Goal: Information Seeking & Learning: Compare options

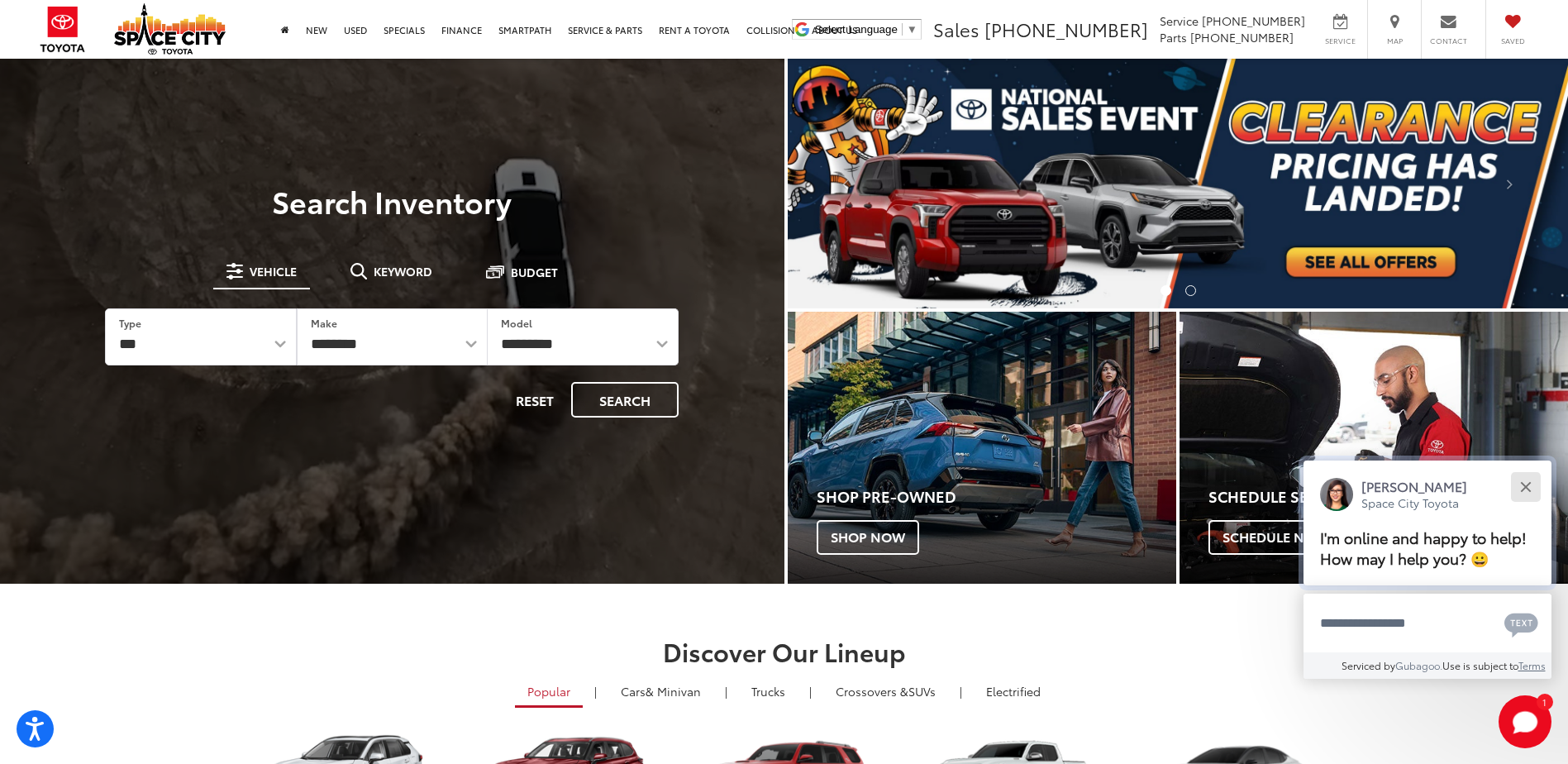
click at [1530, 488] on div "Close" at bounding box center [1526, 486] width 11 height 11
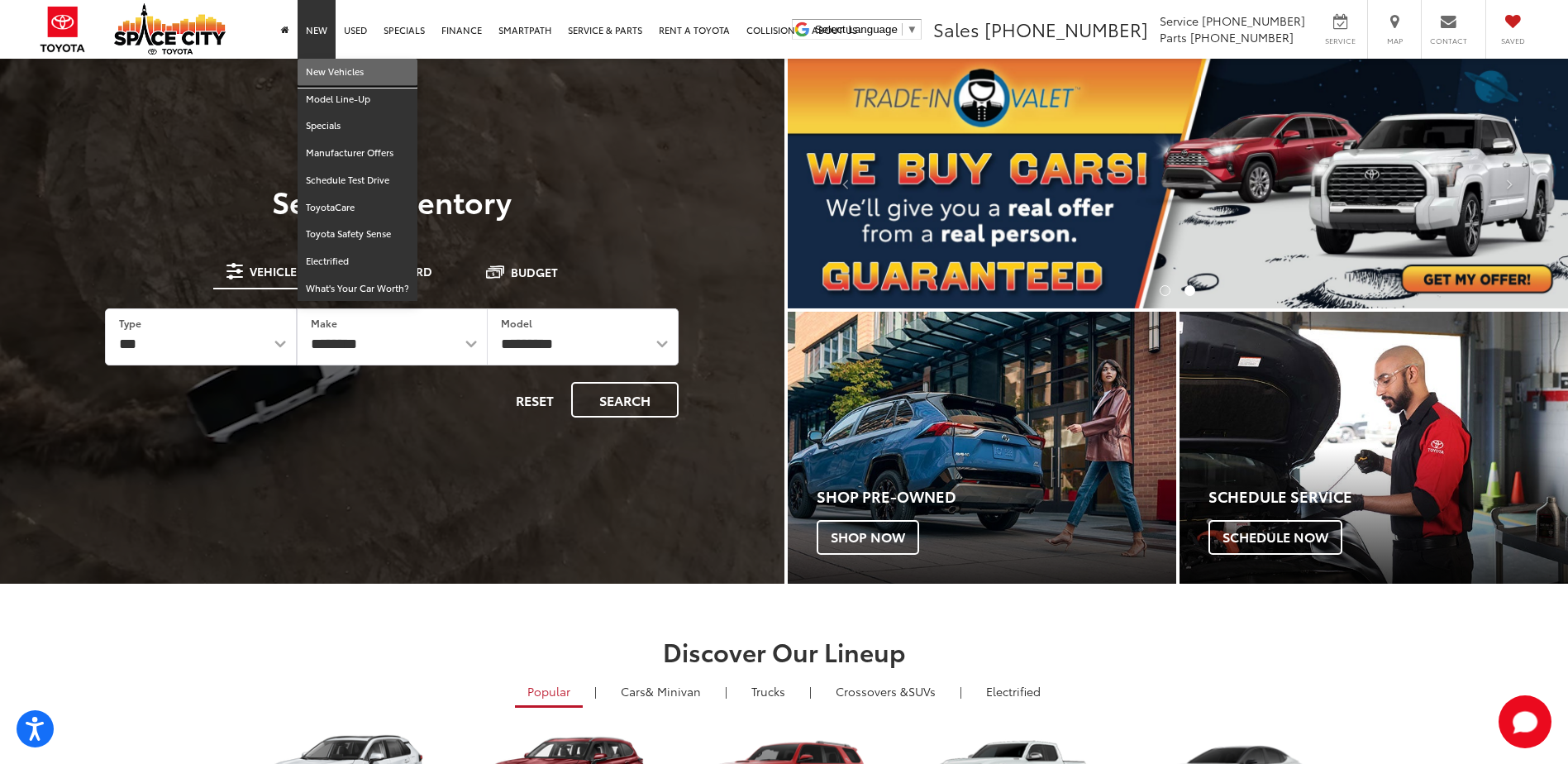
click at [327, 69] on link "New Vehicles" at bounding box center [357, 72] width 120 height 27
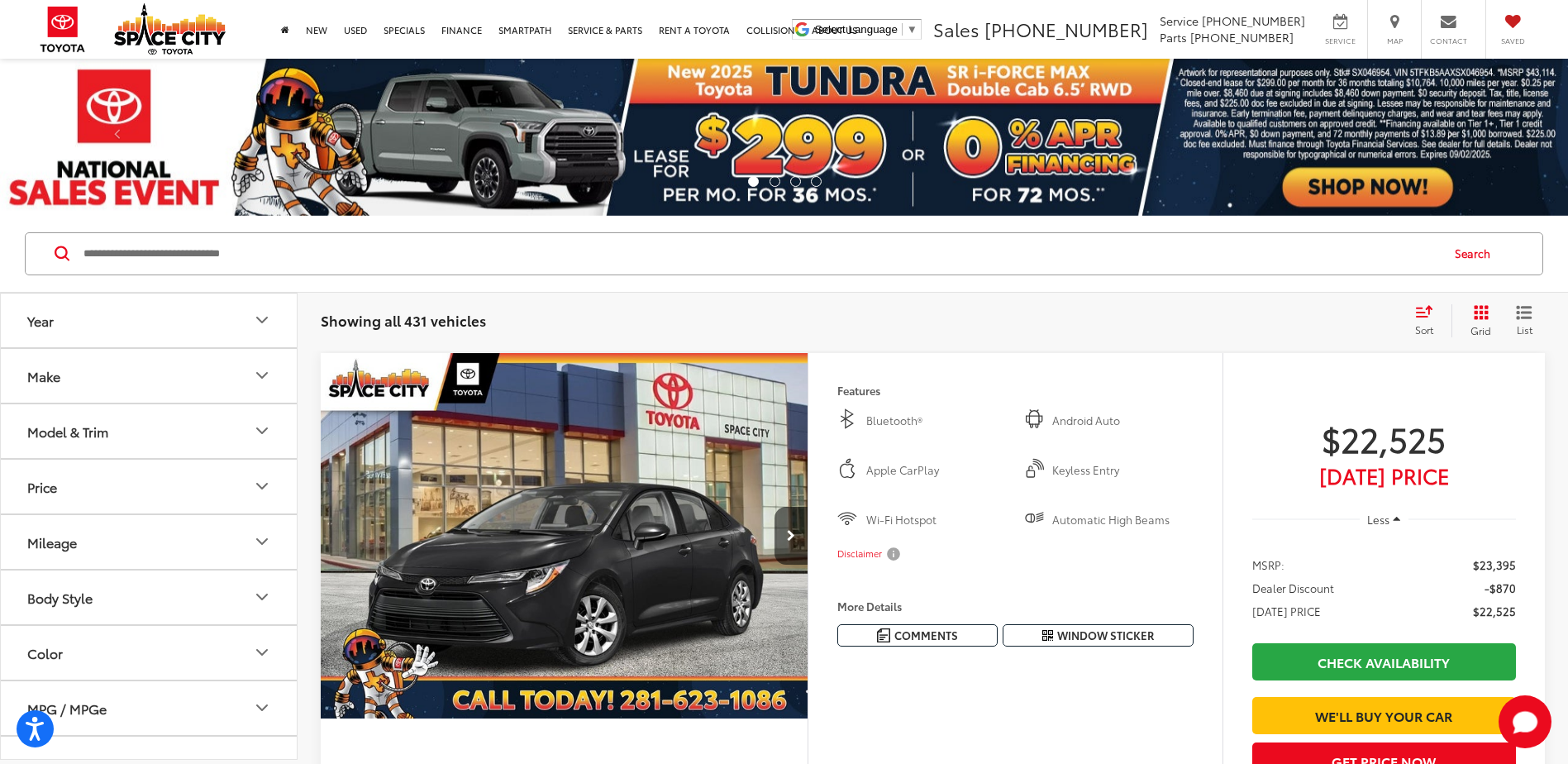
click at [186, 325] on button "Year" at bounding box center [149, 320] width 298 height 54
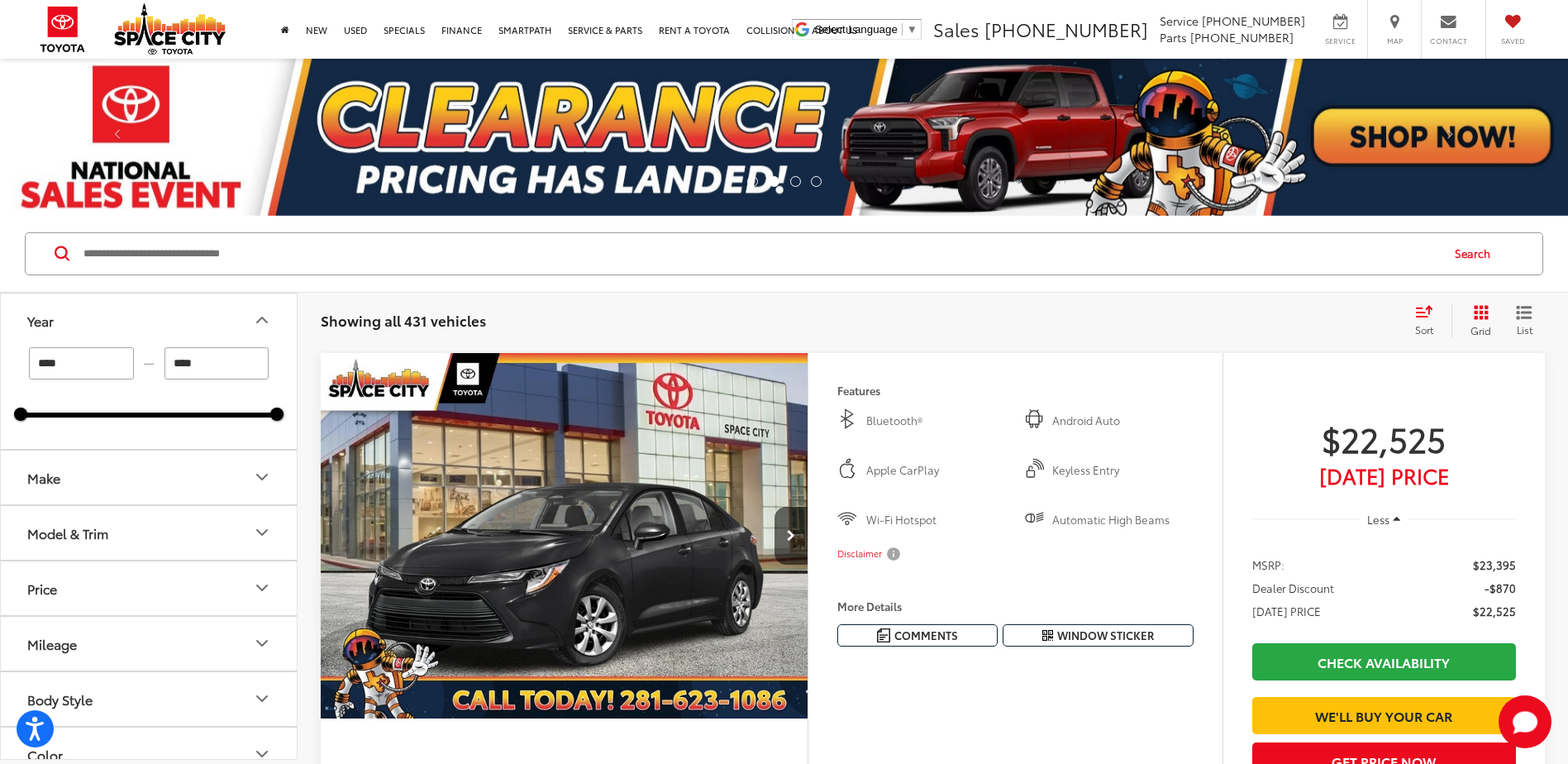
click at [107, 362] on input "****" at bounding box center [82, 363] width 105 height 32
click at [109, 359] on input "****" at bounding box center [82, 363] width 105 height 32
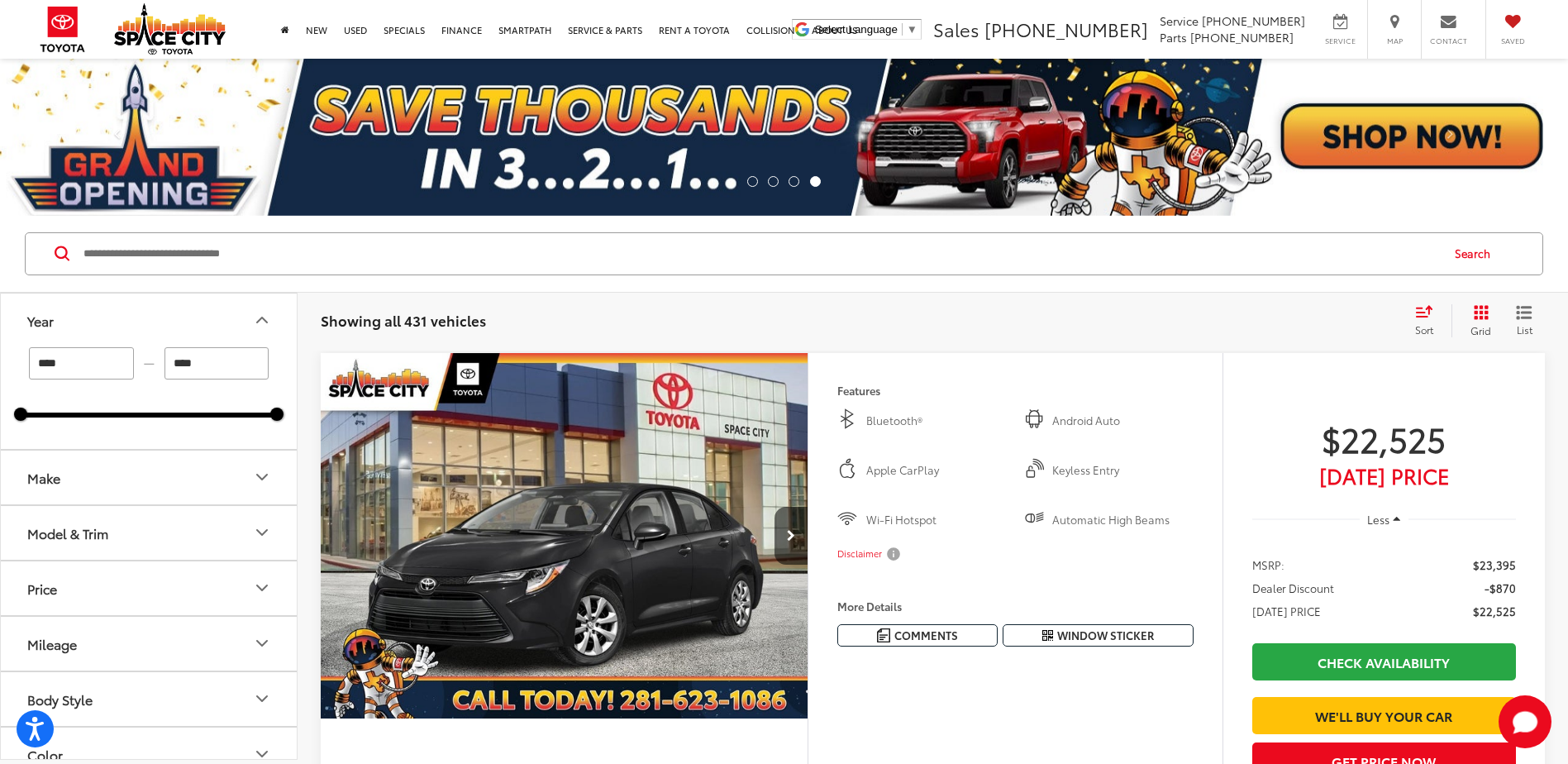
type input "****"
click at [228, 312] on button "Year" at bounding box center [149, 320] width 298 height 54
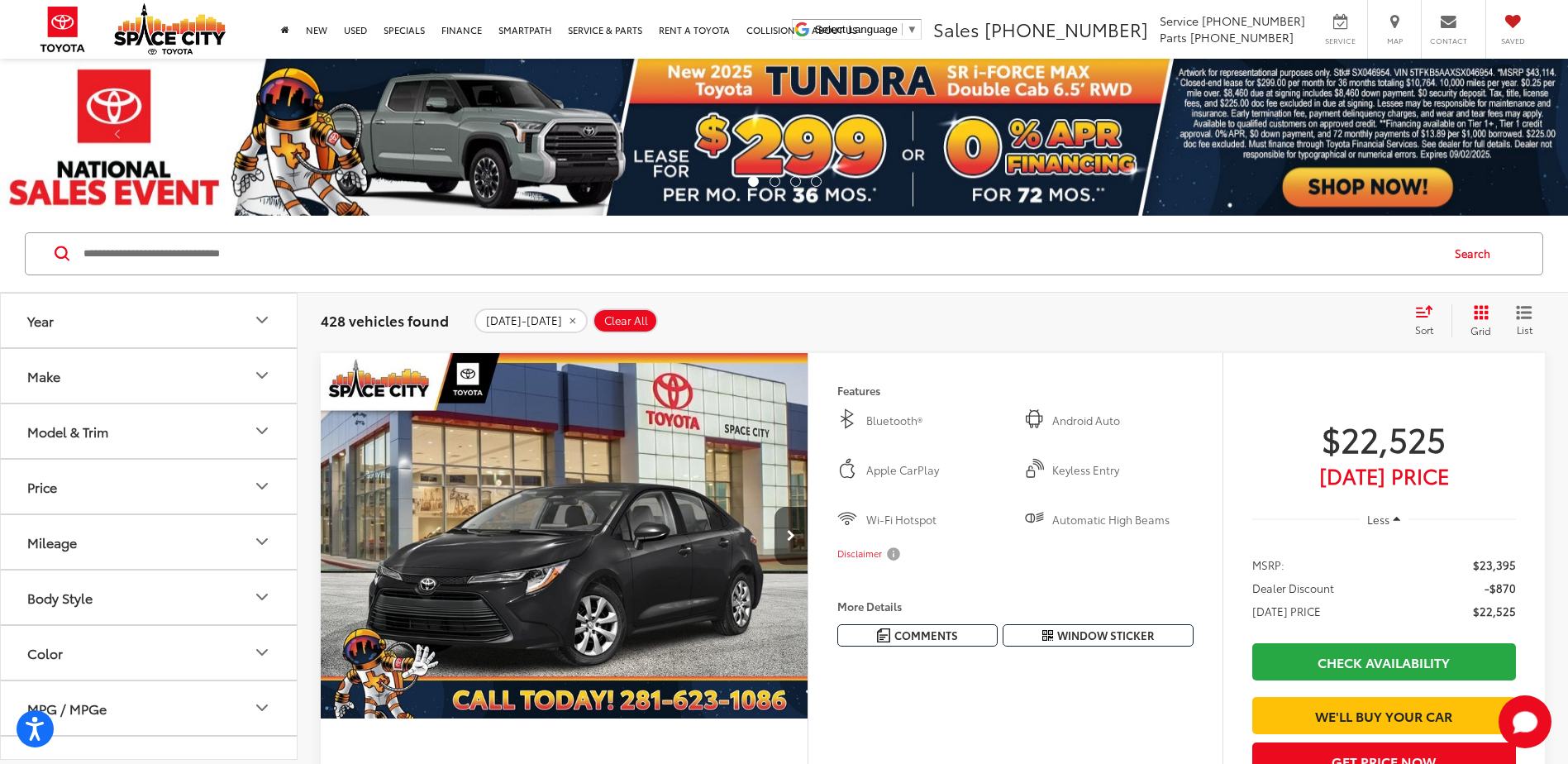
click at [263, 369] on icon "Make" at bounding box center [262, 376] width 20 height 20
click at [86, 415] on img at bounding box center [74, 433] width 46 height 38
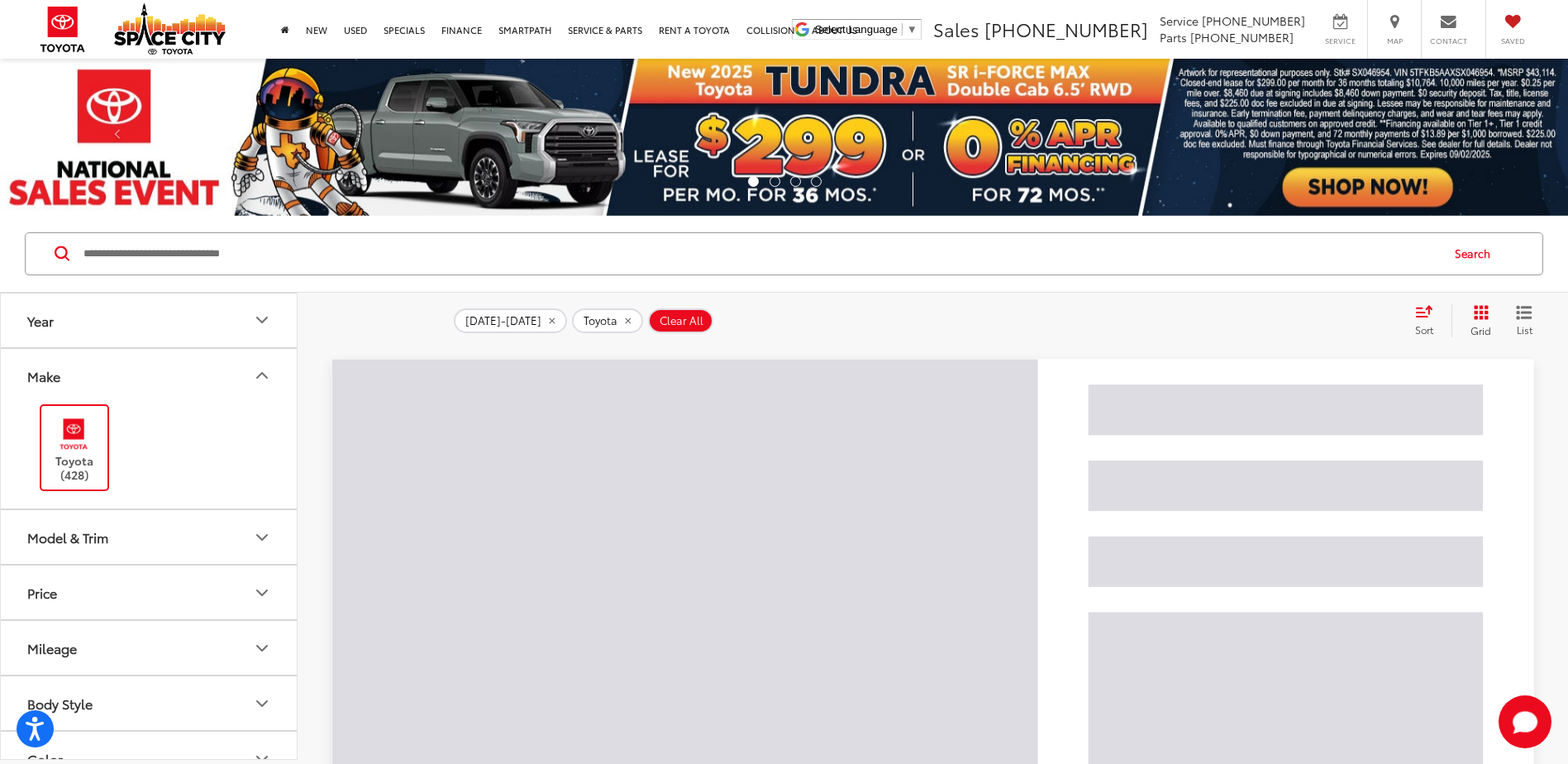
click at [254, 390] on button "Make" at bounding box center [149, 376] width 298 height 54
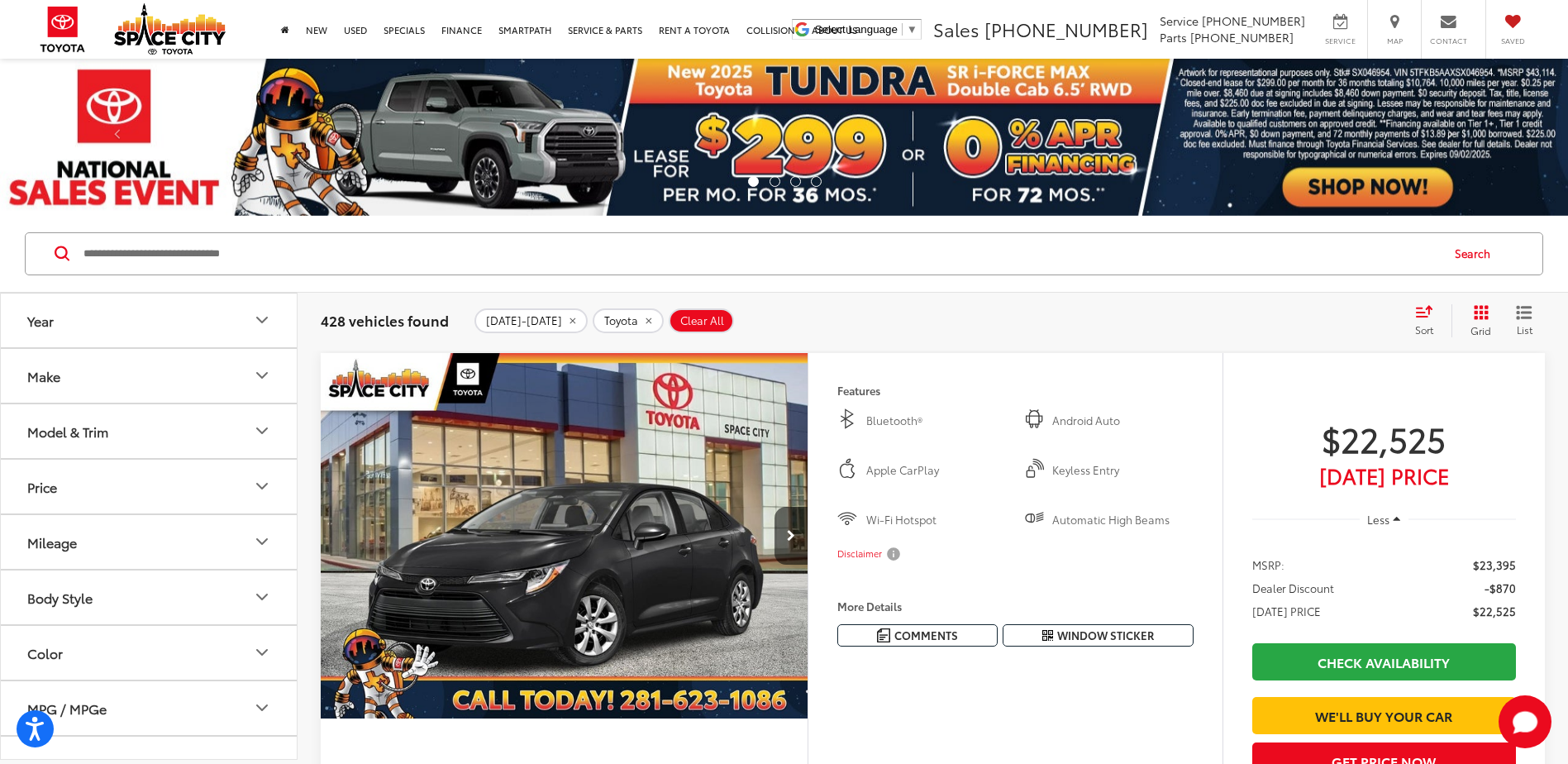
click at [216, 420] on button "Model & Trim" at bounding box center [149, 431] width 298 height 54
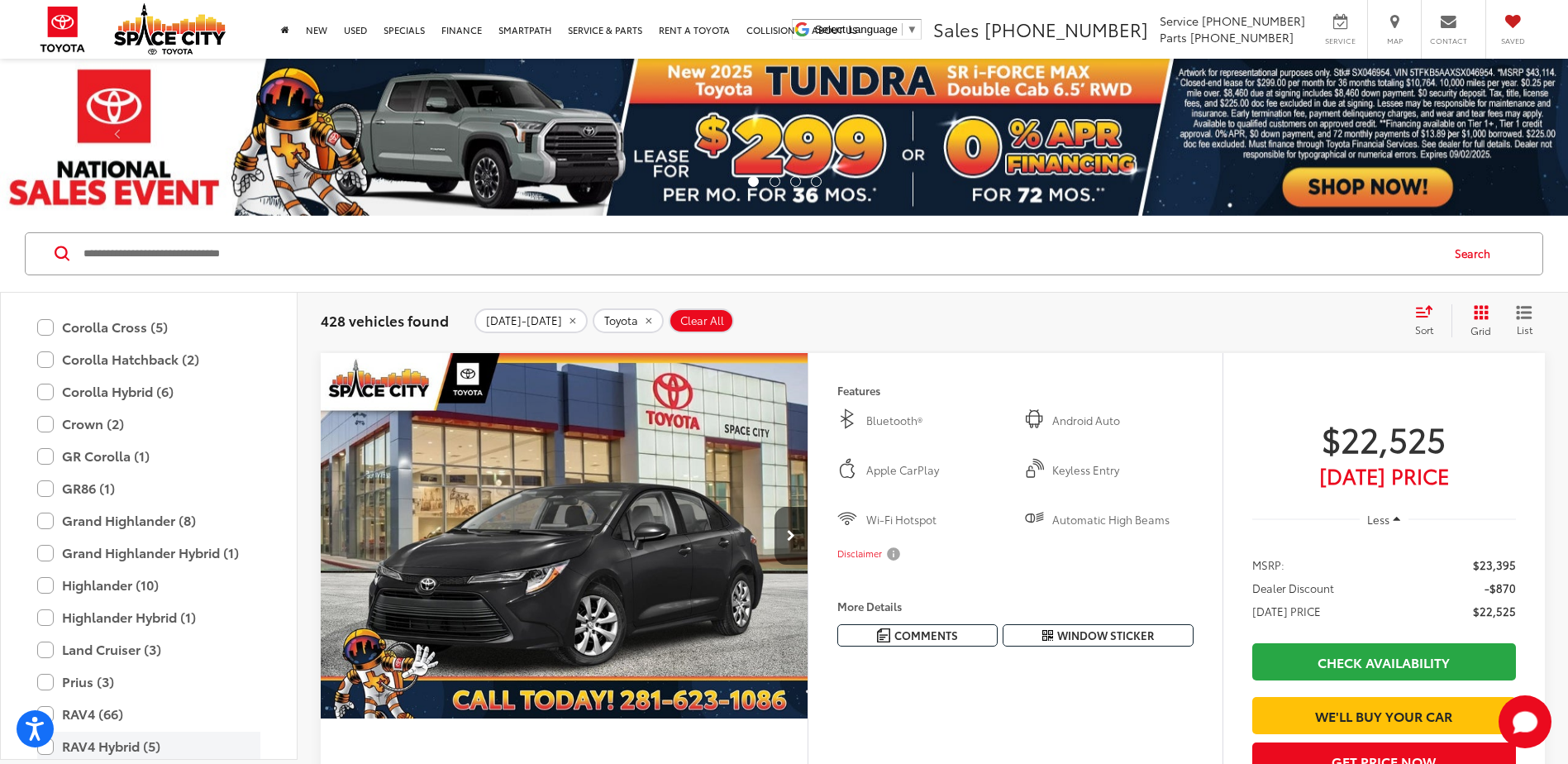
scroll to position [311, 0]
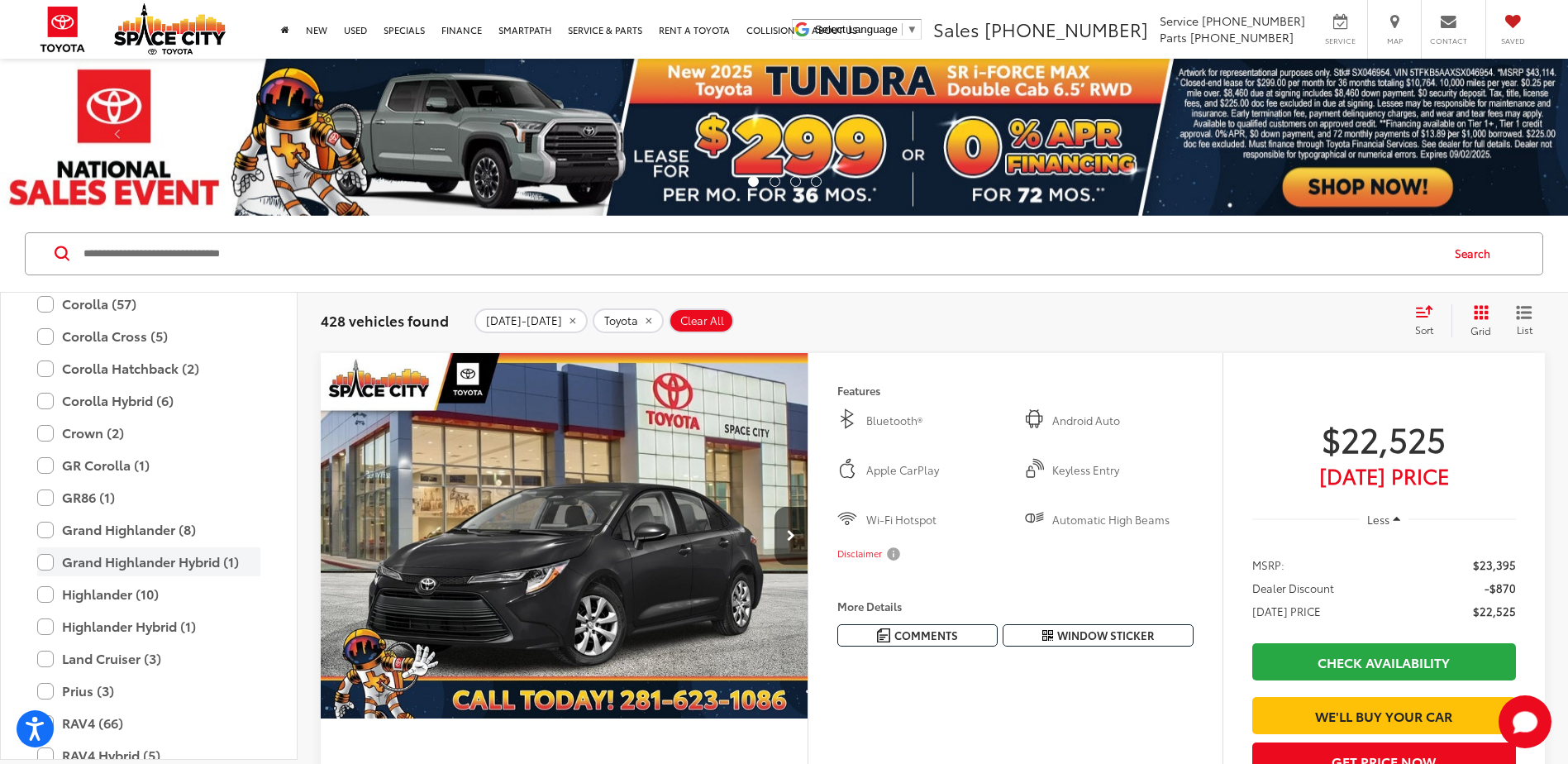
click at [44, 558] on label "Grand Highlander Hybrid (1)" at bounding box center [149, 562] width 223 height 29
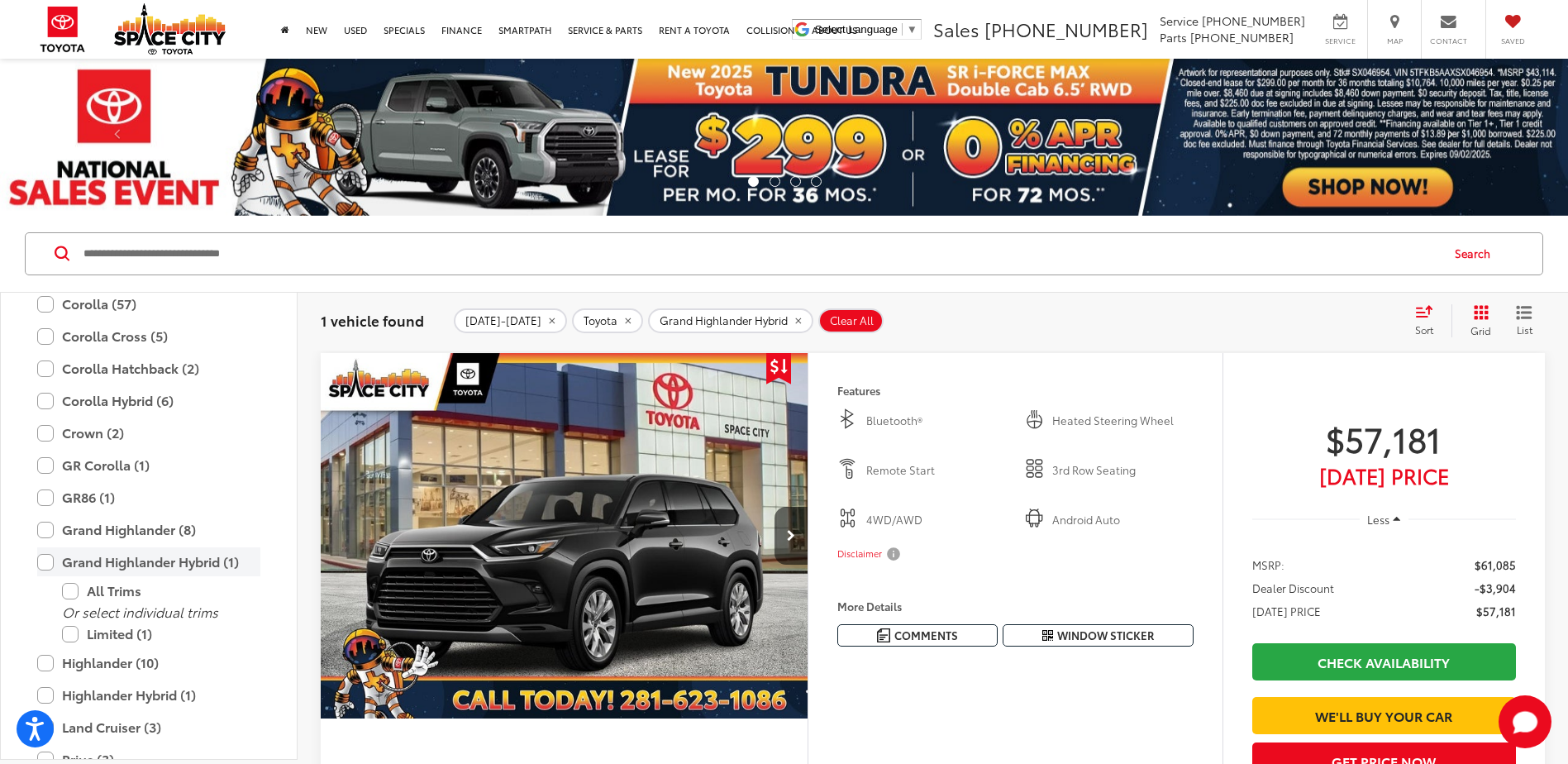
click at [43, 557] on label "Grand Highlander Hybrid (1)" at bounding box center [149, 562] width 223 height 29
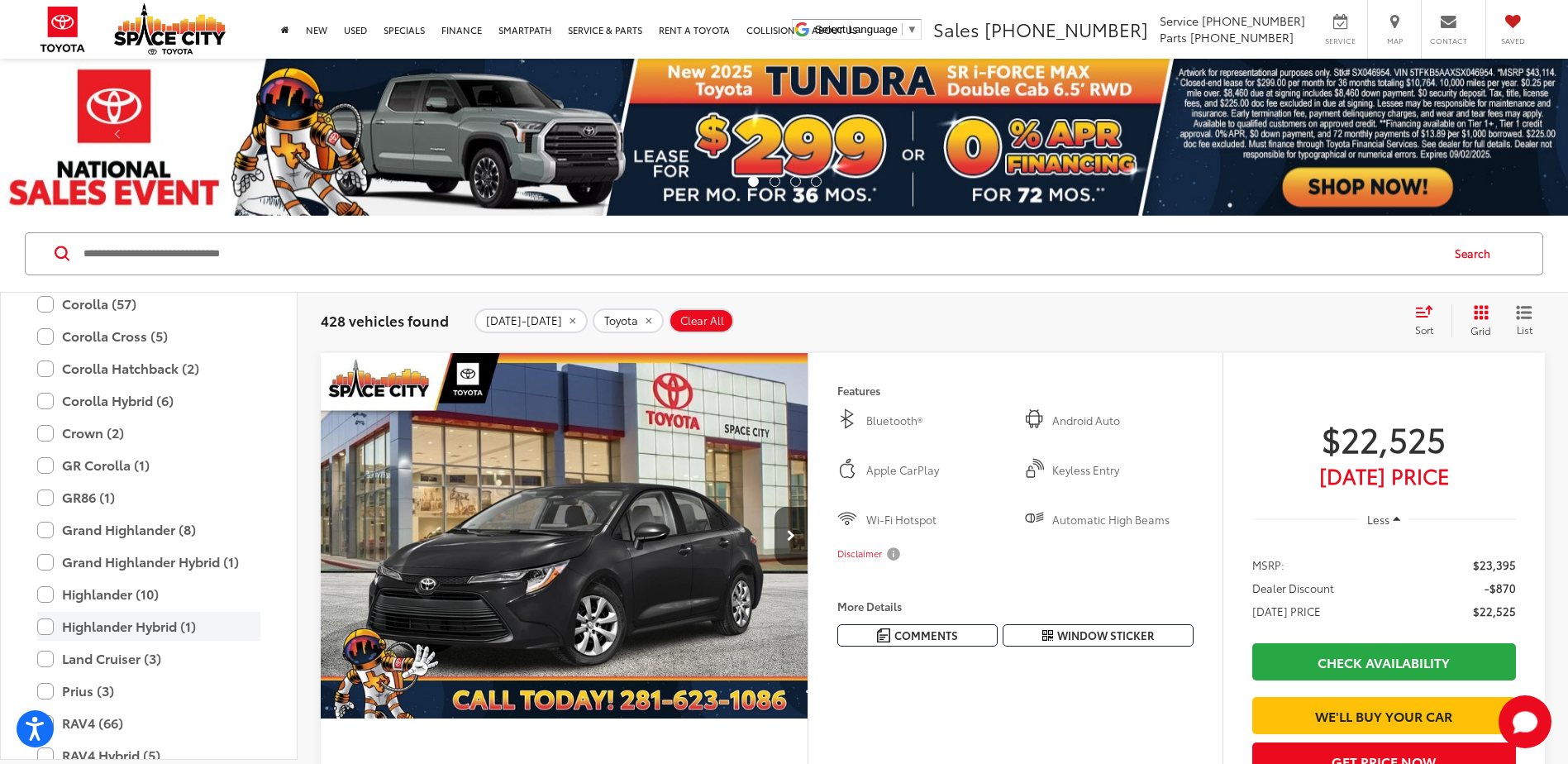
click at [43, 620] on label "Highlander Hybrid (1)" at bounding box center [149, 627] width 223 height 29
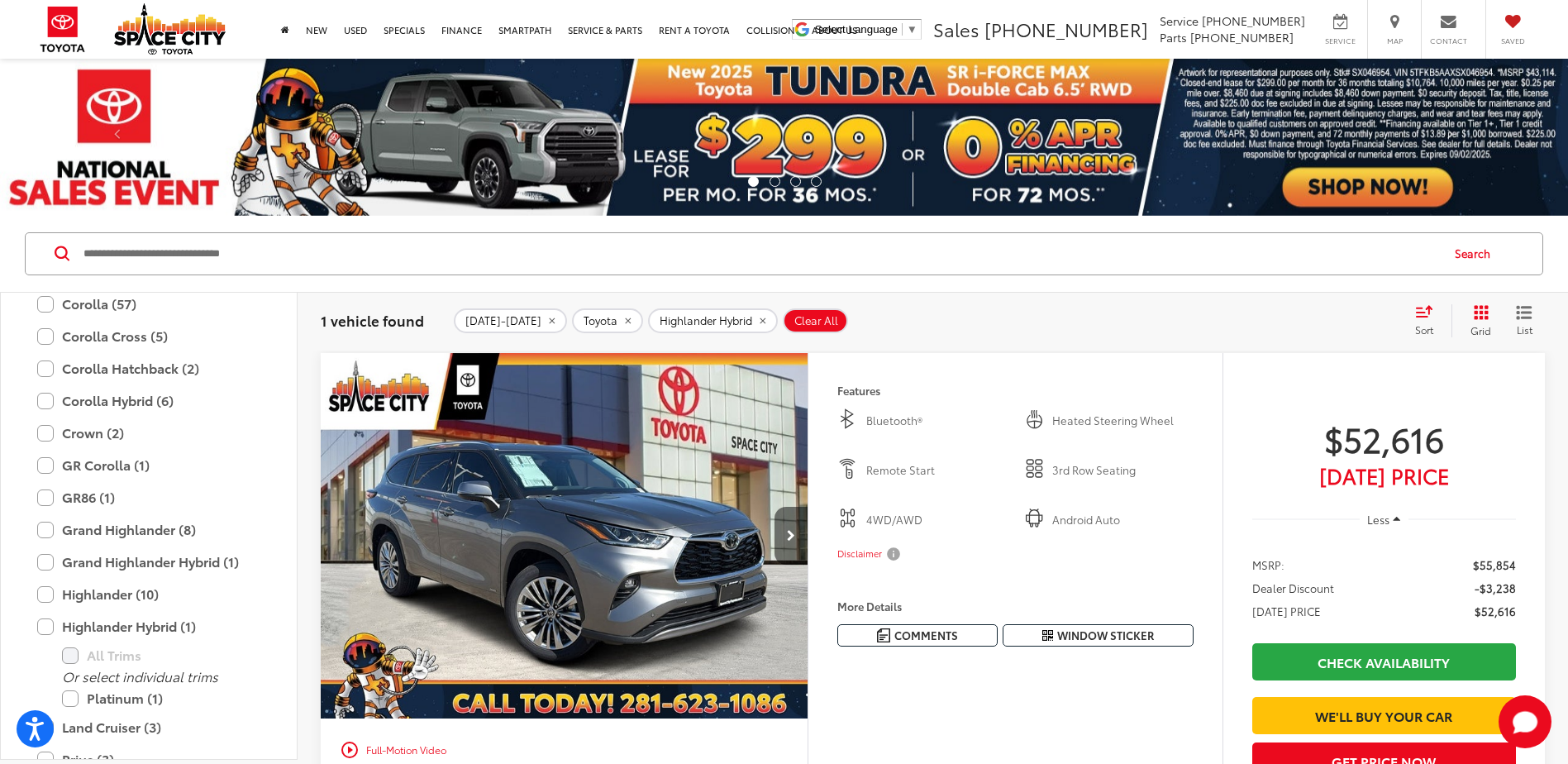
click at [788, 538] on icon "Next image" at bounding box center [790, 536] width 8 height 12
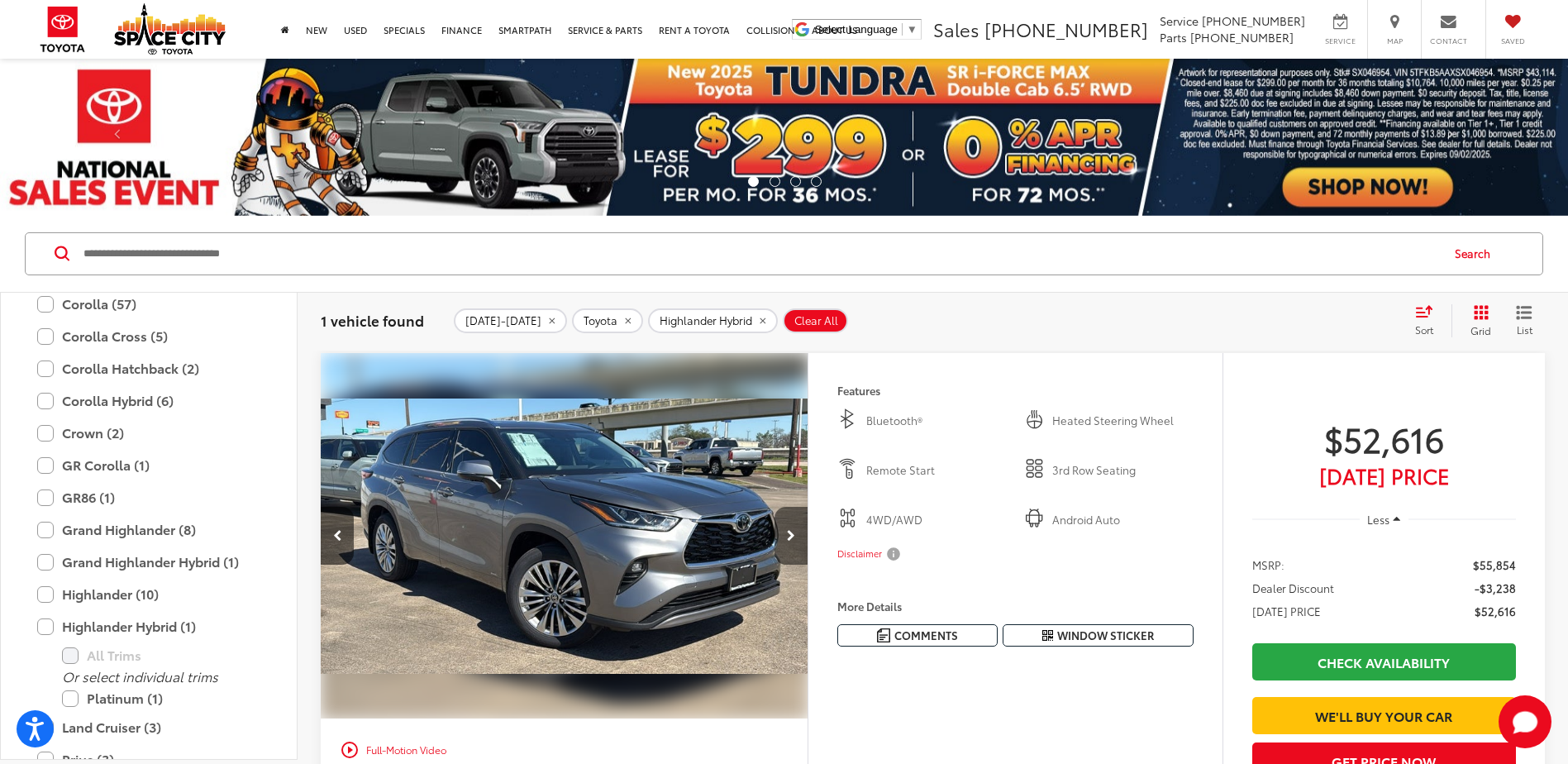
click at [788, 538] on icon "Next image" at bounding box center [790, 536] width 8 height 12
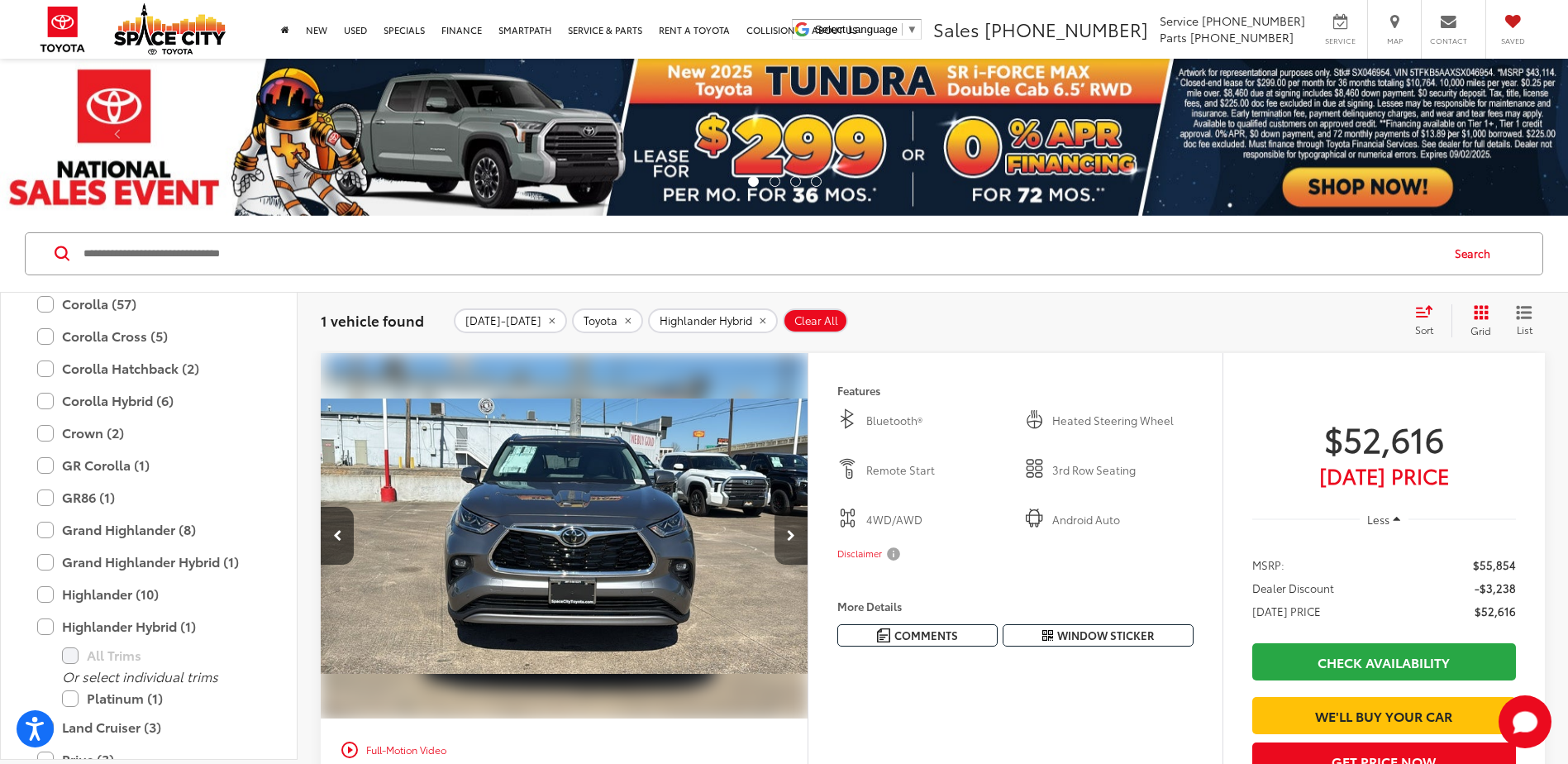
click at [788, 538] on icon "Next image" at bounding box center [790, 536] width 8 height 12
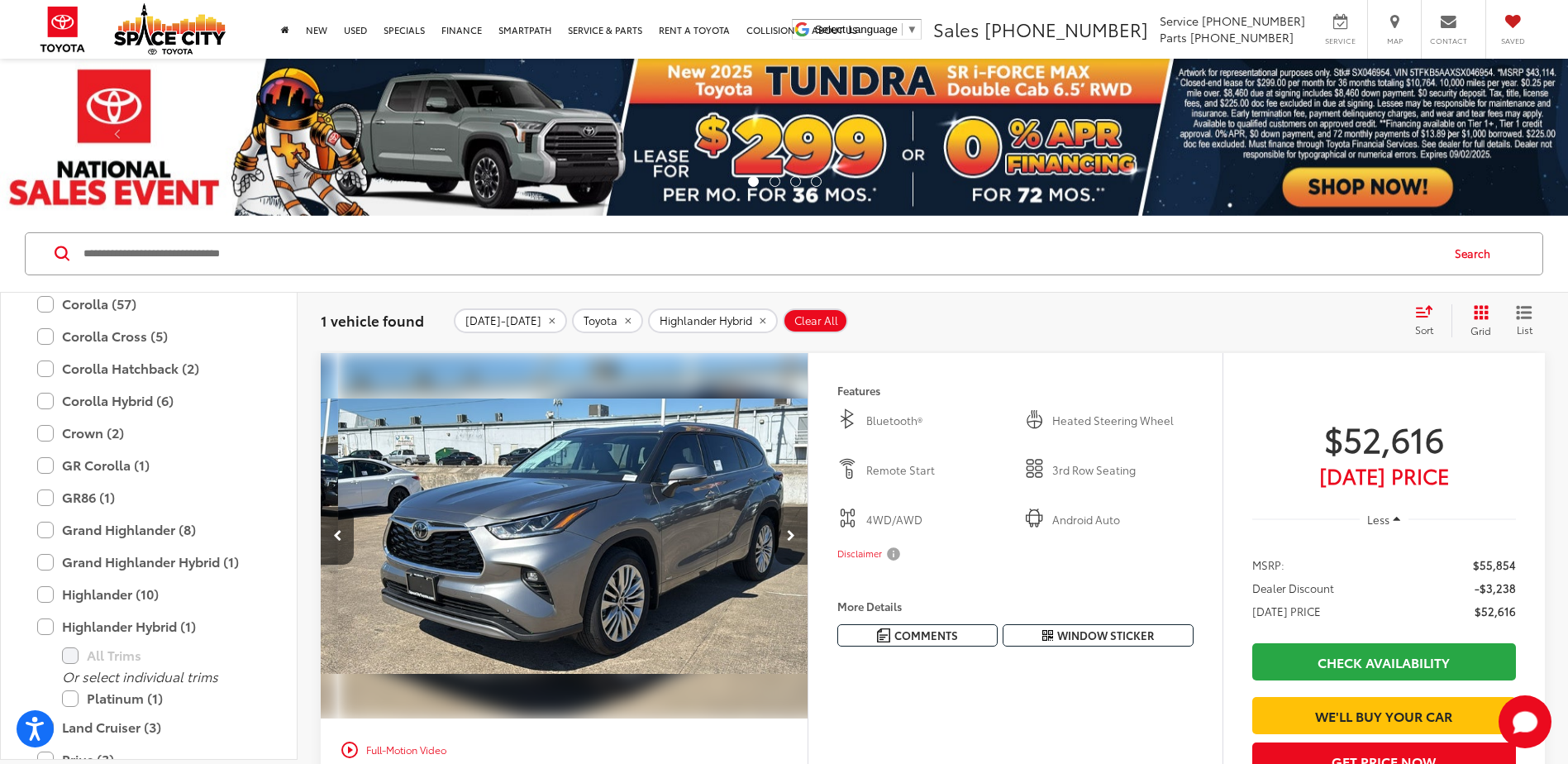
scroll to position [0, 1468]
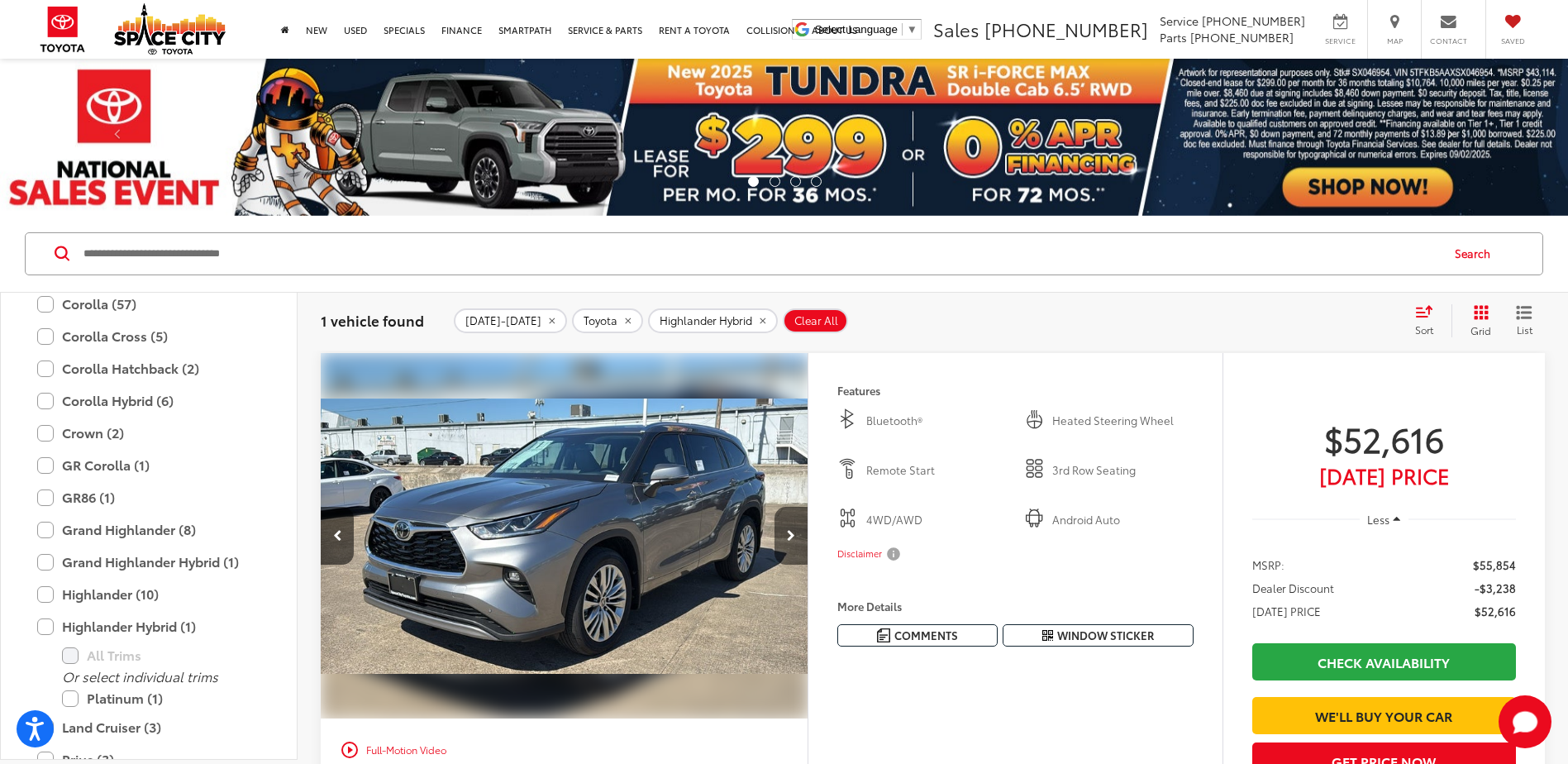
click at [788, 538] on icon "Next image" at bounding box center [790, 536] width 8 height 12
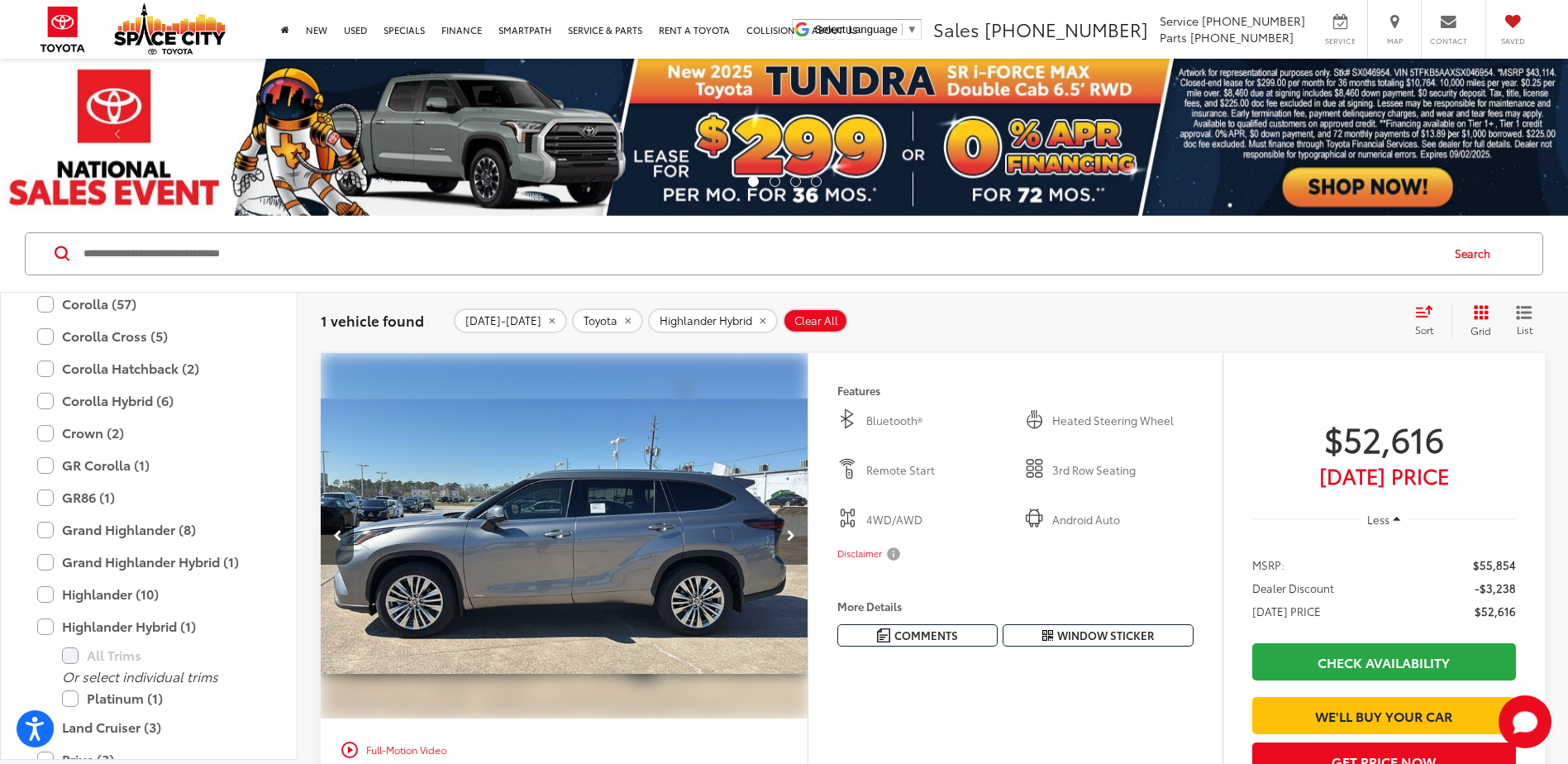
click at [788, 538] on icon "Next image" at bounding box center [790, 536] width 8 height 12
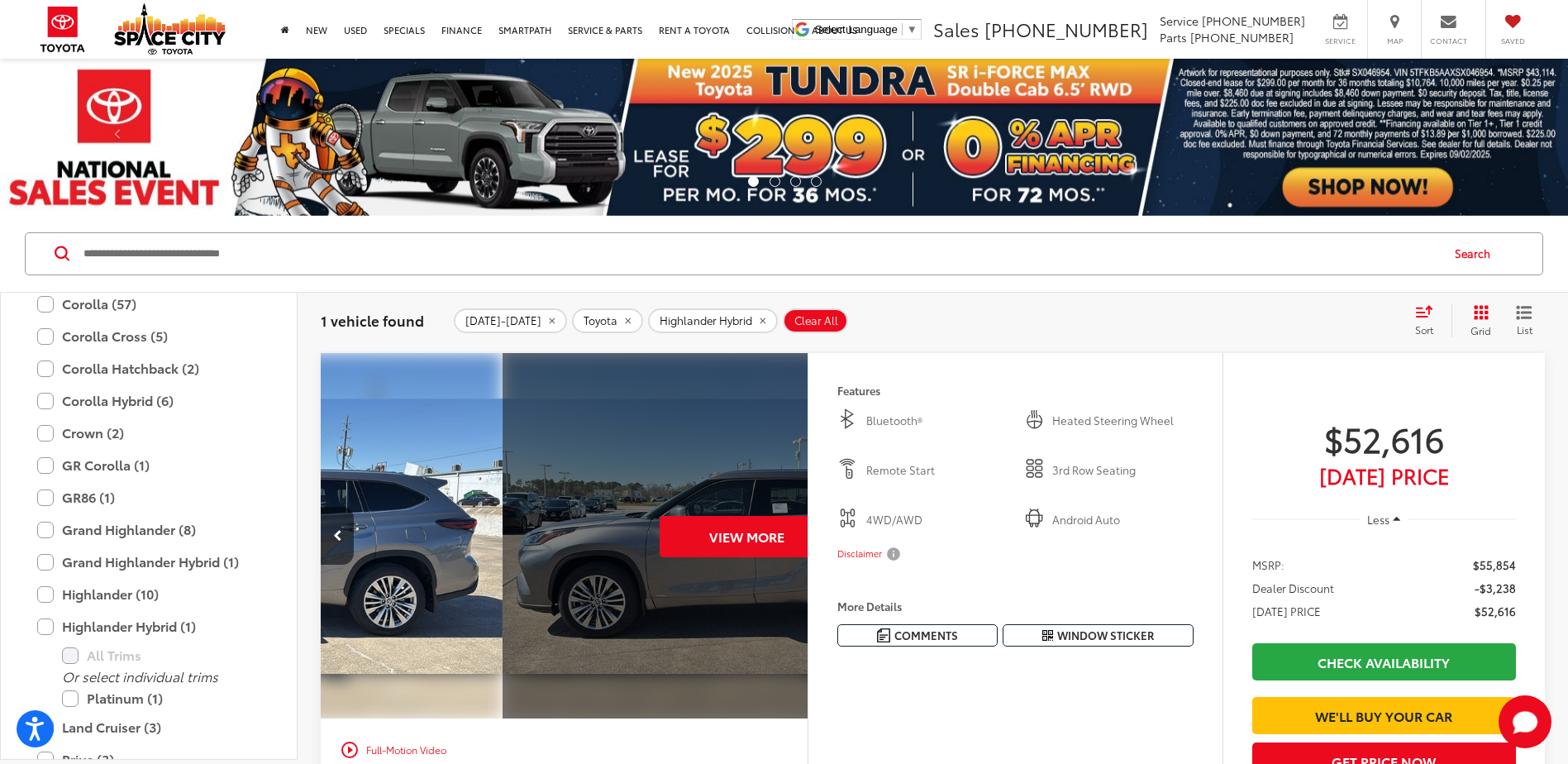
scroll to position [0, 2448]
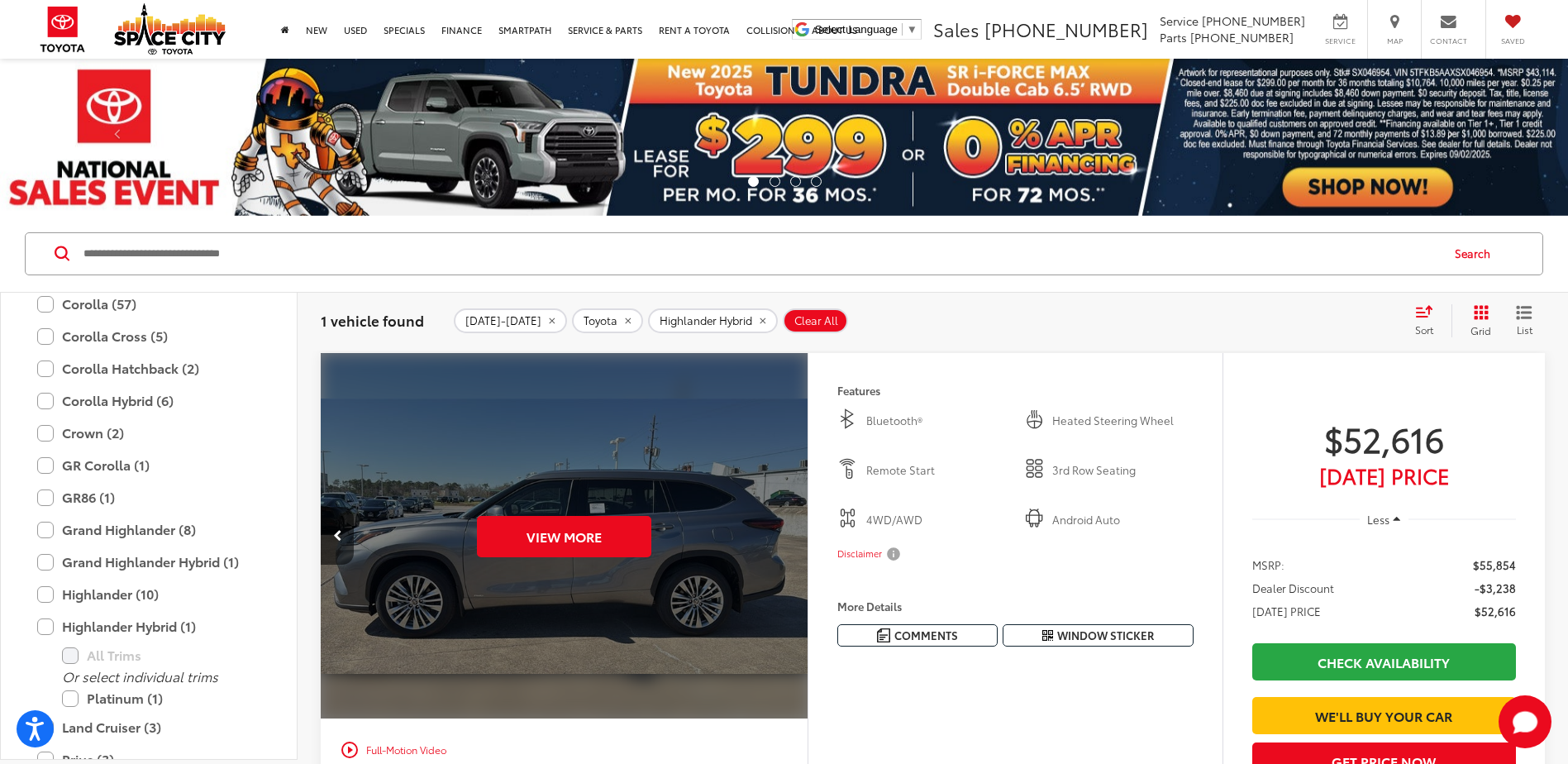
click at [788, 538] on div "View More" at bounding box center [564, 536] width 489 height 367
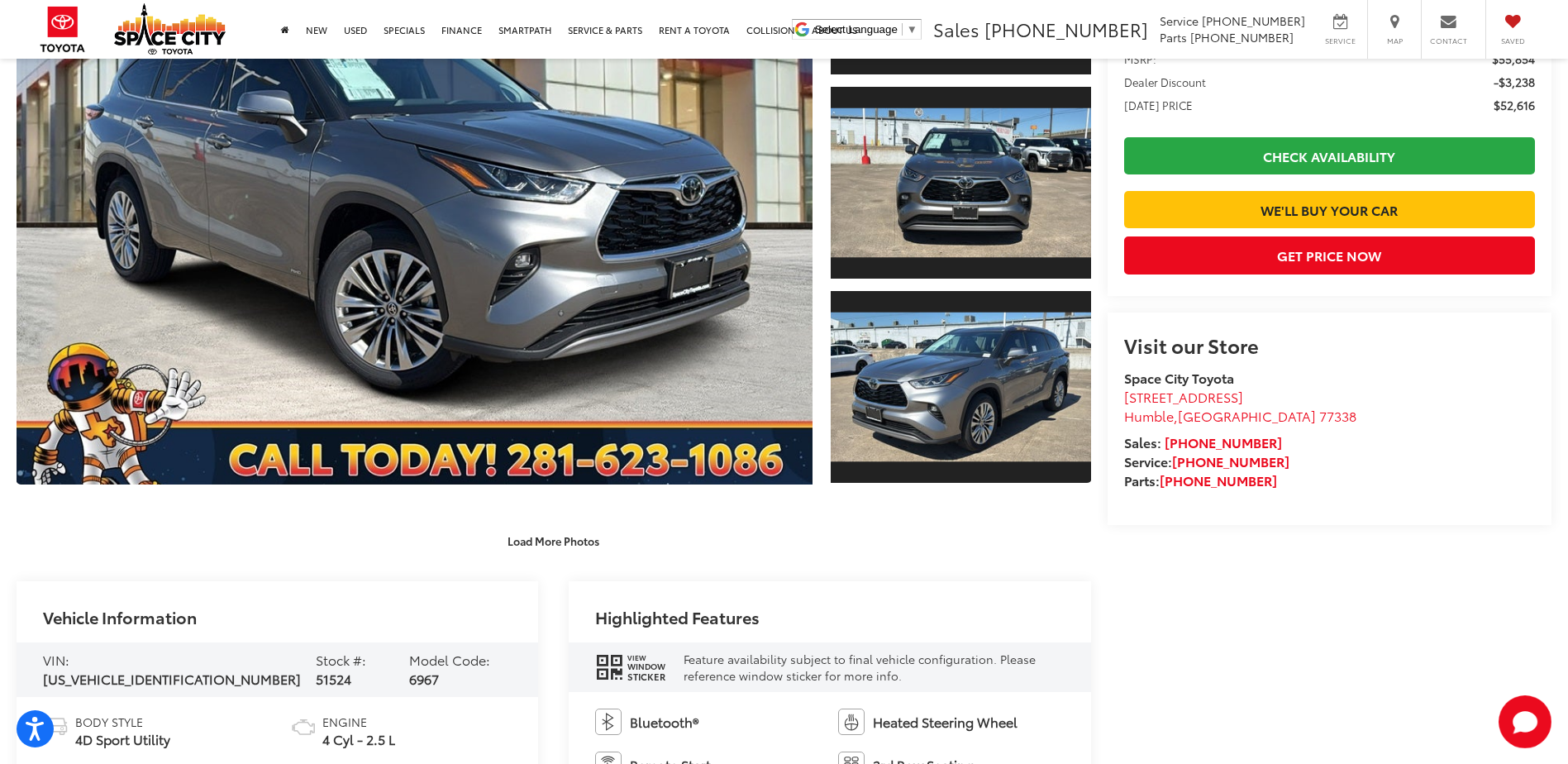
scroll to position [661, 0]
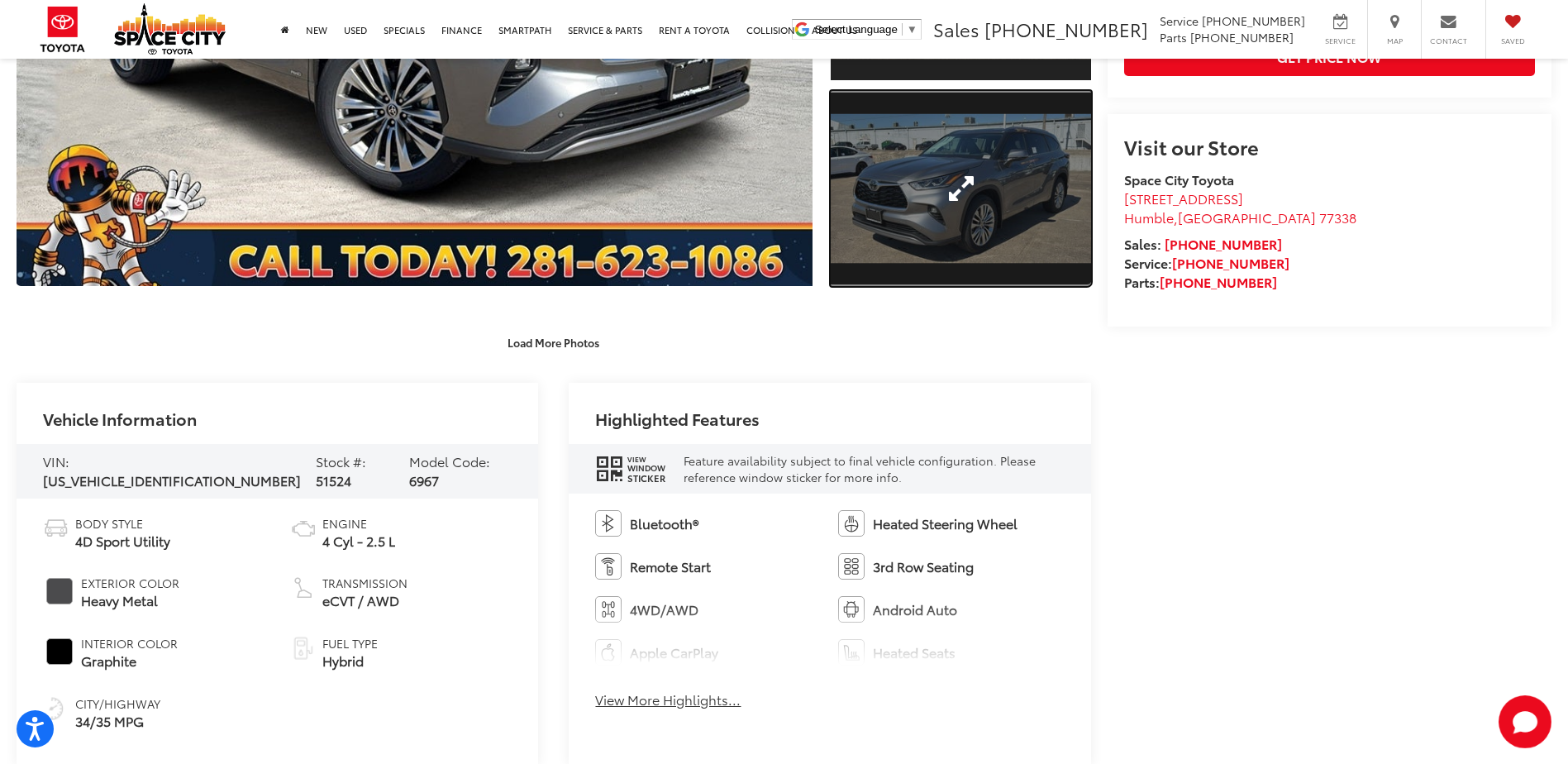
click at [947, 224] on link "Expand Photo 3" at bounding box center [960, 188] width 259 height 195
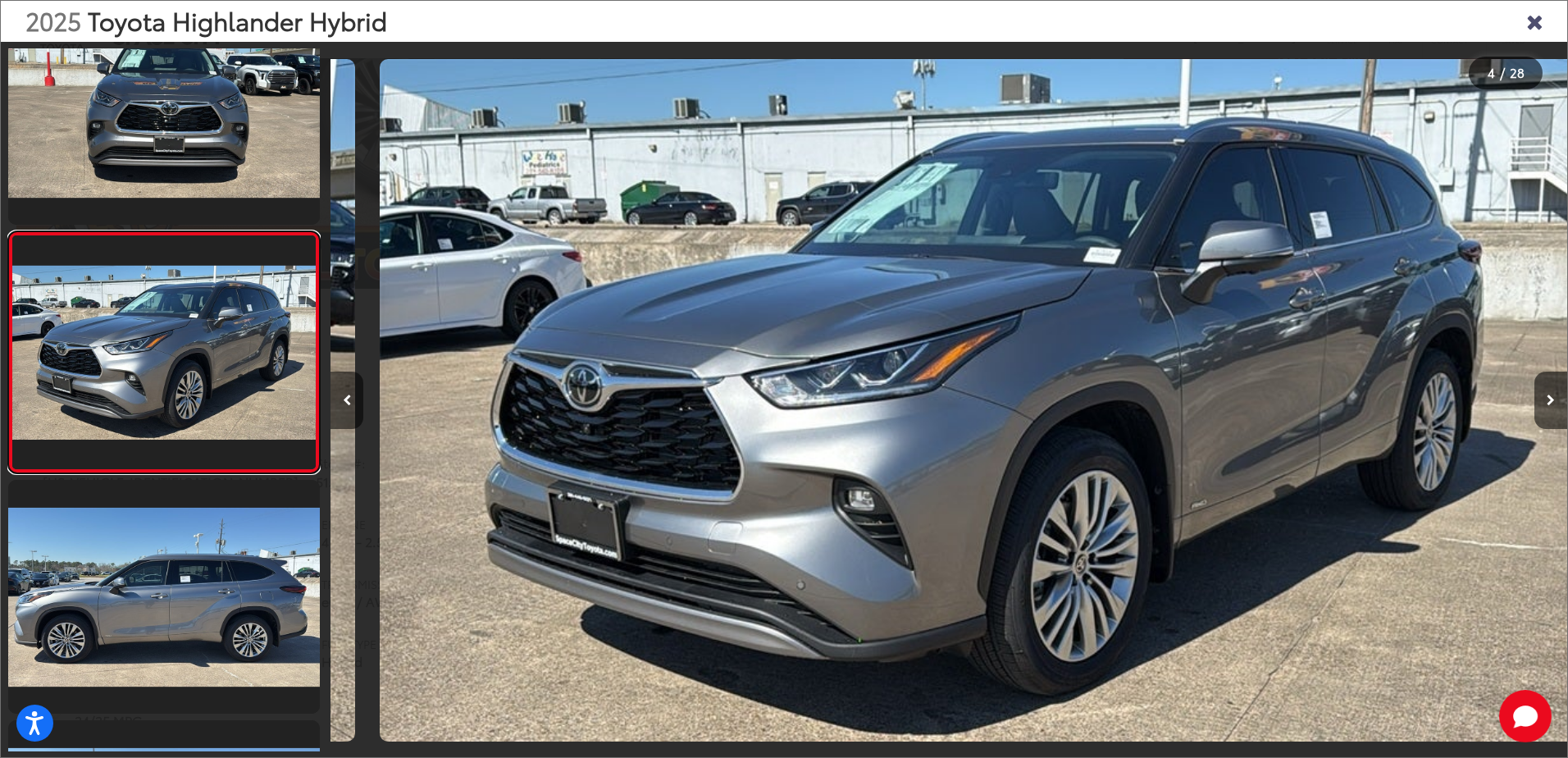
scroll to position [0, 3710]
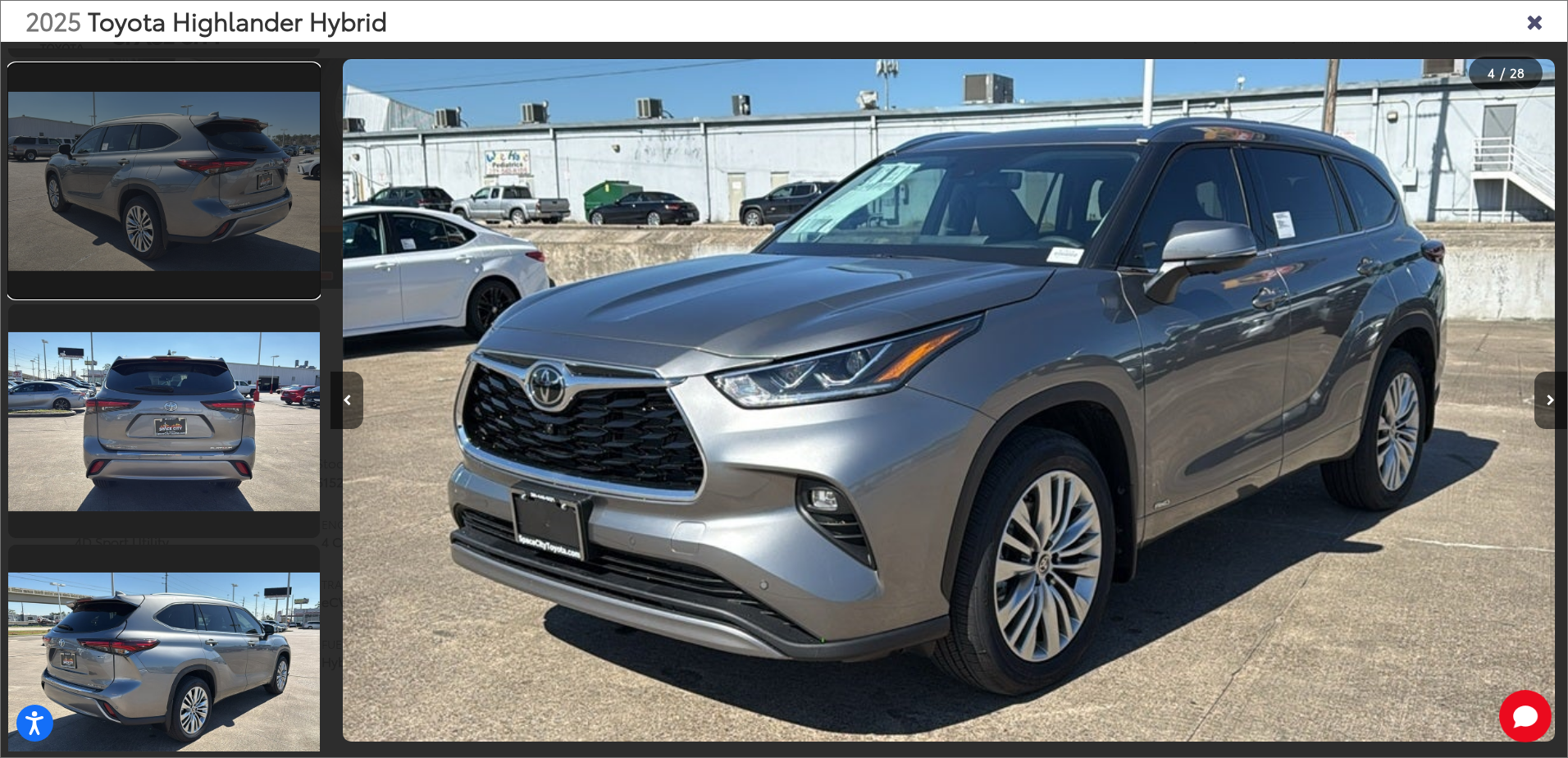
click at [147, 205] on link at bounding box center [164, 180] width 312 height 234
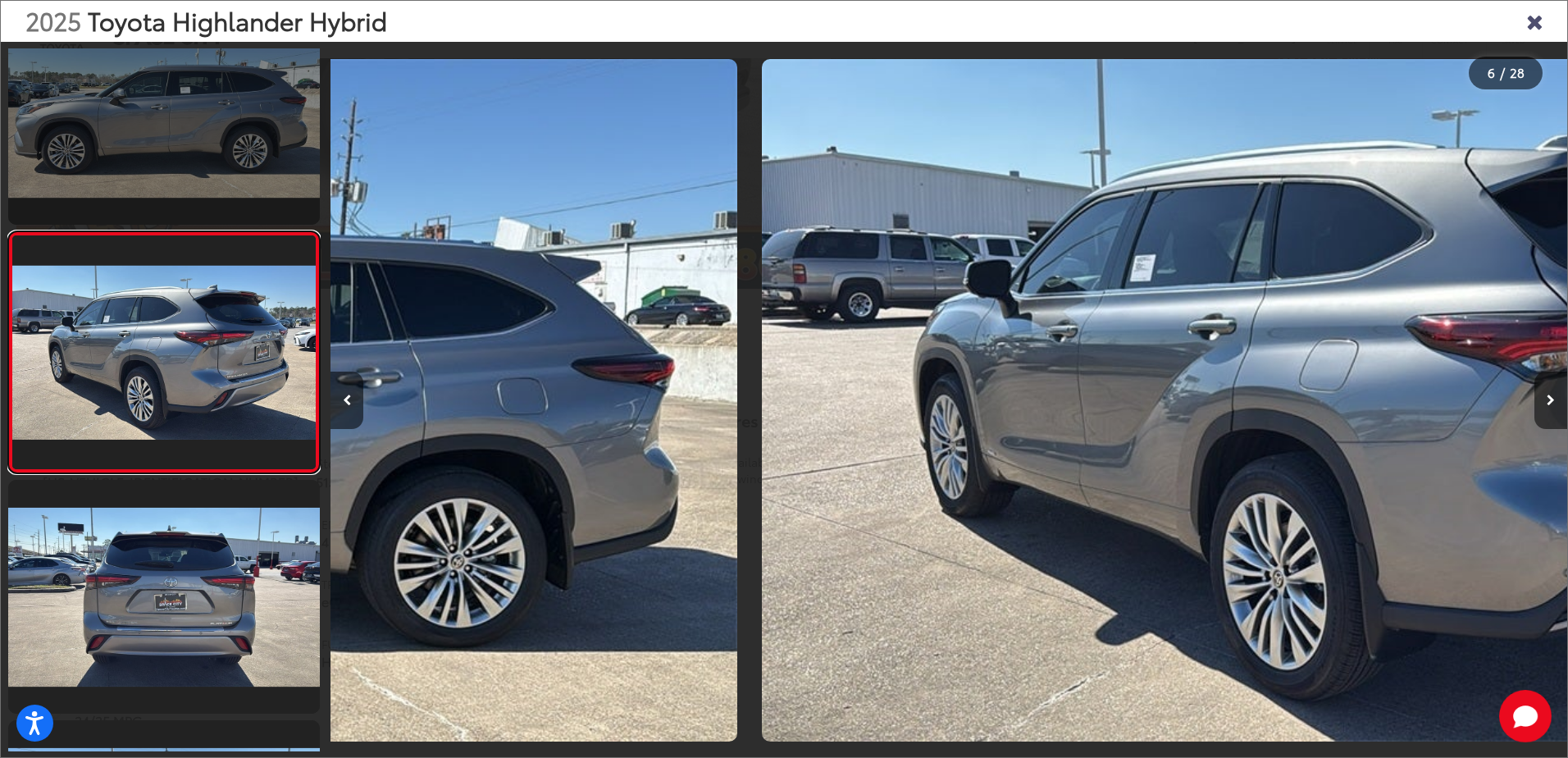
scroll to position [0, 6183]
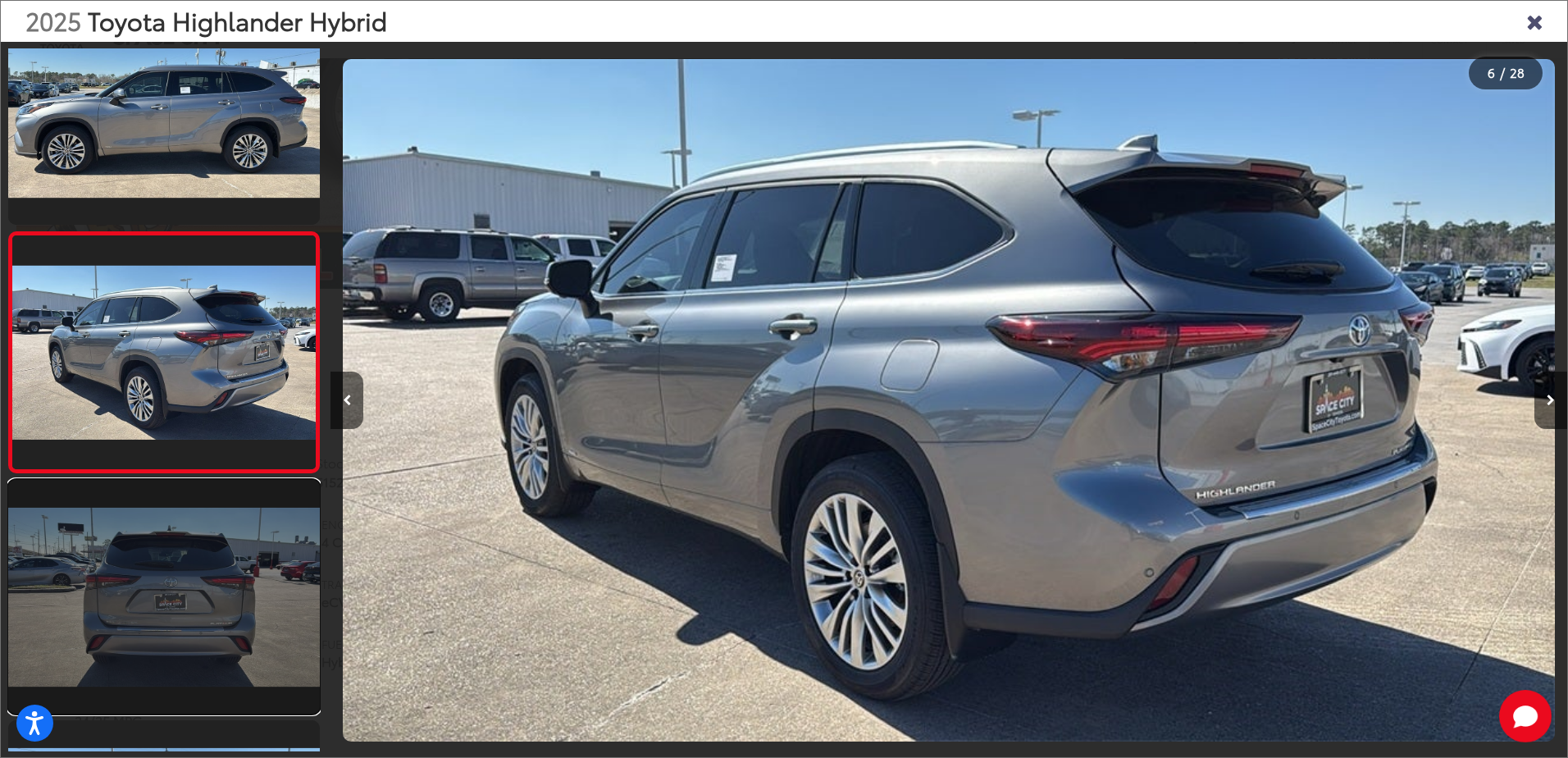
click at [221, 555] on link at bounding box center [164, 596] width 312 height 234
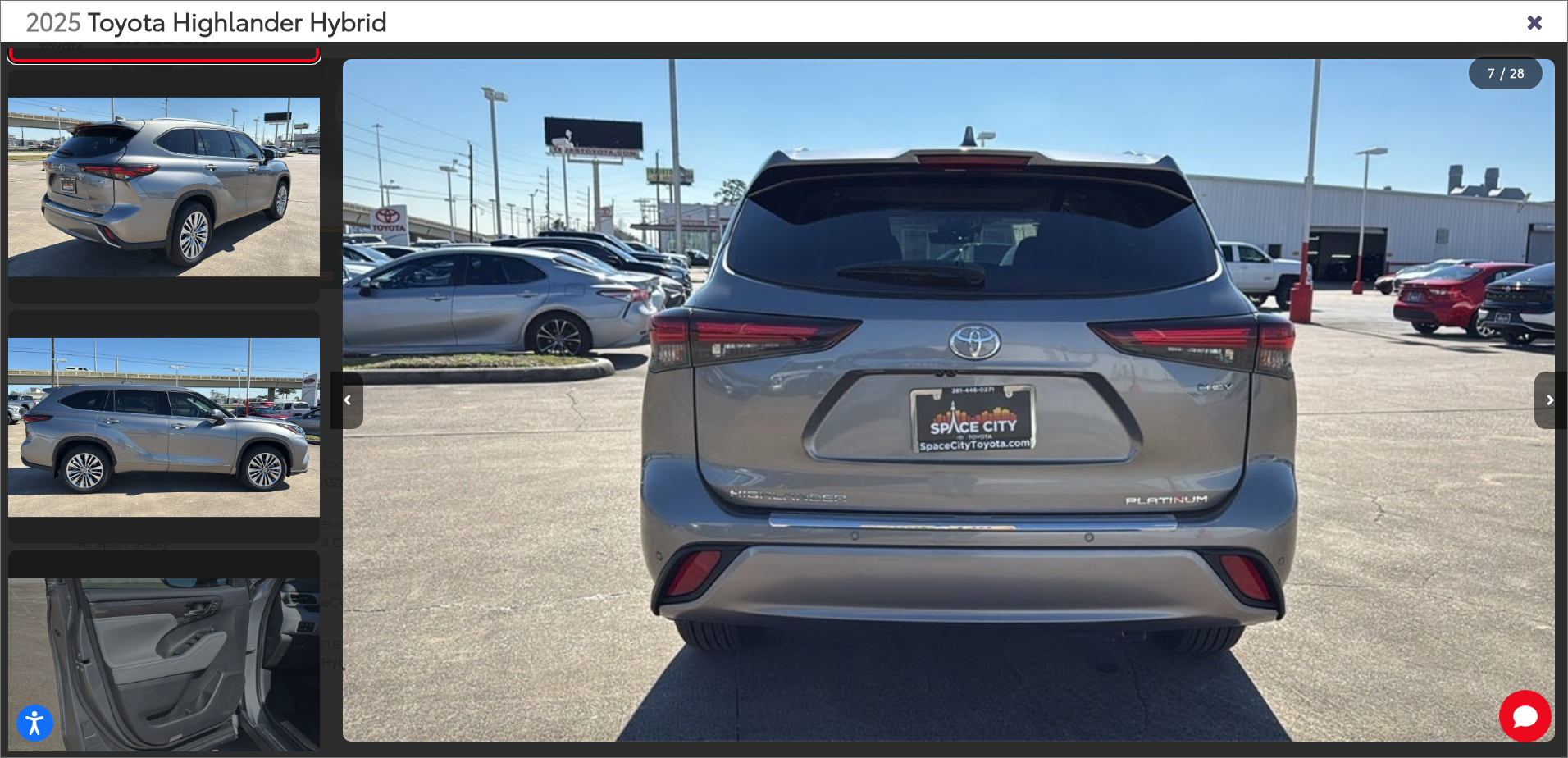
scroll to position [1917, 0]
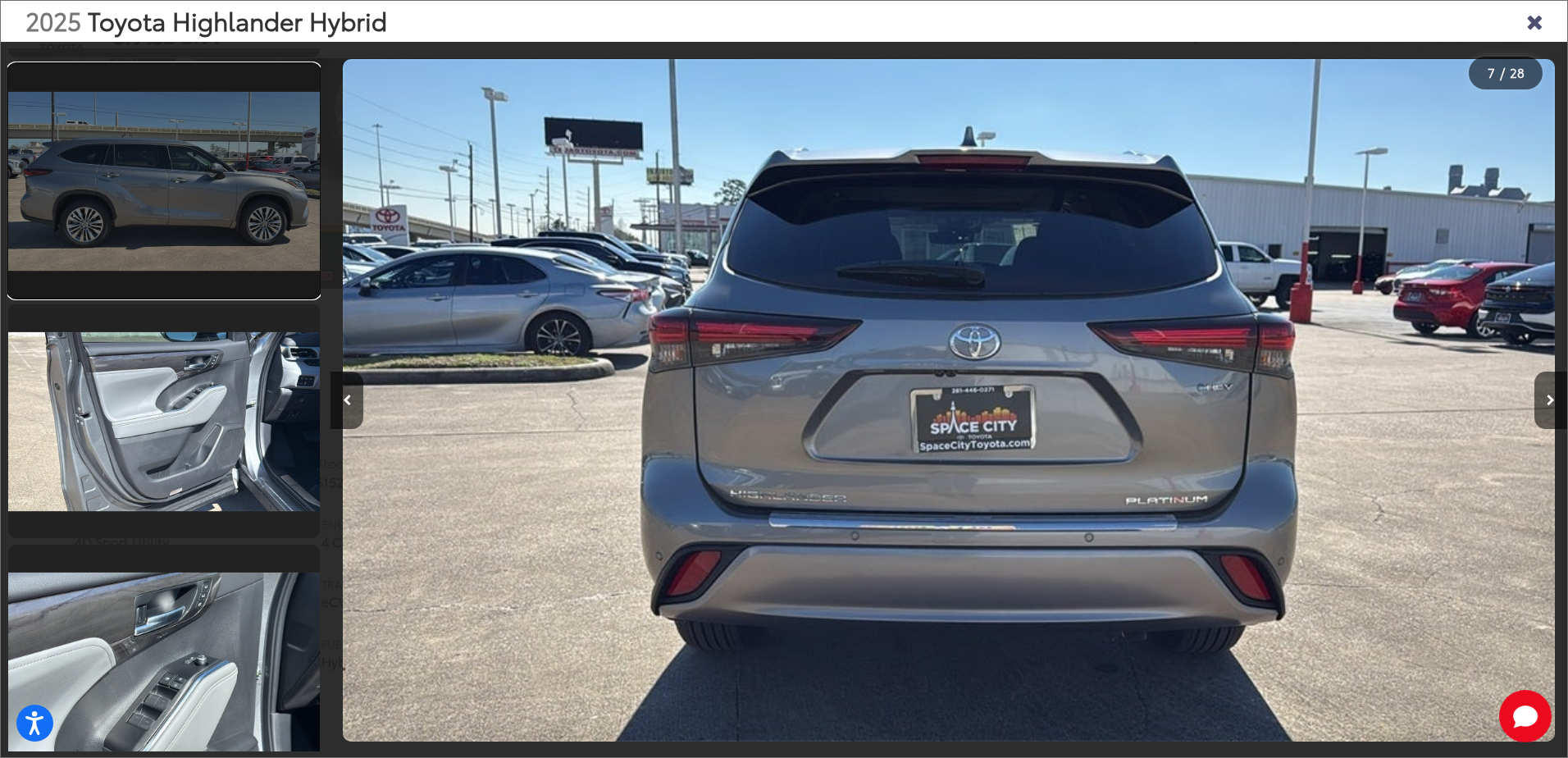
click at [227, 203] on link at bounding box center [164, 180] width 312 height 234
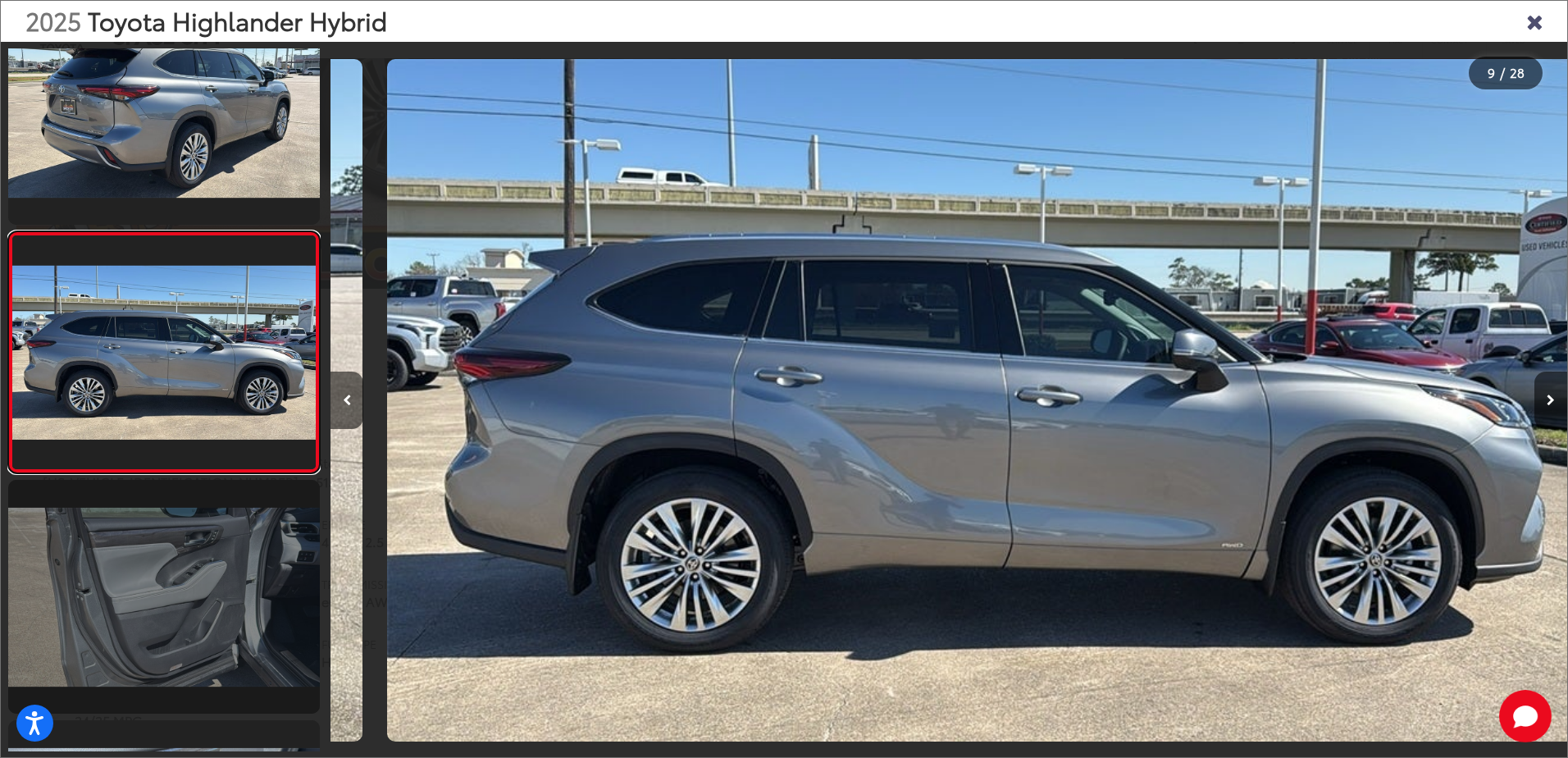
scroll to position [0, 9893]
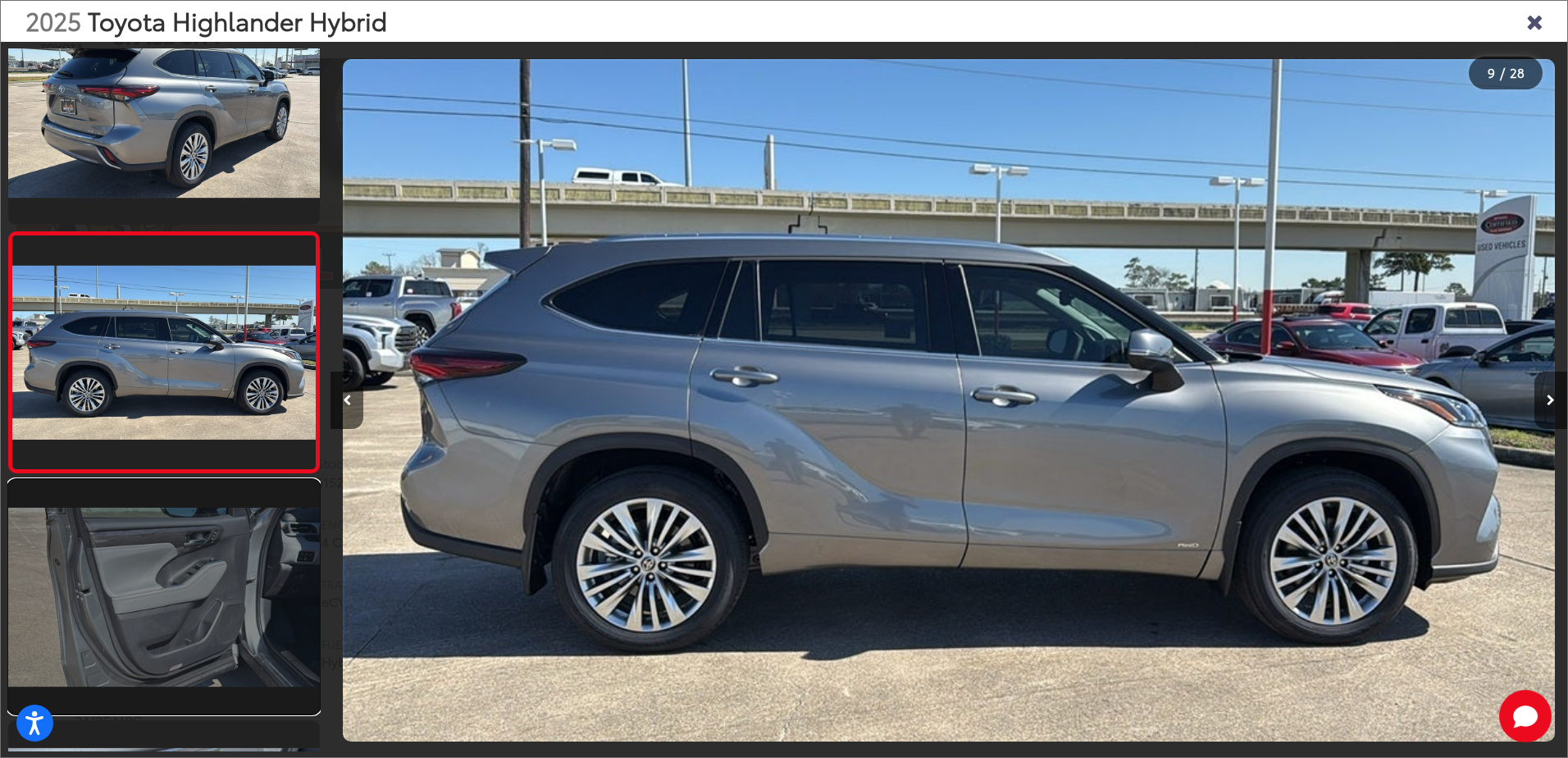
click at [183, 544] on link at bounding box center [164, 596] width 312 height 234
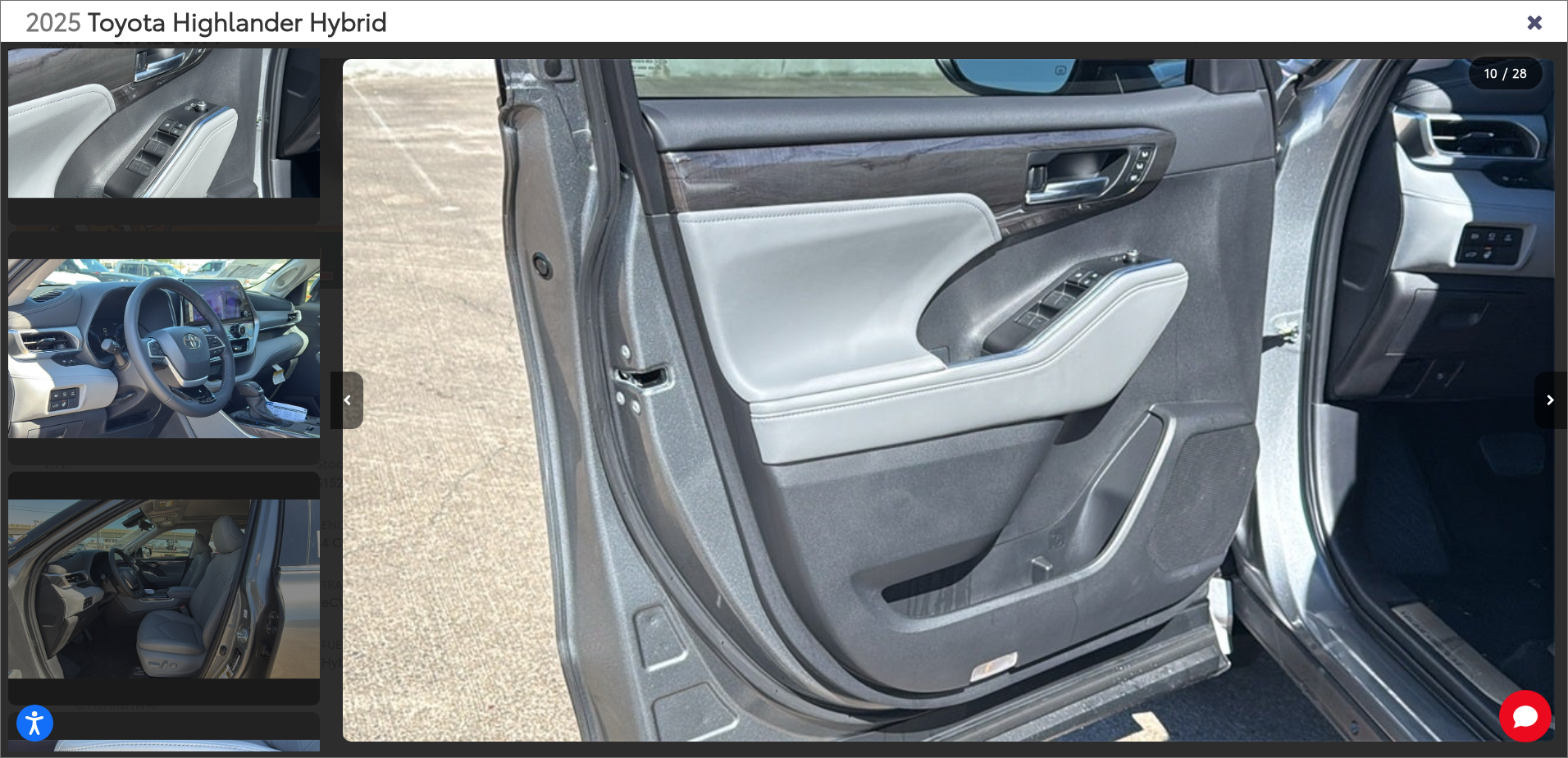
scroll to position [0, 0]
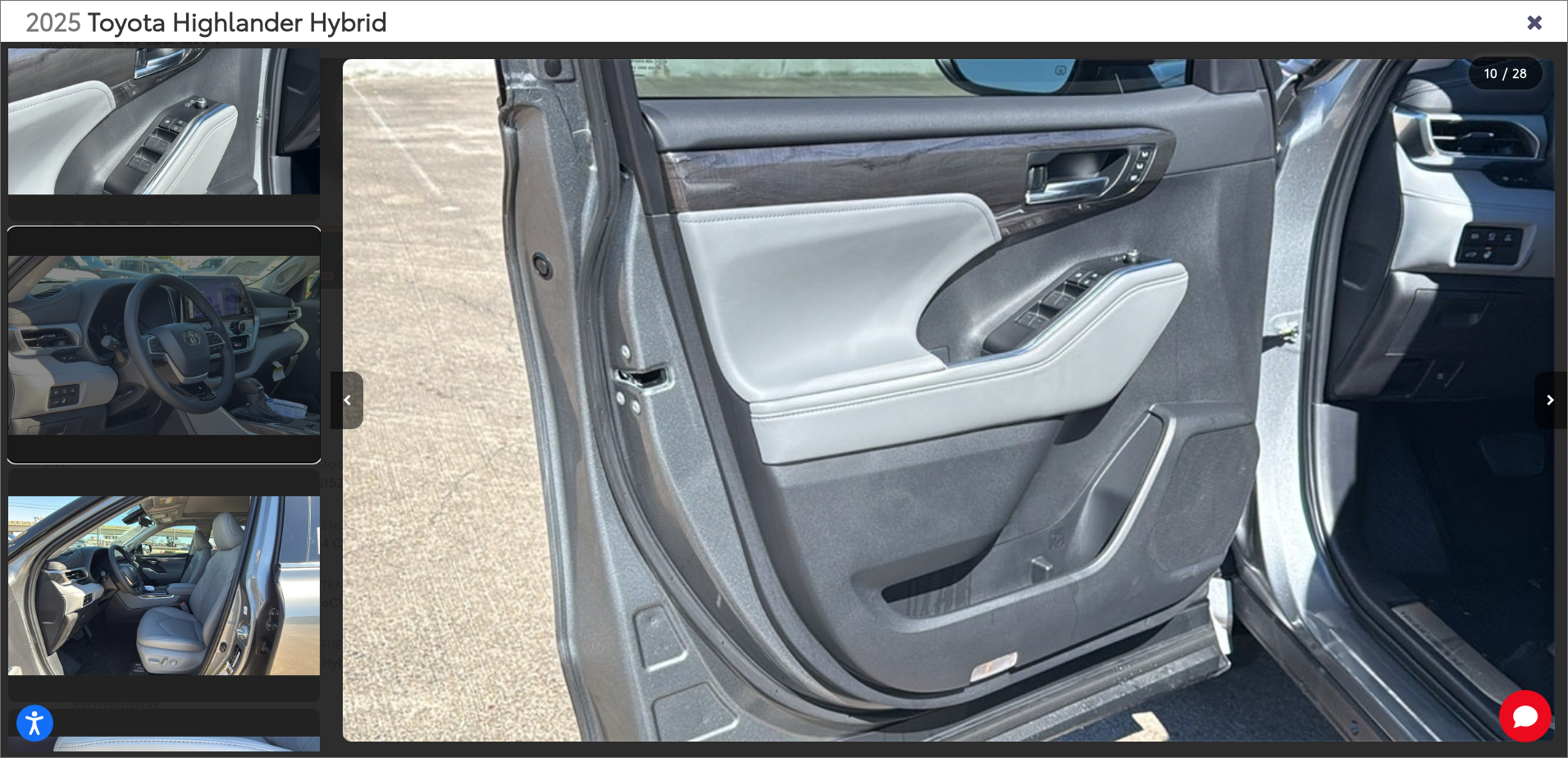
click at [229, 411] on link at bounding box center [164, 344] width 312 height 234
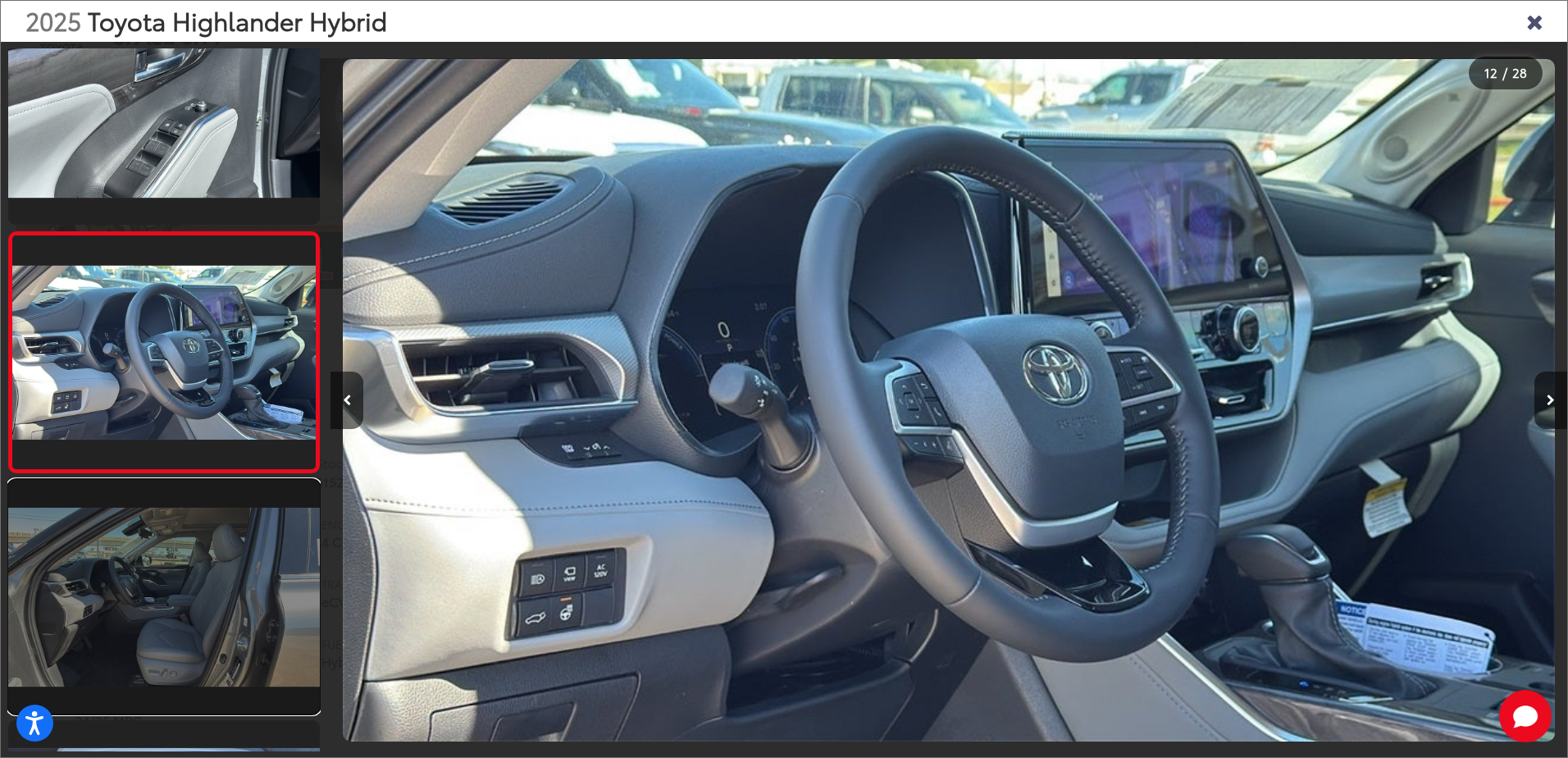
click at [165, 540] on link at bounding box center [164, 596] width 312 height 234
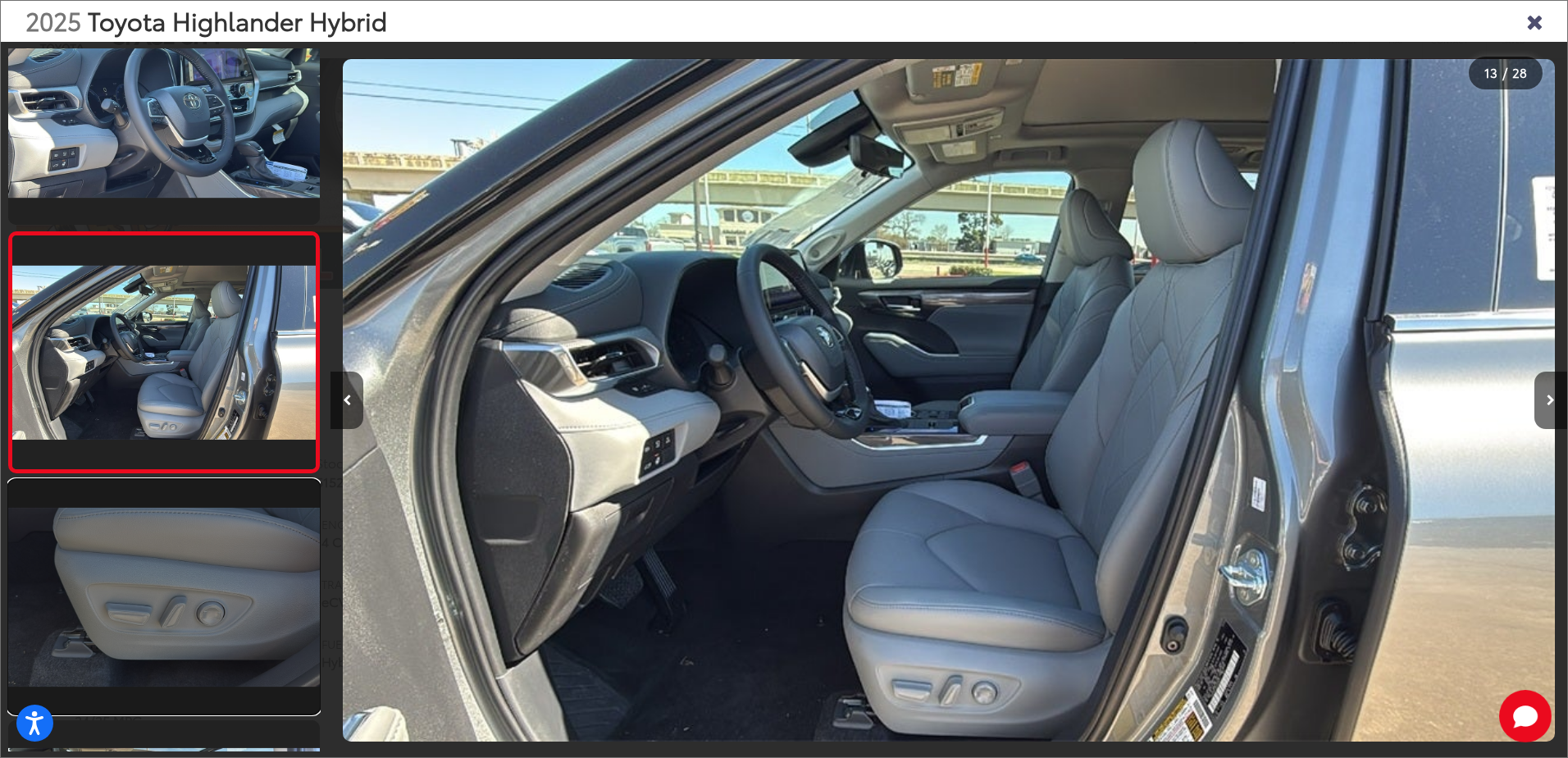
click at [154, 569] on link at bounding box center [164, 596] width 312 height 234
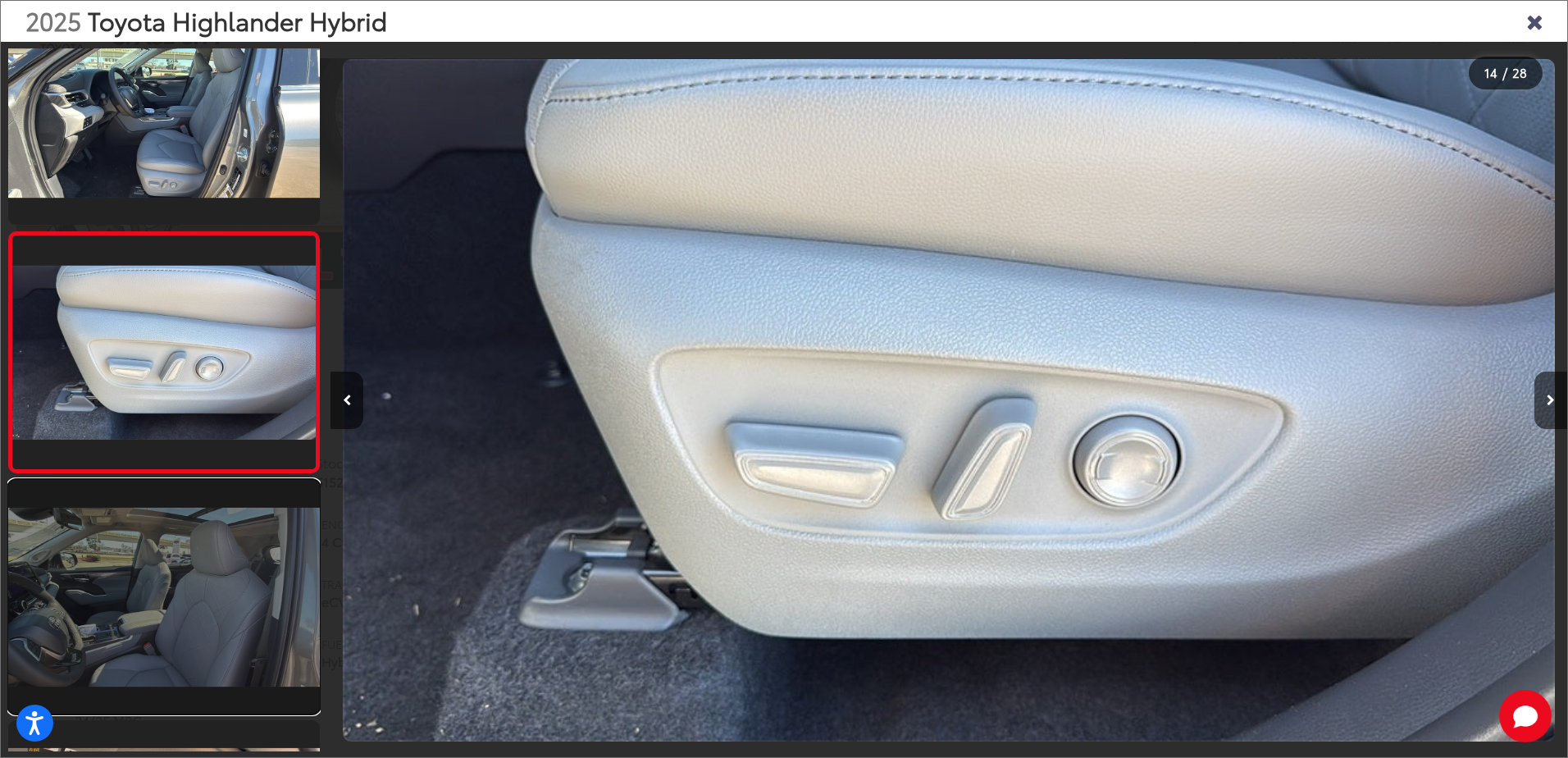
click at [177, 540] on link at bounding box center [164, 596] width 312 height 234
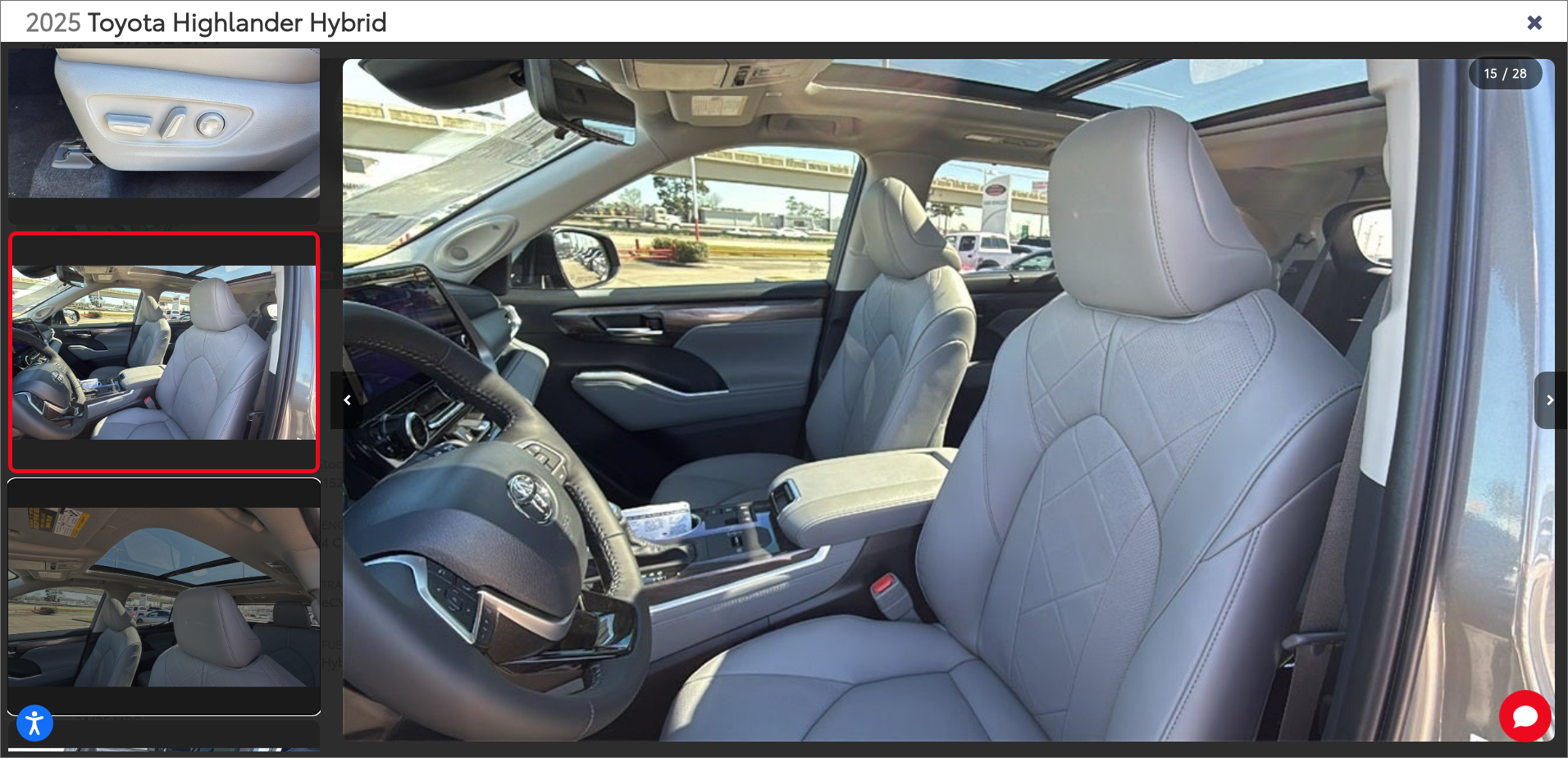
click at [164, 569] on link at bounding box center [164, 596] width 312 height 234
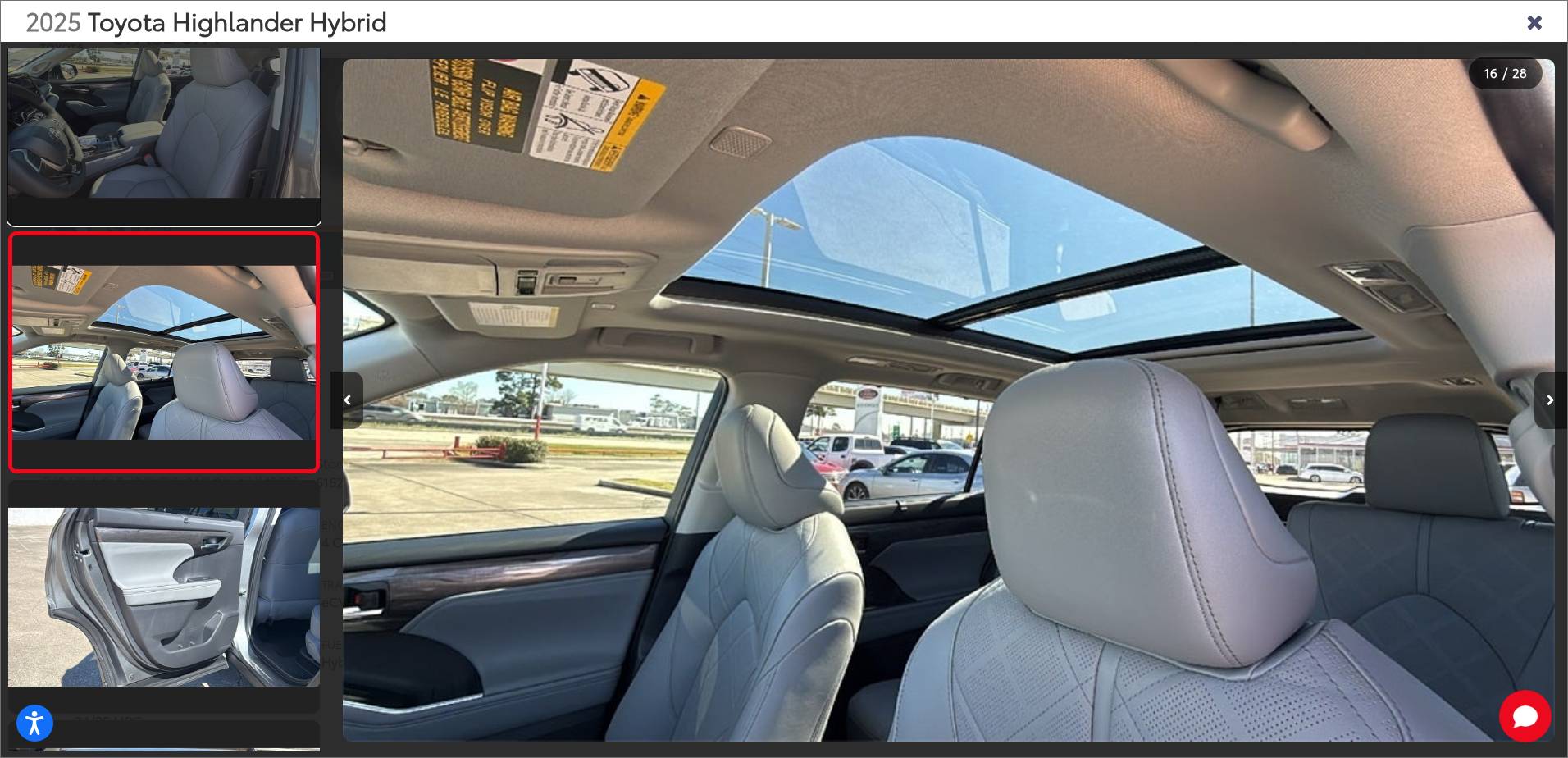
click at [222, 96] on link at bounding box center [164, 107] width 312 height 234
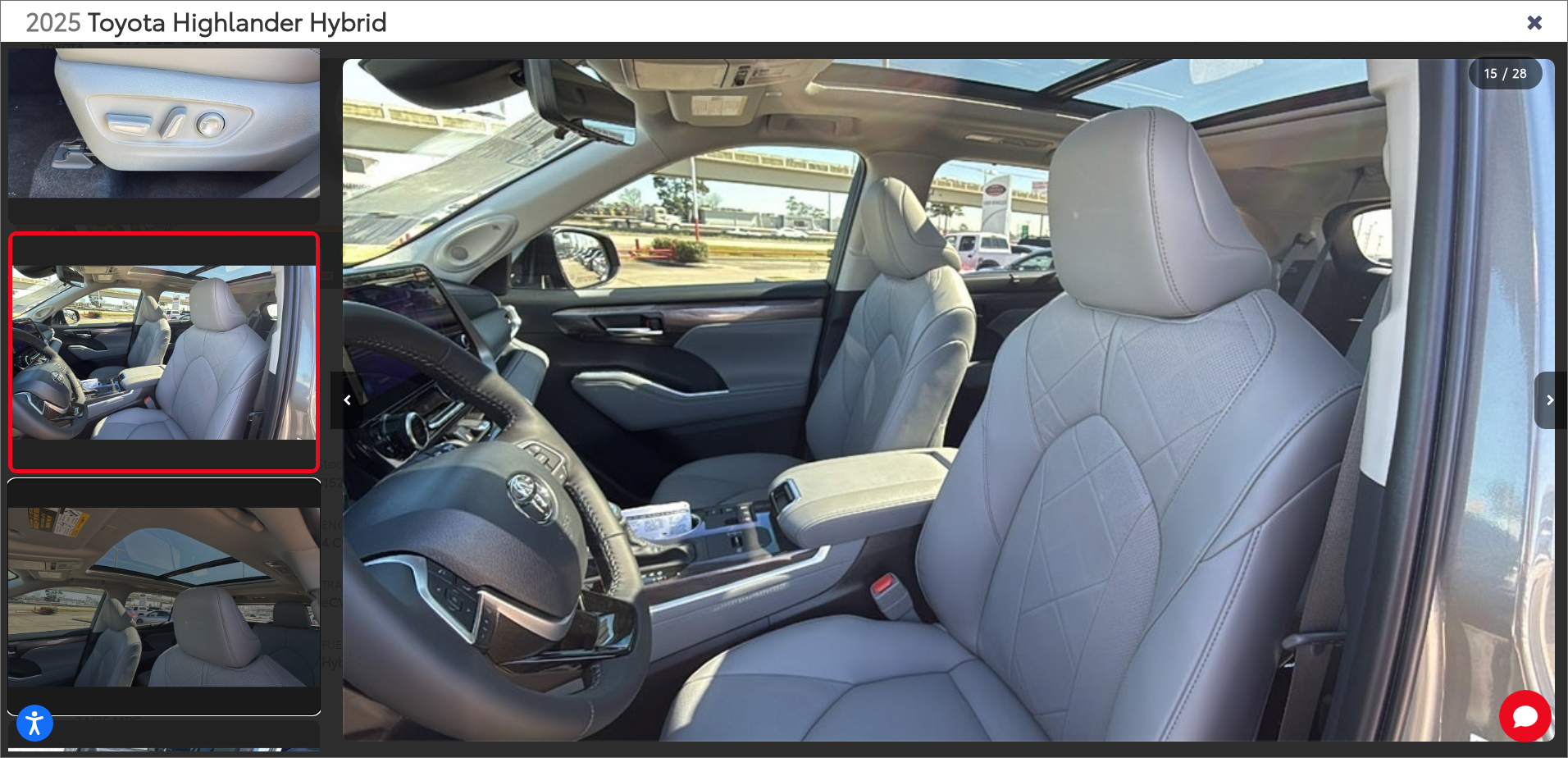
click at [154, 514] on link at bounding box center [164, 596] width 312 height 234
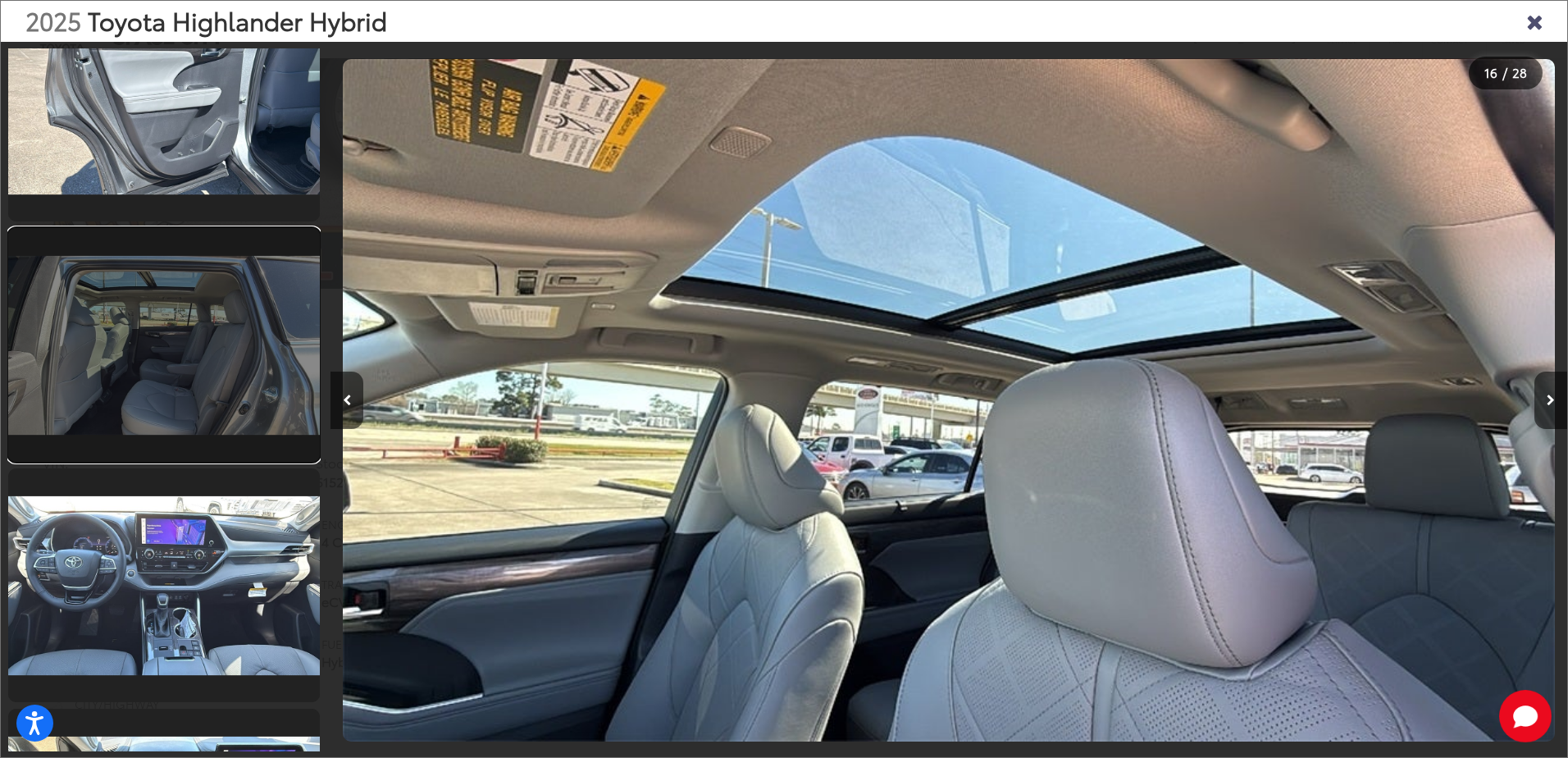
click at [221, 403] on link at bounding box center [164, 344] width 312 height 234
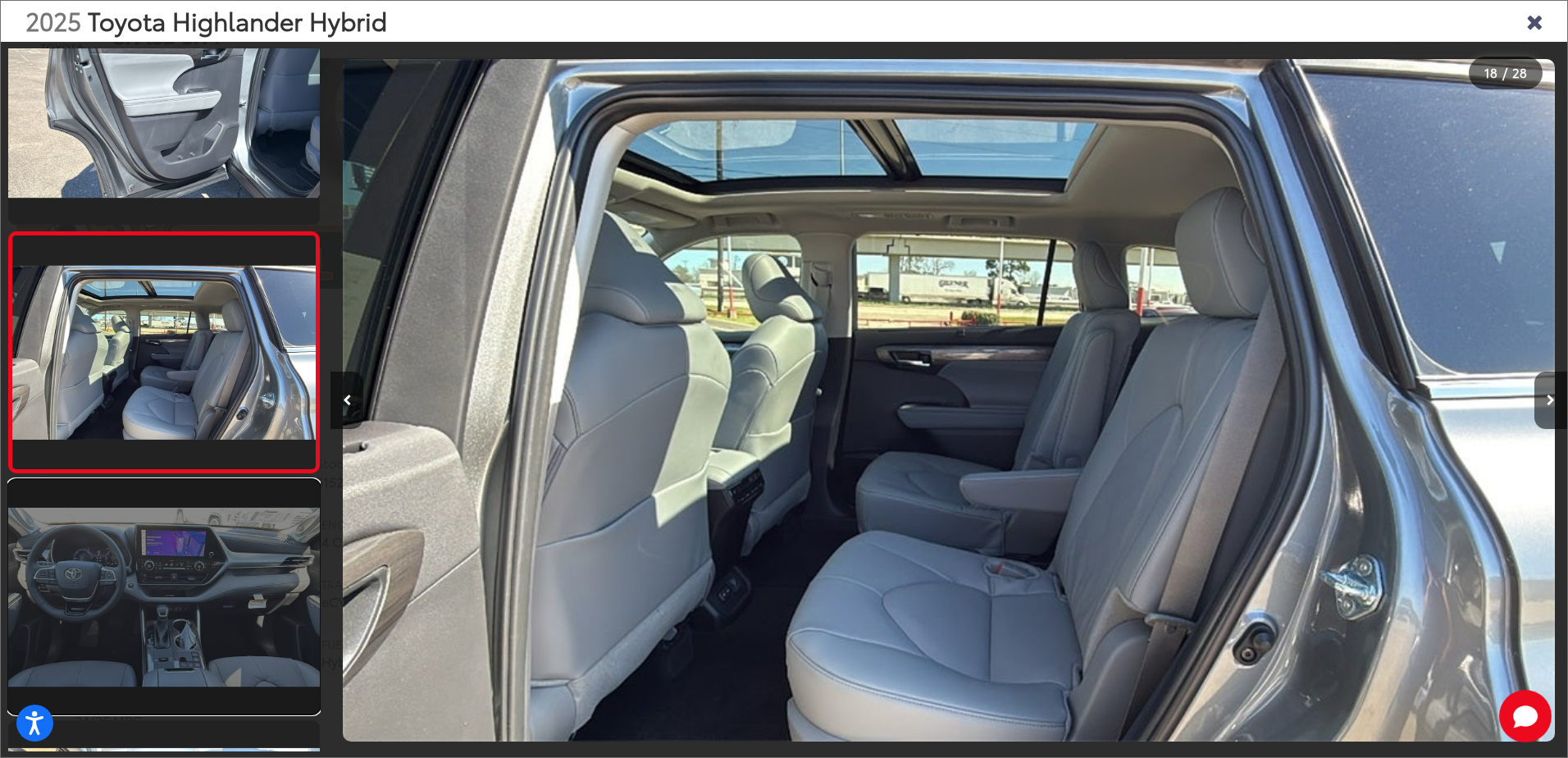
click at [199, 525] on link at bounding box center [164, 596] width 312 height 234
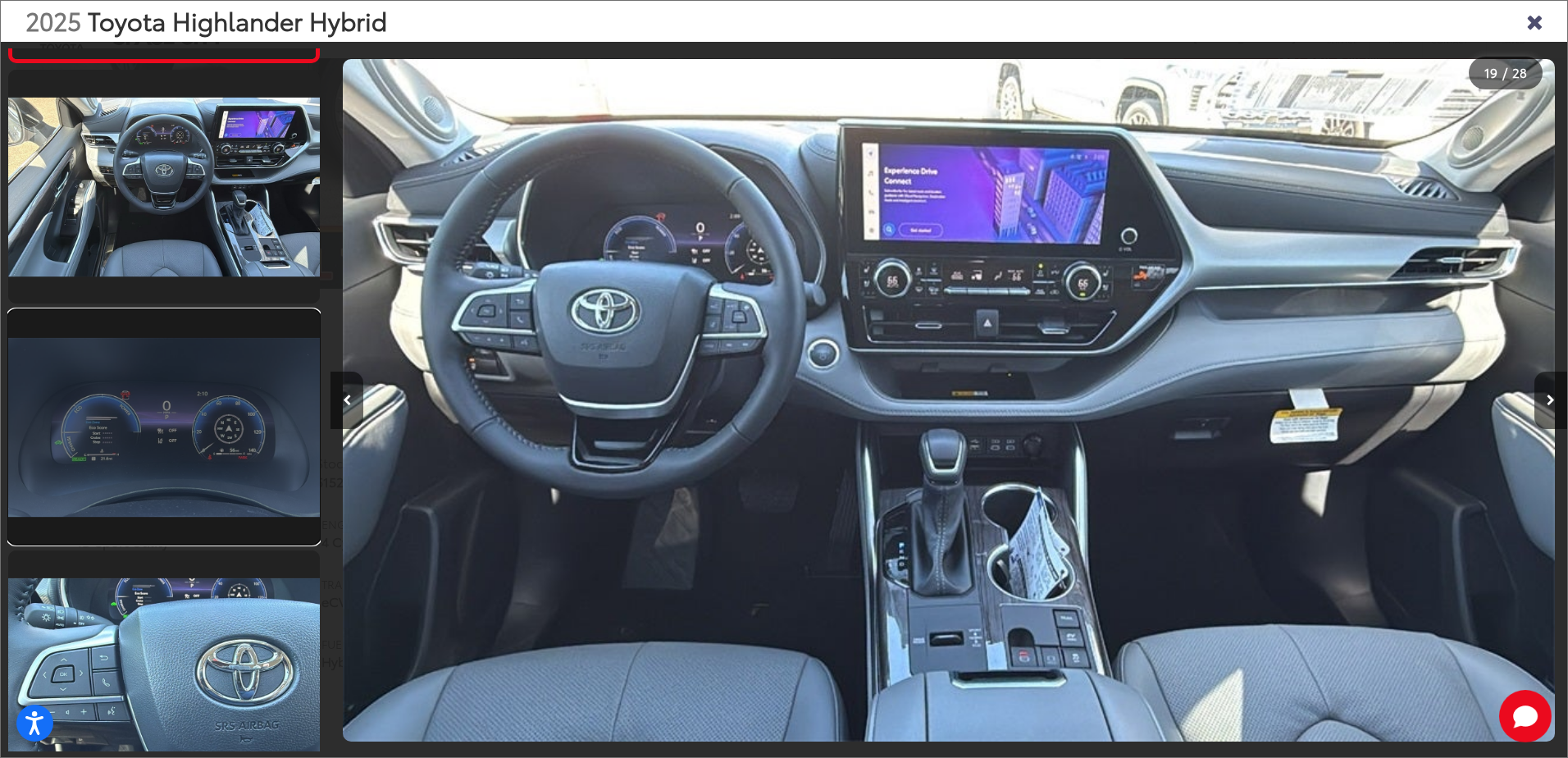
click at [200, 412] on link at bounding box center [164, 426] width 312 height 234
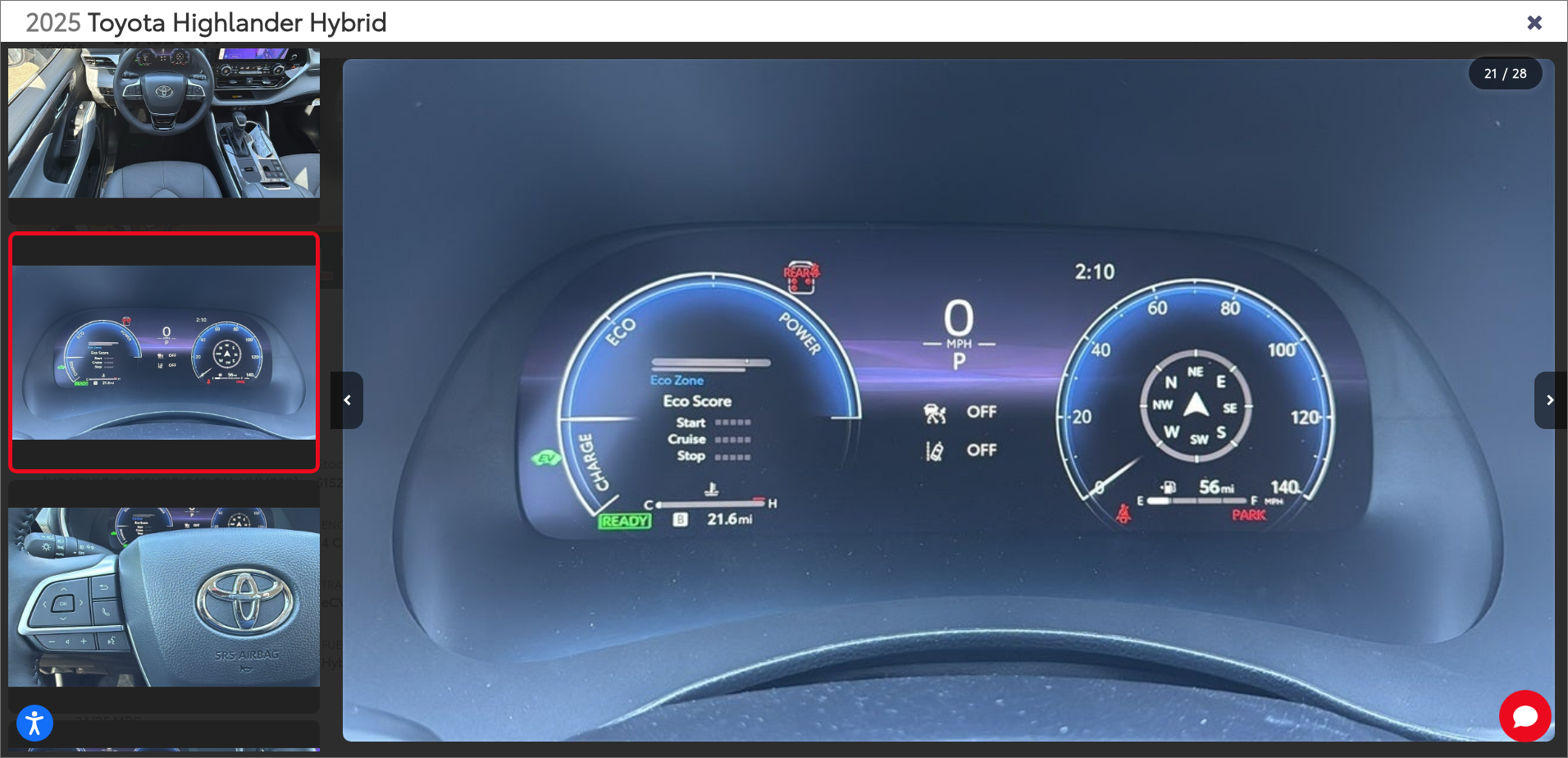
click at [1534, 19] on icon "Close gallery" at bounding box center [1534, 20] width 16 height 21
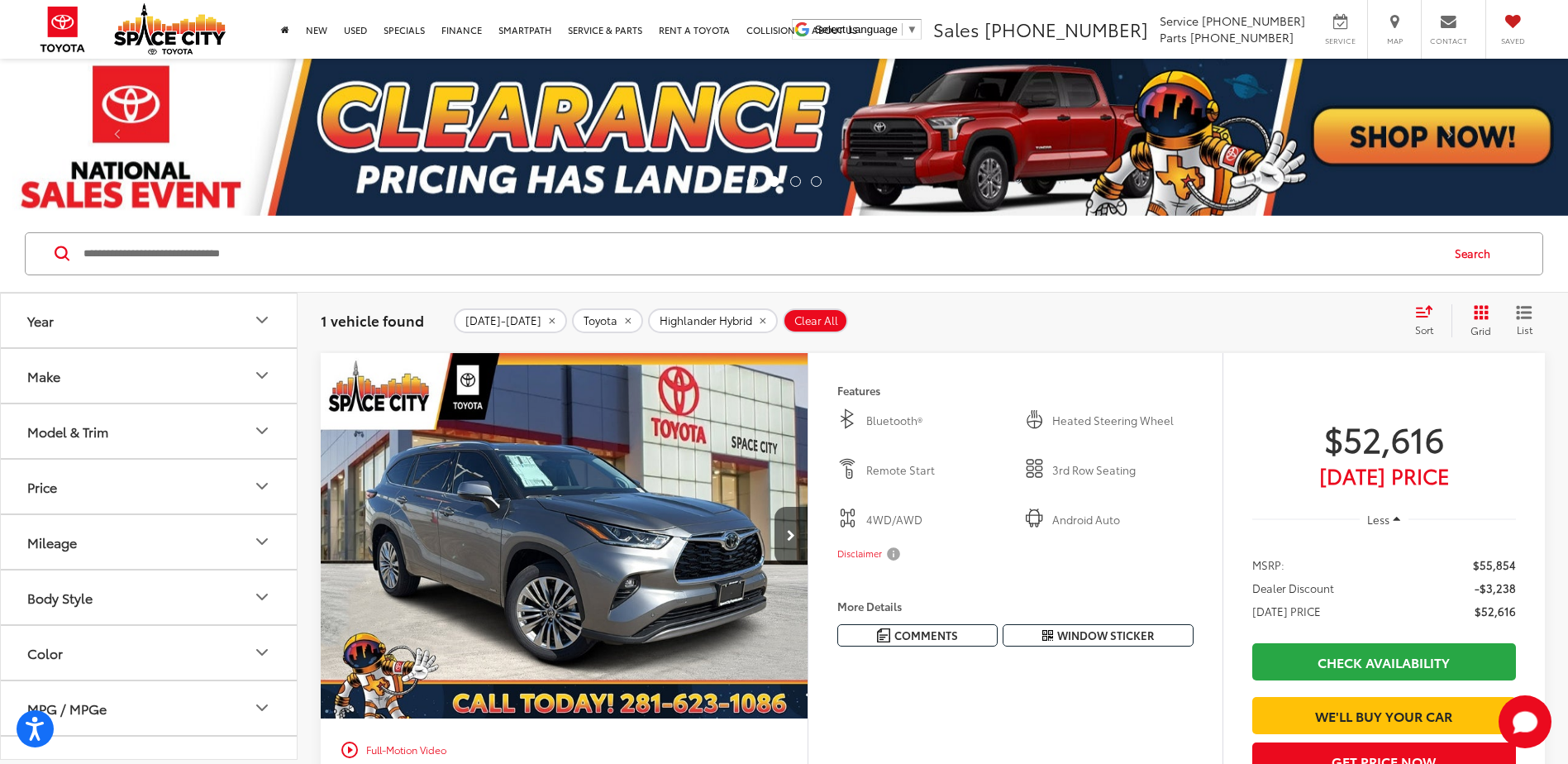
click at [80, 423] on div "Model & Trim" at bounding box center [68, 431] width 81 height 16
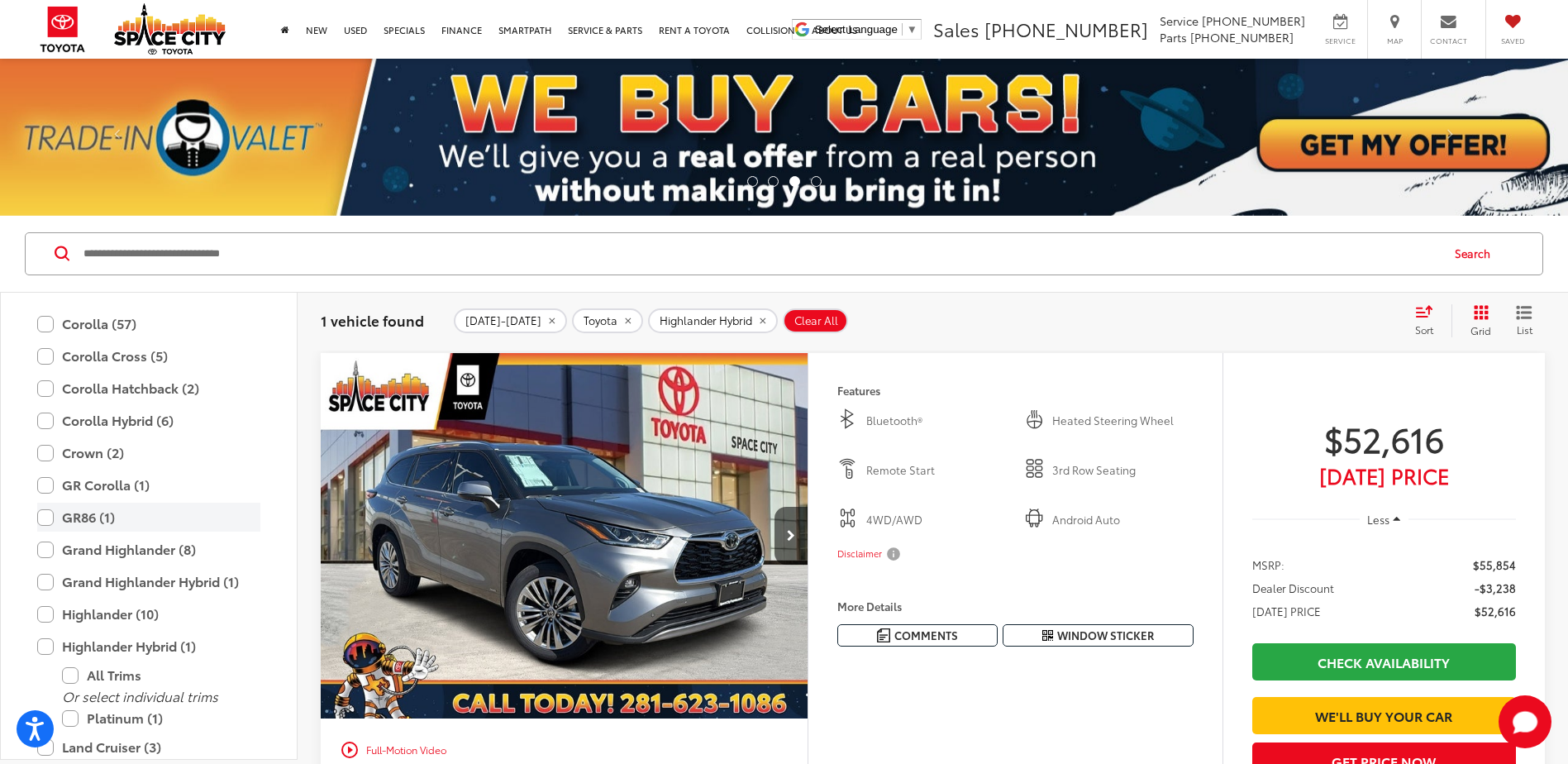
scroll to position [321, 0]
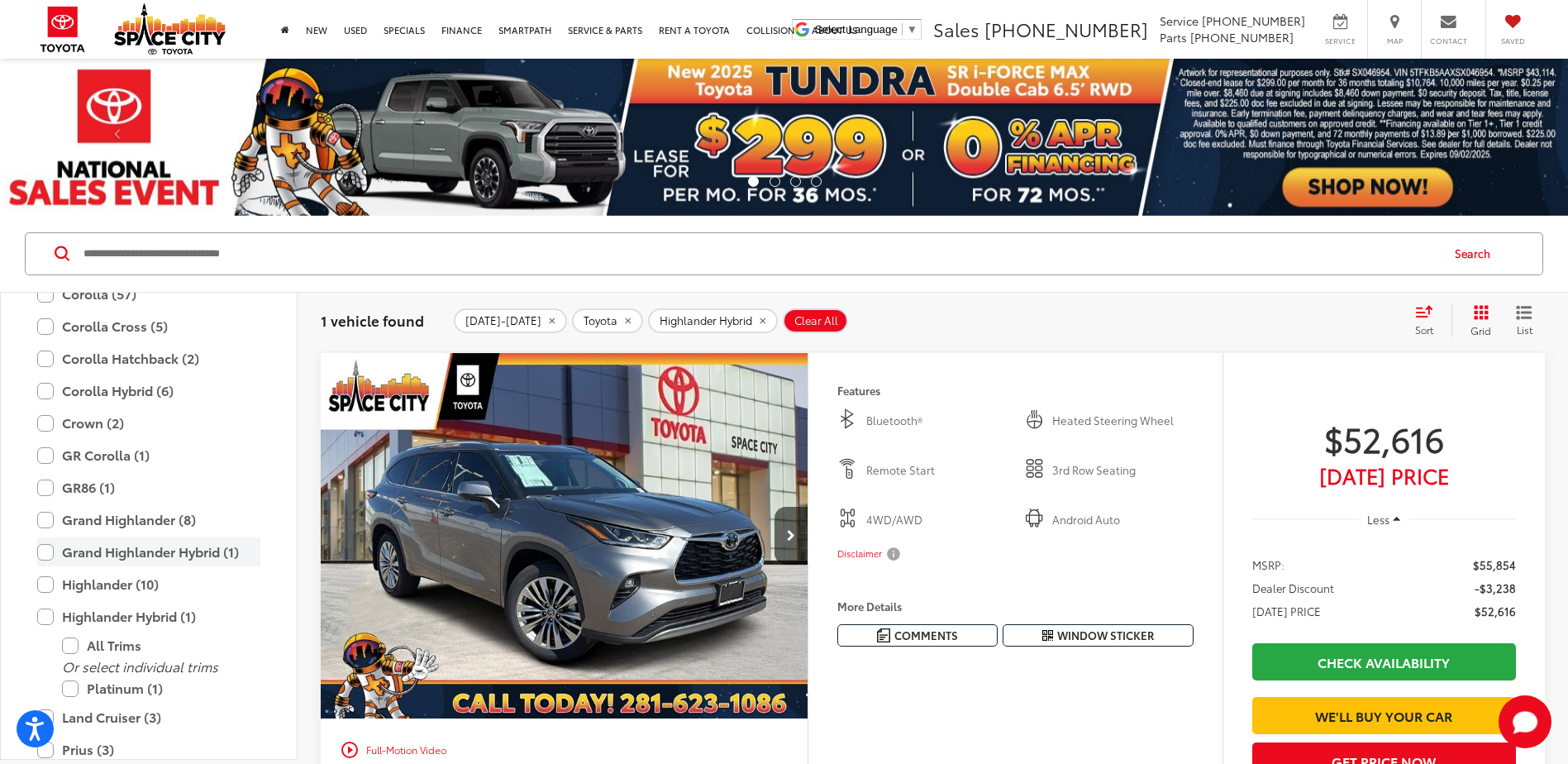
click at [54, 551] on label "Grand Highlander Hybrid (1)" at bounding box center [149, 552] width 223 height 29
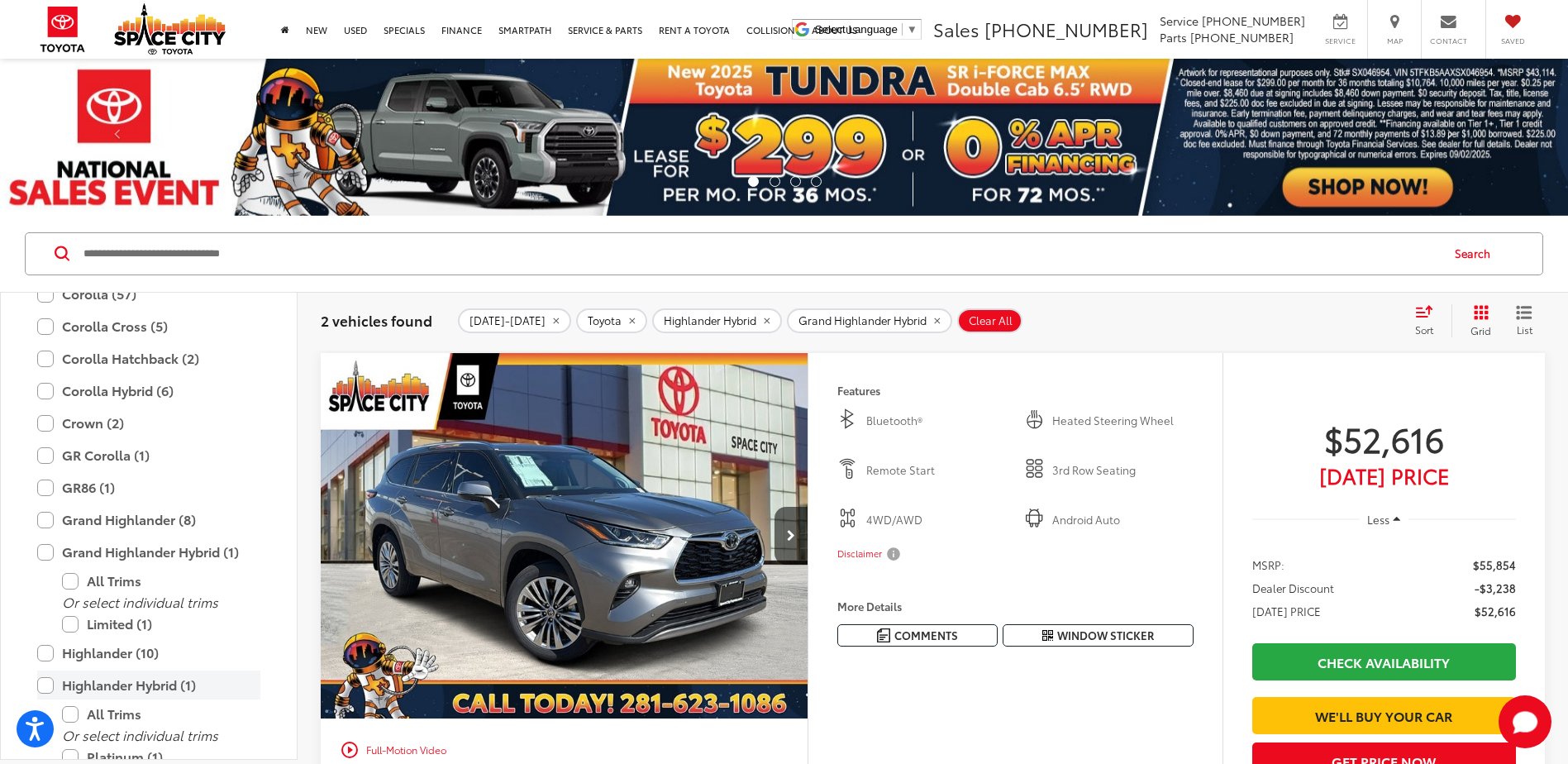
click at [46, 683] on label "Highlander Hybrid (1)" at bounding box center [149, 685] width 223 height 29
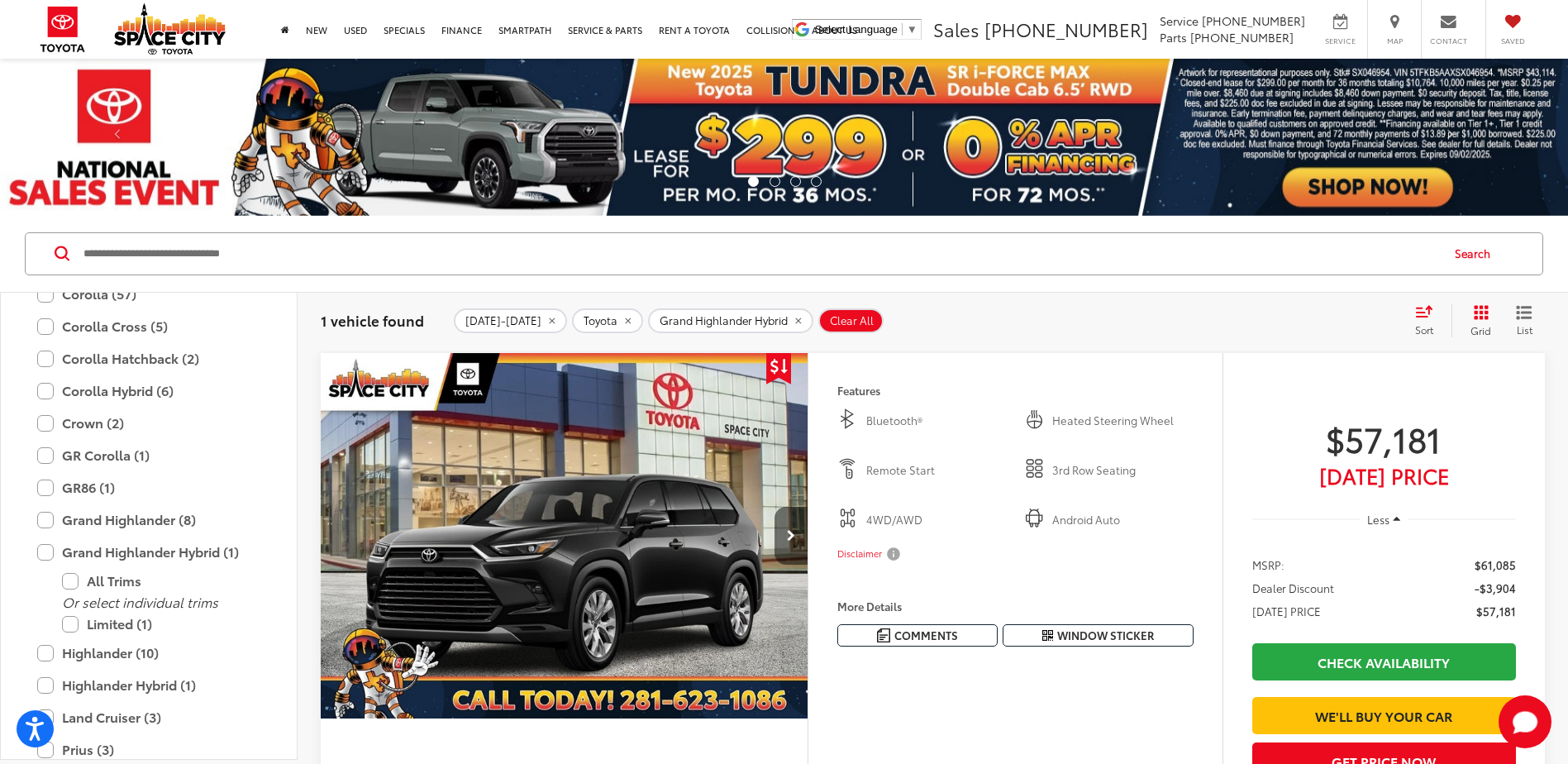
click at [786, 534] on button "Next image" at bounding box center [791, 535] width 33 height 58
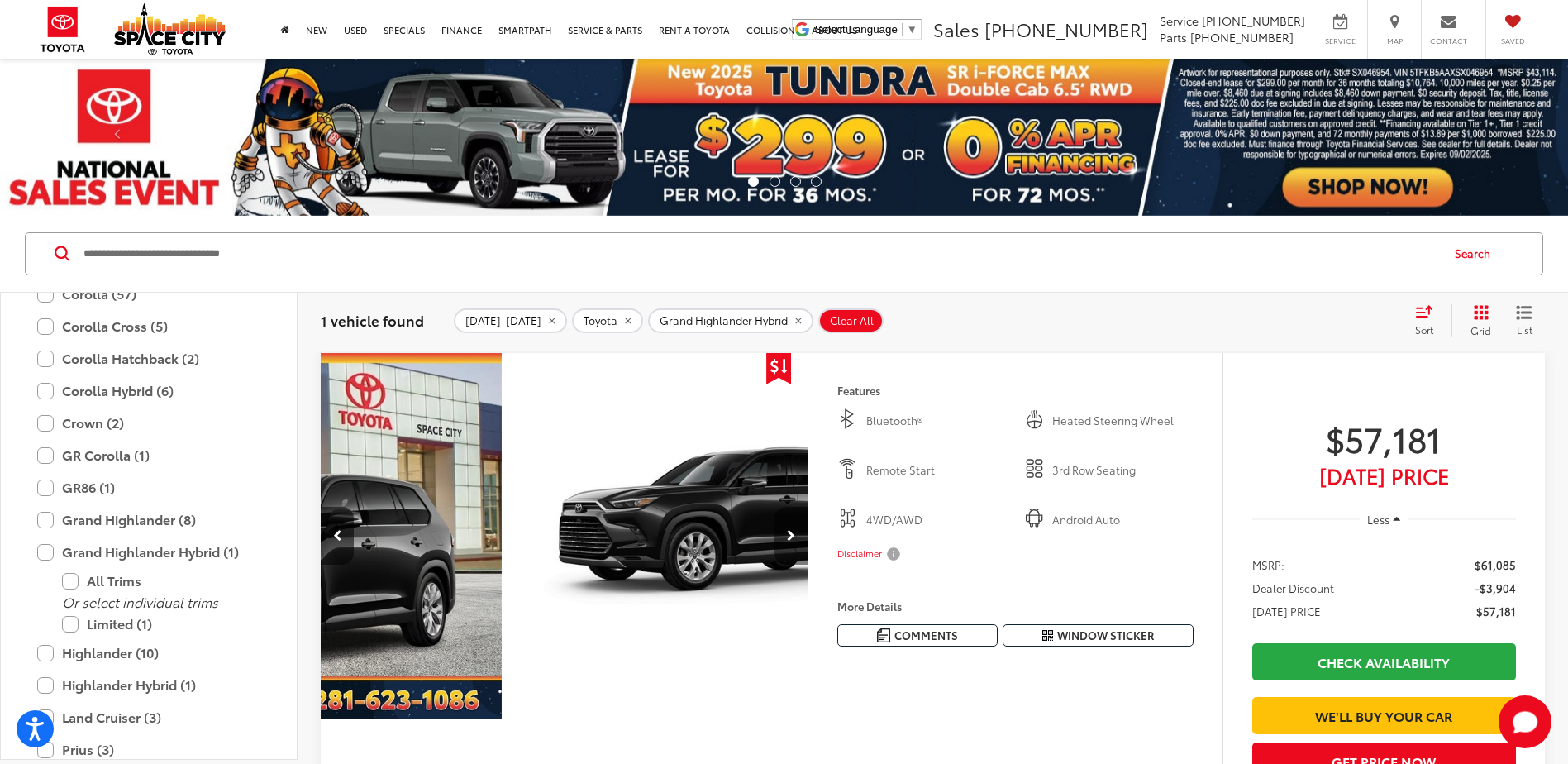
scroll to position [0, 489]
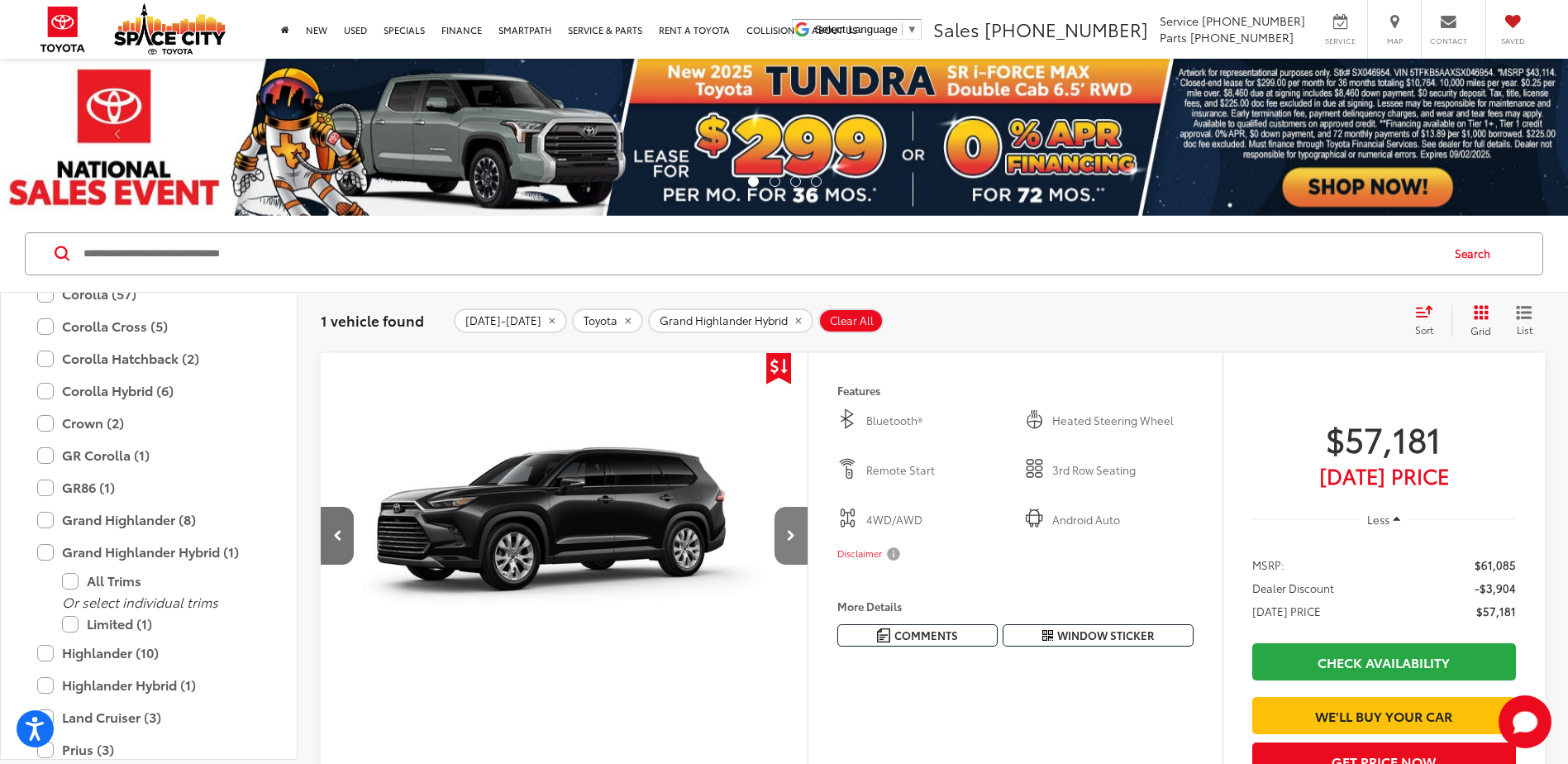
click at [786, 534] on button "Next image" at bounding box center [791, 535] width 33 height 58
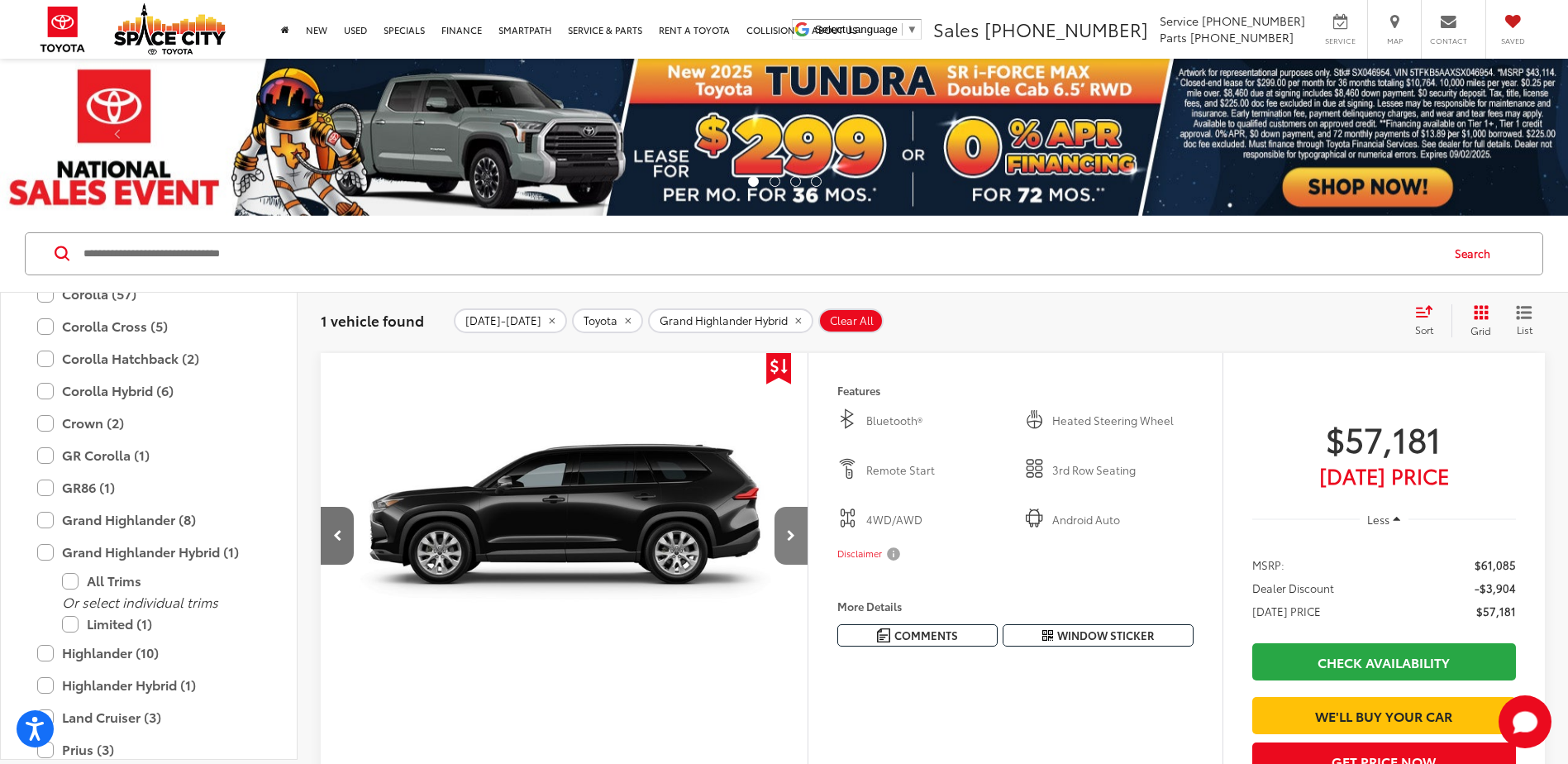
click at [786, 534] on button "Next image" at bounding box center [791, 535] width 33 height 58
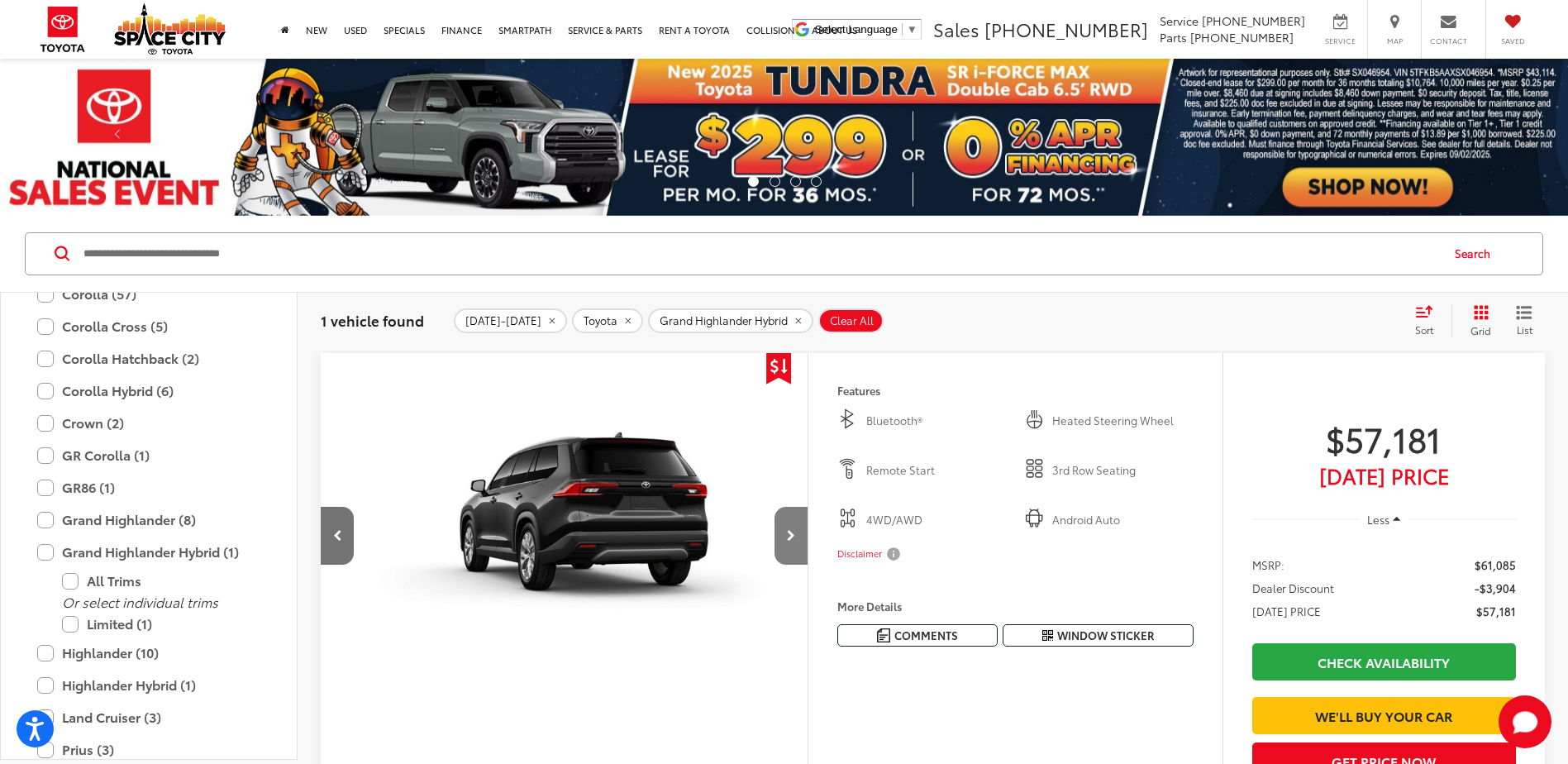
click at [786, 534] on button "Next image" at bounding box center [791, 535] width 33 height 58
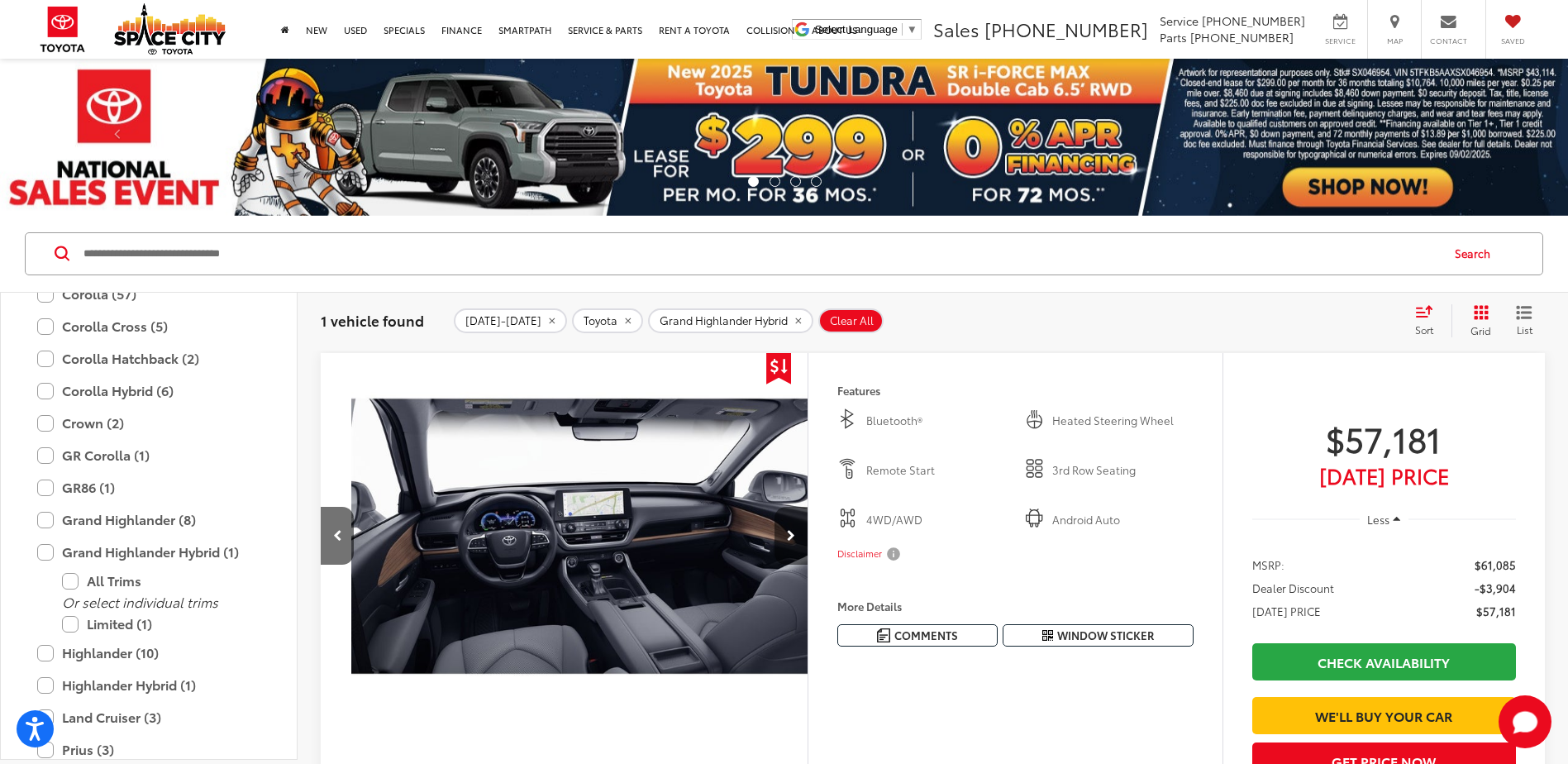
scroll to position [0, 1958]
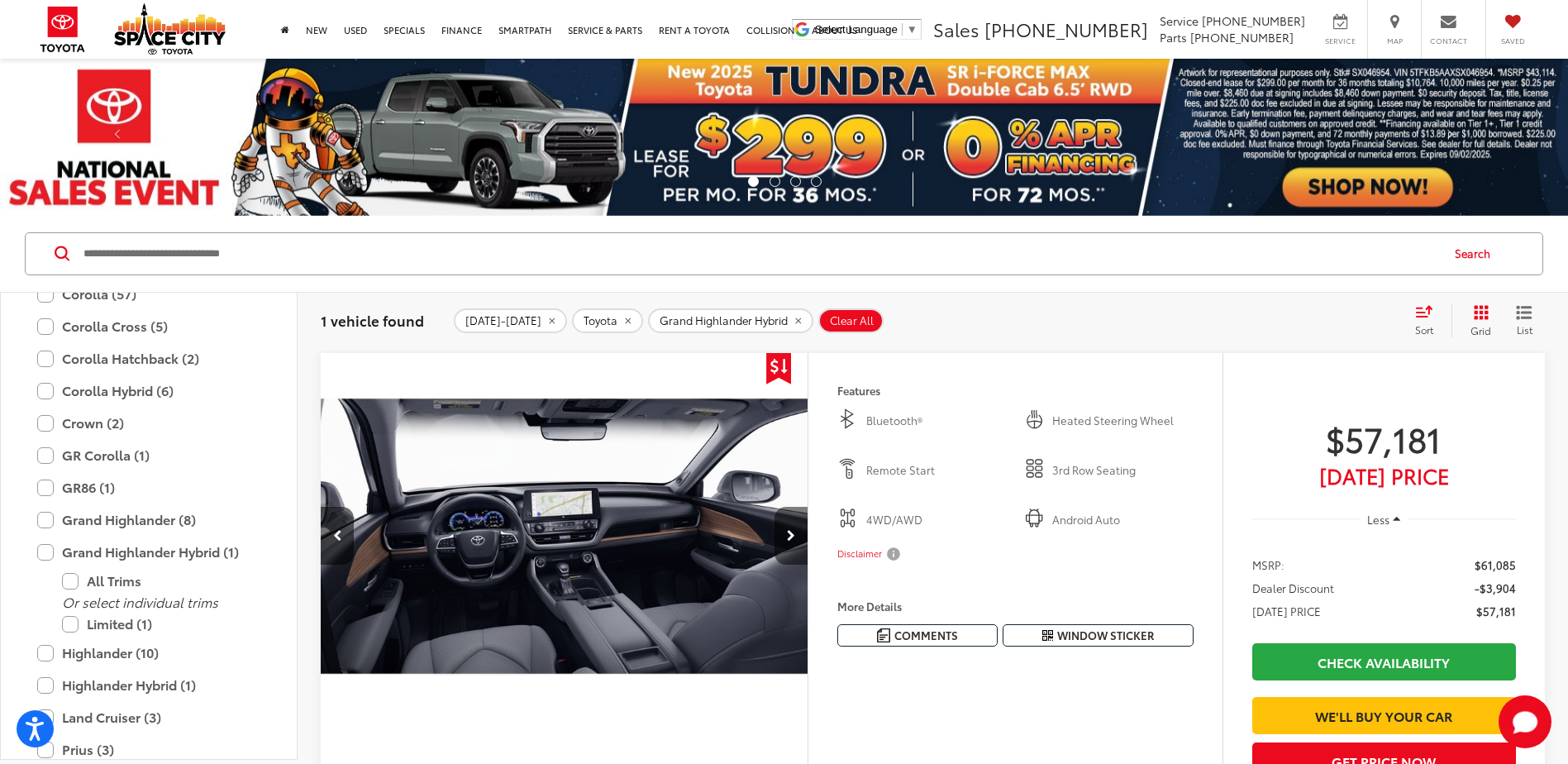
click at [787, 534] on icon "Next image" at bounding box center [790, 536] width 8 height 12
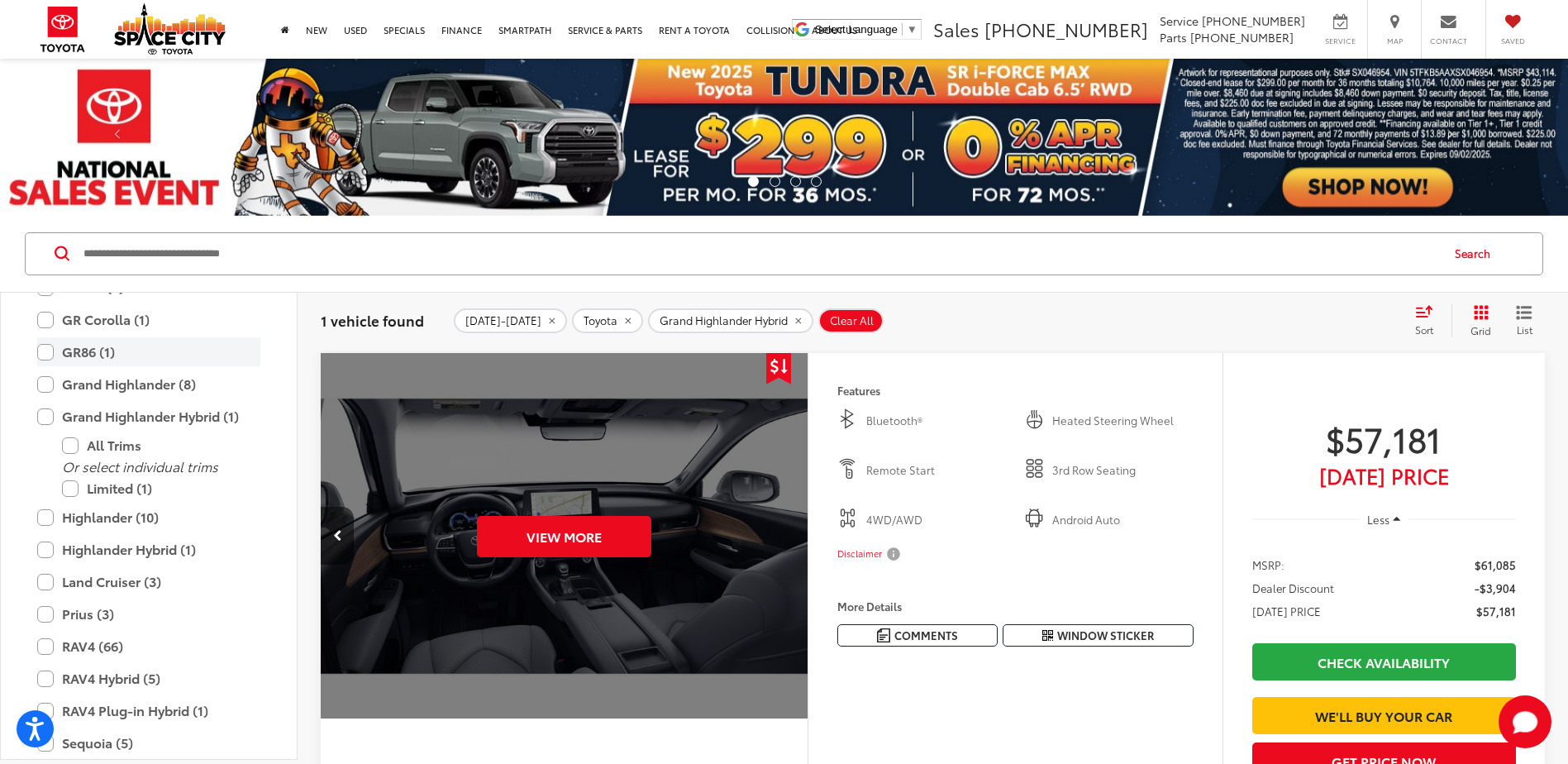
scroll to position [486, 0]
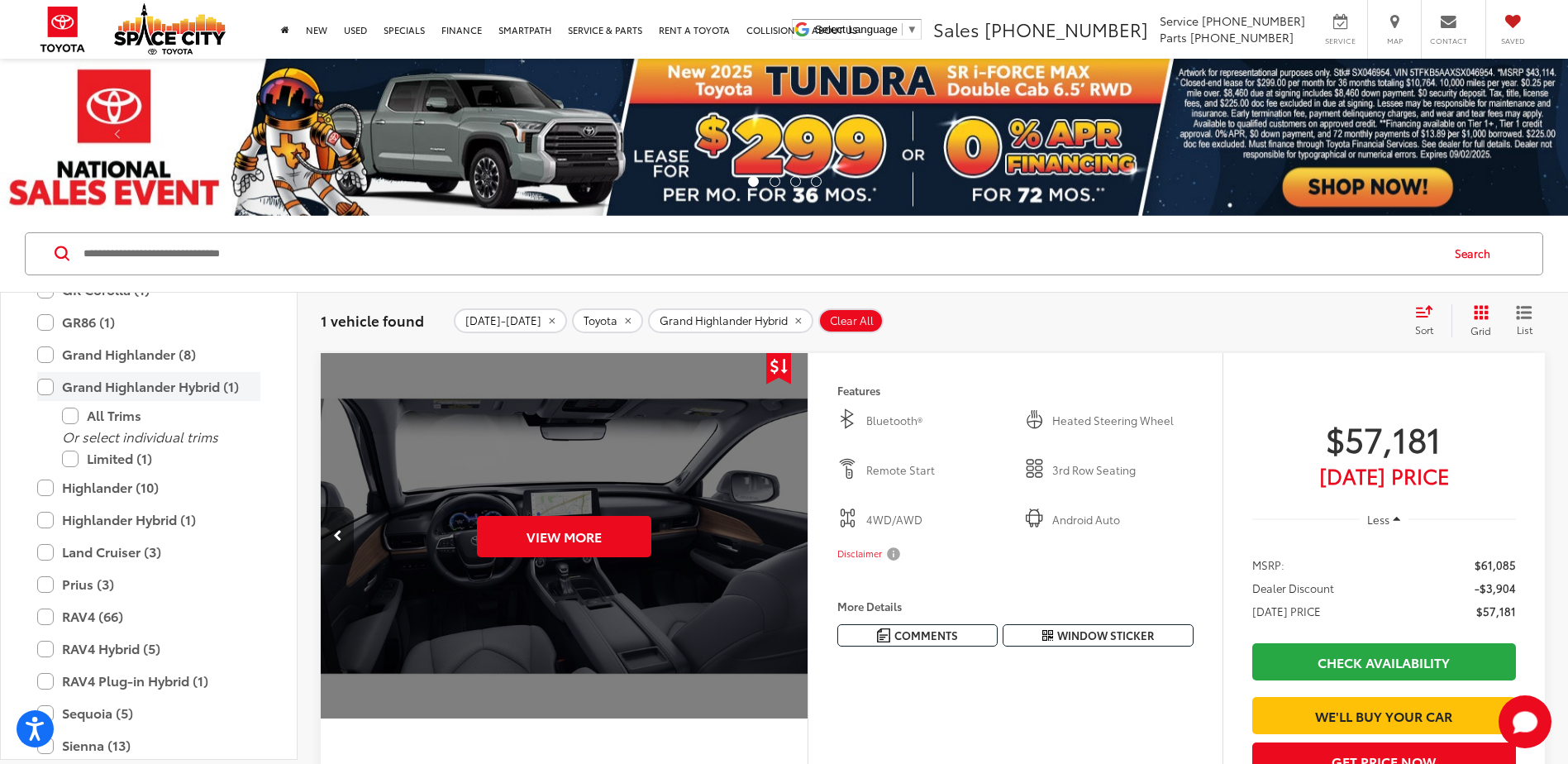
click at [48, 389] on label "Grand Highlander Hybrid (1)" at bounding box center [149, 387] width 223 height 29
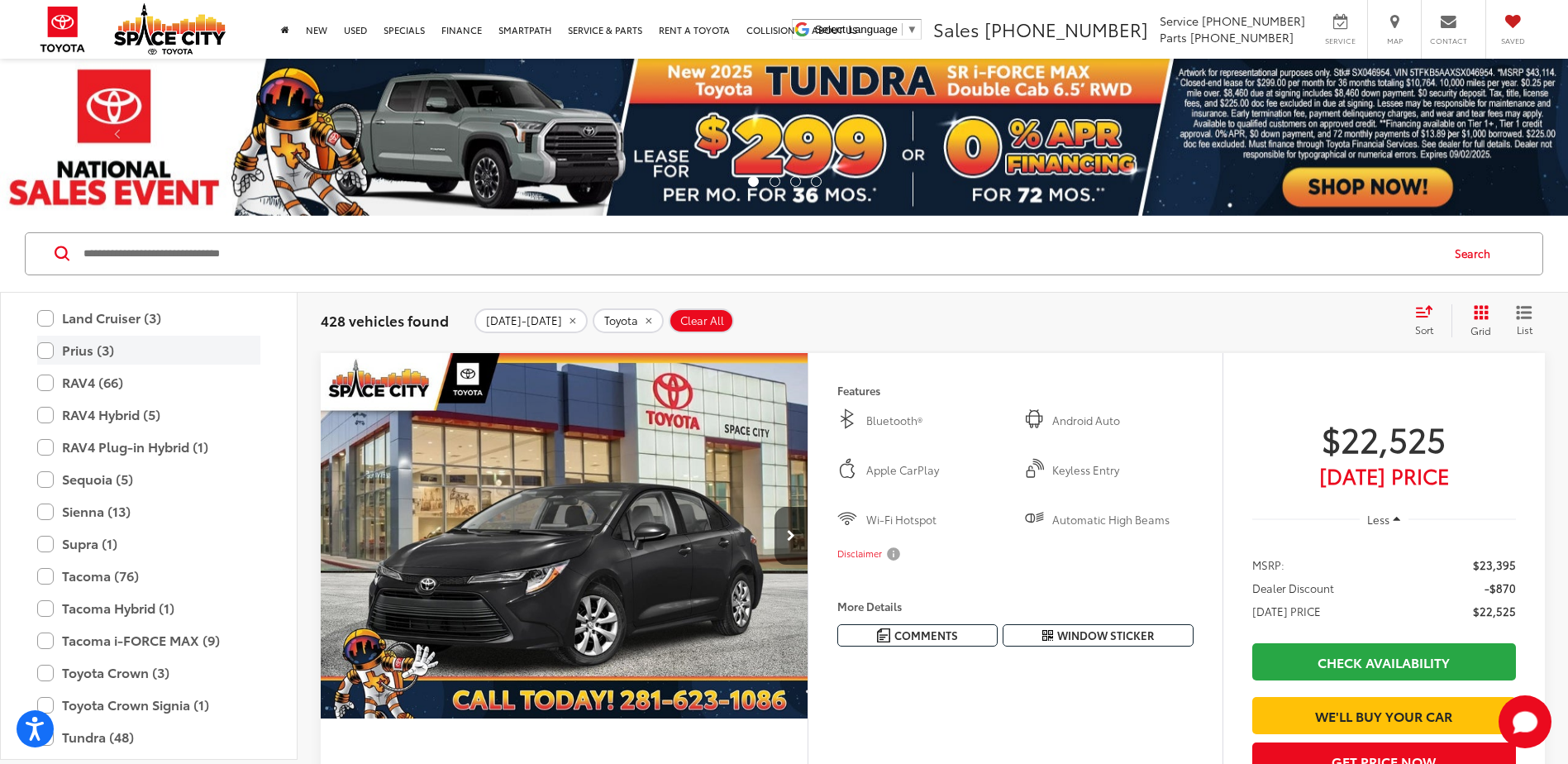
scroll to position [735, 0]
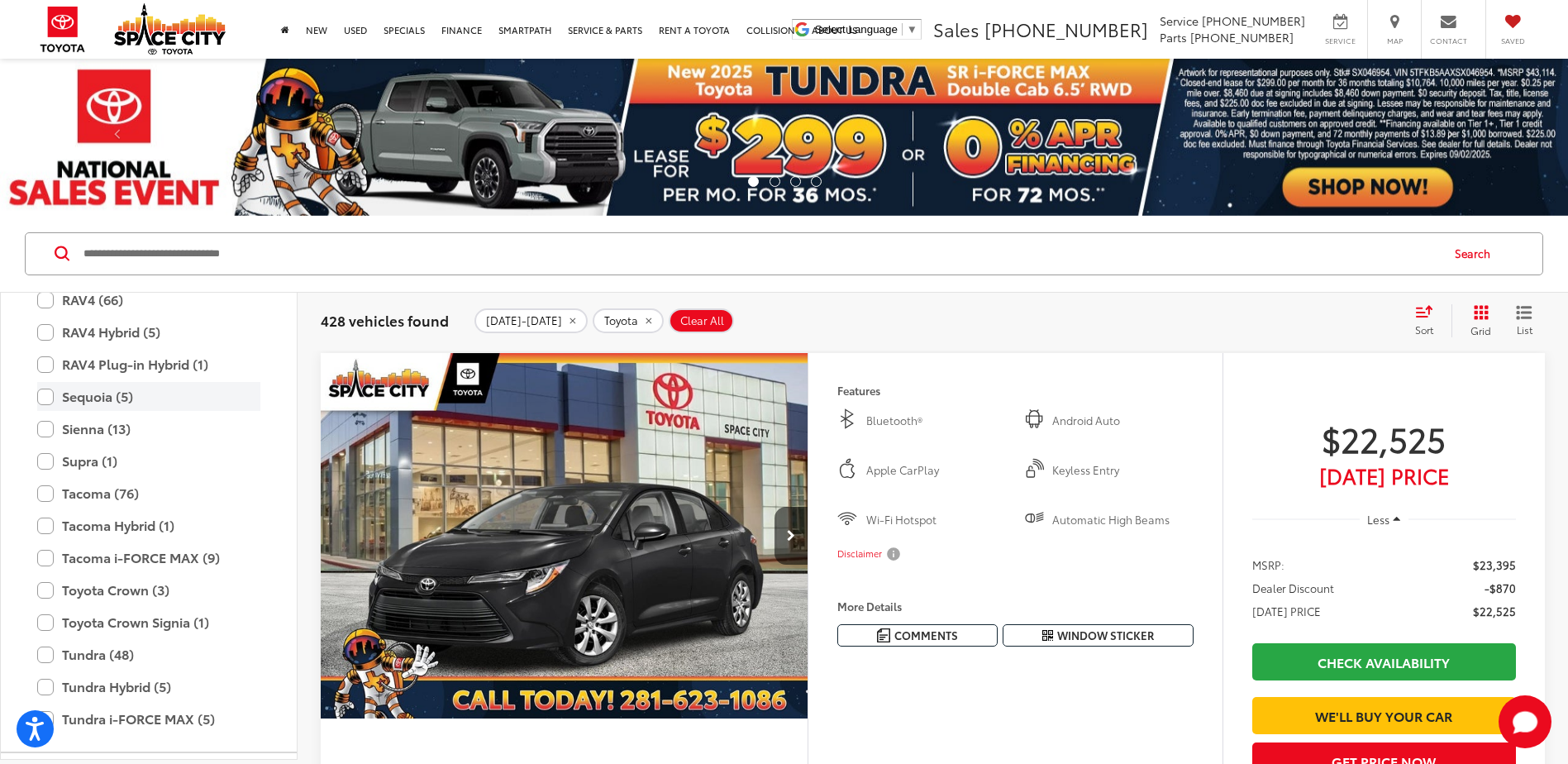
click at [46, 394] on label "Sequoia (5)" at bounding box center [149, 397] width 223 height 29
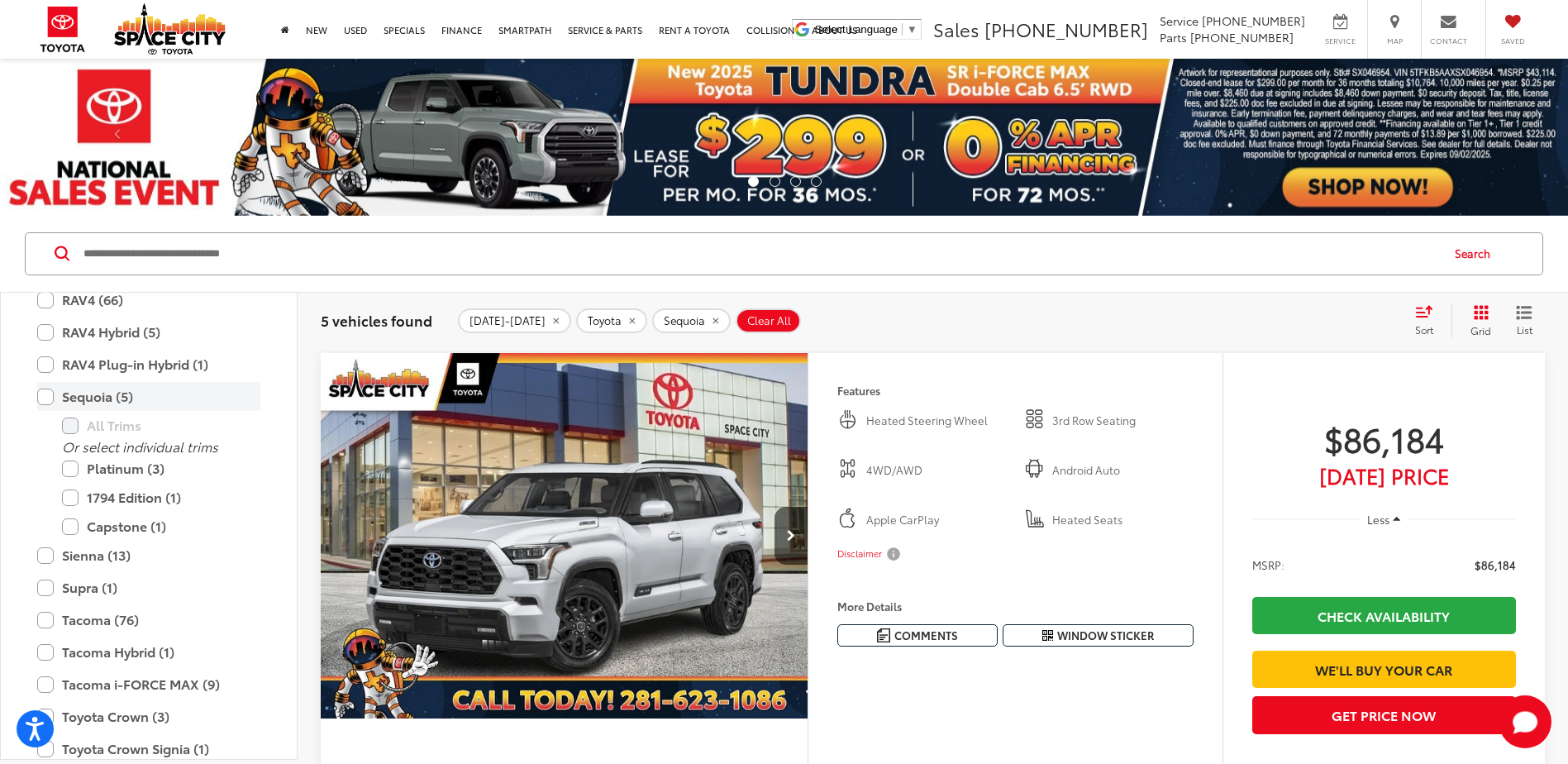
click at [42, 395] on label "Sequoia (5)" at bounding box center [149, 397] width 223 height 29
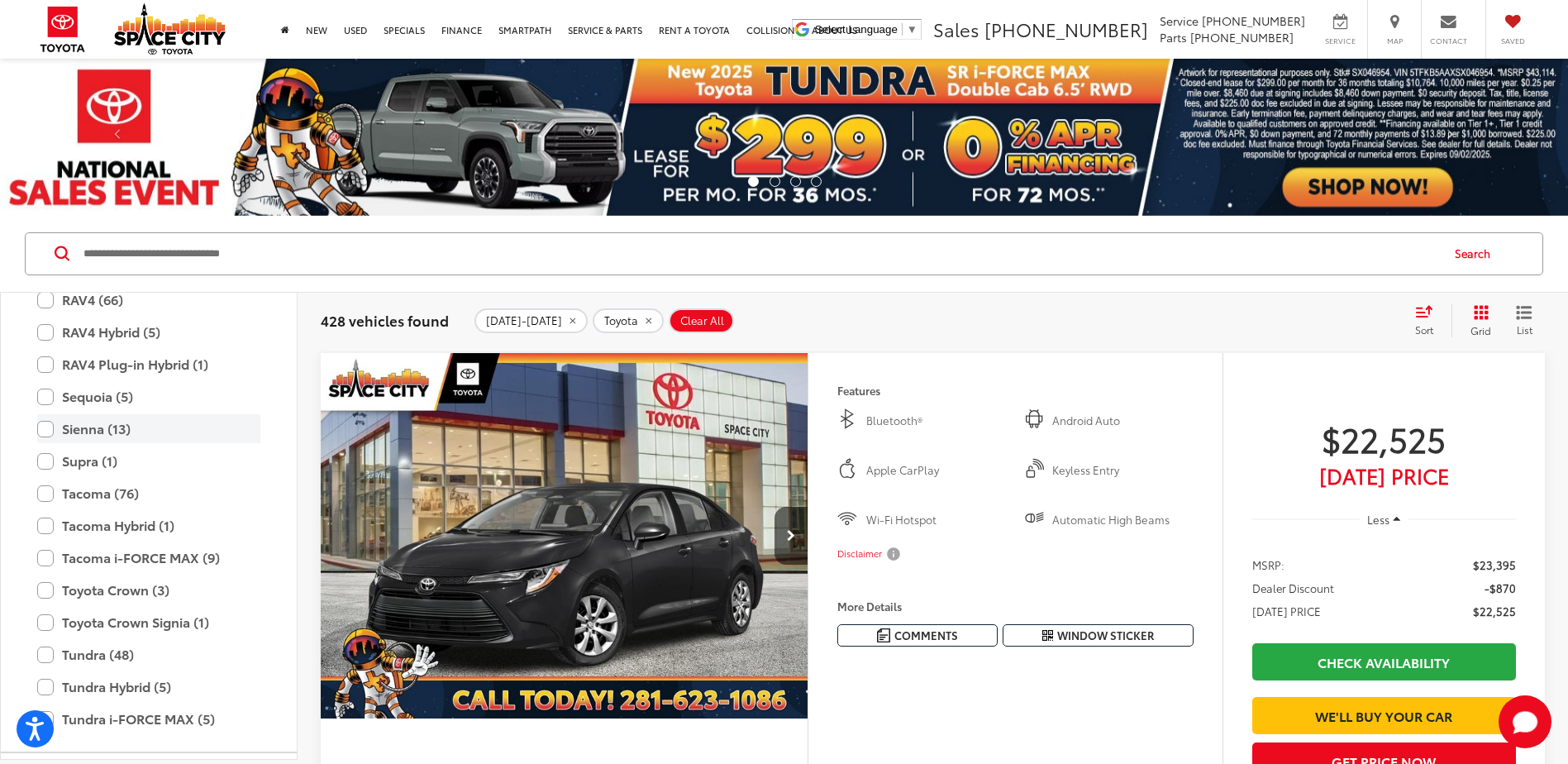
click at [47, 426] on label "Sienna (13)" at bounding box center [149, 429] width 223 height 29
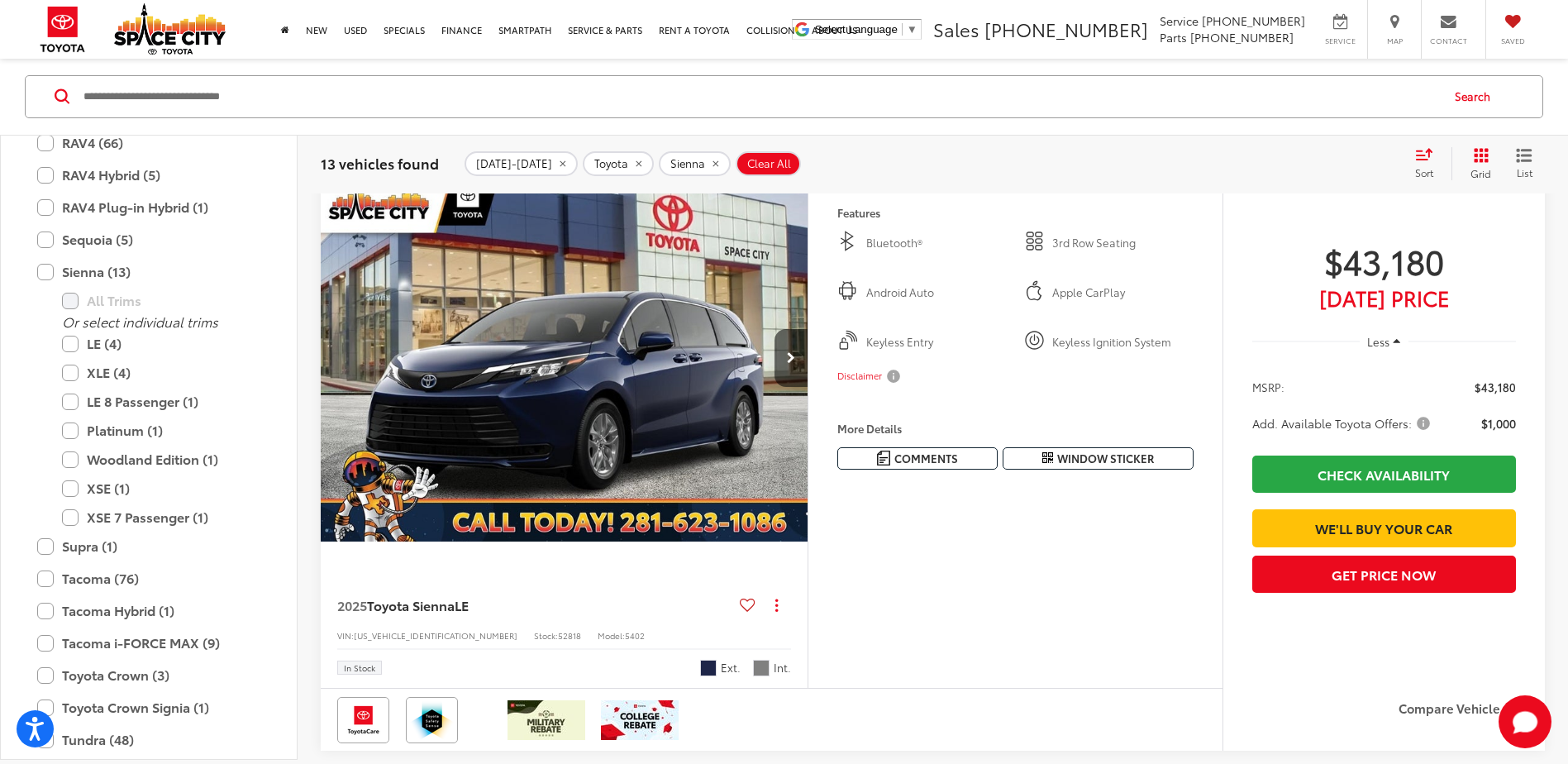
scroll to position [910, 0]
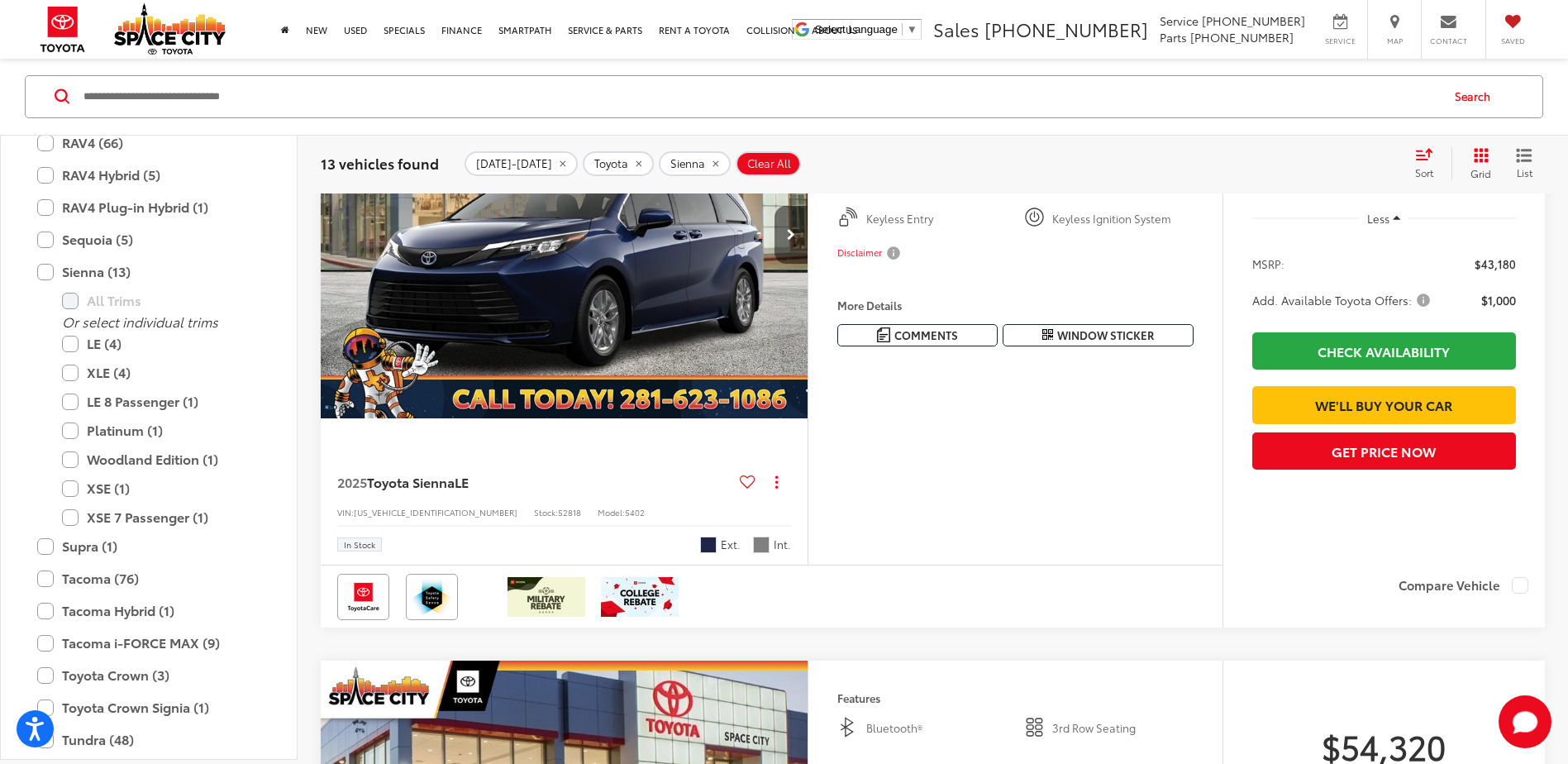
click at [793, 264] on button "Next image" at bounding box center [791, 235] width 33 height 58
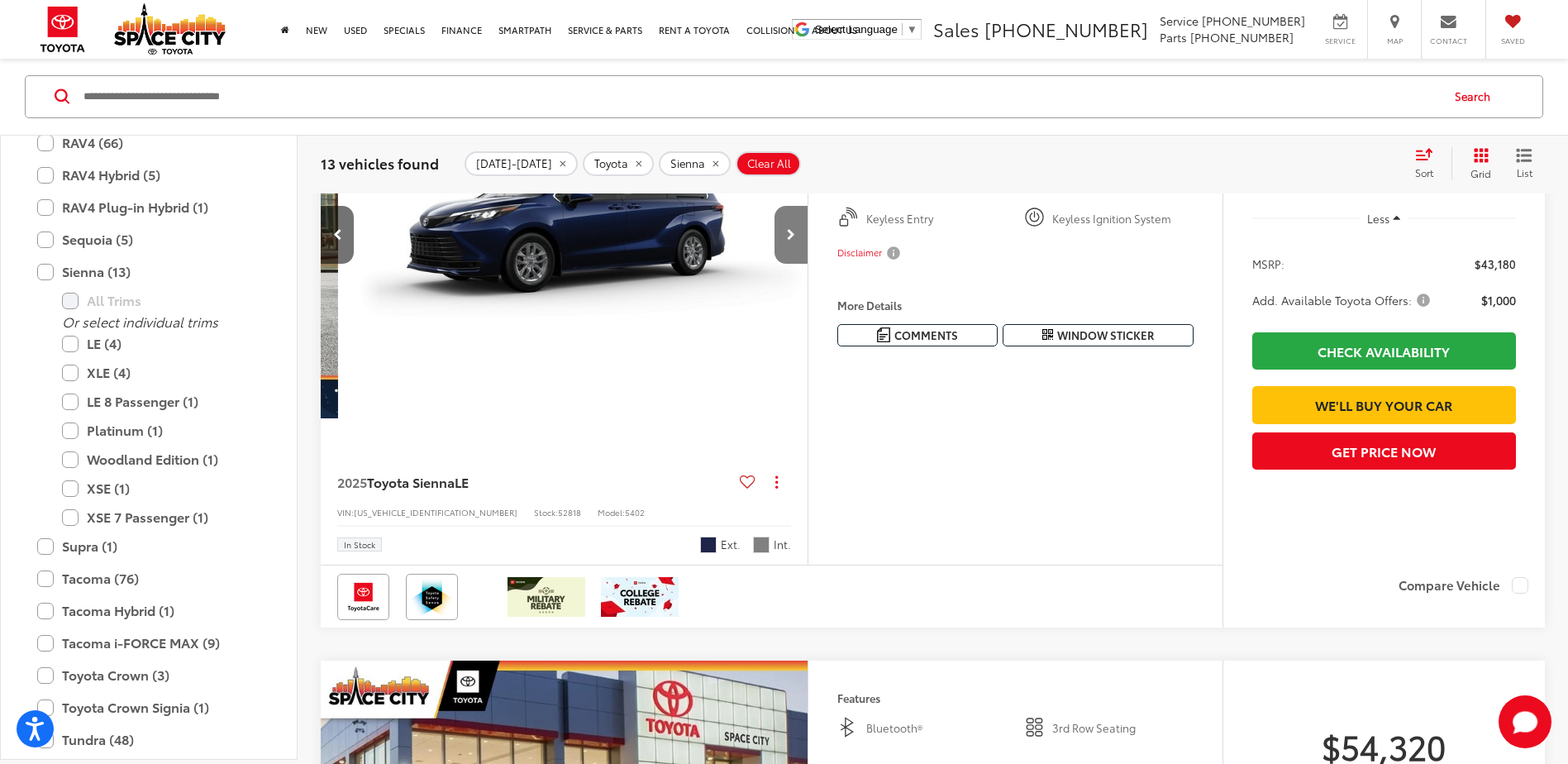
scroll to position [0, 489]
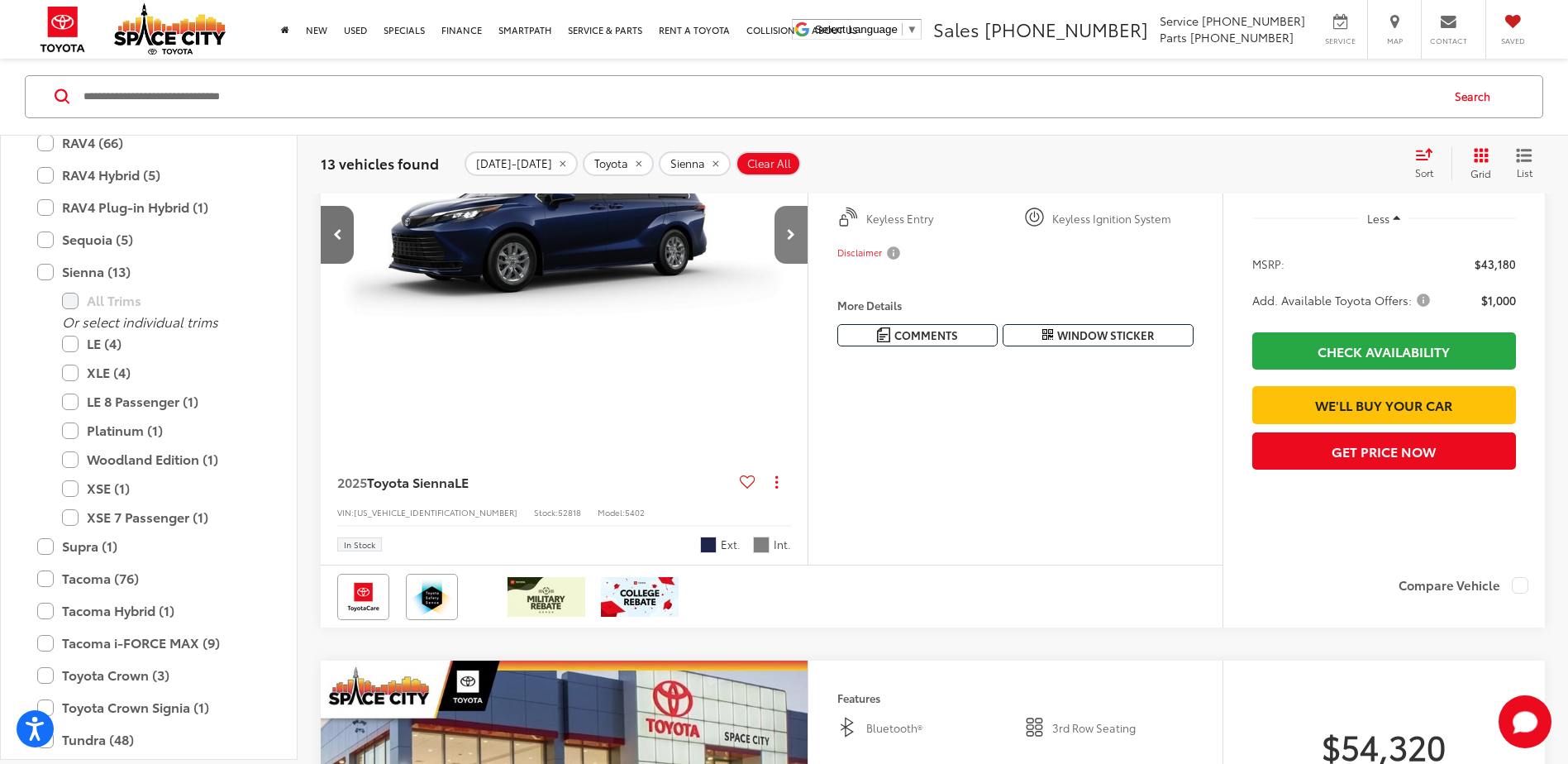
click at [793, 264] on button "Next image" at bounding box center [791, 235] width 33 height 58
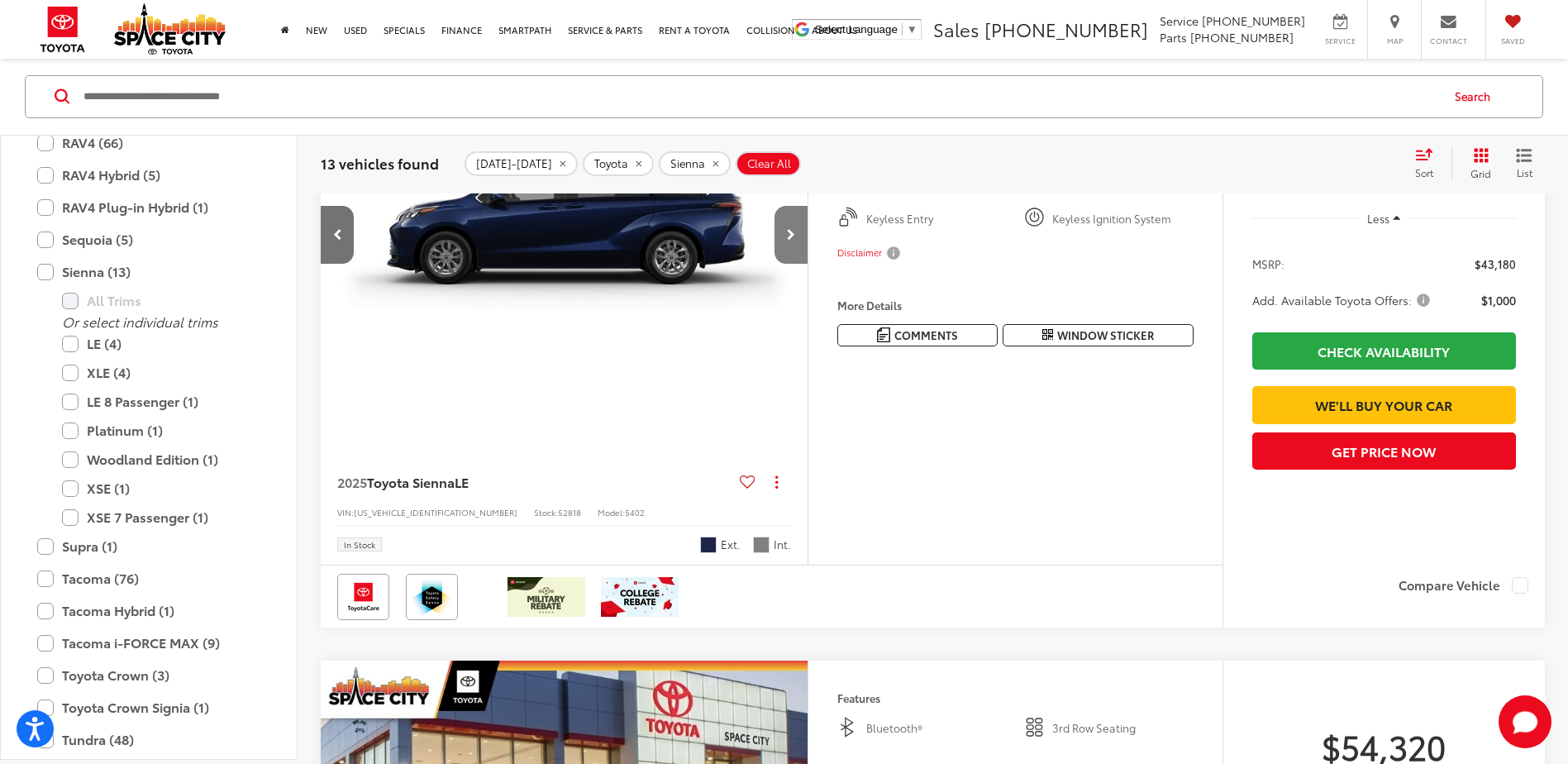
click at [793, 264] on button "Next image" at bounding box center [791, 235] width 33 height 58
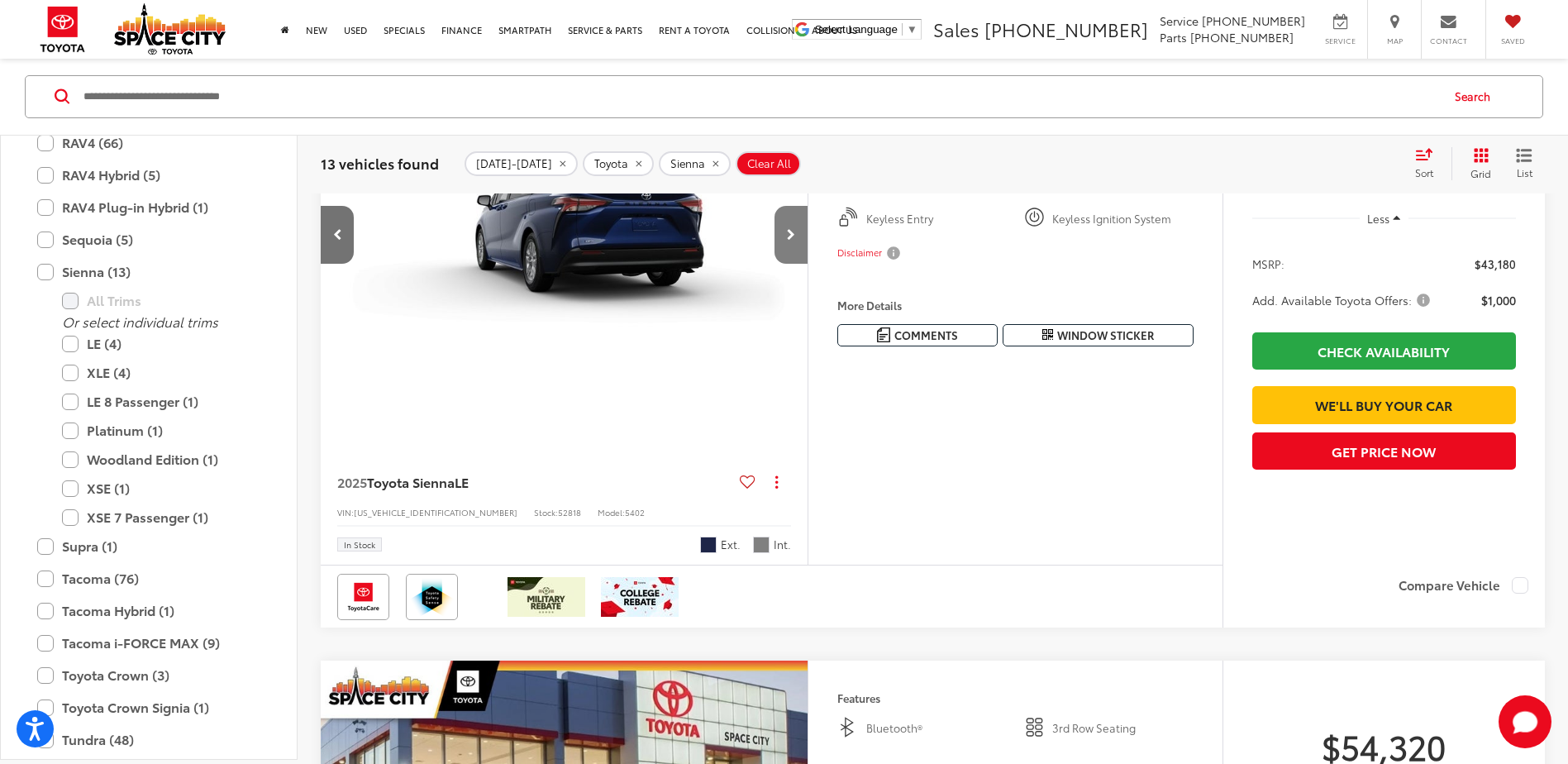
click at [793, 264] on button "Next image" at bounding box center [791, 235] width 33 height 58
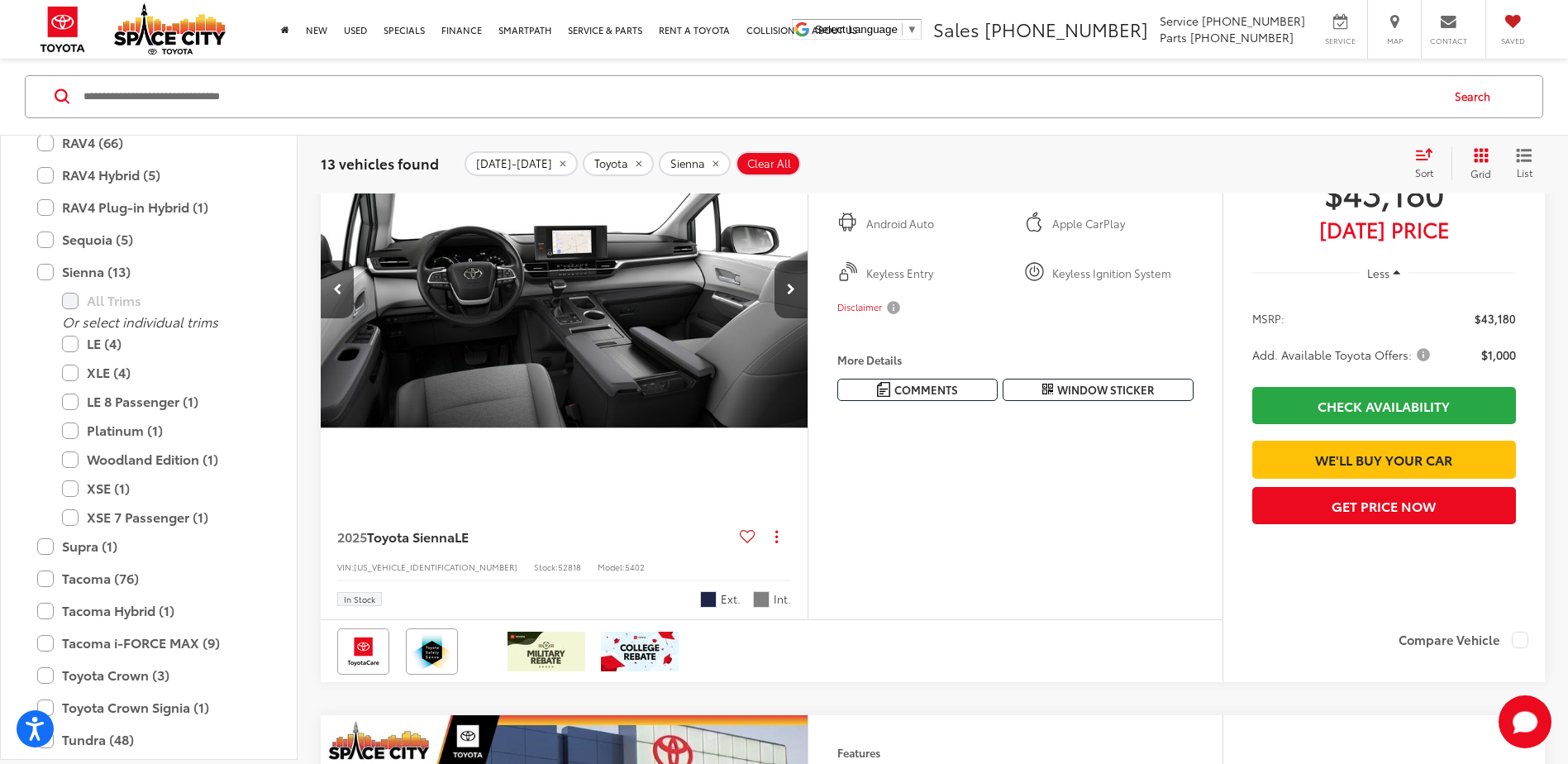
scroll to position [827, 0]
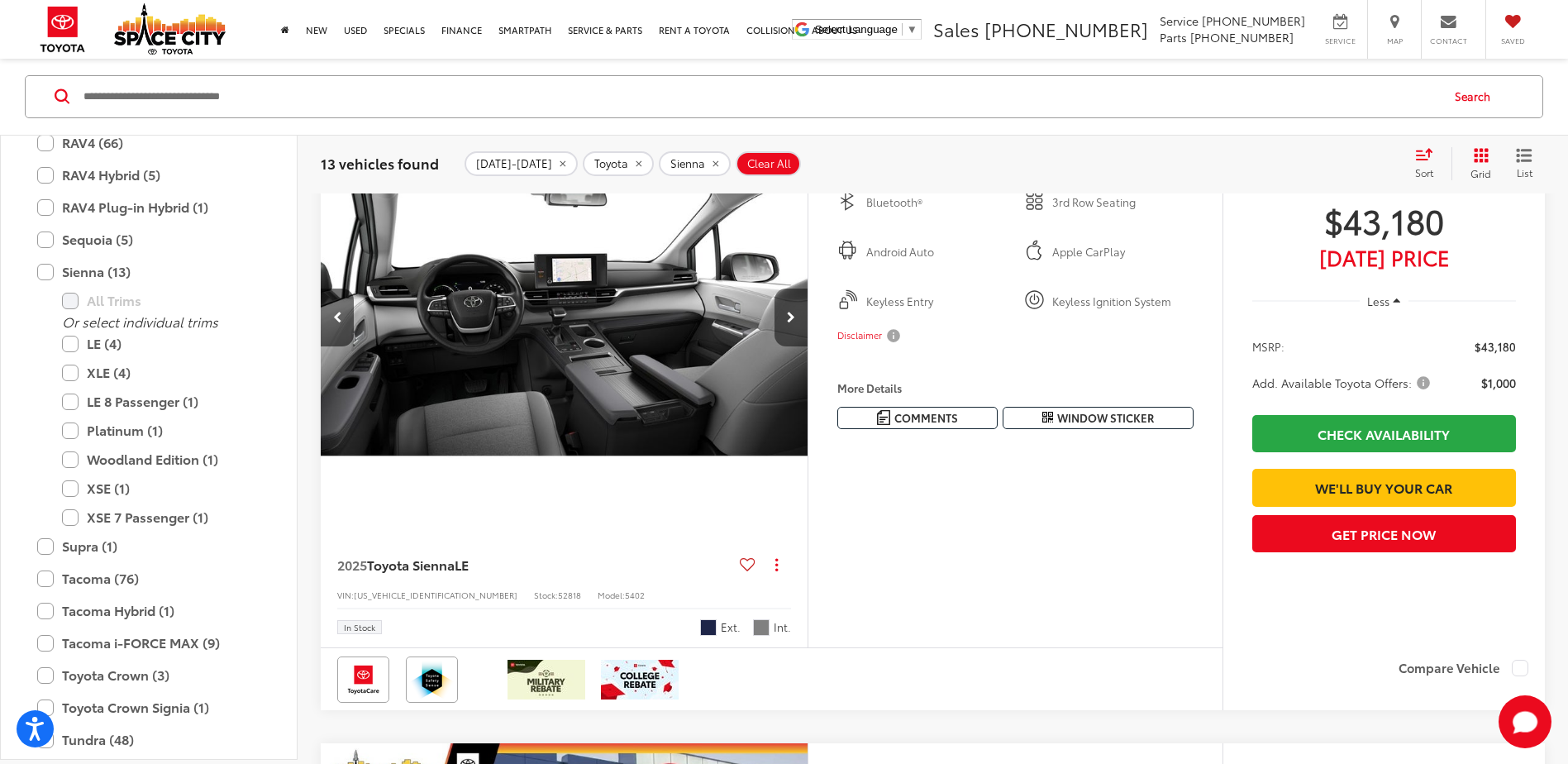
click at [796, 330] on button "Next image" at bounding box center [791, 317] width 33 height 58
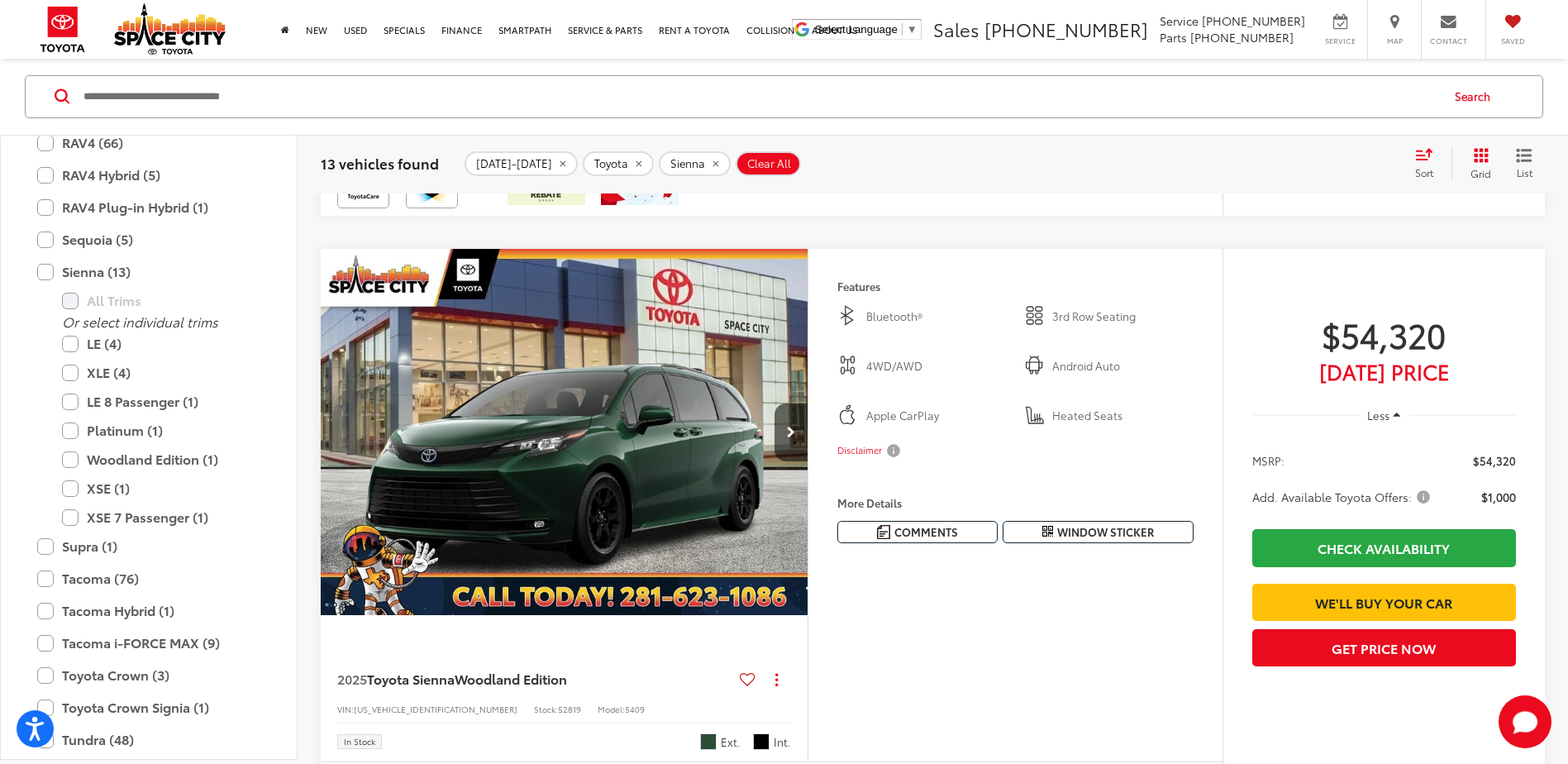
scroll to position [1323, 0]
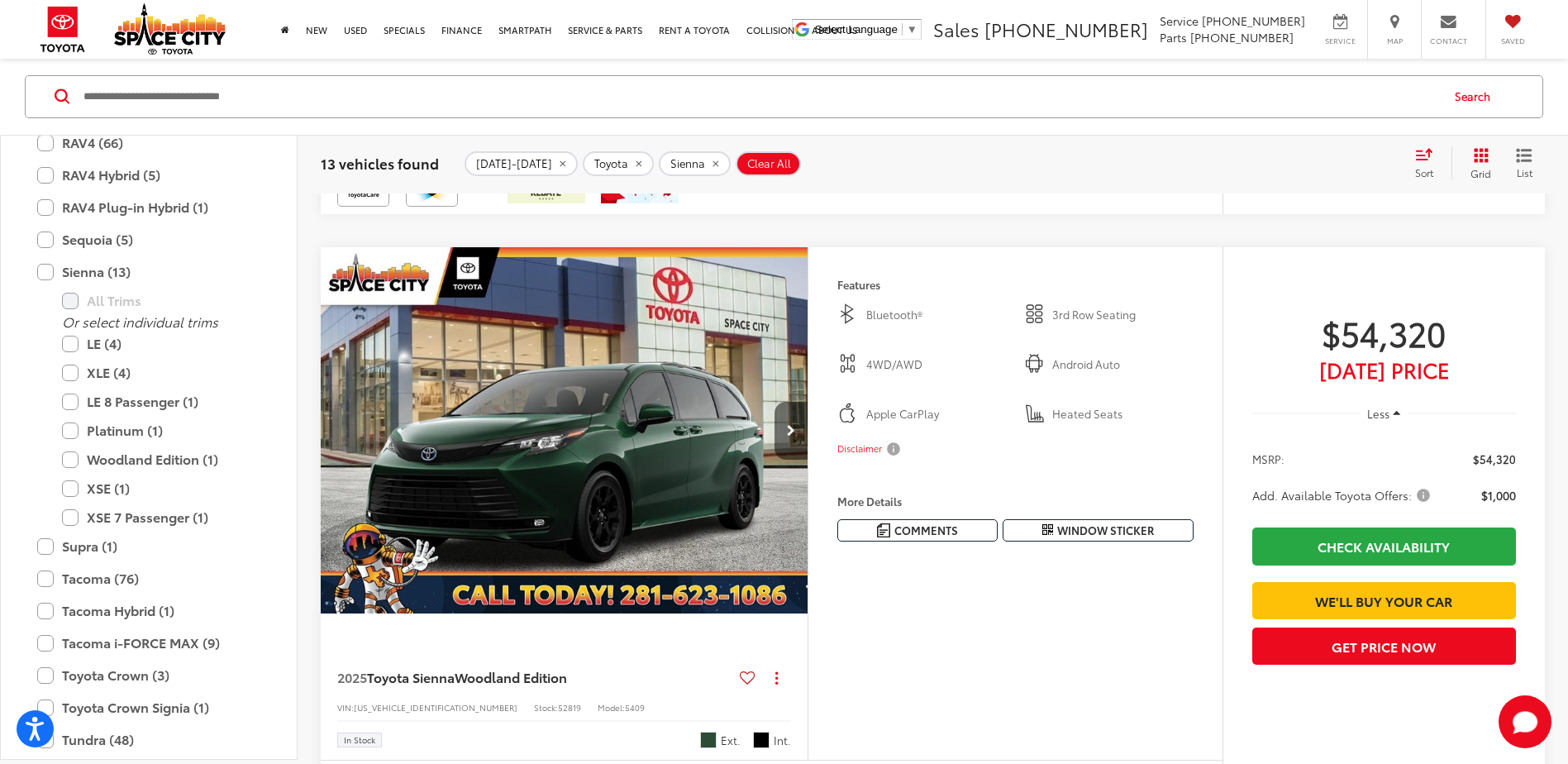
click at [799, 460] on button "Next image" at bounding box center [791, 431] width 33 height 58
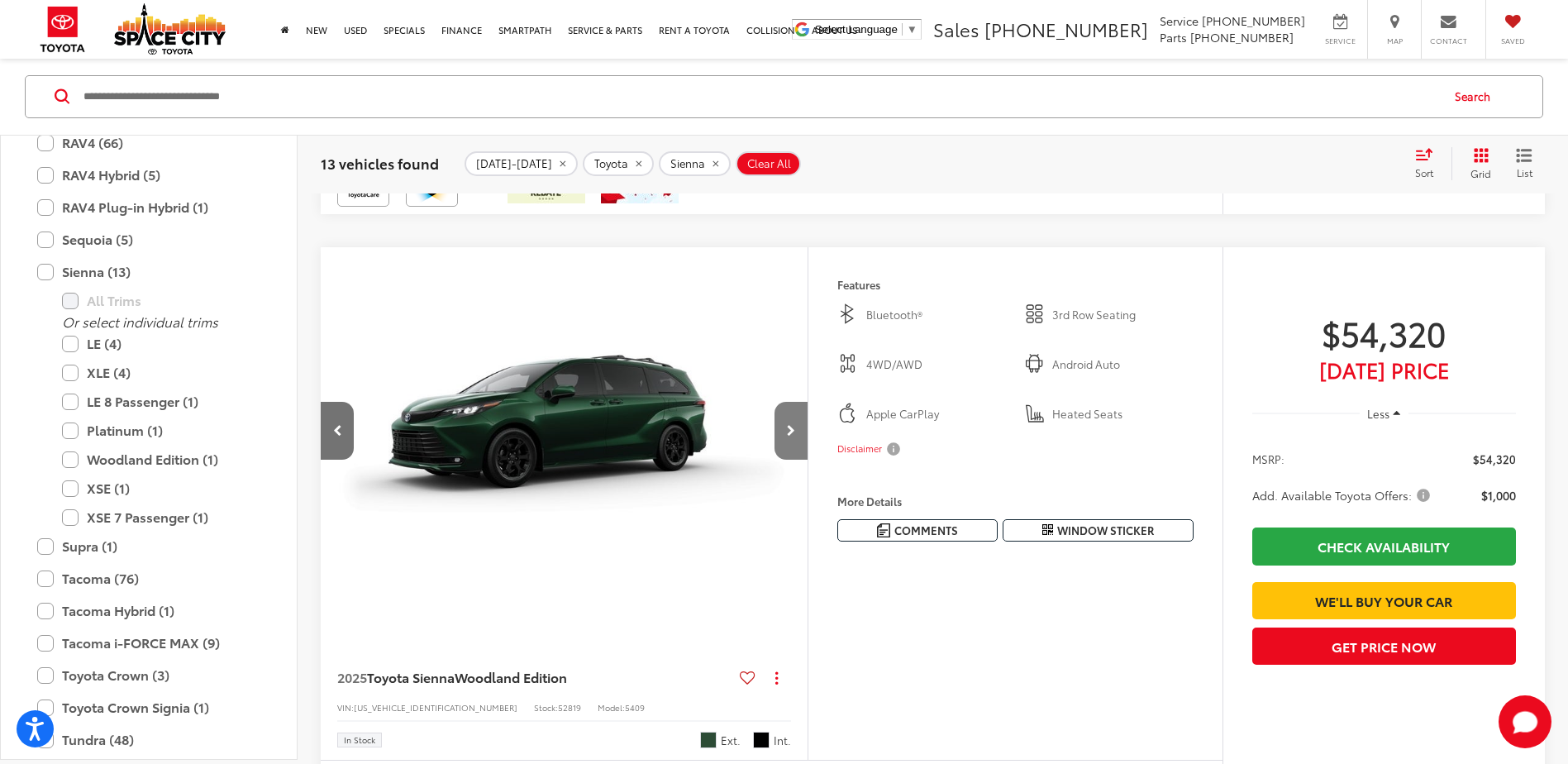
click at [799, 460] on button "Next image" at bounding box center [791, 431] width 33 height 58
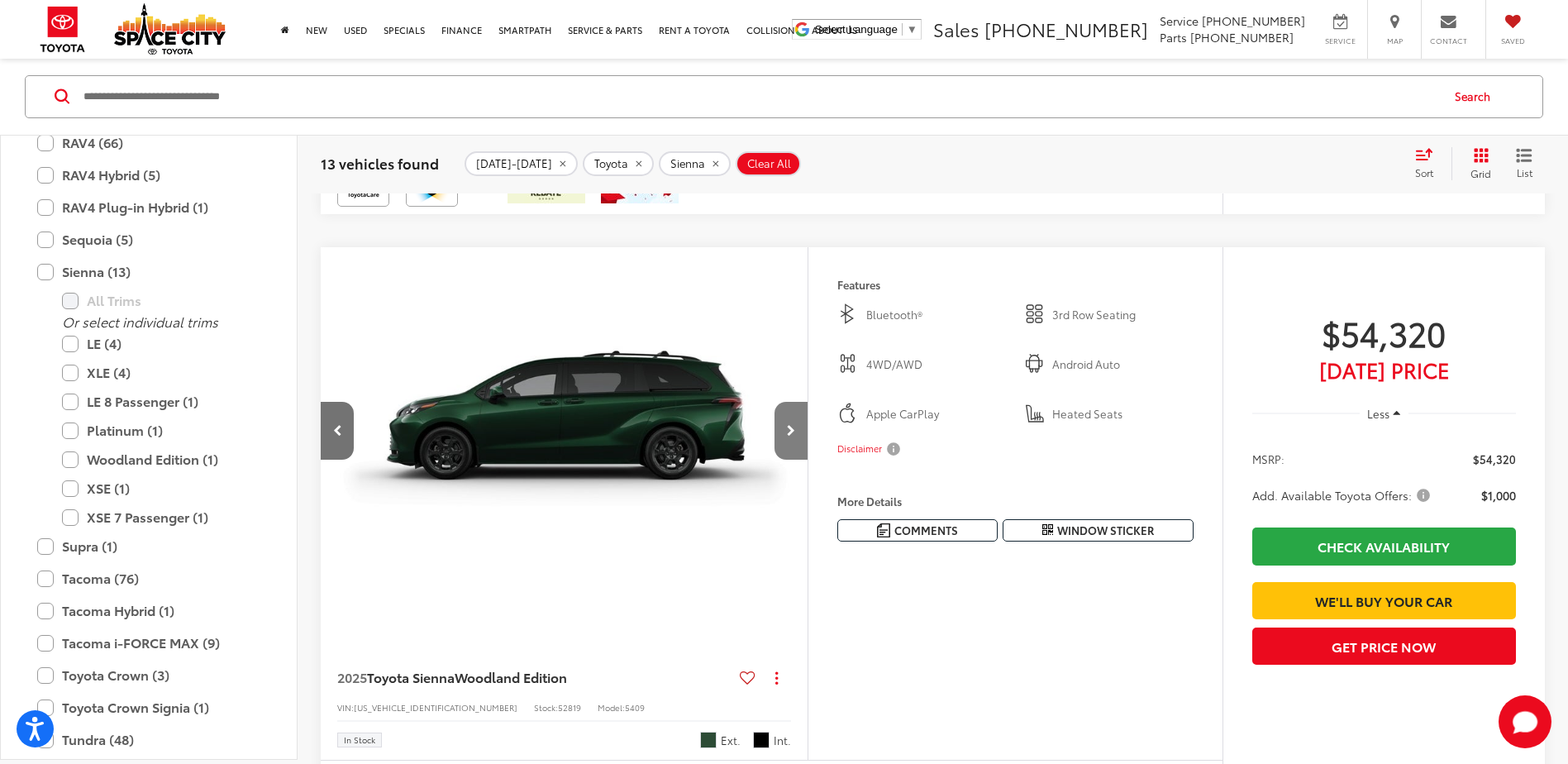
click at [799, 460] on button "Next image" at bounding box center [791, 431] width 33 height 58
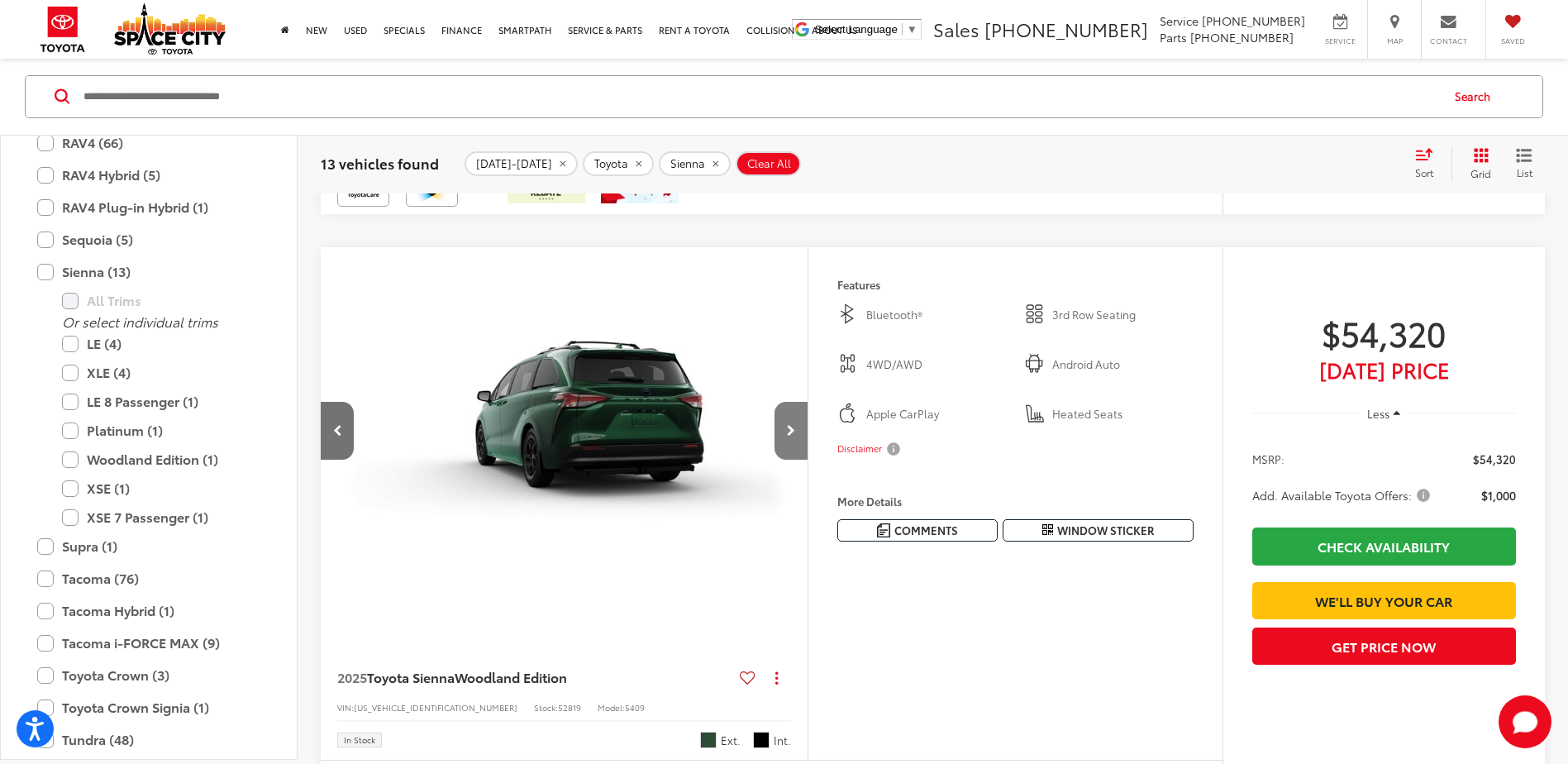
click at [799, 460] on button "Next image" at bounding box center [791, 431] width 33 height 58
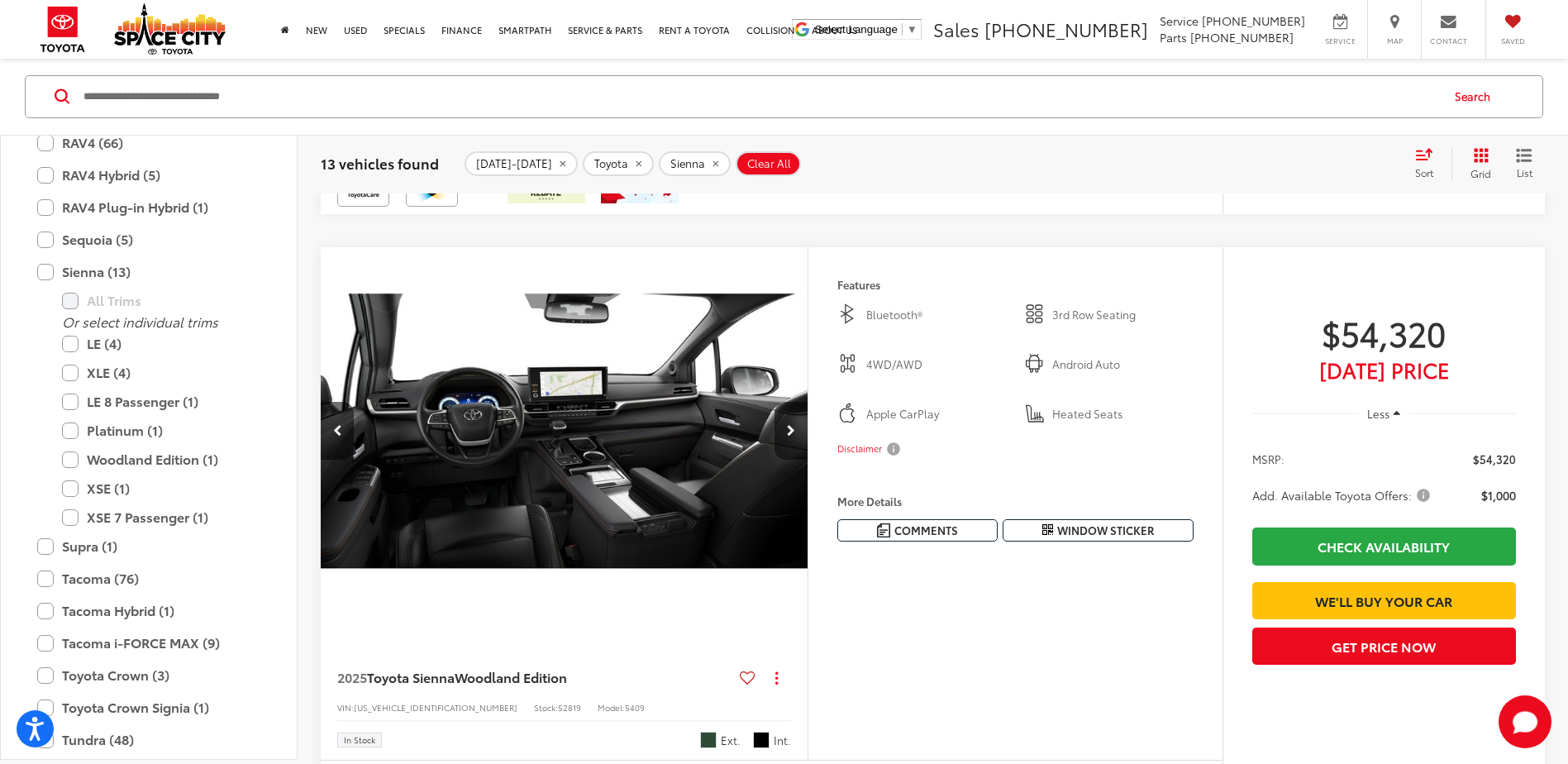
click at [799, 460] on button "Next image" at bounding box center [791, 431] width 33 height 58
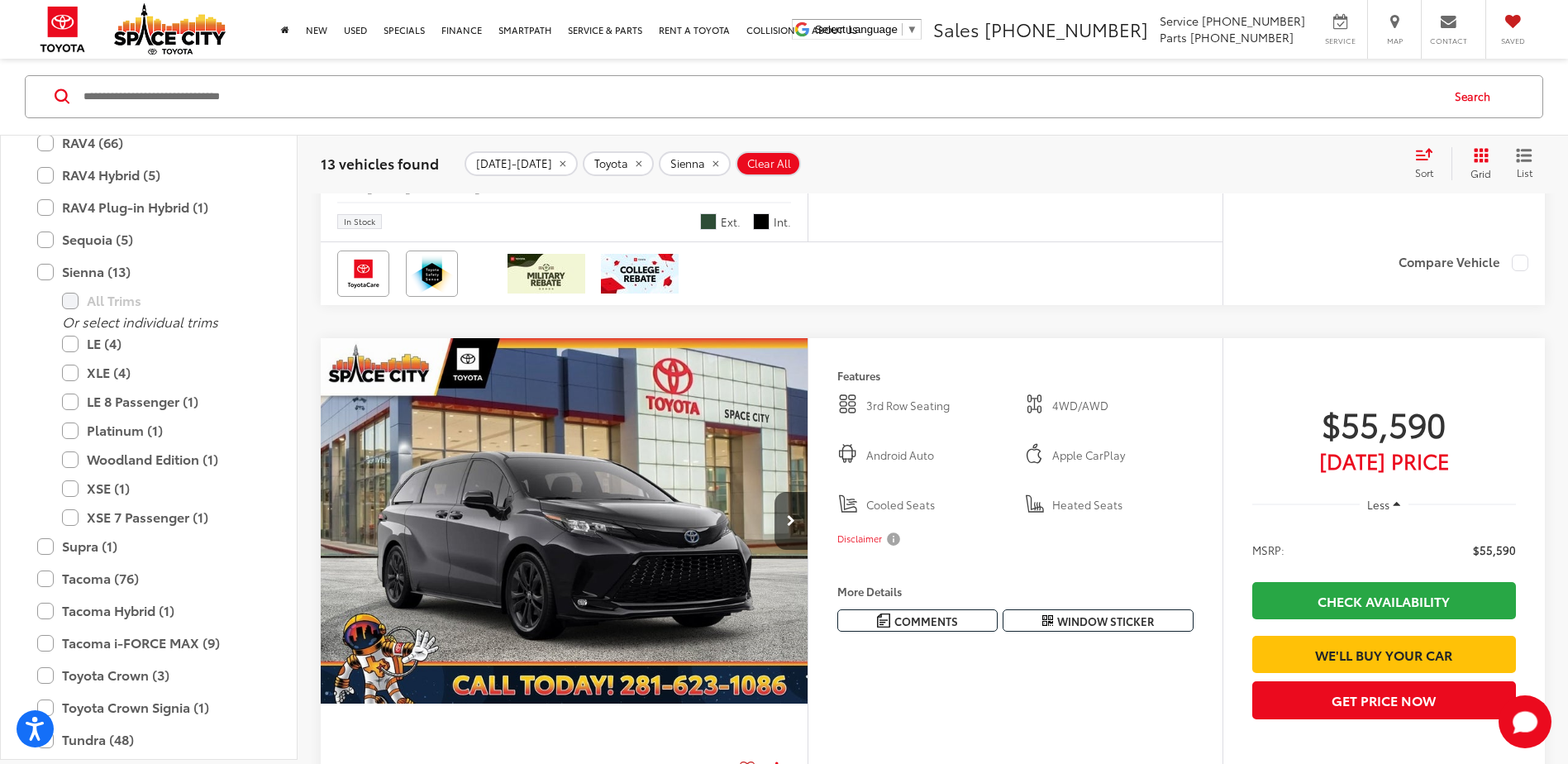
scroll to position [1984, 0]
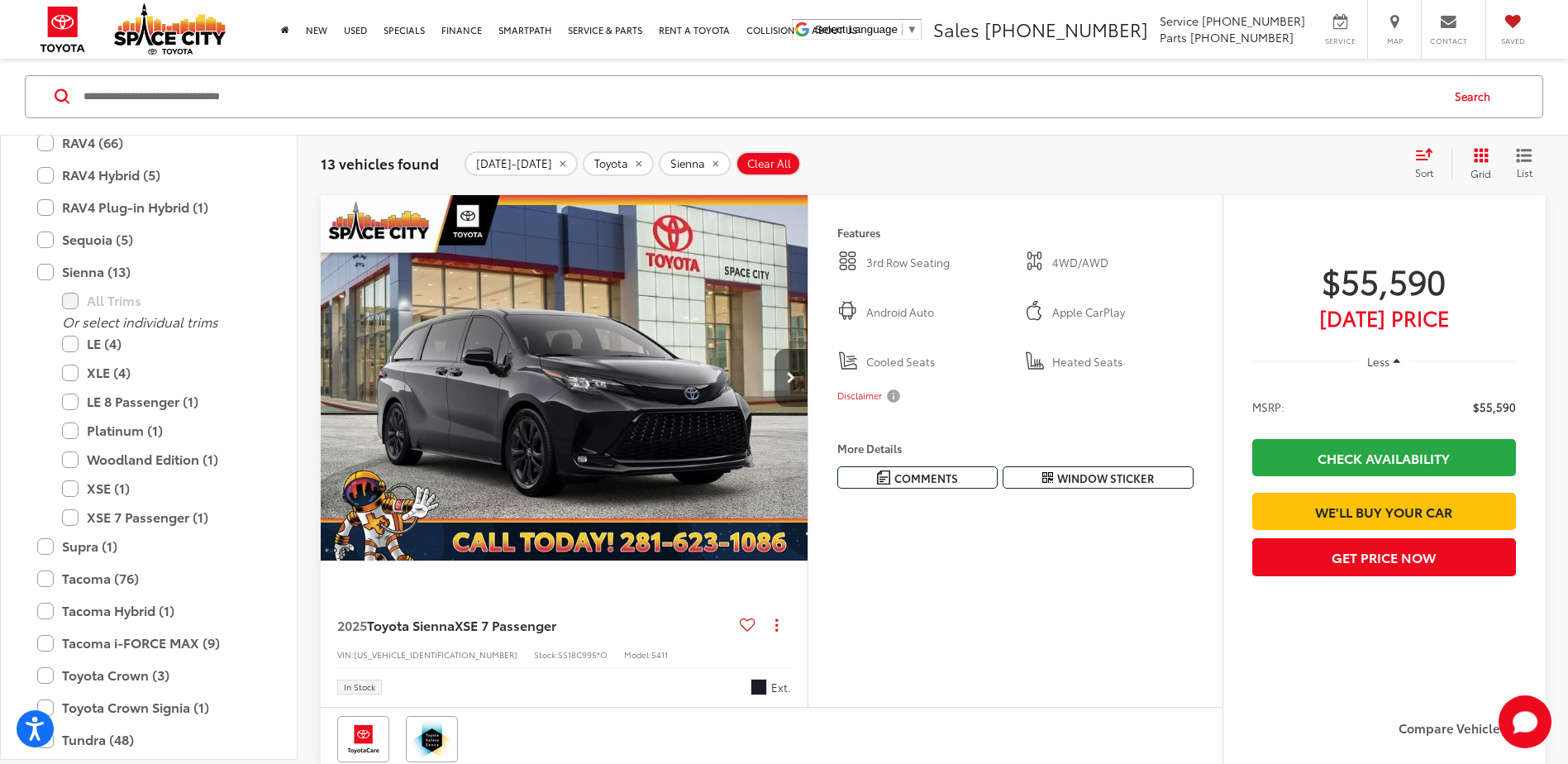
click at [803, 407] on button "Next image" at bounding box center [791, 377] width 33 height 58
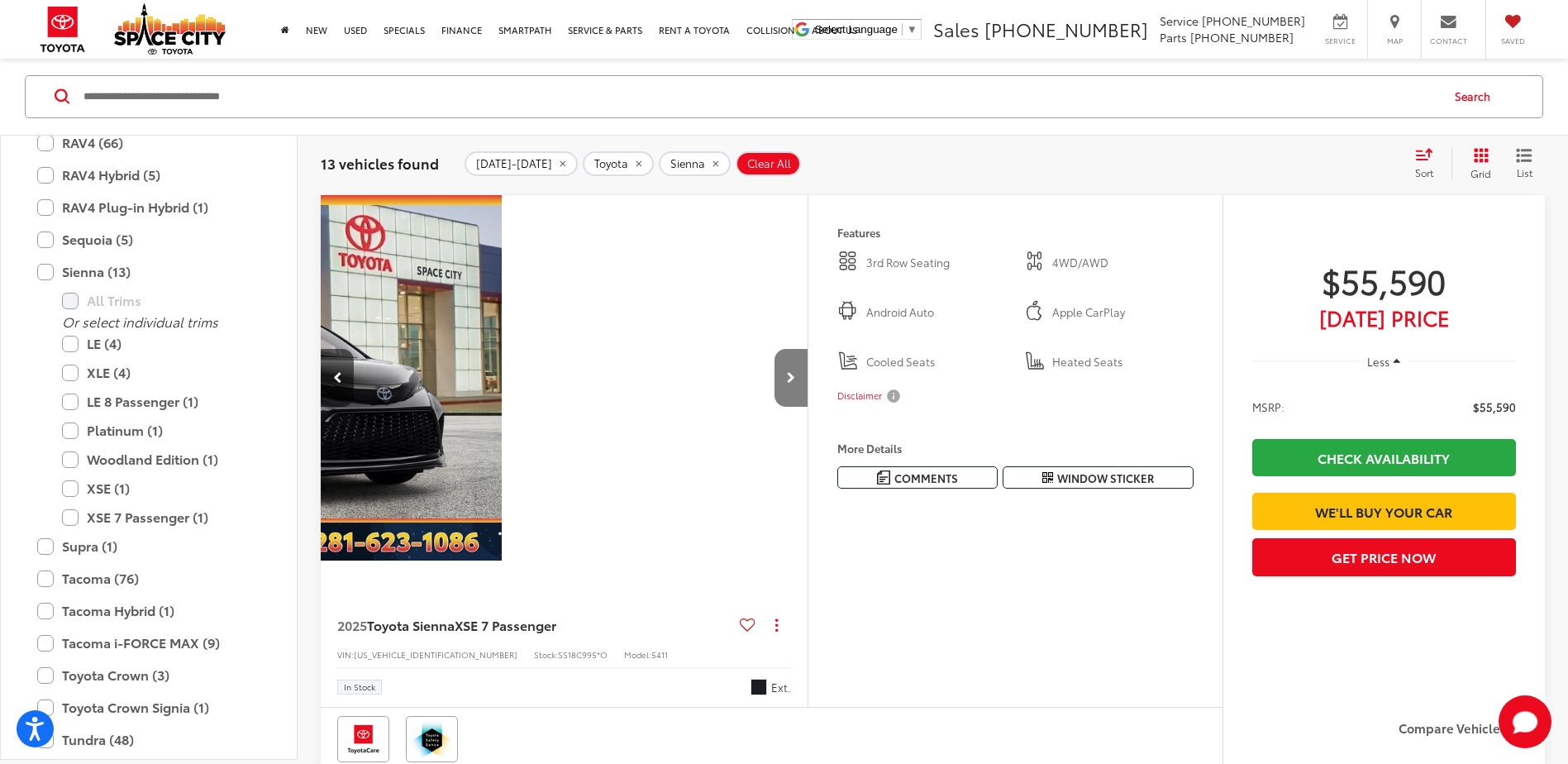
scroll to position [0, 489]
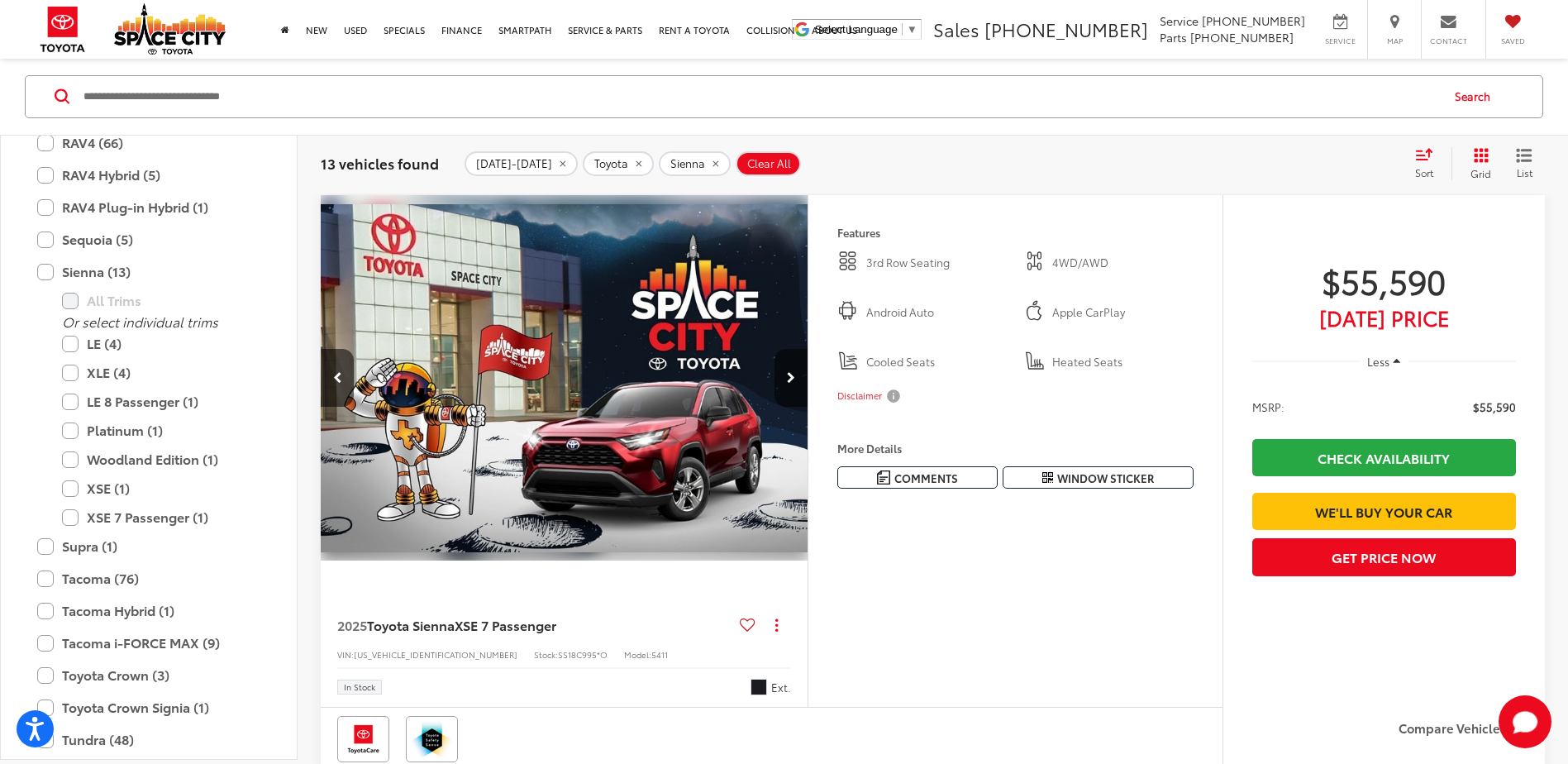
click at [803, 407] on button "Next image" at bounding box center [791, 377] width 33 height 58
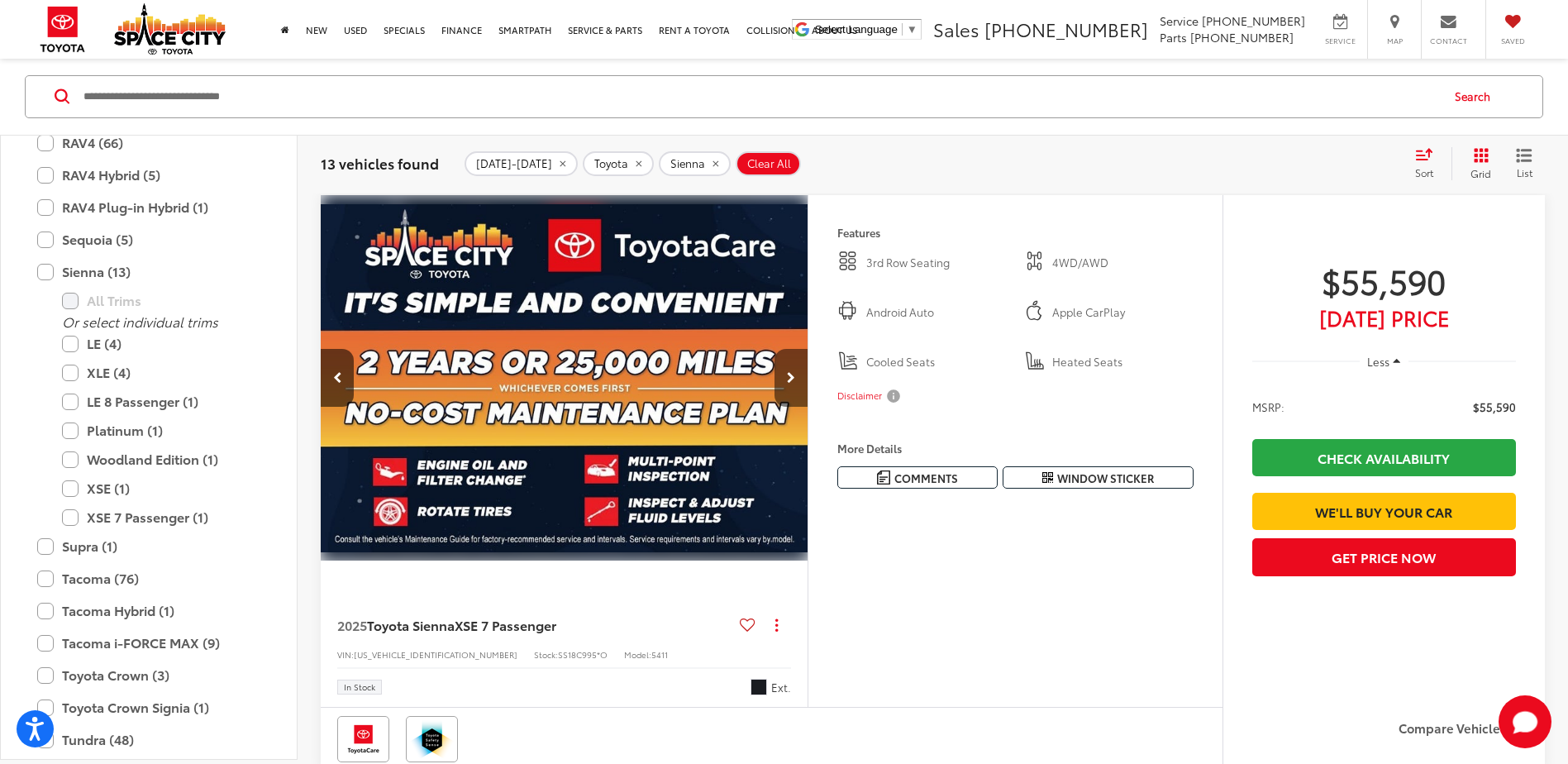
click at [803, 407] on button "Next image" at bounding box center [791, 377] width 33 height 58
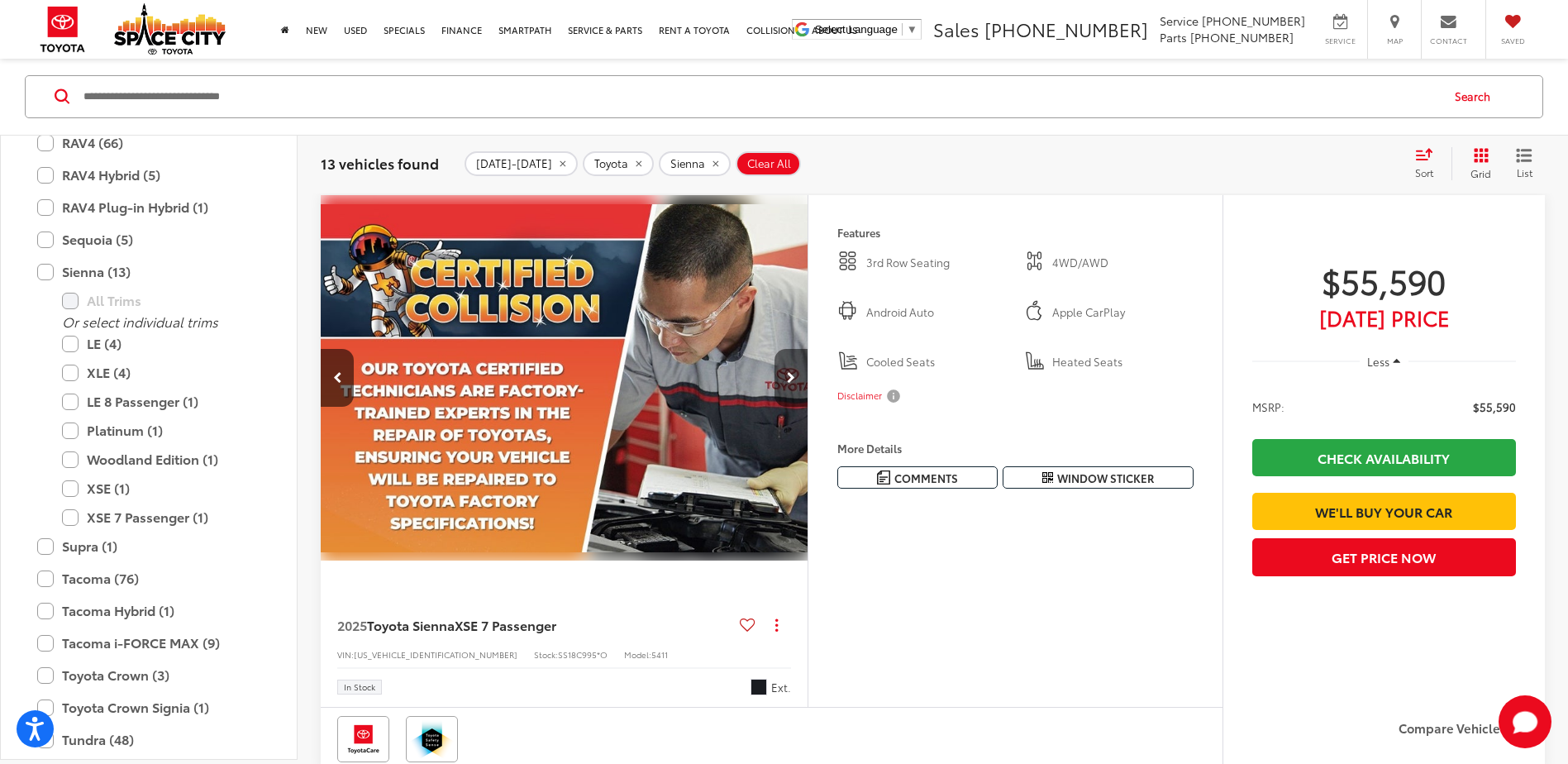
click at [803, 407] on button "Next image" at bounding box center [791, 377] width 33 height 58
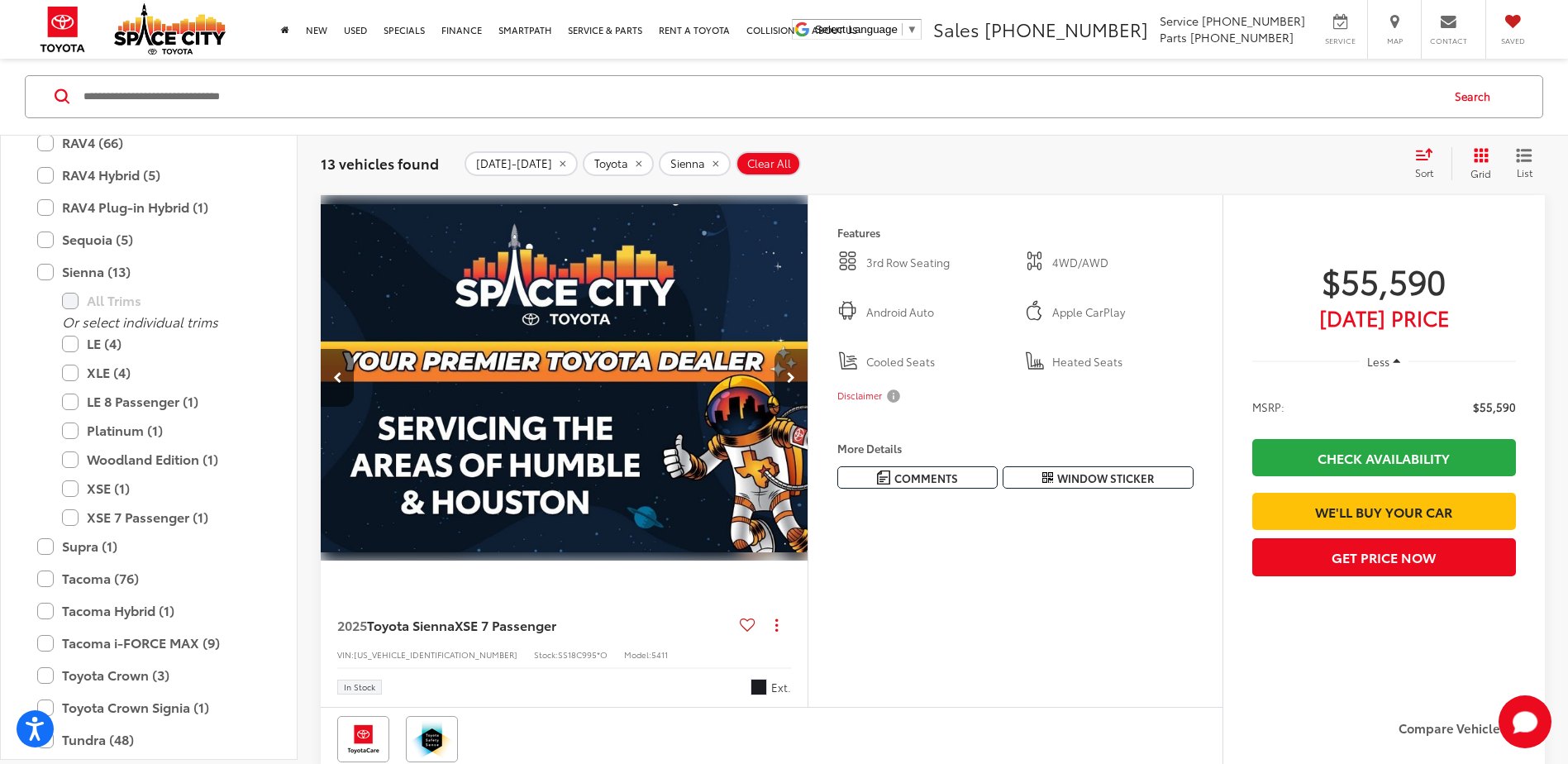
click at [803, 407] on button "Next image" at bounding box center [791, 377] width 33 height 58
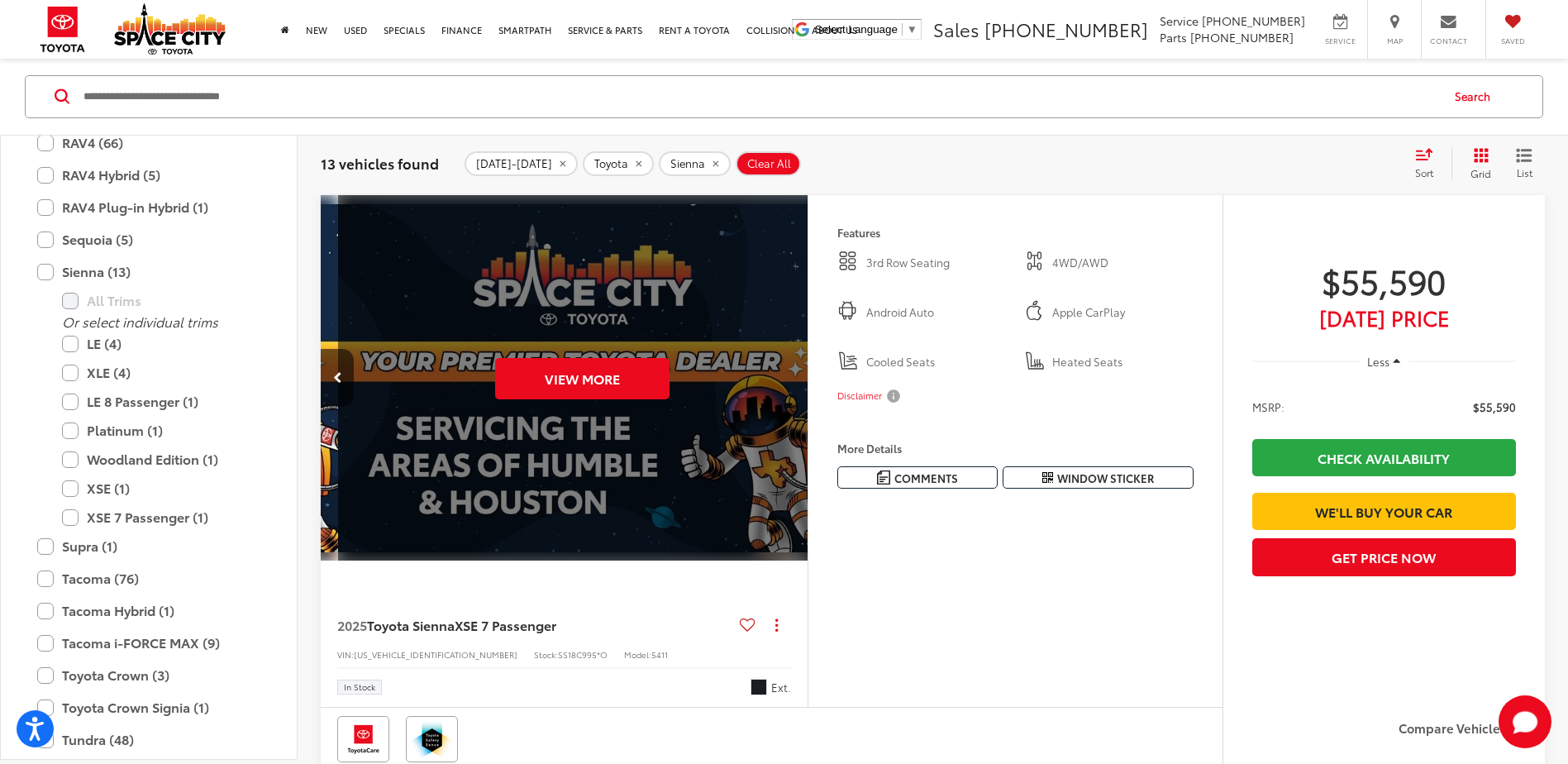
scroll to position [0, 2448]
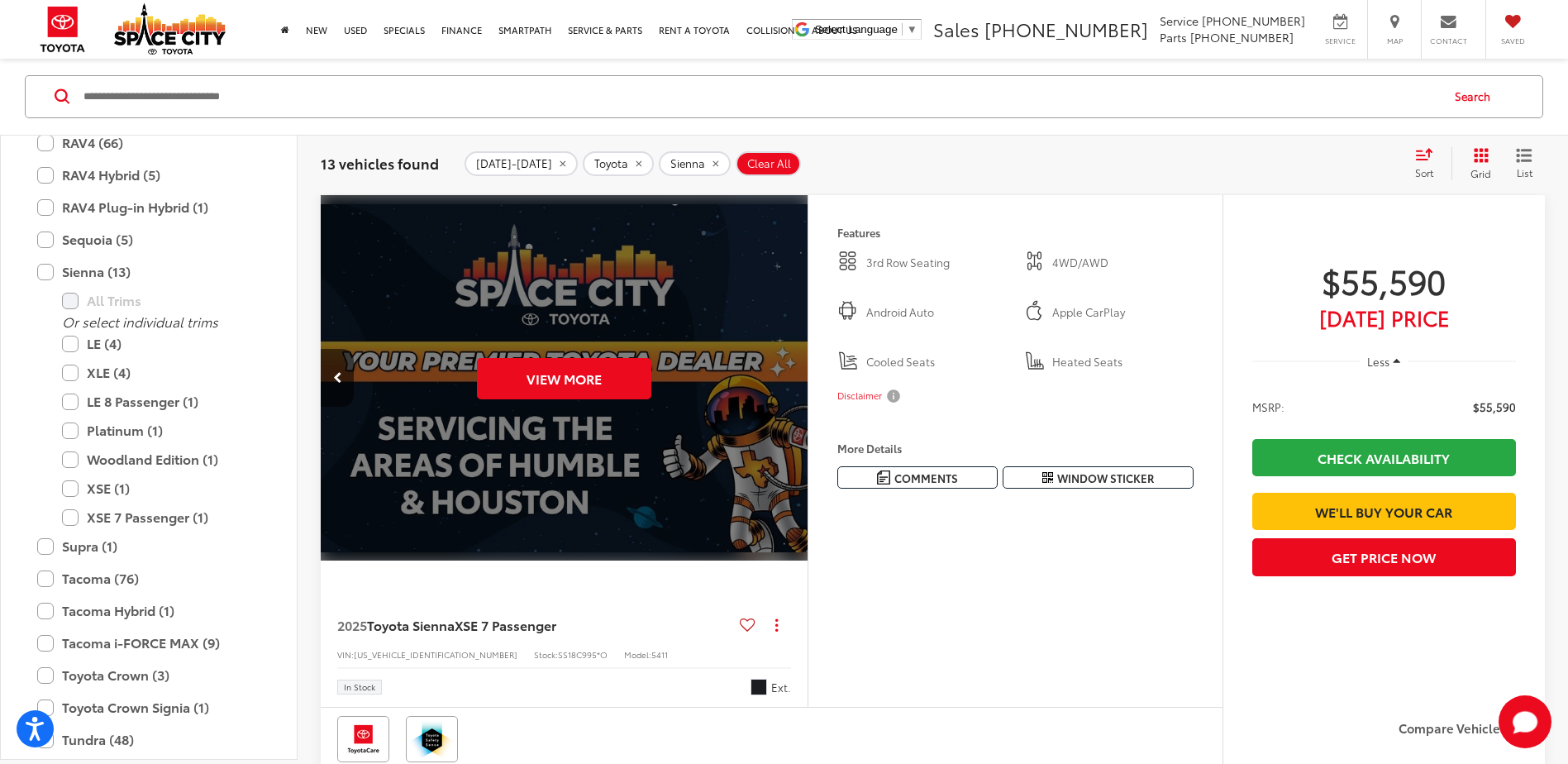
click at [803, 427] on div "View More" at bounding box center [564, 378] width 489 height 367
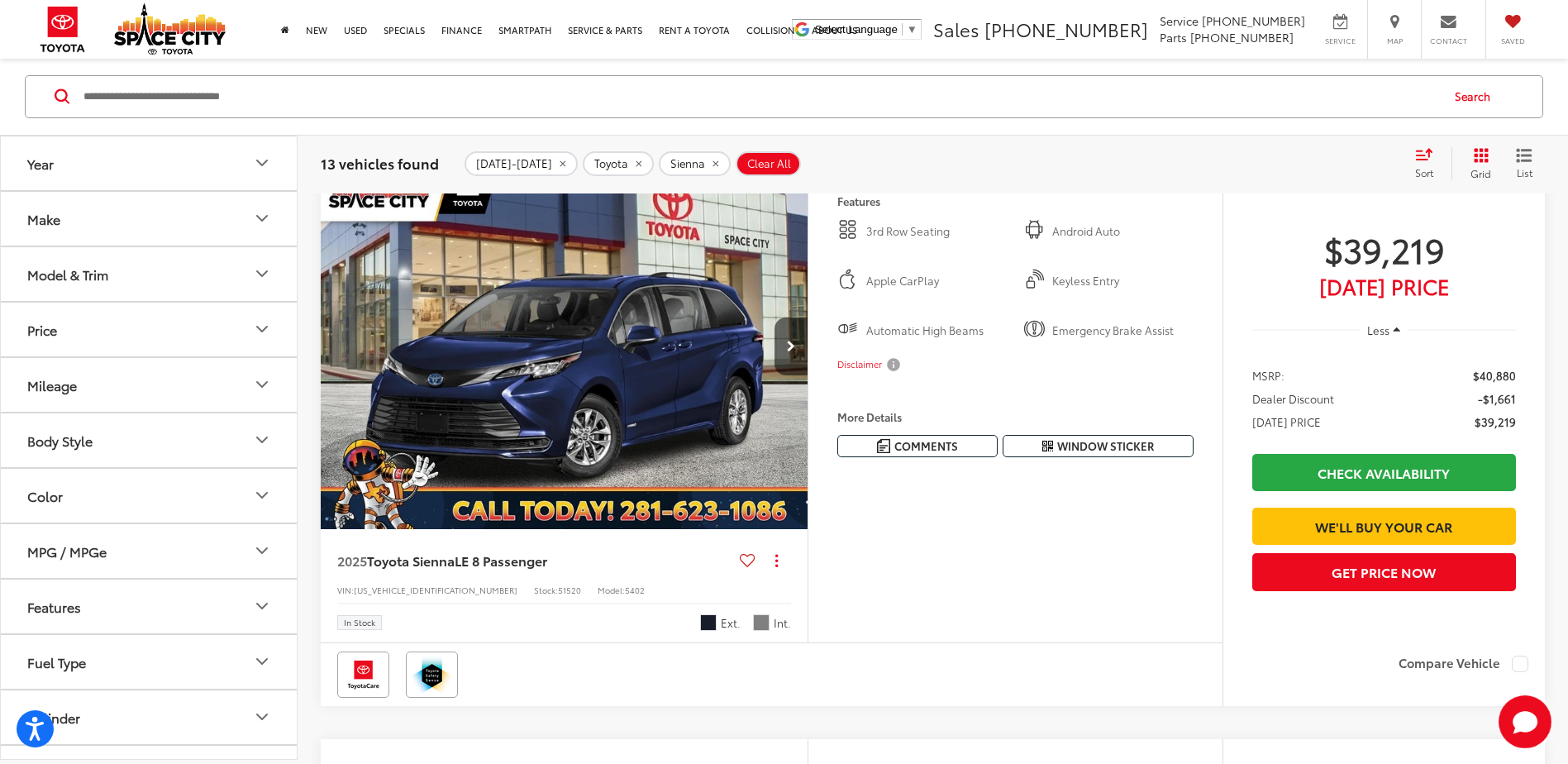
scroll to position [158, 0]
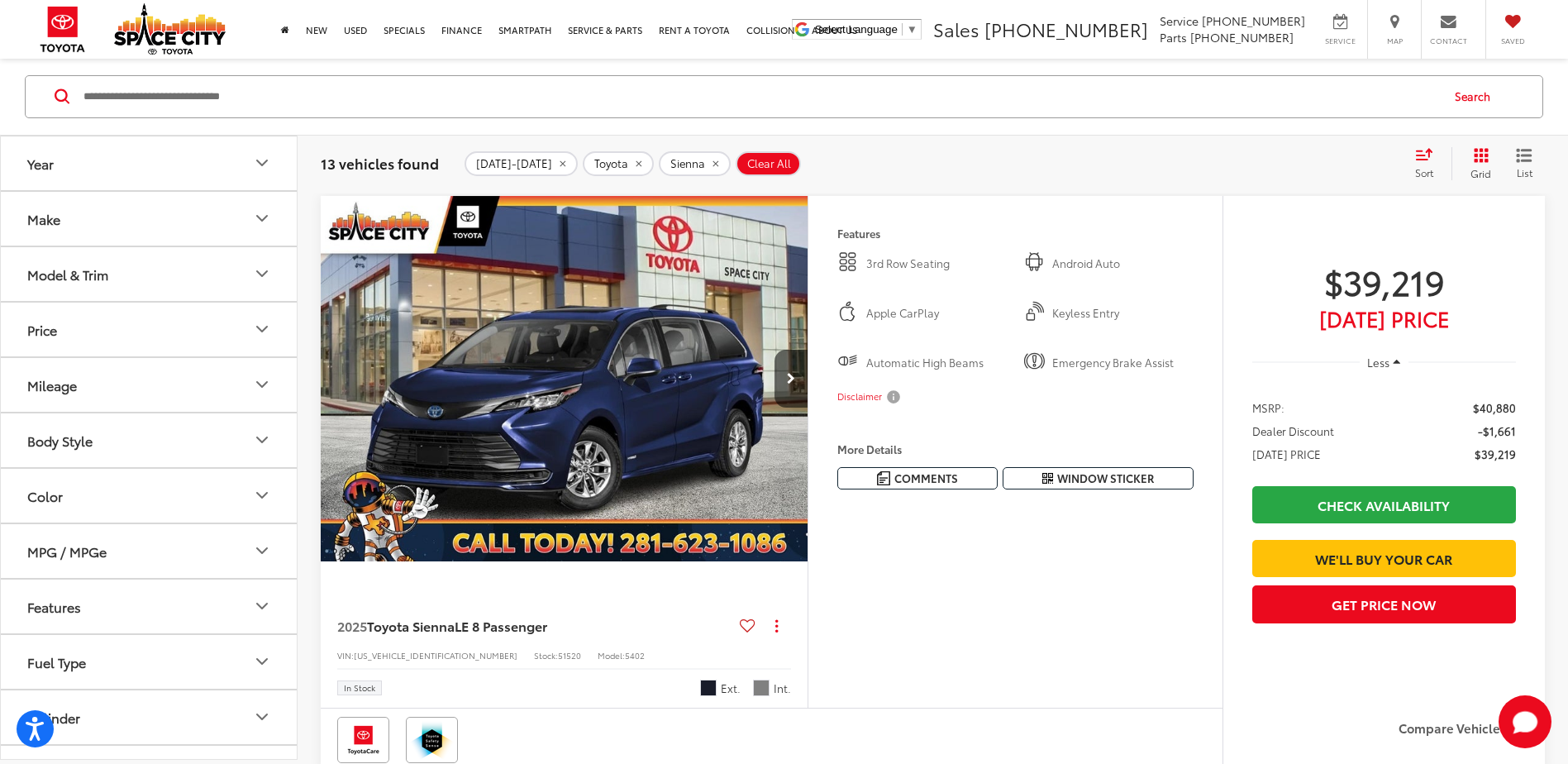
click at [1415, 161] on div "Sort" at bounding box center [1429, 164] width 45 height 33
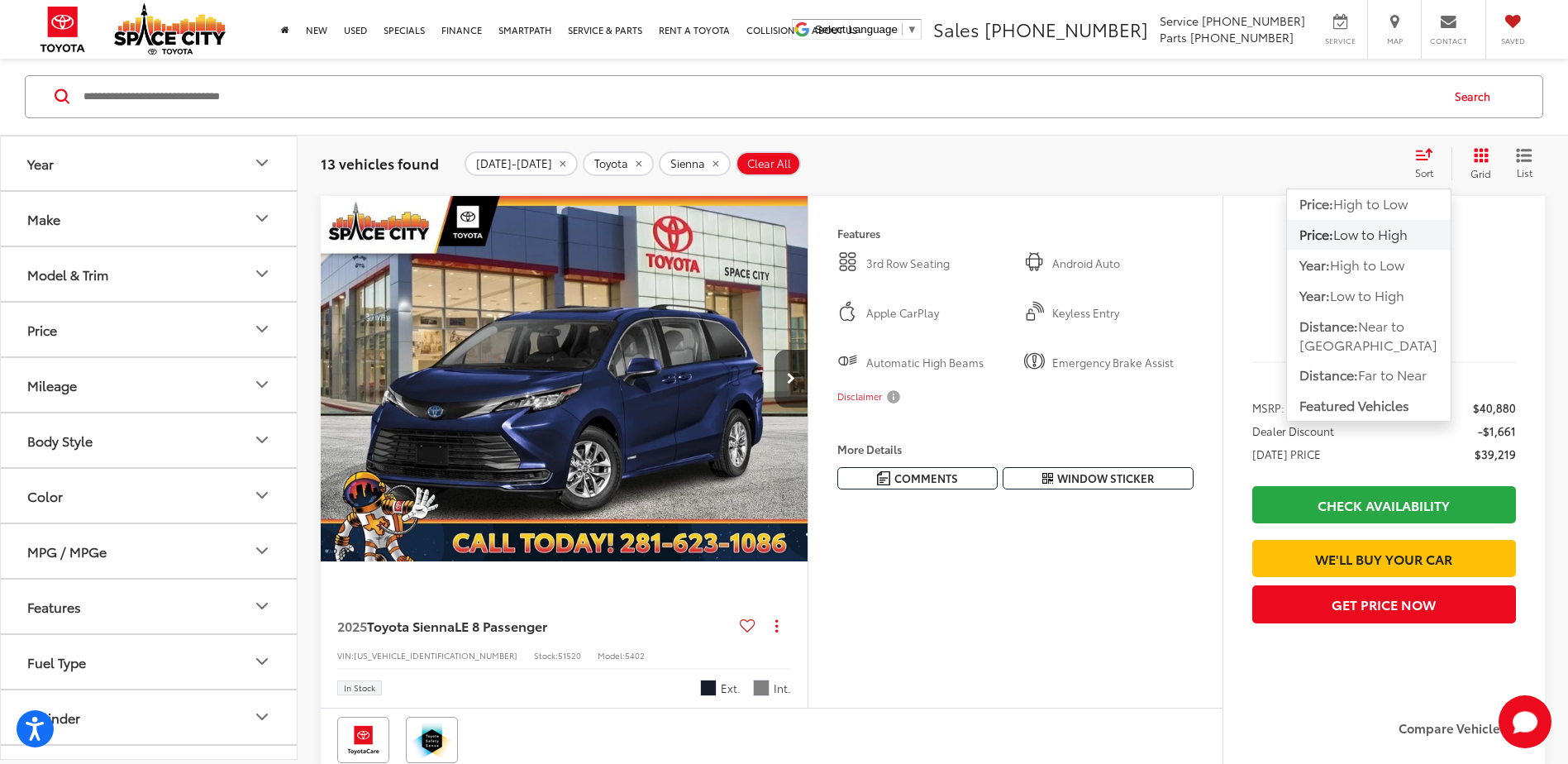
click at [1380, 231] on span "Low to High" at bounding box center [1370, 235] width 74 height 19
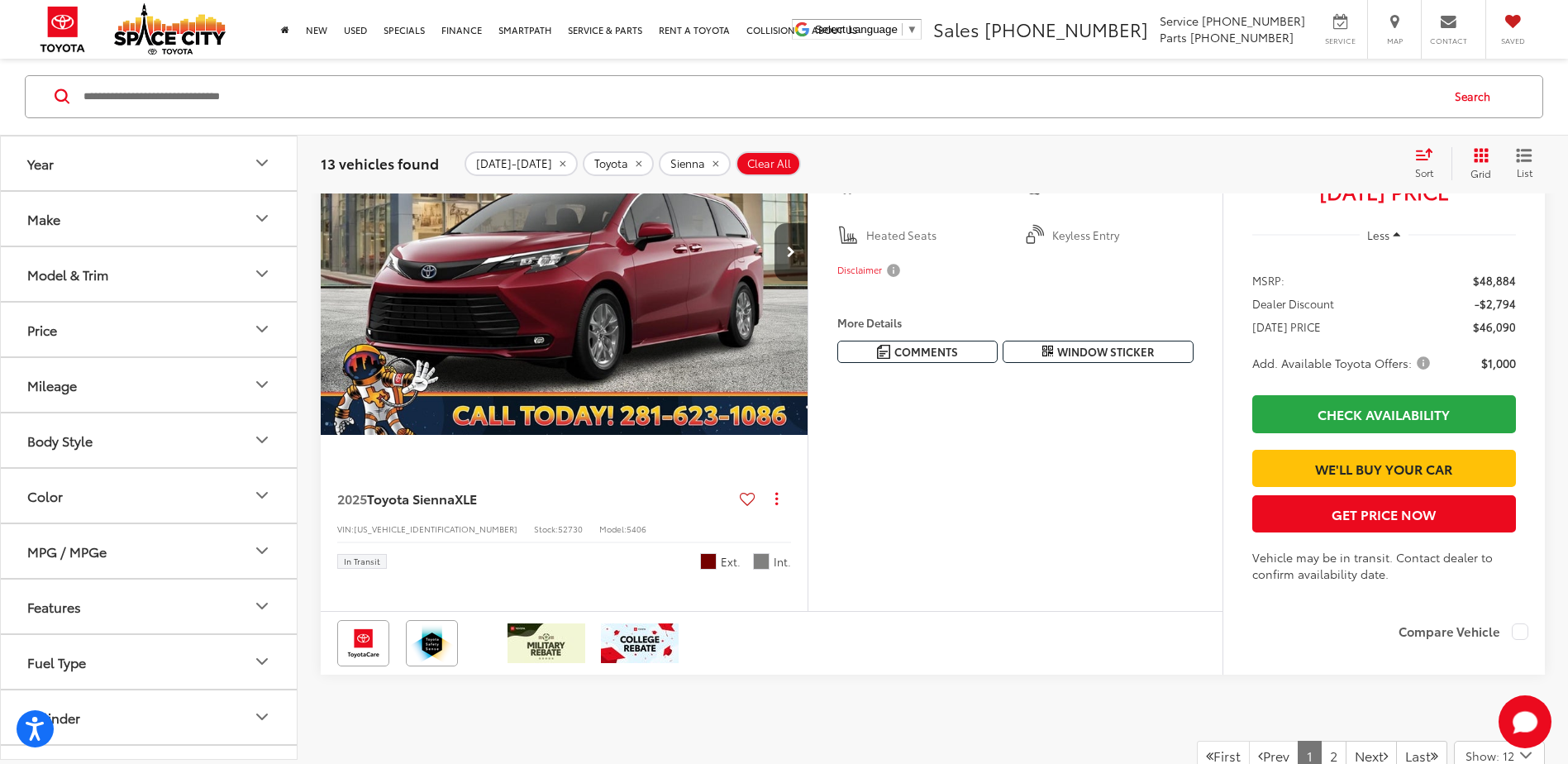
scroll to position [3390, 0]
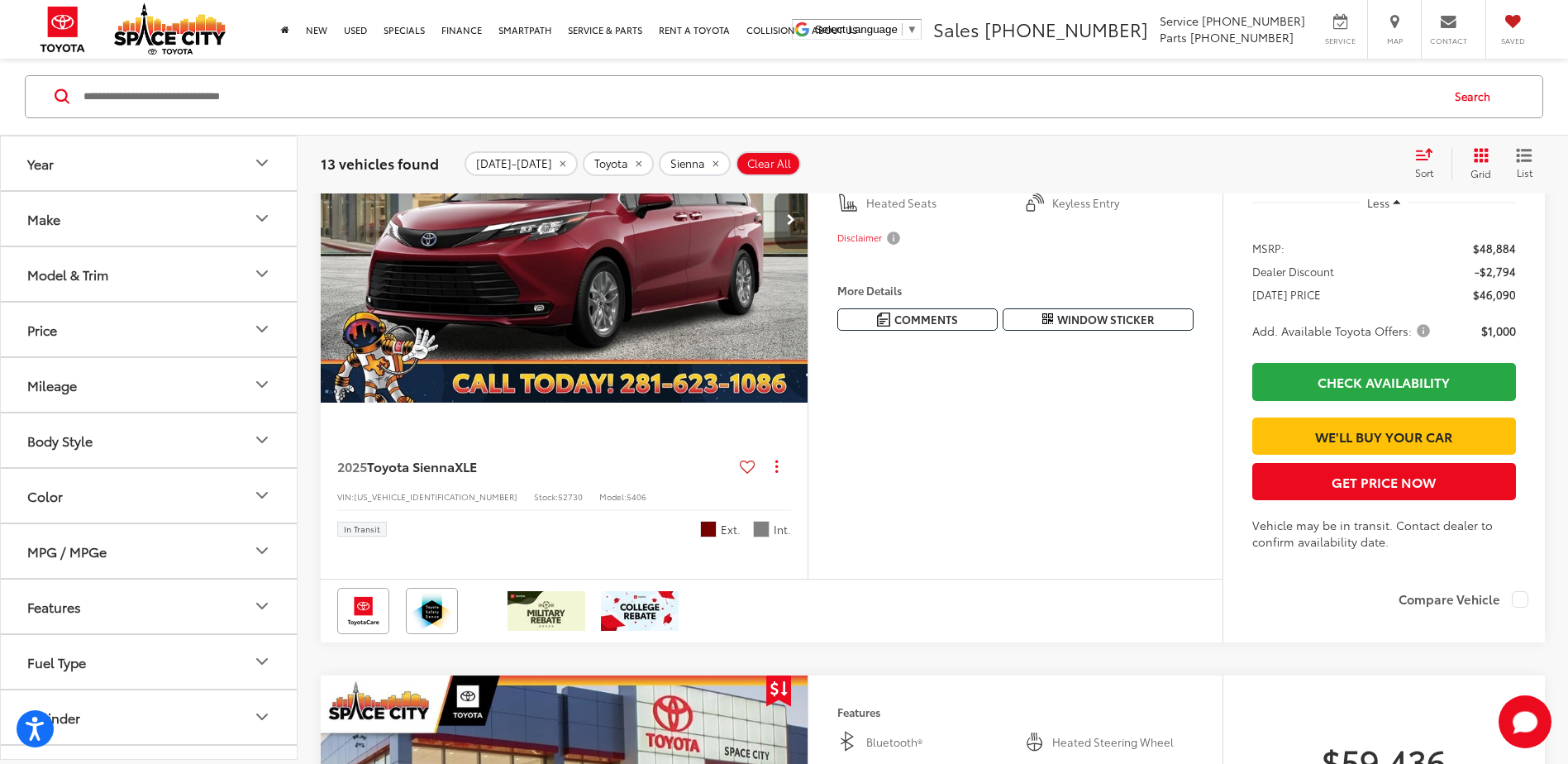
click at [786, 249] on button "Next image" at bounding box center [791, 220] width 33 height 58
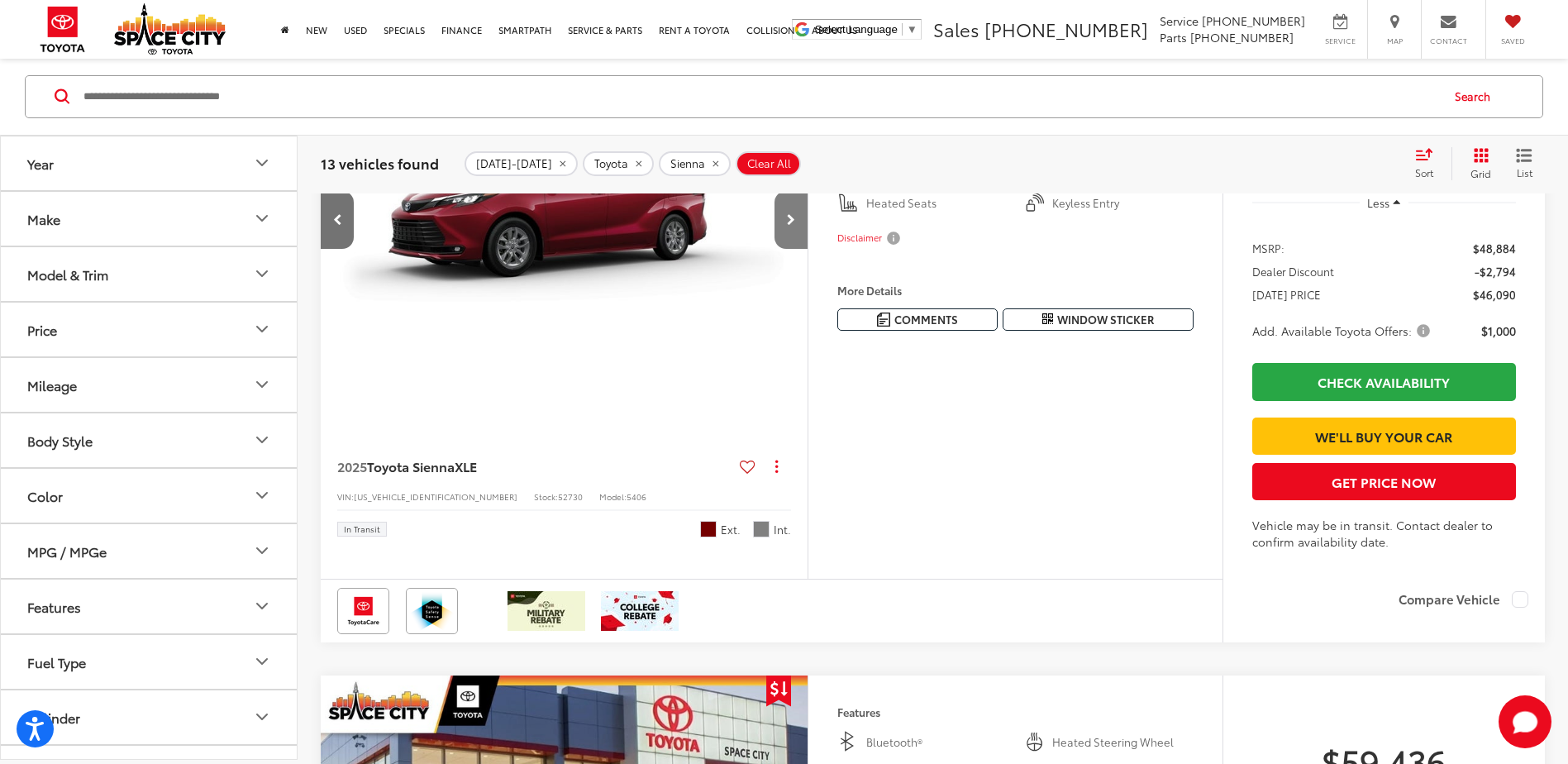
click at [786, 249] on button "Next image" at bounding box center [791, 220] width 33 height 58
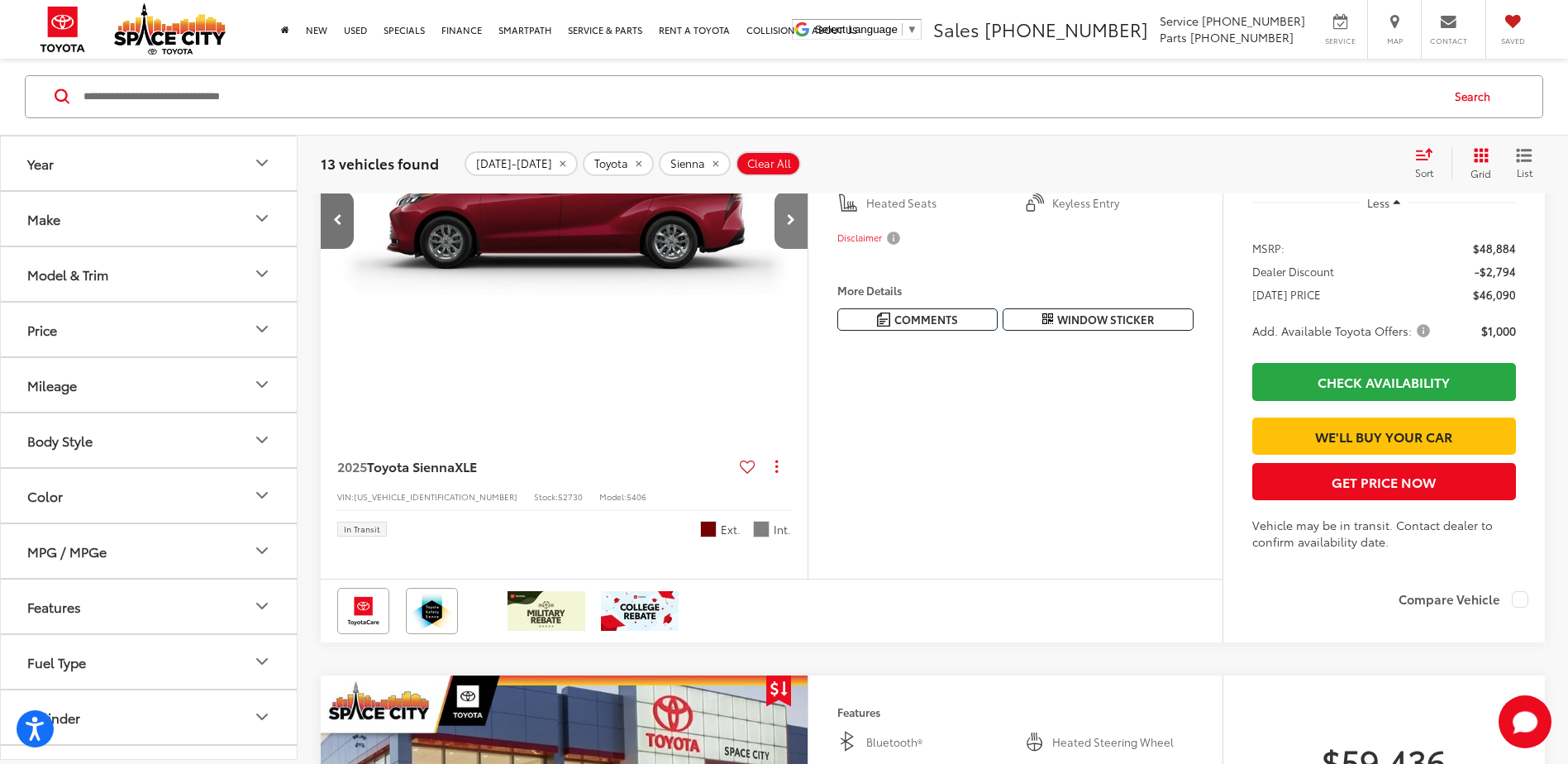
click at [786, 249] on button "Next image" at bounding box center [791, 220] width 33 height 58
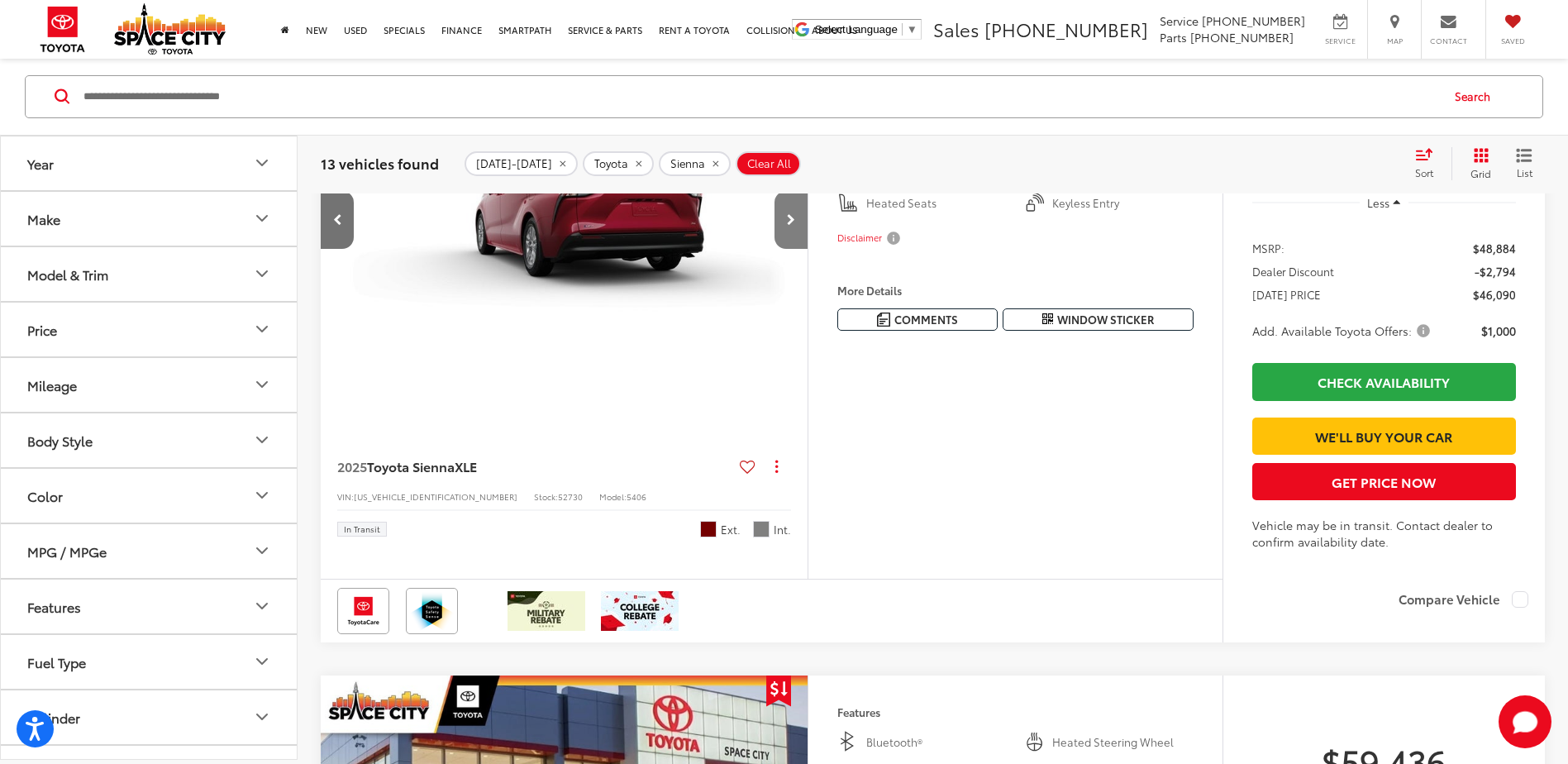
click at [786, 249] on button "Next image" at bounding box center [791, 220] width 33 height 58
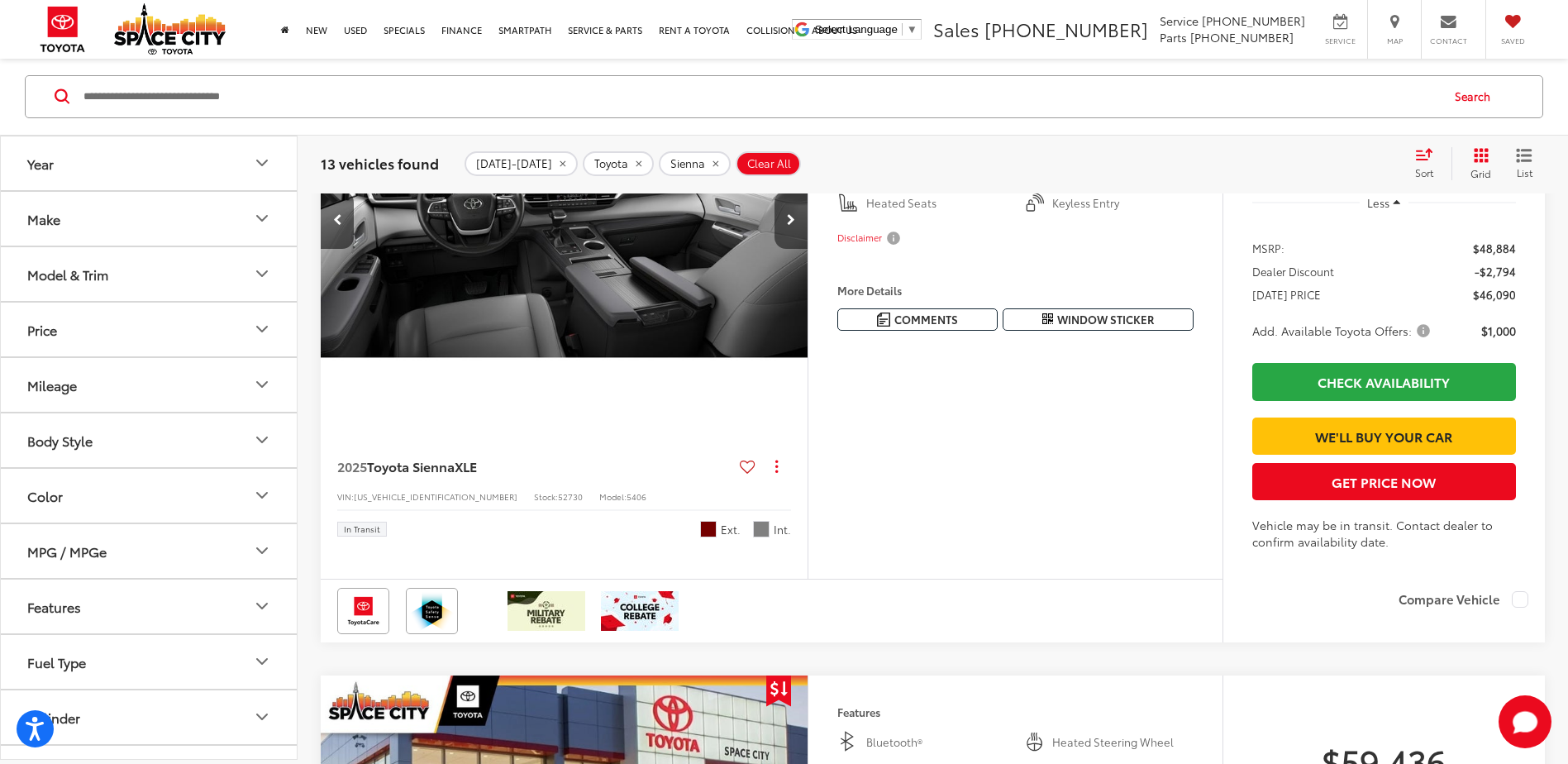
click at [786, 249] on button "Next image" at bounding box center [791, 220] width 33 height 58
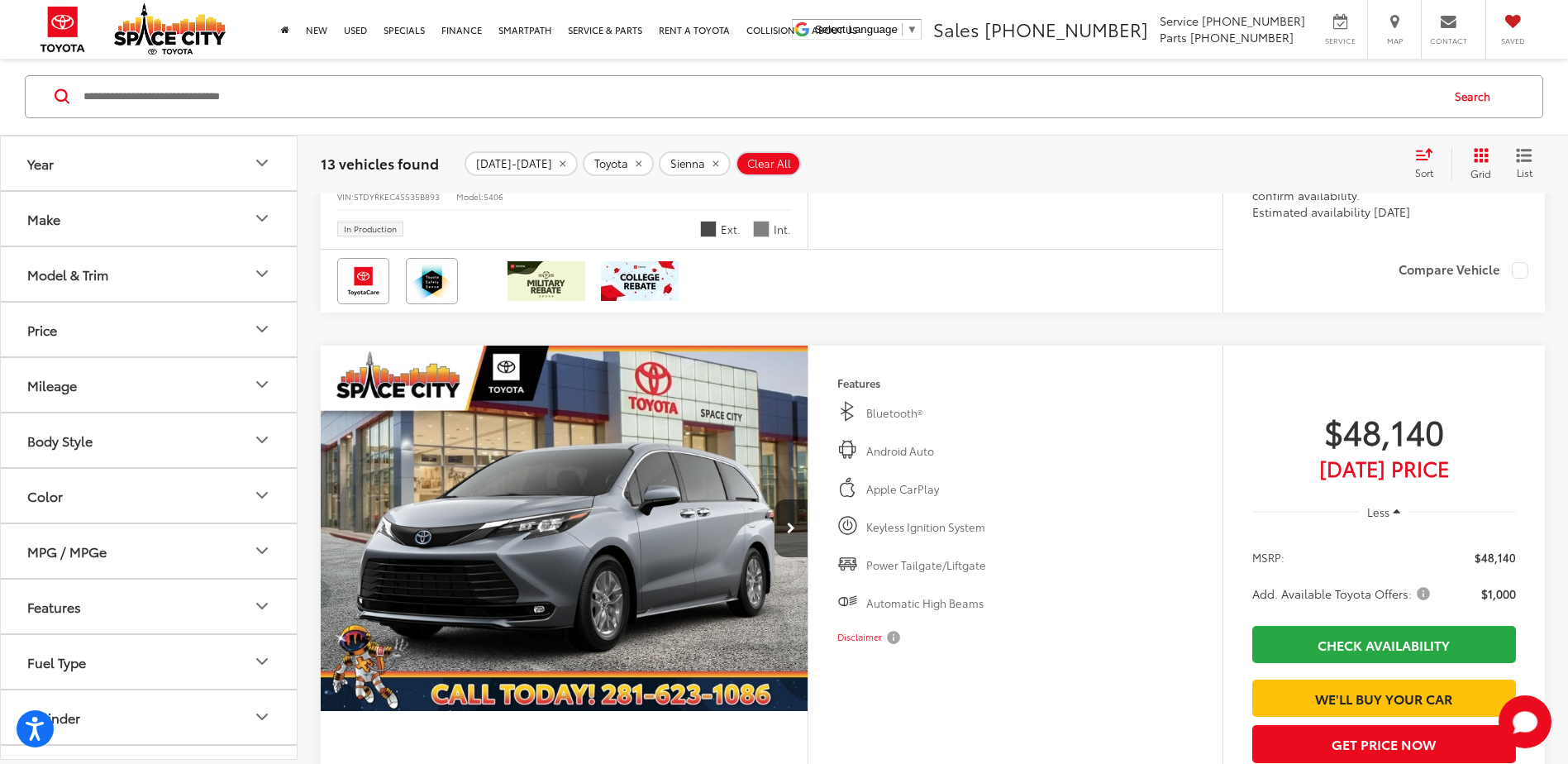
scroll to position [6119, 0]
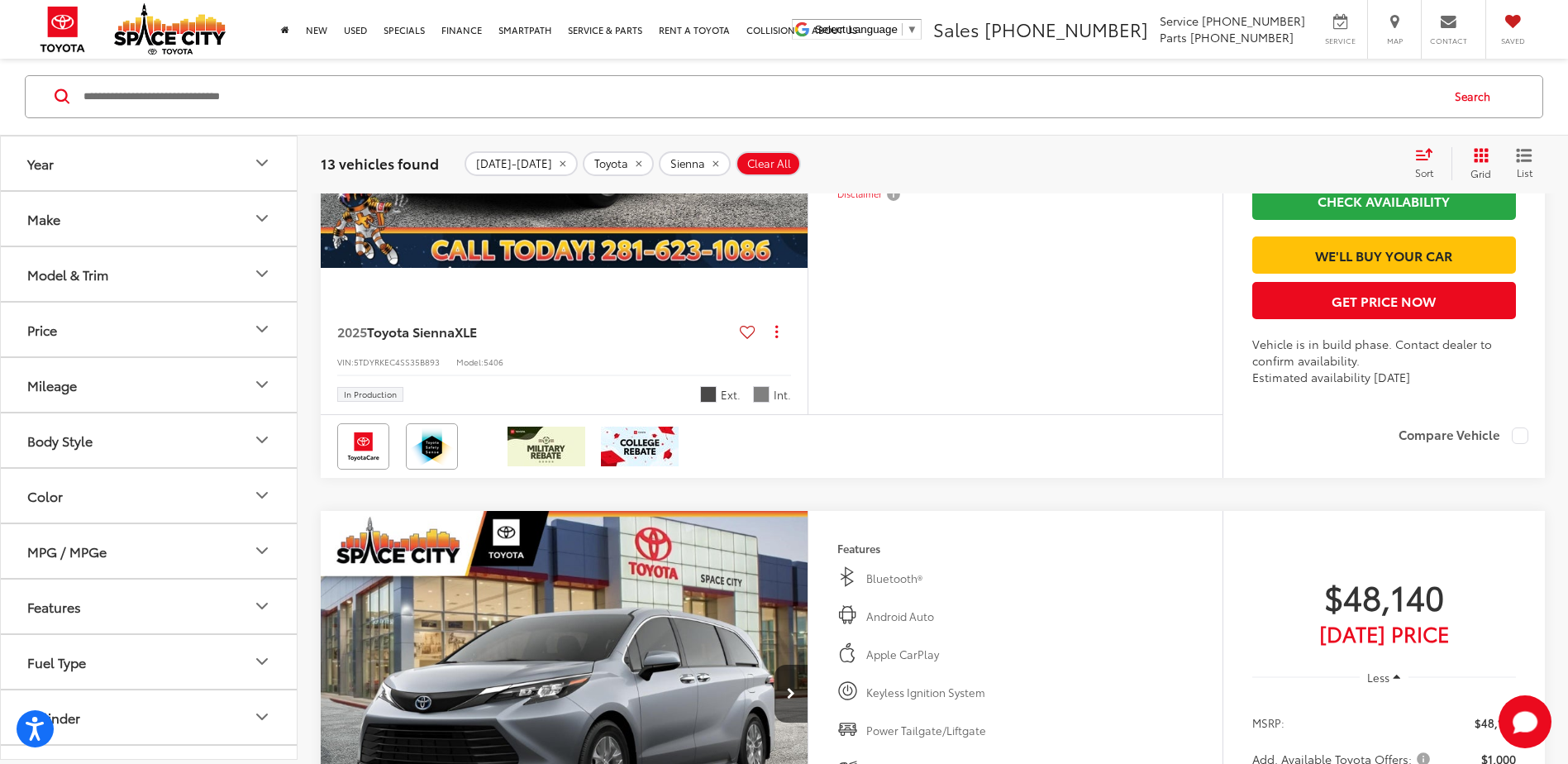
click at [789, 91] on icon "Next image" at bounding box center [790, 85] width 8 height 12
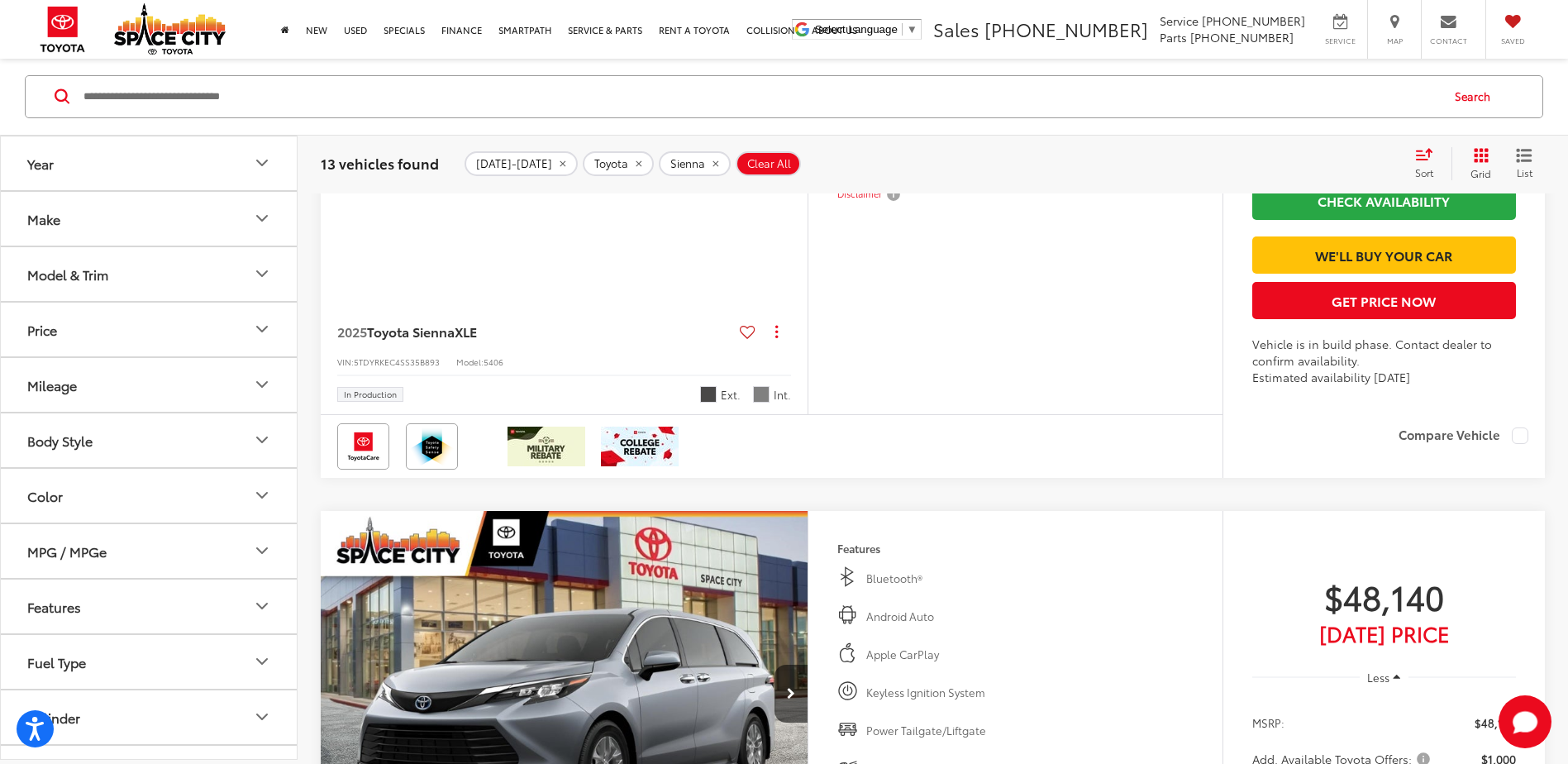
click at [789, 91] on icon "Next image" at bounding box center [790, 85] width 8 height 12
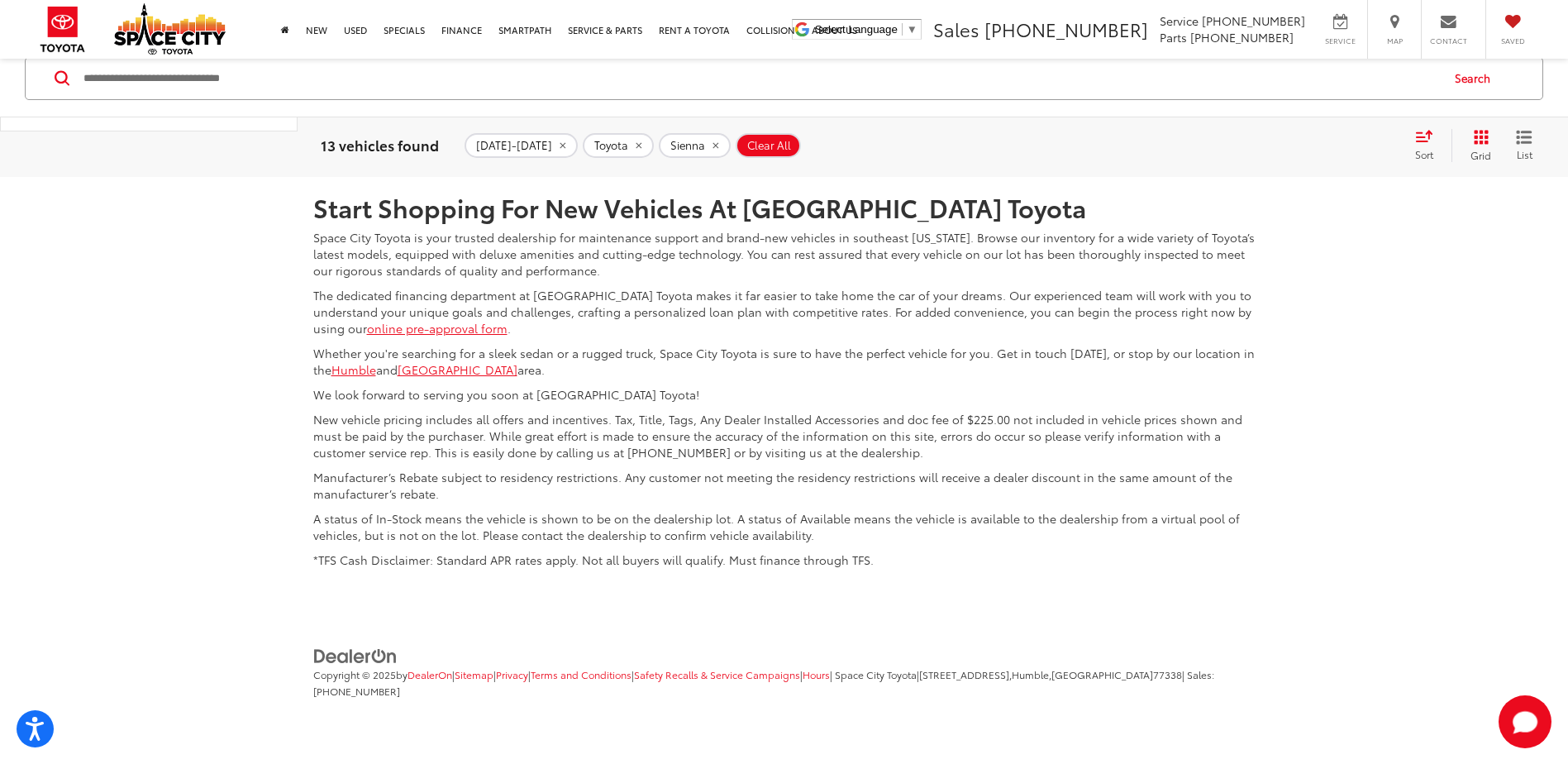
scroll to position [8187, 0]
click at [1321, 70] on link "2" at bounding box center [1334, 54] width 26 height 29
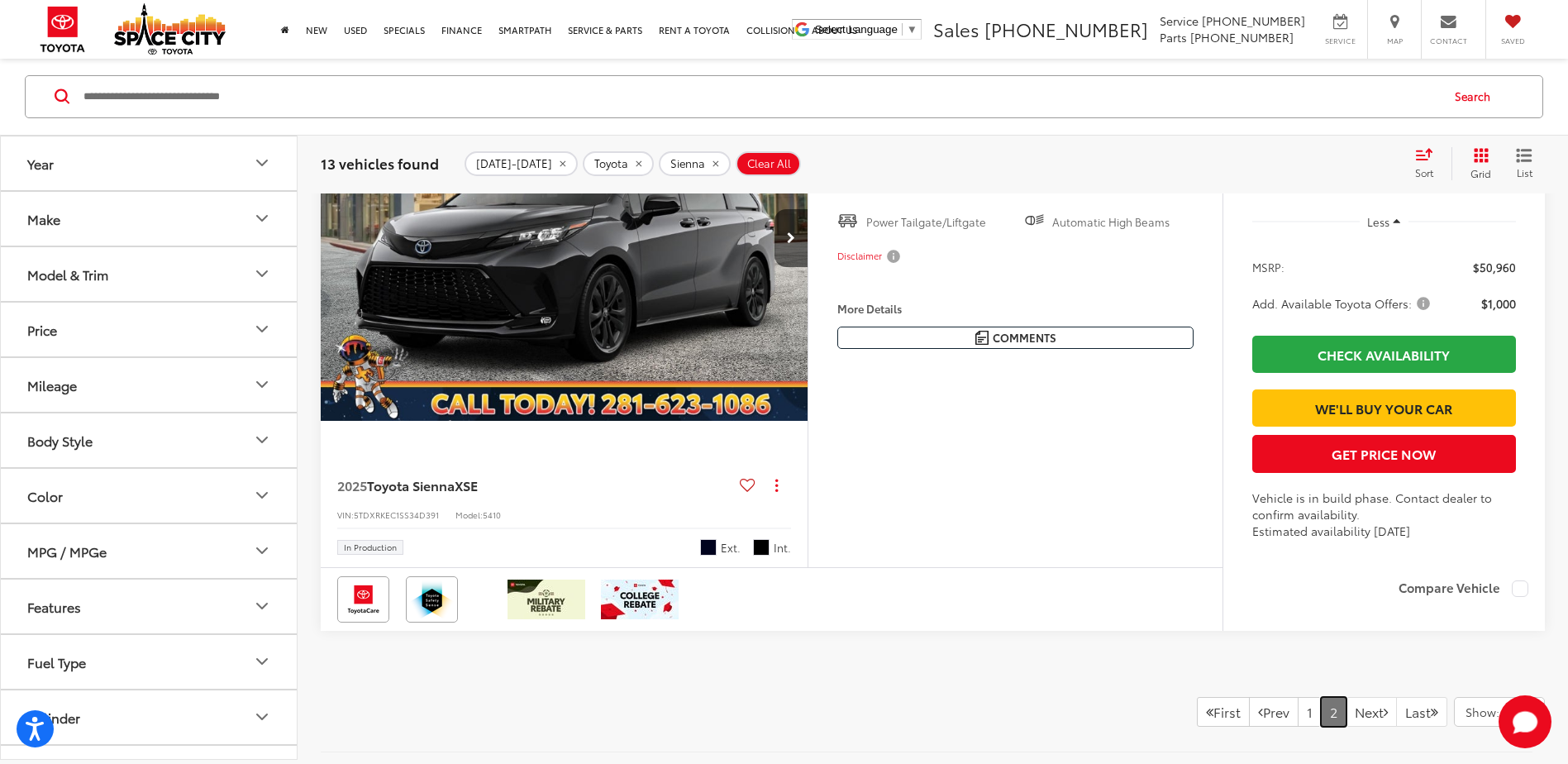
scroll to position [273, 0]
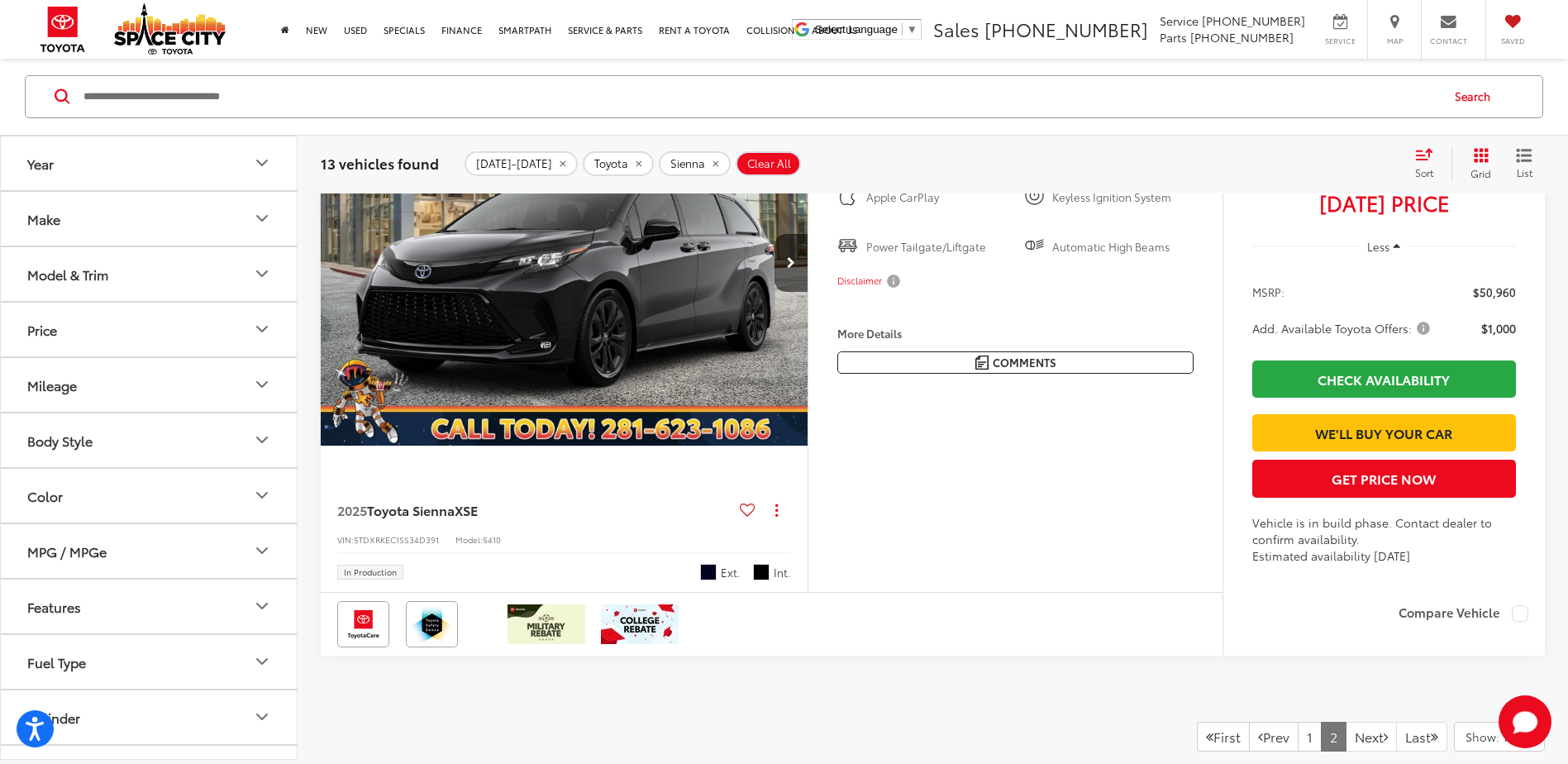
click at [132, 267] on button "Model & Trim" at bounding box center [149, 274] width 298 height 54
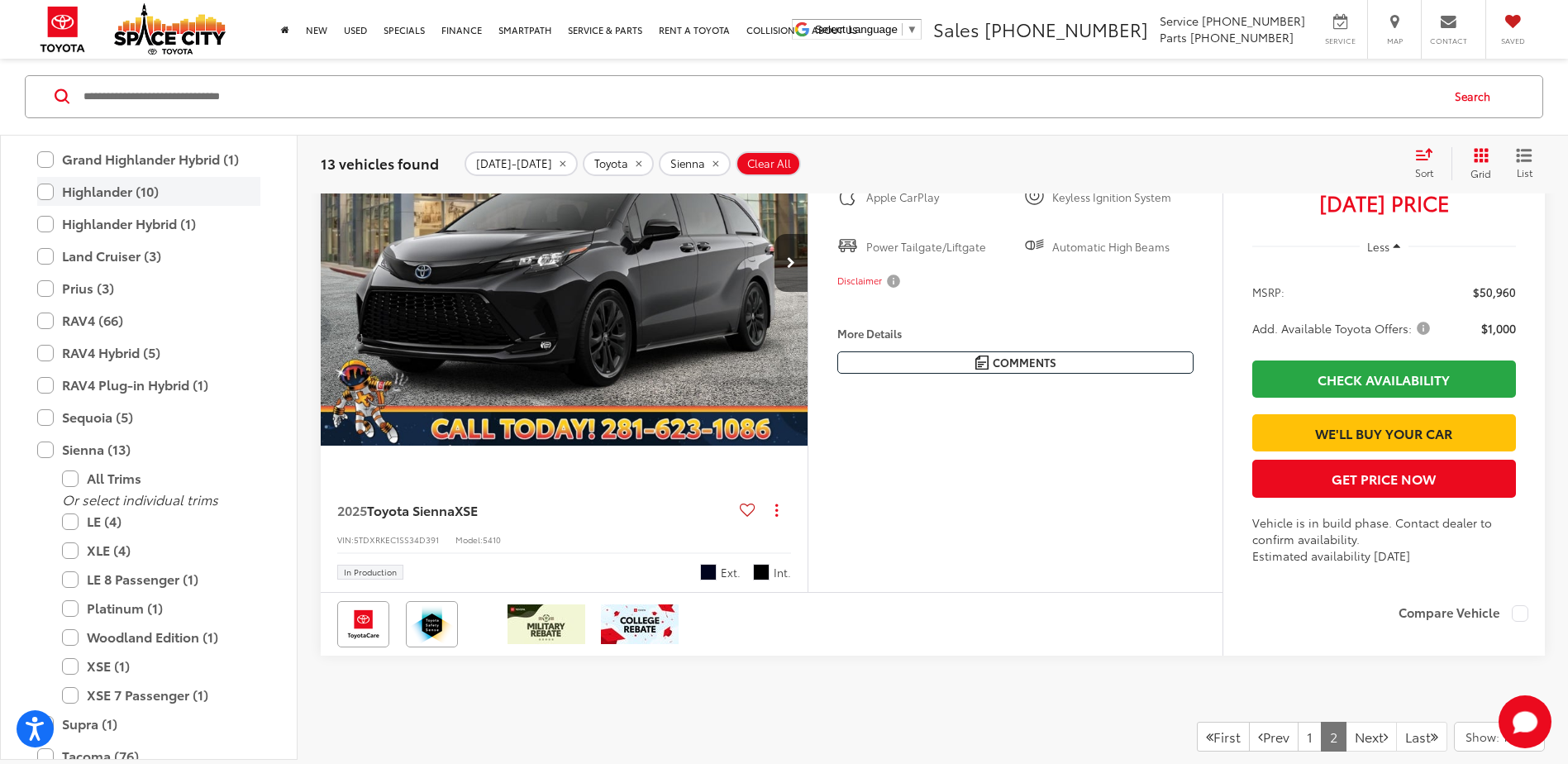
scroll to position [569, 0]
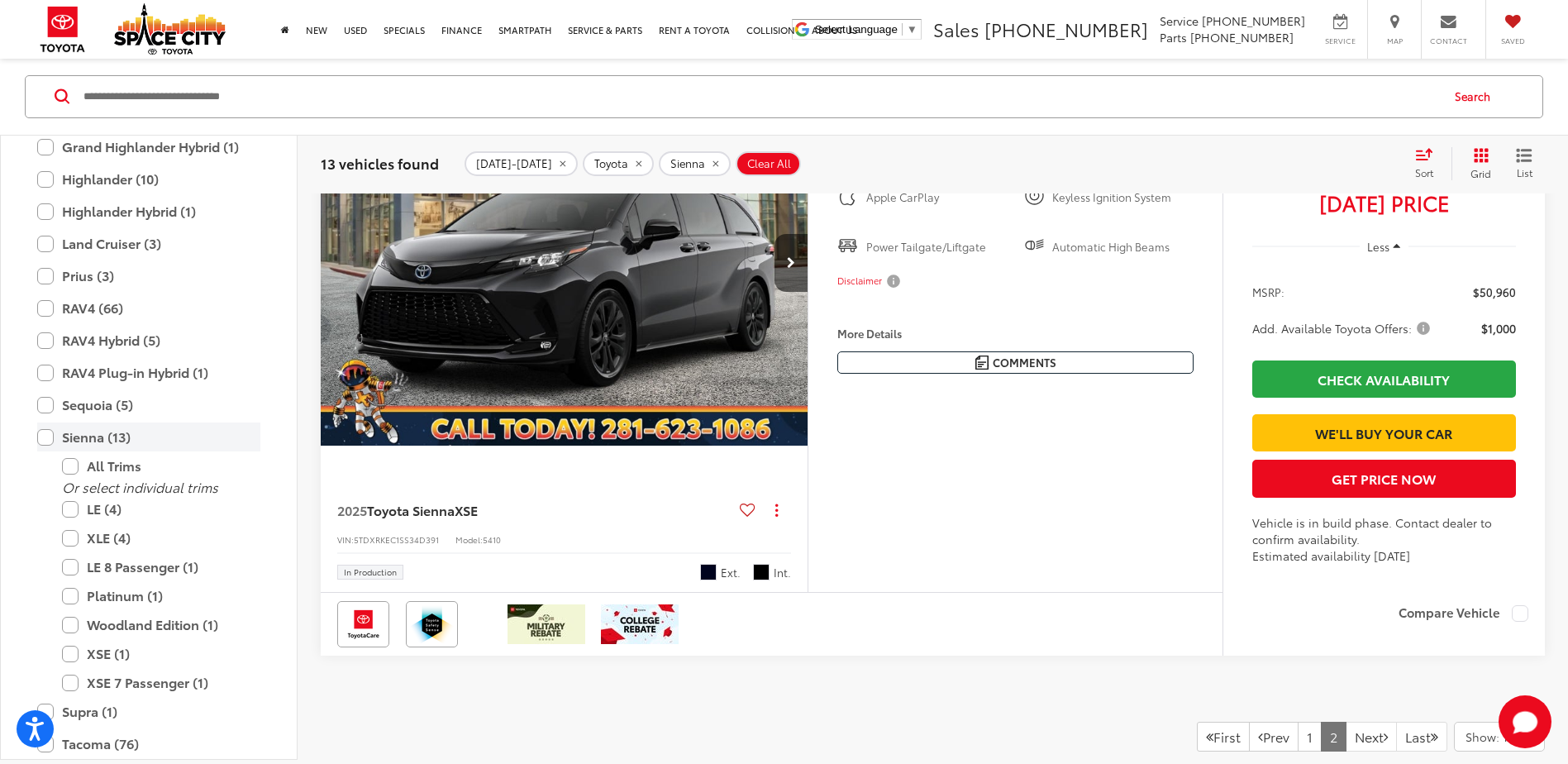
click at [46, 434] on label "Sienna (13)" at bounding box center [149, 438] width 223 height 29
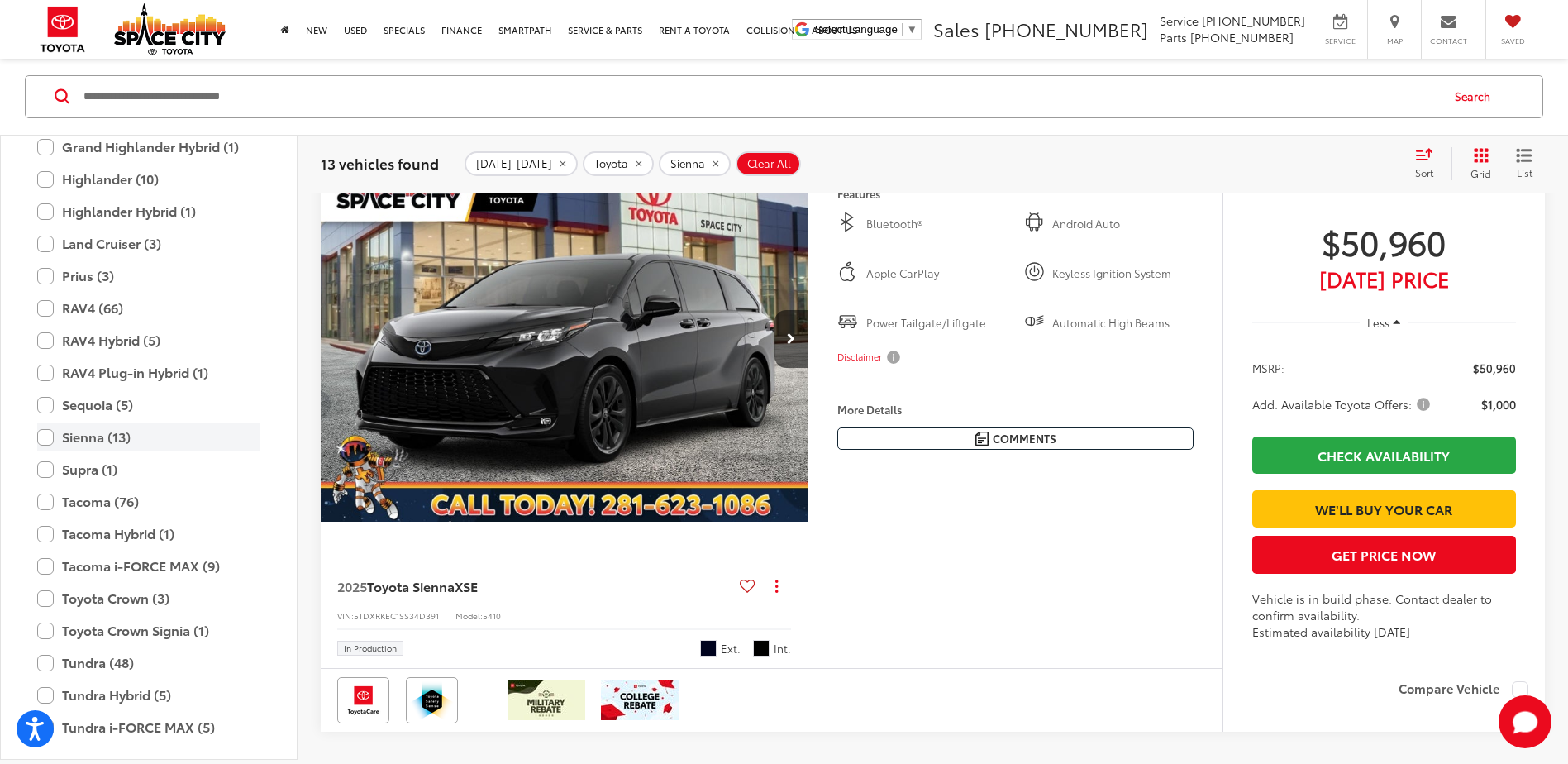
scroll to position [158, 0]
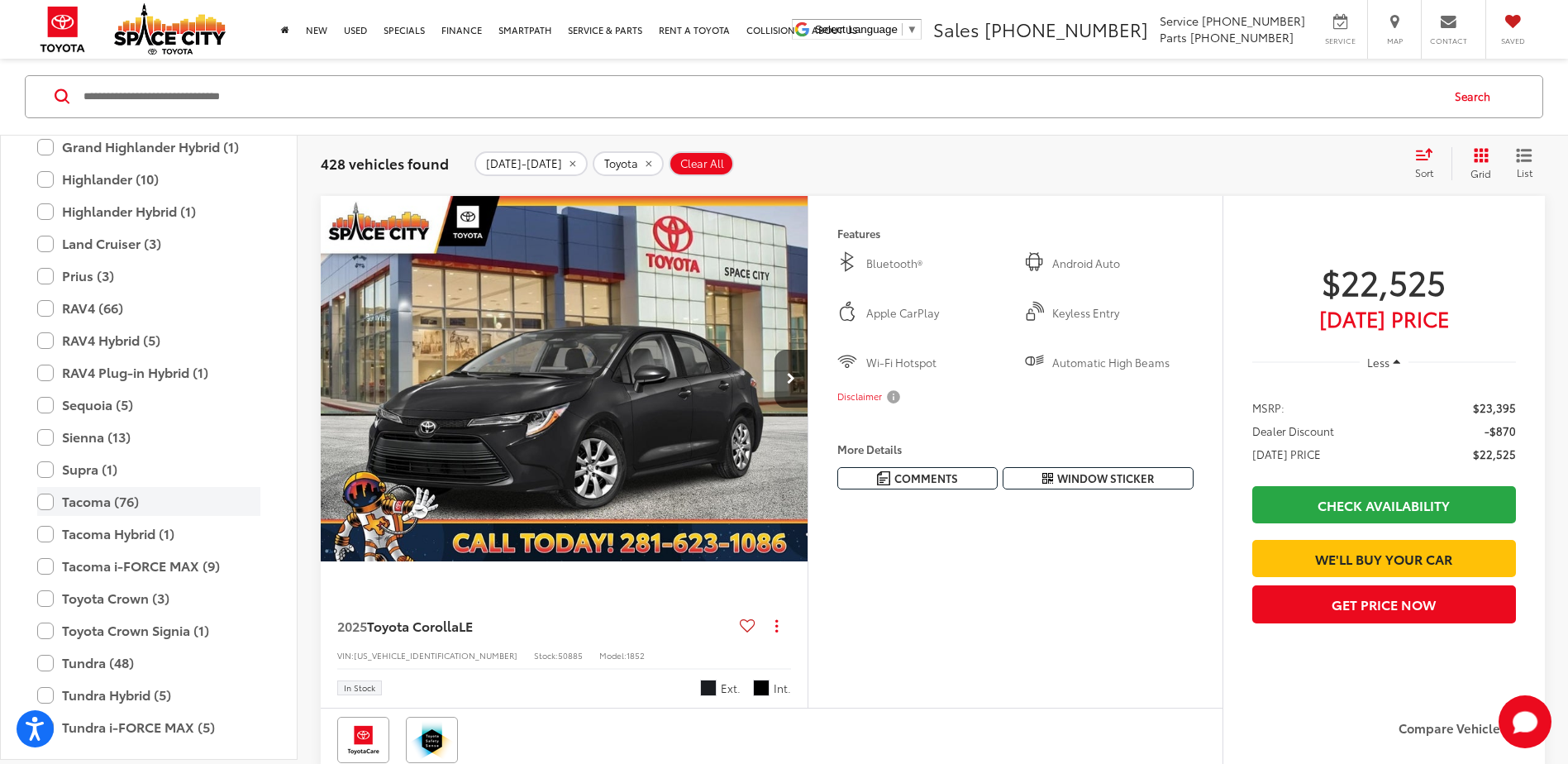
click at [40, 497] on label "Tacoma (76)" at bounding box center [149, 503] width 223 height 29
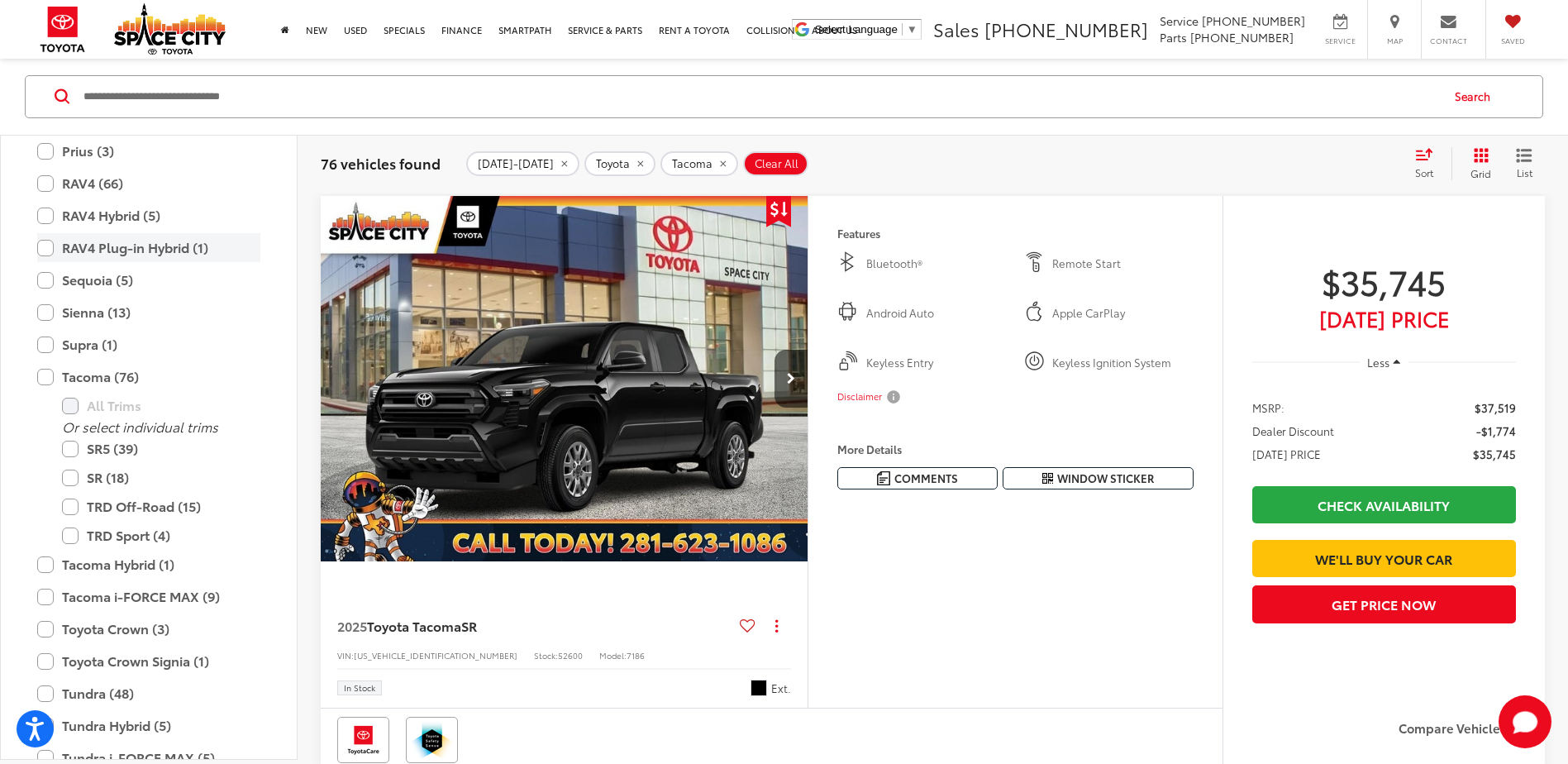
scroll to position [735, 0]
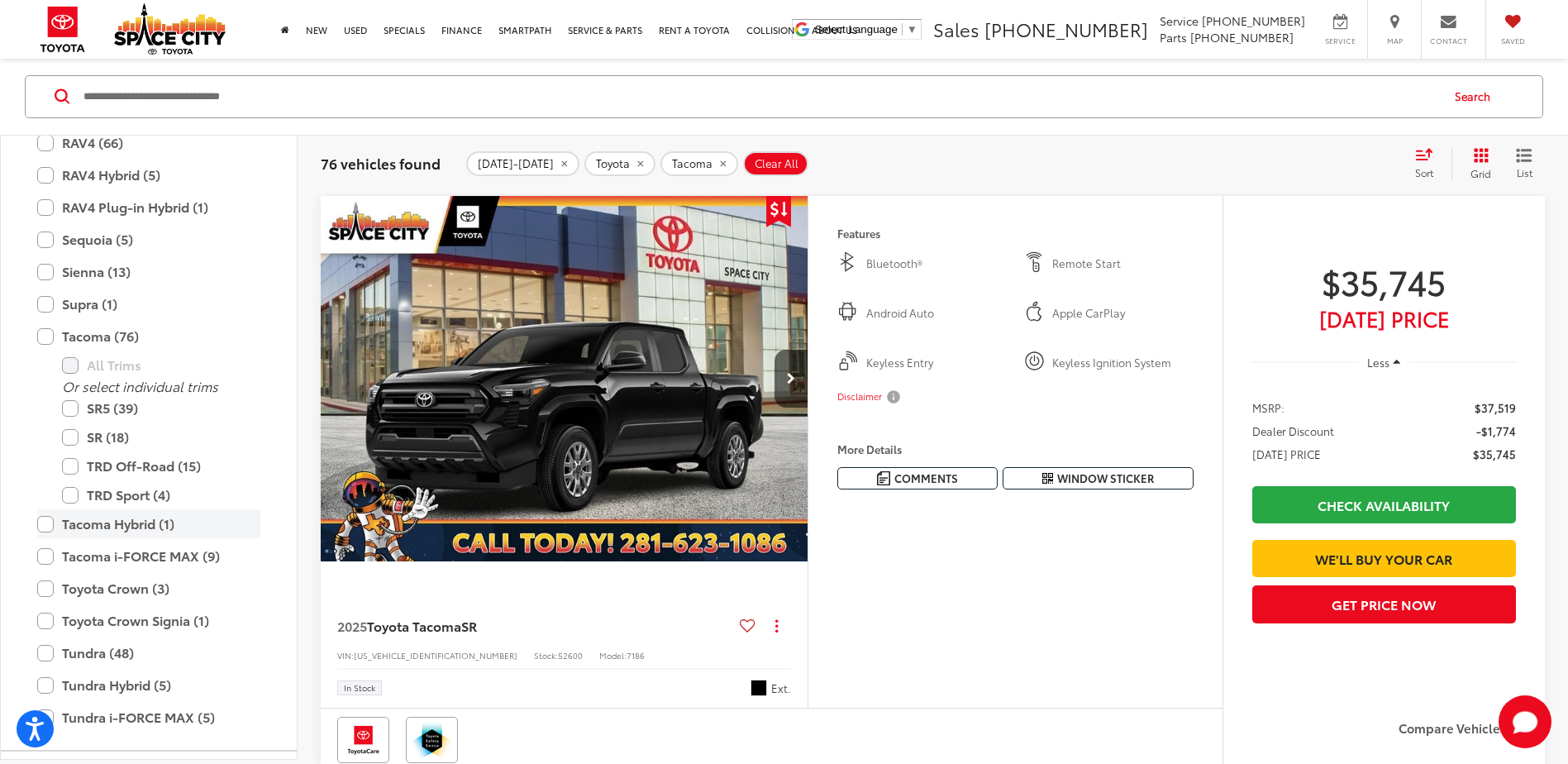
click at [41, 522] on label "Tacoma Hybrid (1)" at bounding box center [149, 525] width 223 height 29
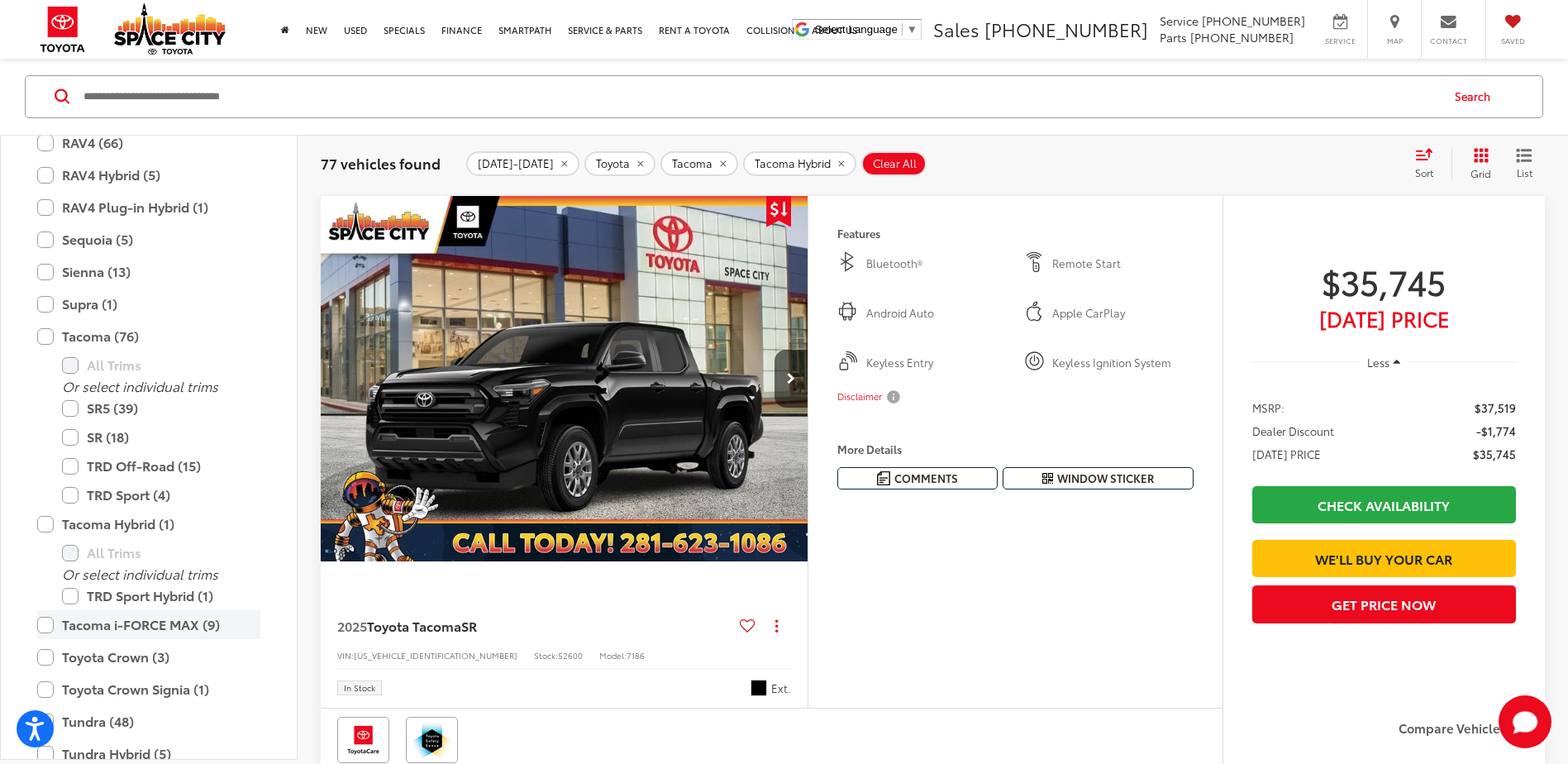
click at [47, 621] on label "Tacoma i-FORCE MAX (9)" at bounding box center [149, 625] width 223 height 29
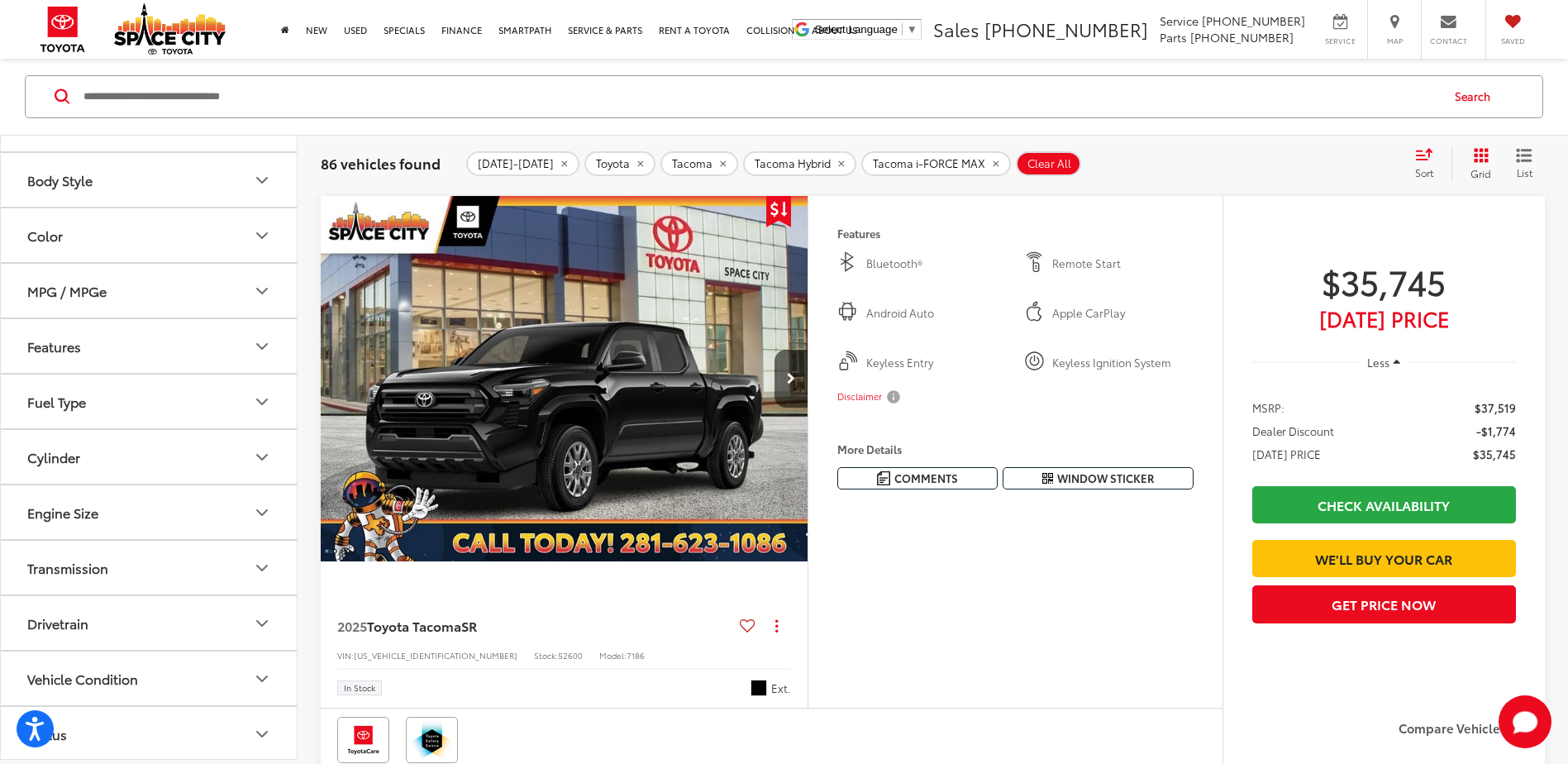
scroll to position [1251, 0]
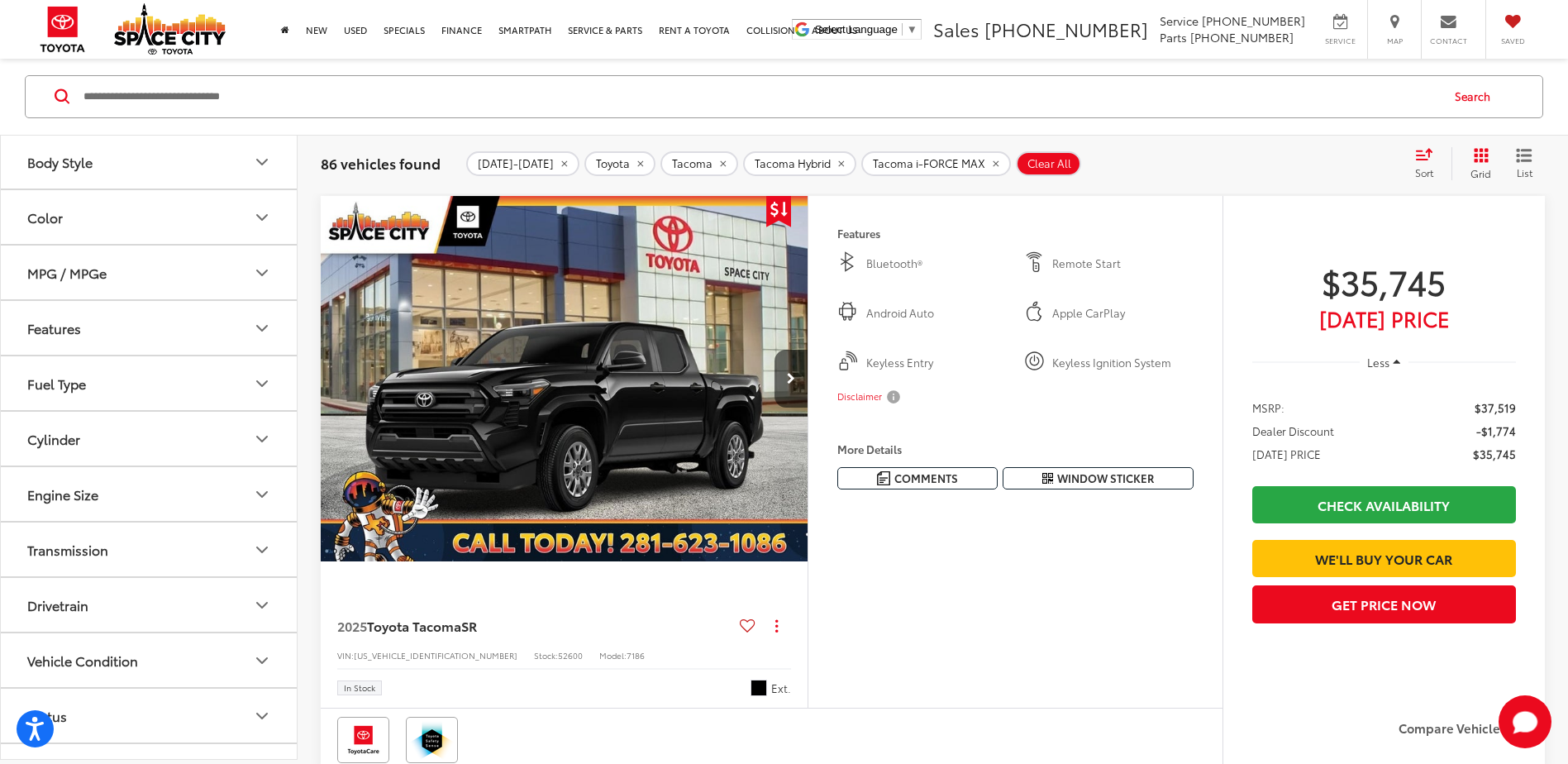
click at [161, 600] on button "Drivetrain" at bounding box center [149, 606] width 298 height 54
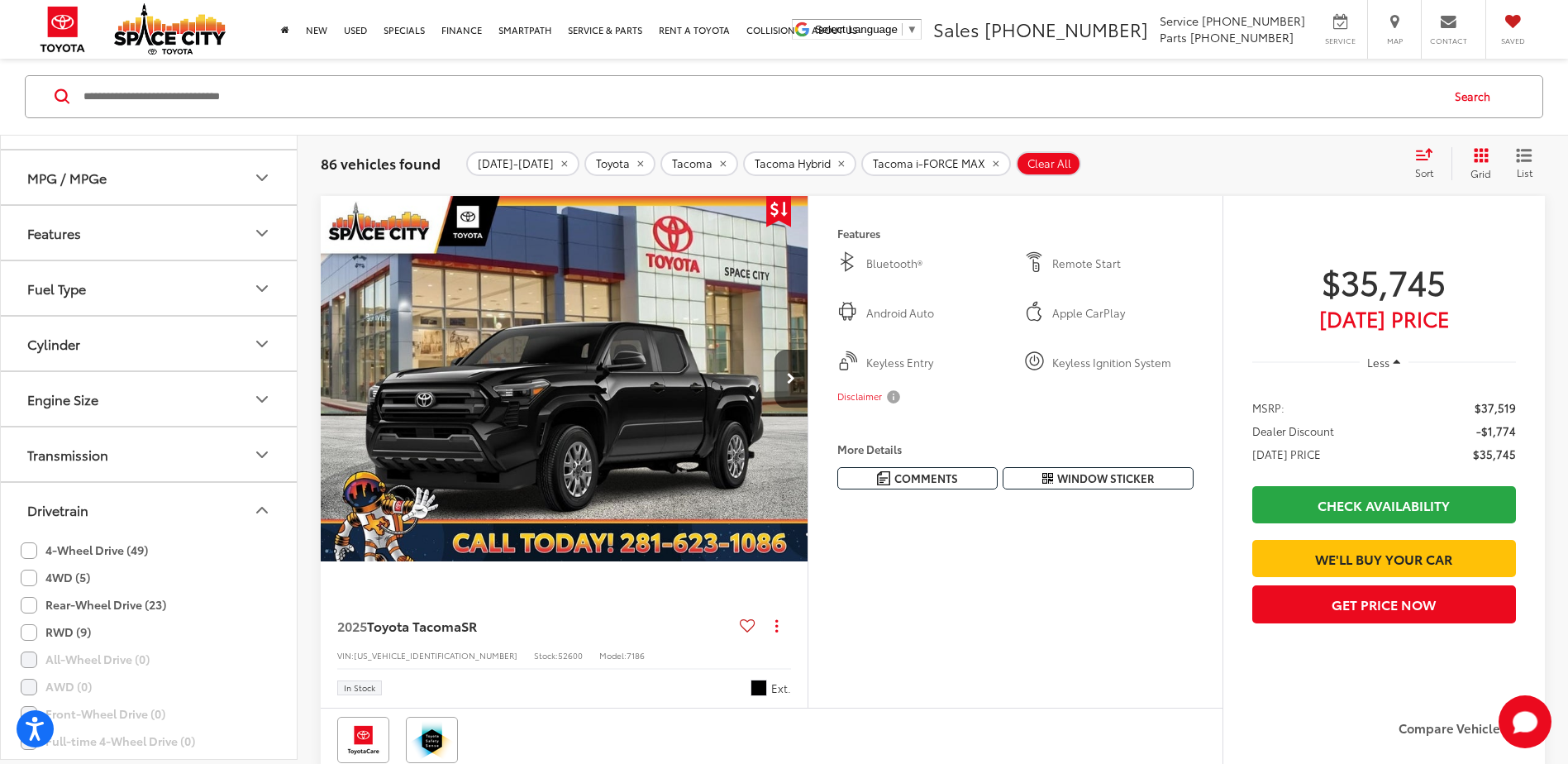
scroll to position [1500, 0]
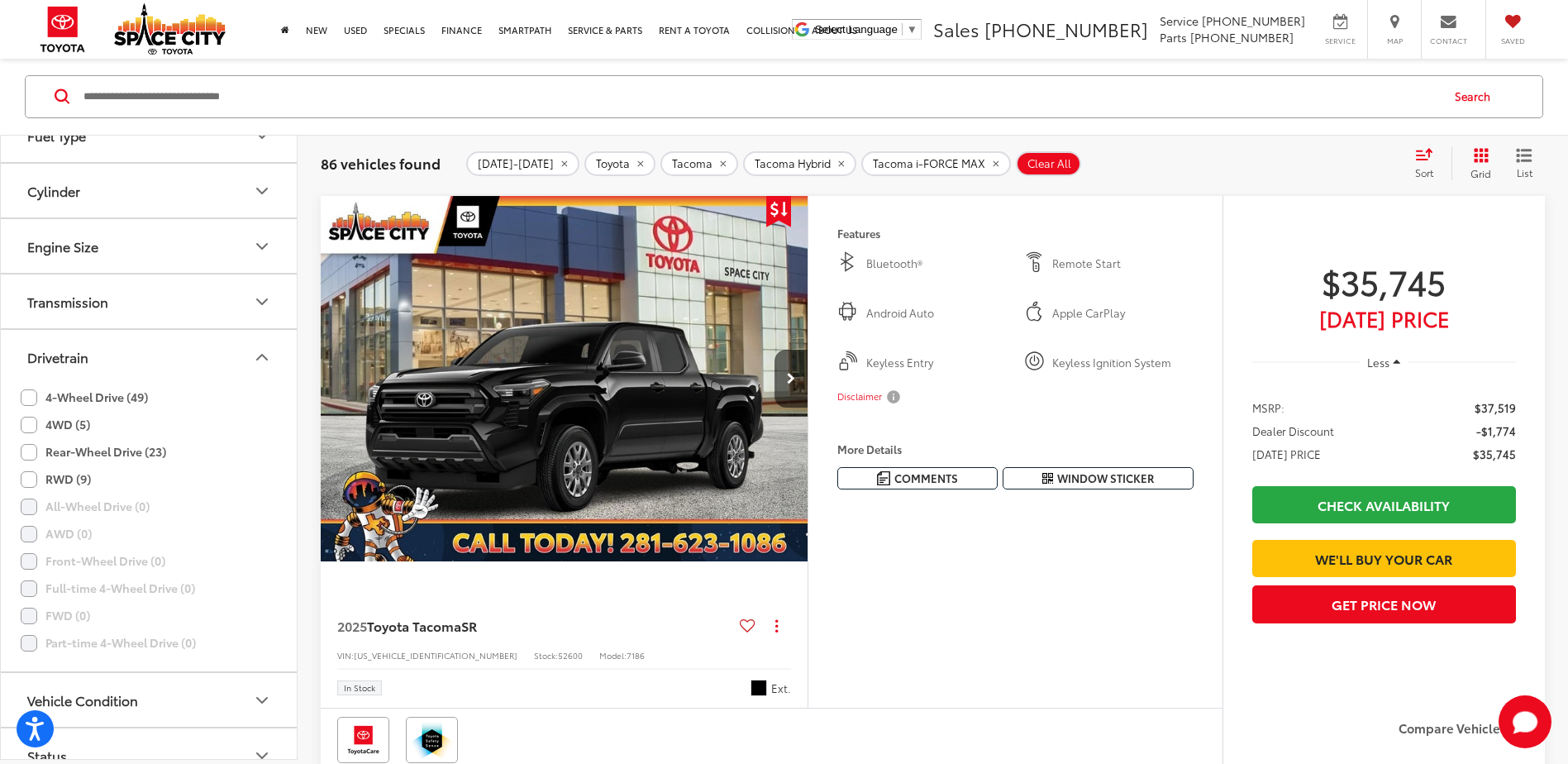
click at [29, 400] on label "4-Wheel Drive (49)" at bounding box center [84, 398] width 127 height 27
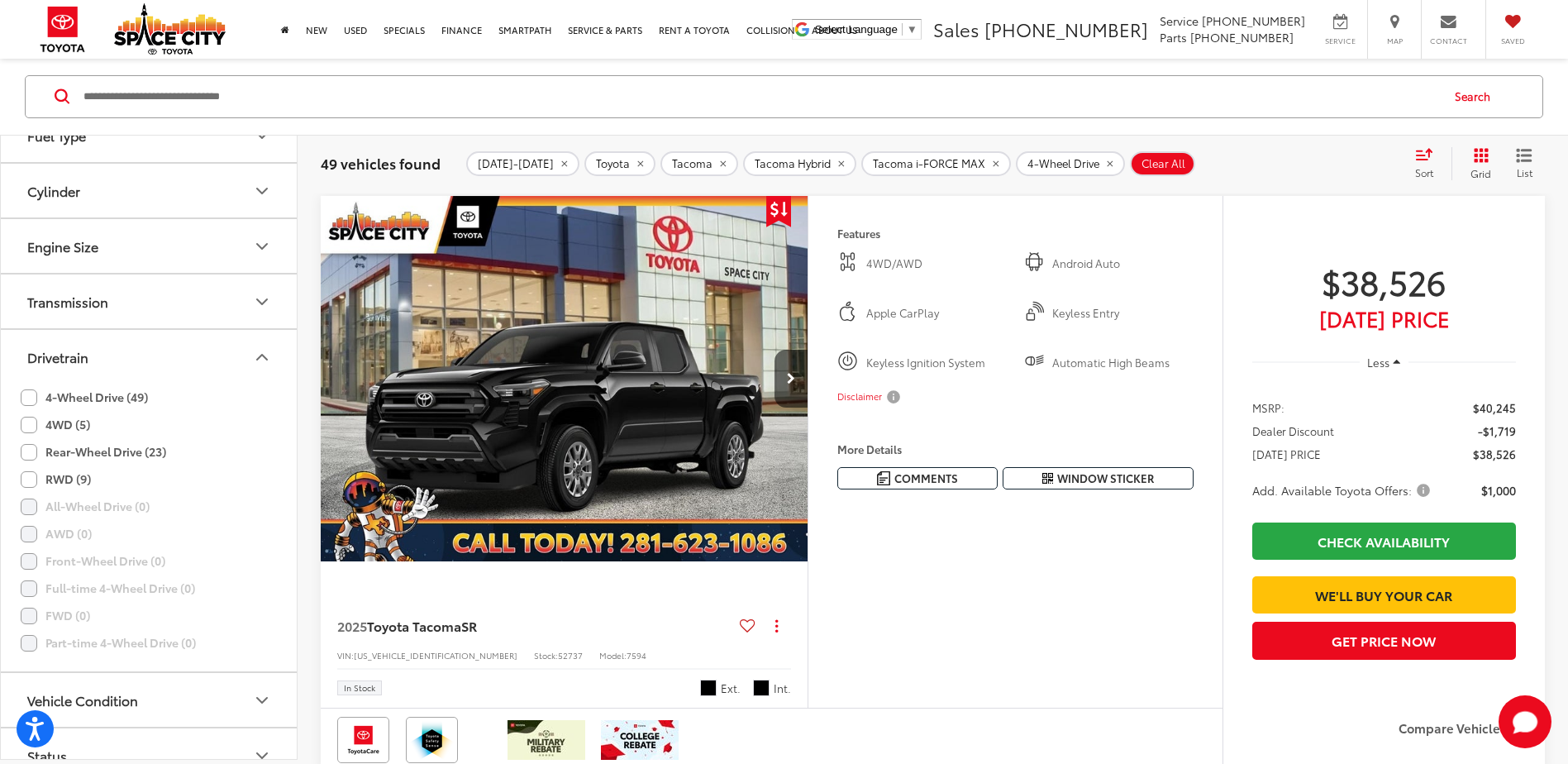
click at [25, 420] on label "4WD (5)" at bounding box center [56, 426] width 70 height 27
click at [267, 355] on icon "Drivetrain" at bounding box center [262, 357] width 20 height 20
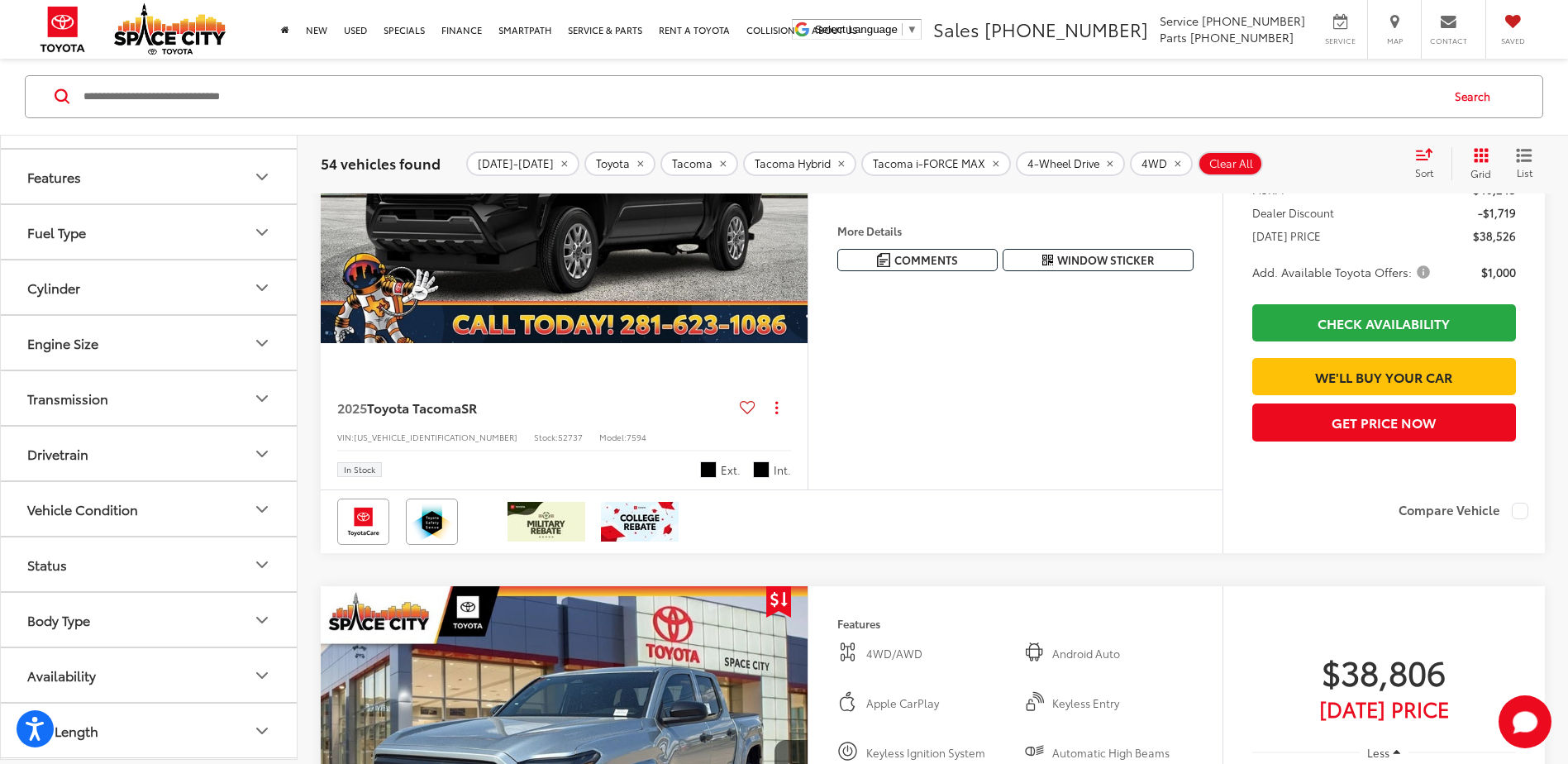
scroll to position [405, 0]
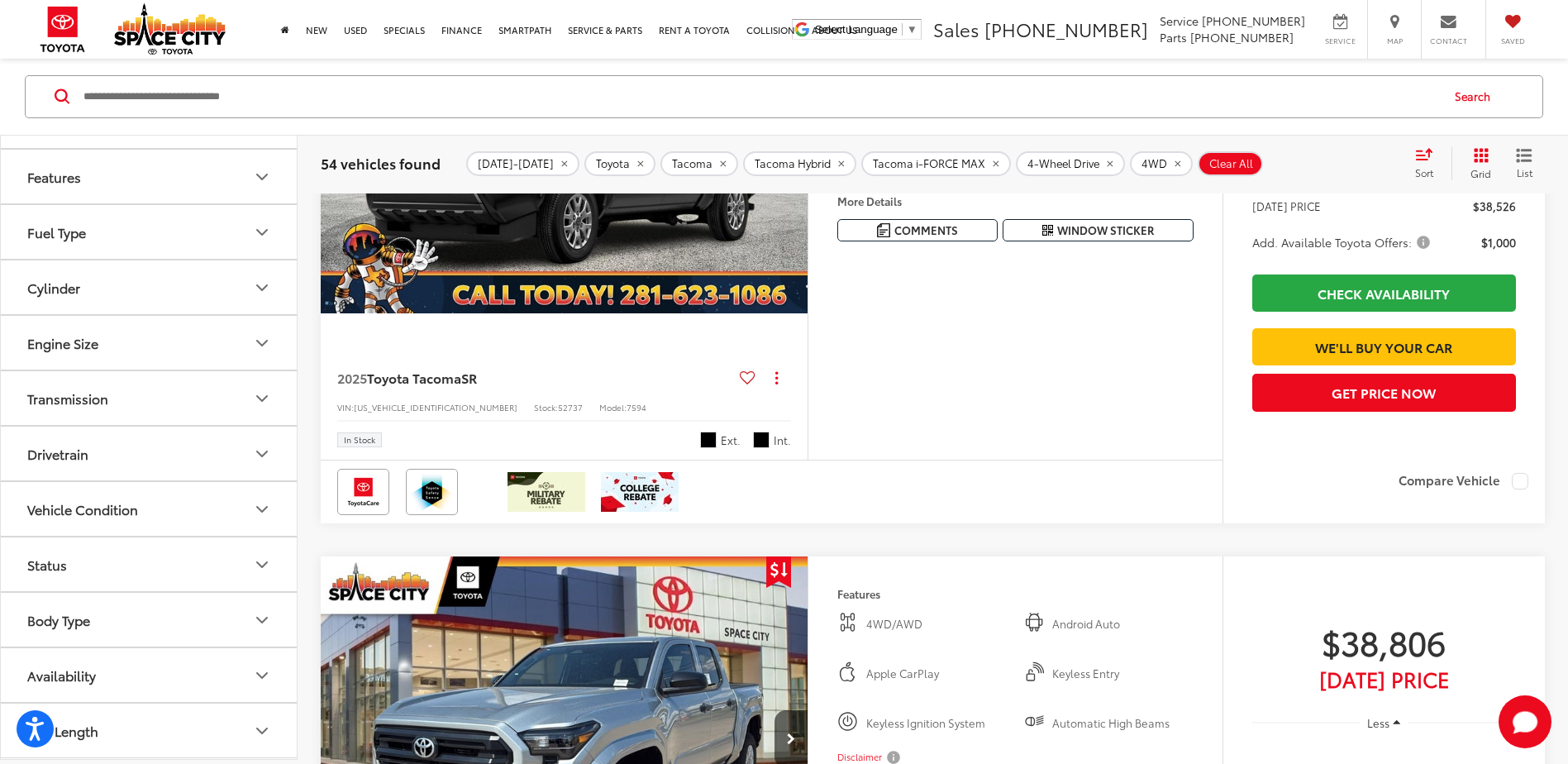
click at [235, 610] on button "Body Type" at bounding box center [149, 620] width 298 height 54
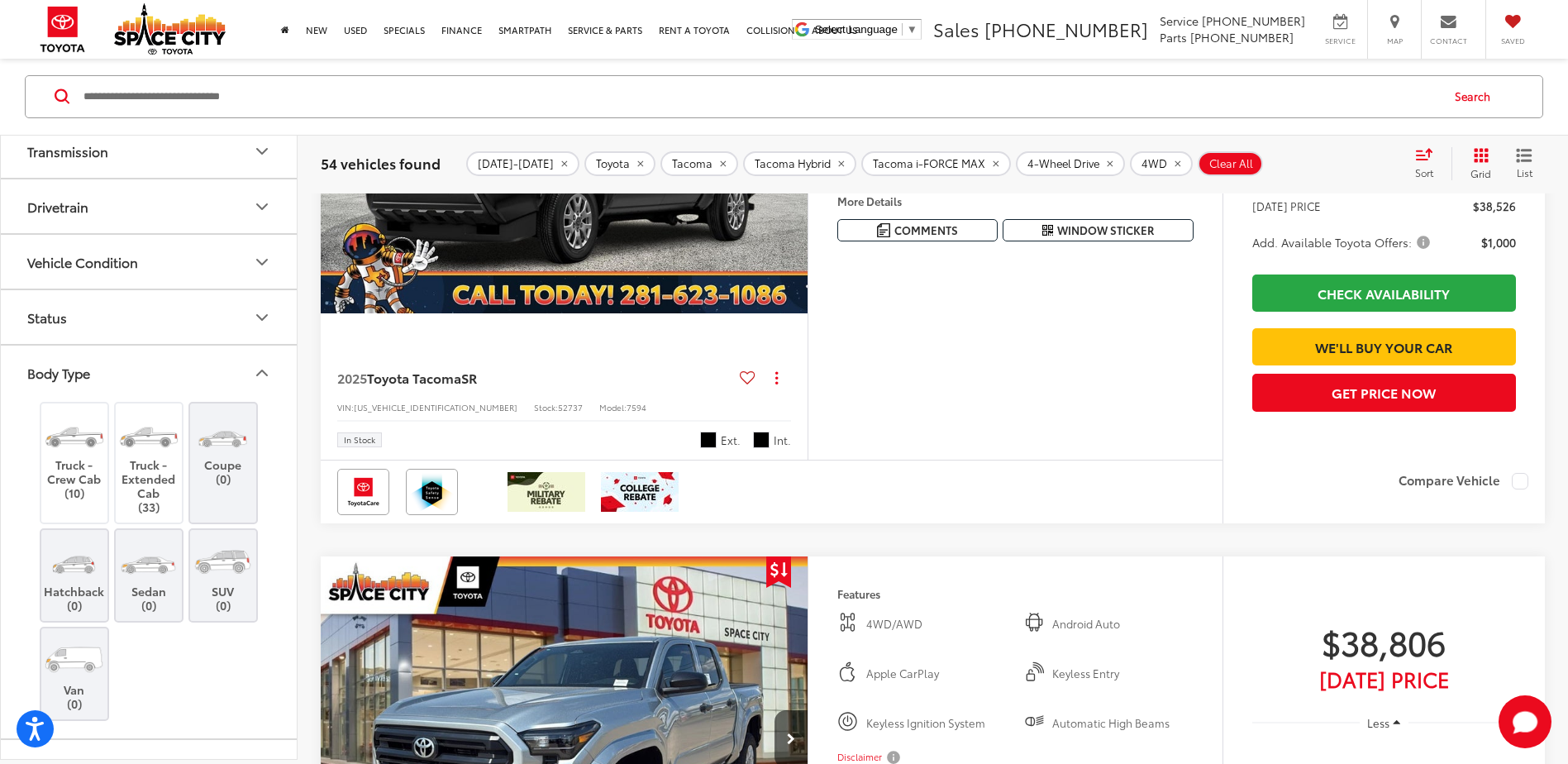
scroll to position [1651, 0]
click at [72, 494] on label "Truck - Crew Cab (10)" at bounding box center [74, 455] width 67 height 89
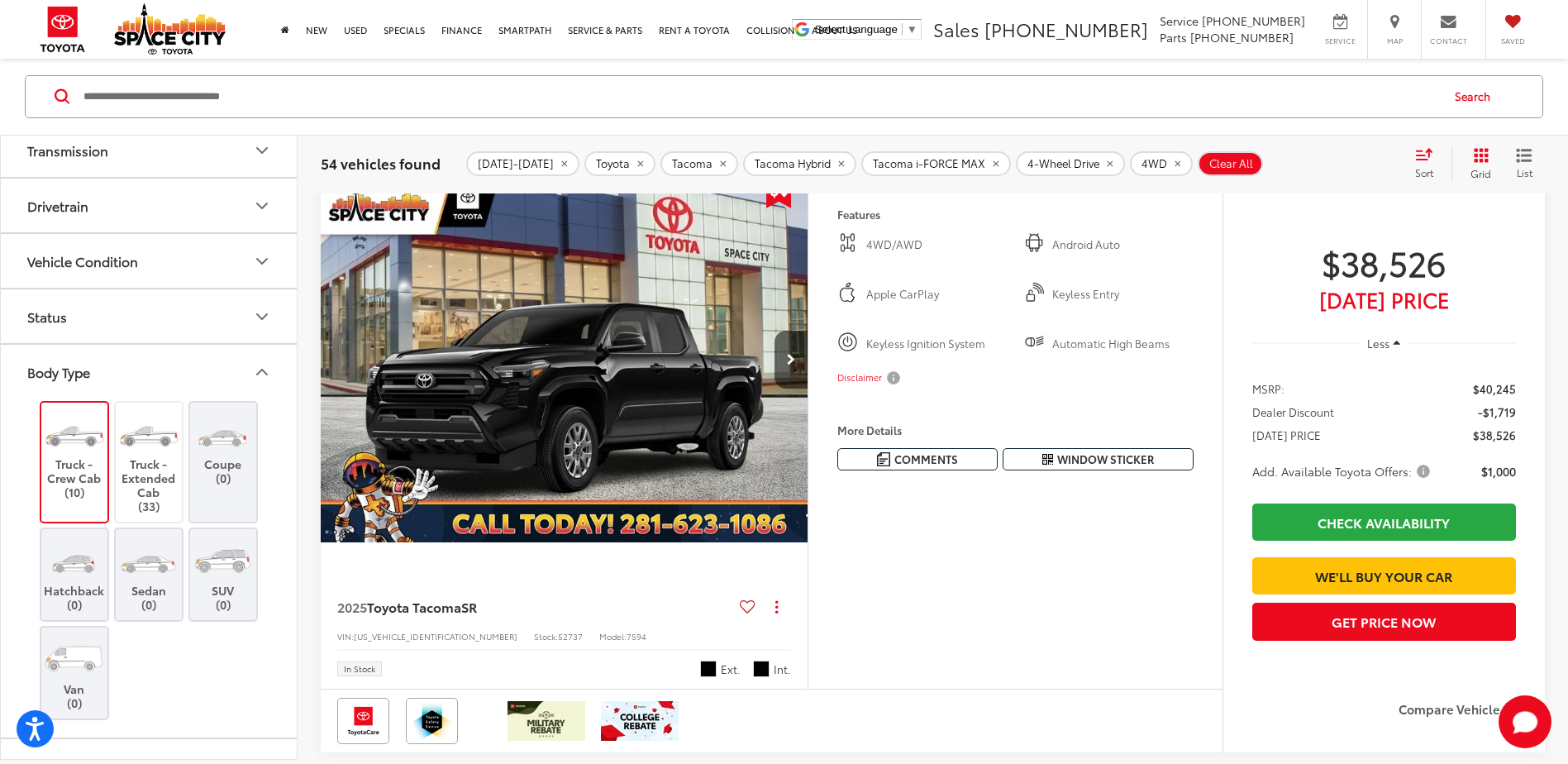
scroll to position [158, 0]
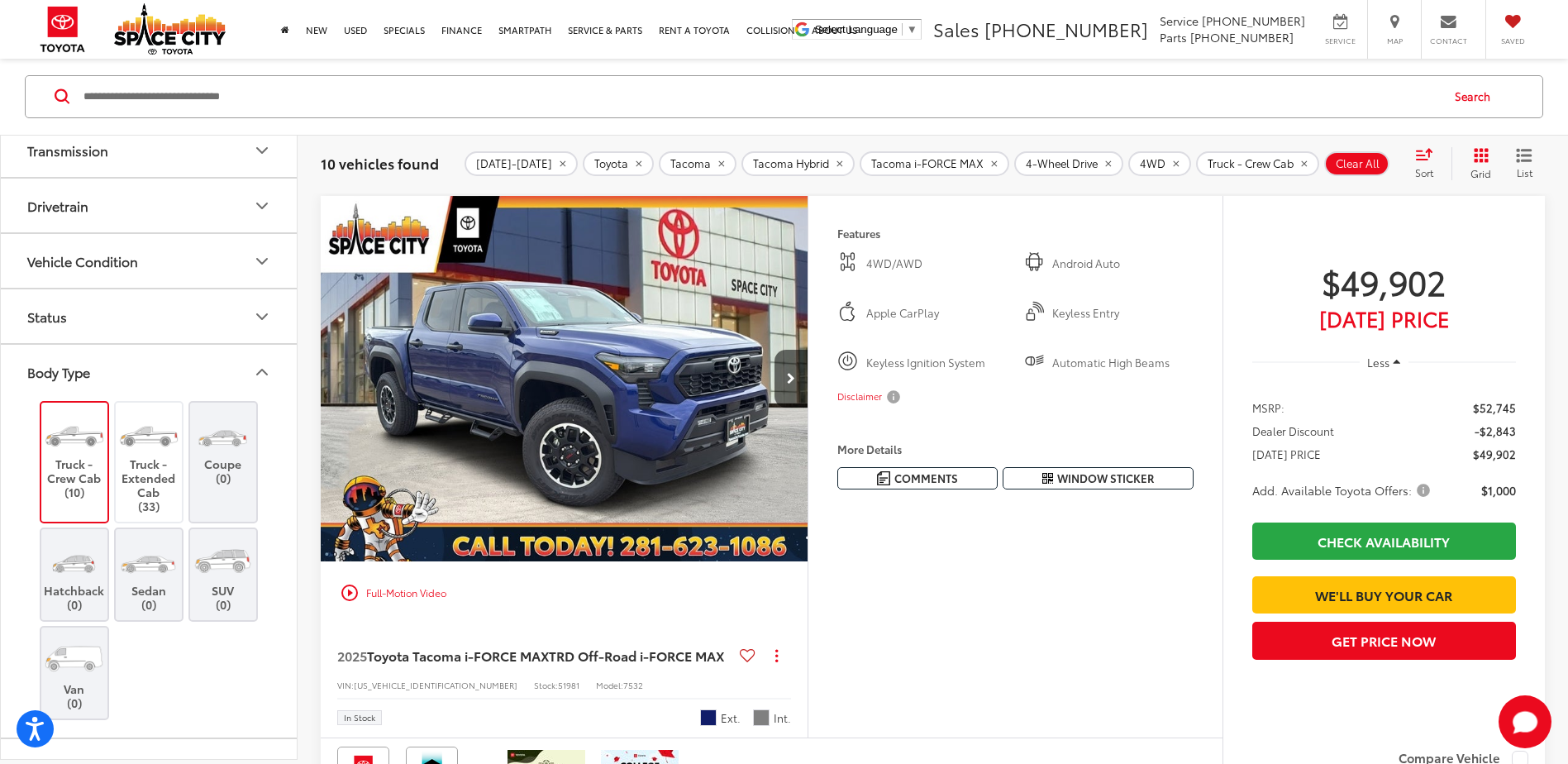
click at [1416, 157] on icon "Select sort value" at bounding box center [1424, 155] width 18 height 13
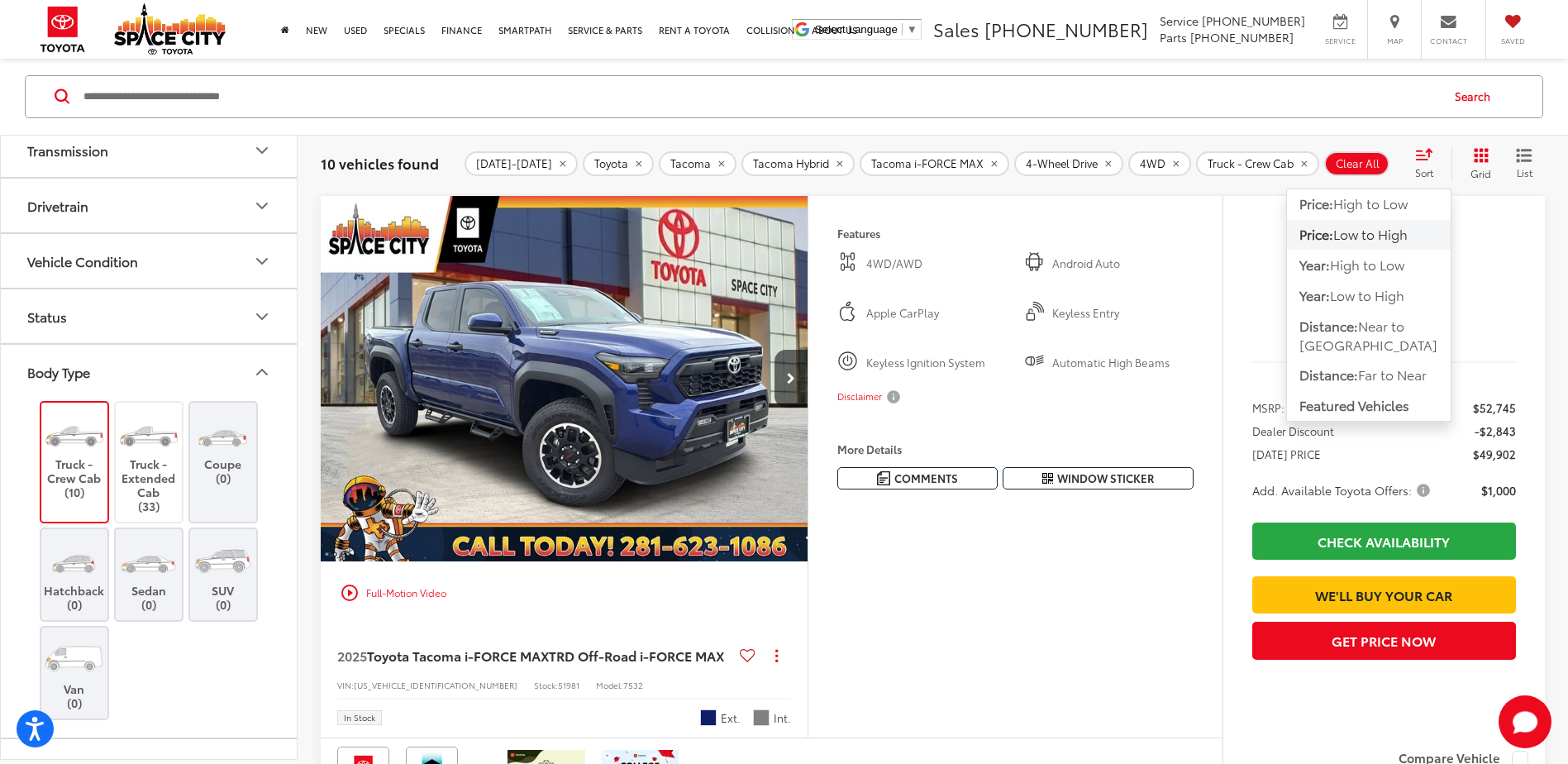
click at [1365, 240] on span "Low to High" at bounding box center [1370, 235] width 74 height 19
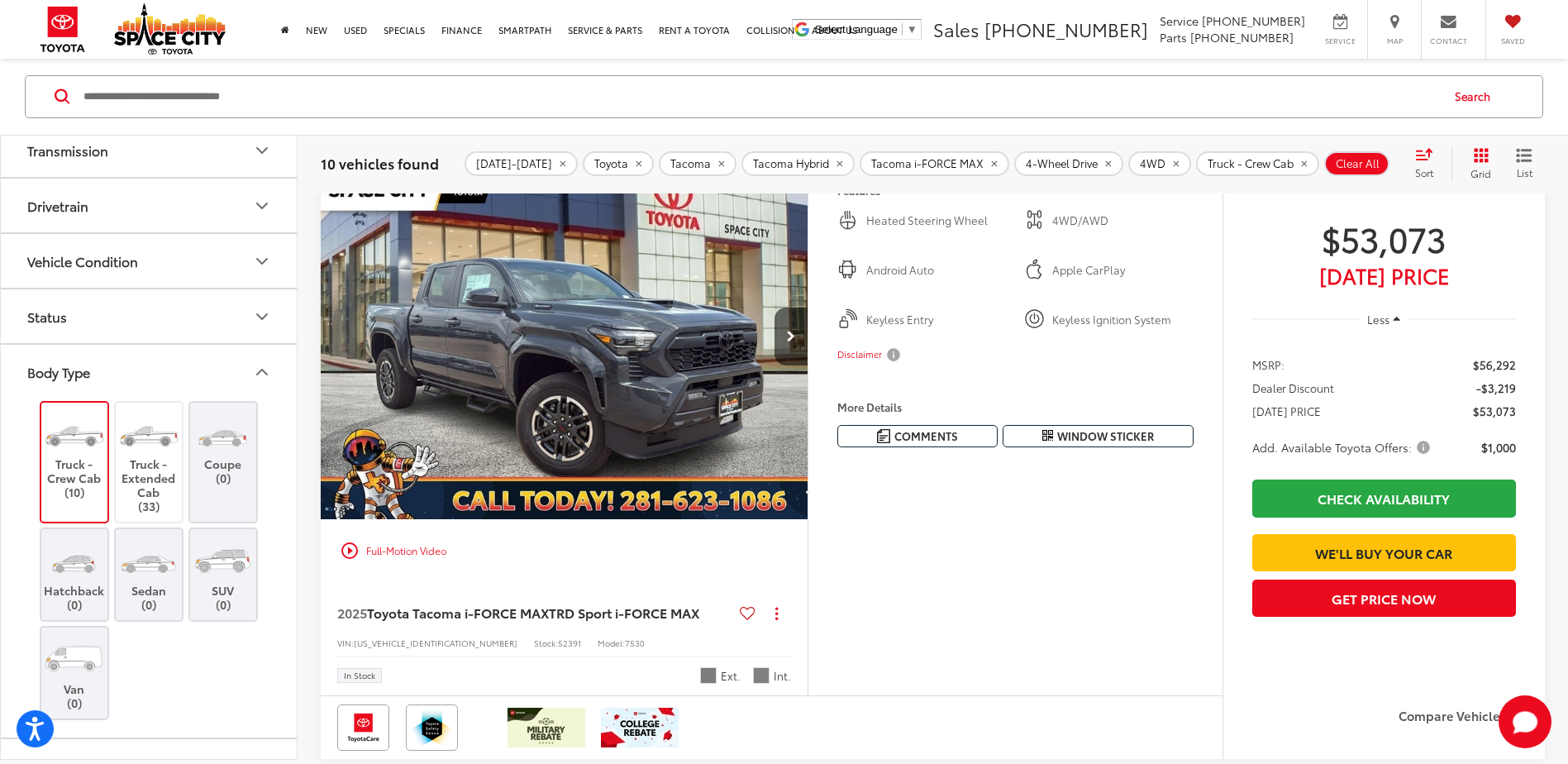
scroll to position [1480, 0]
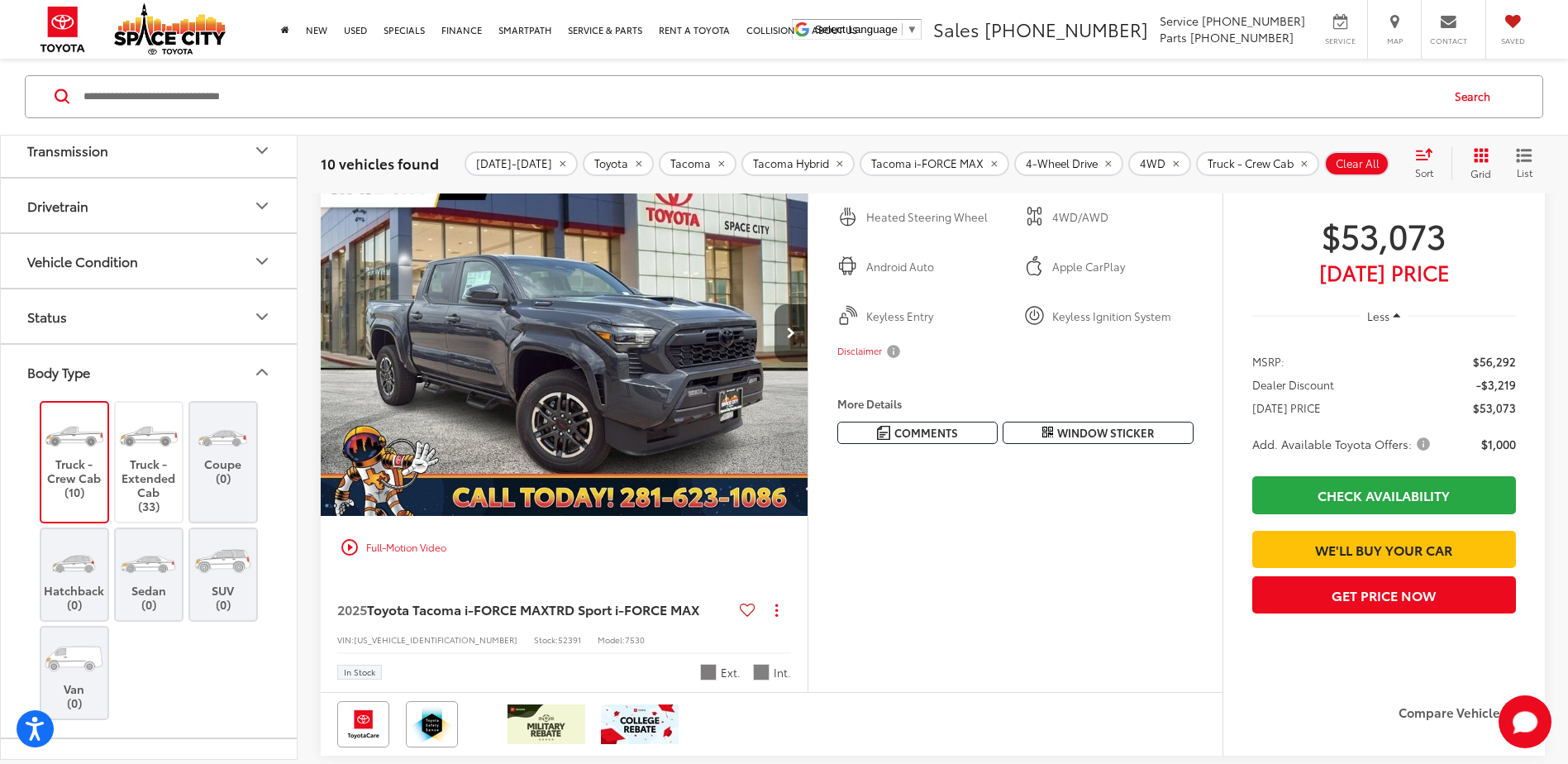
click at [801, 362] on button "Next image" at bounding box center [791, 333] width 33 height 58
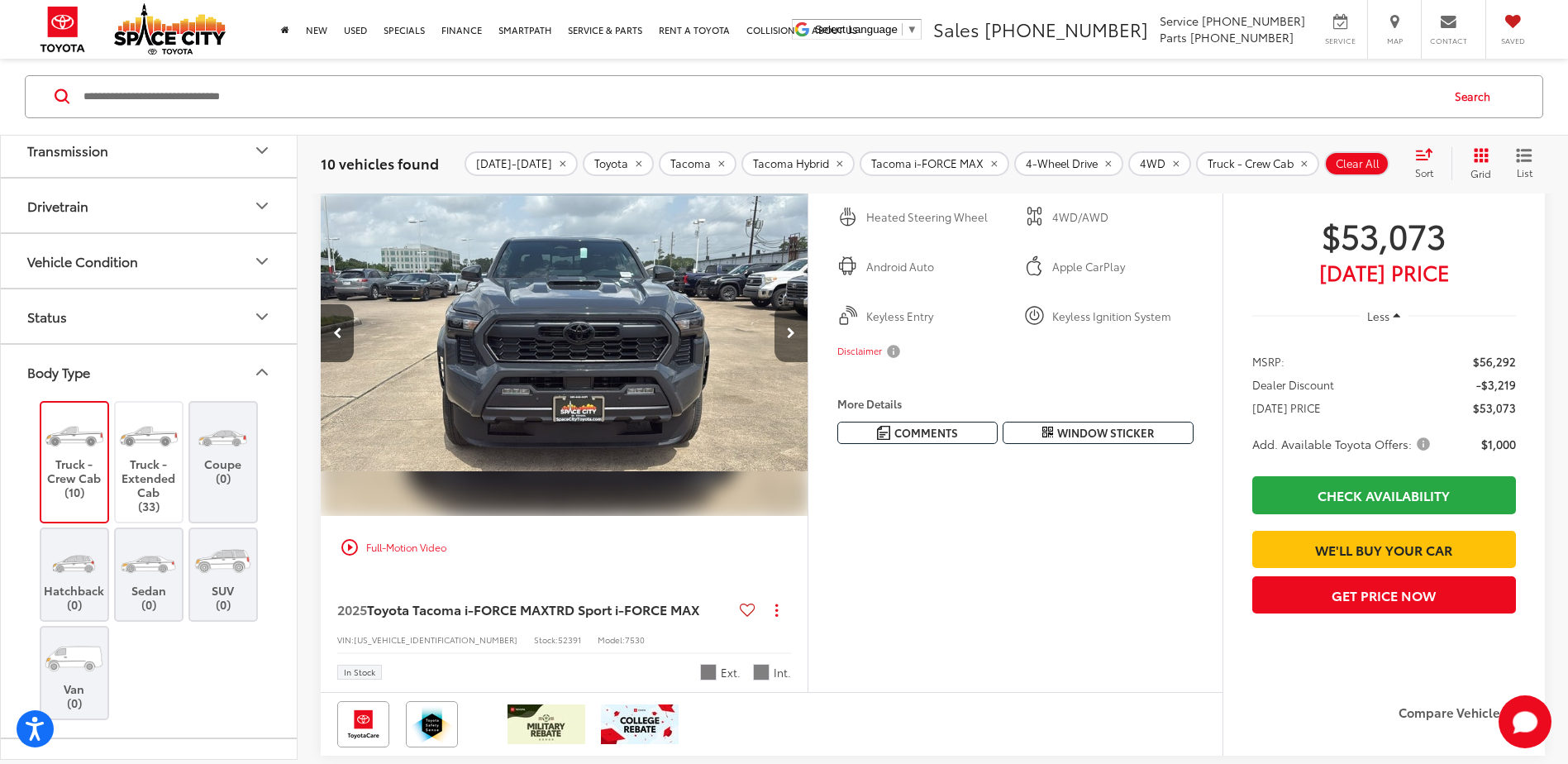
click at [801, 362] on button "Next image" at bounding box center [791, 333] width 33 height 58
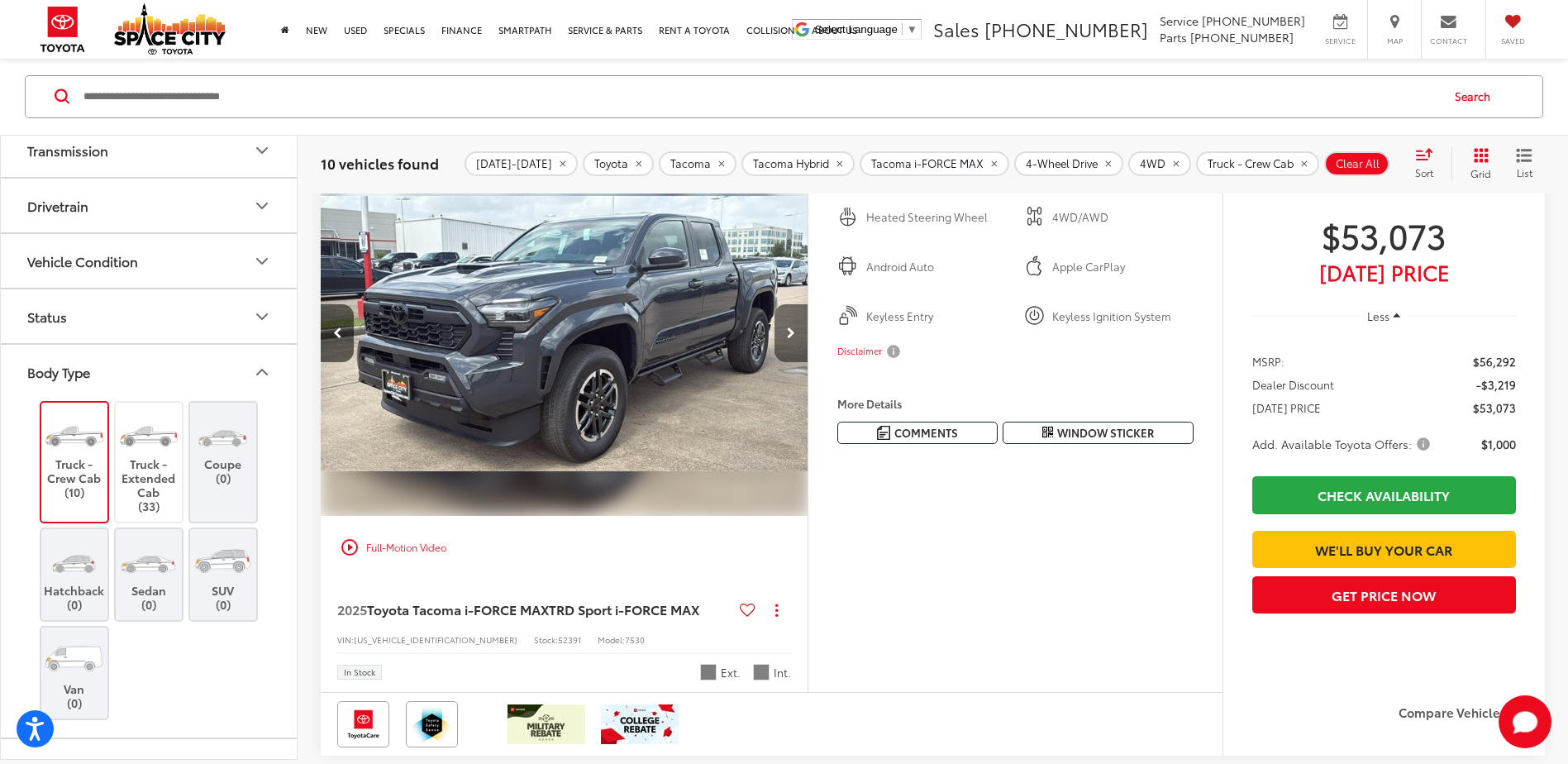
click at [801, 362] on button "Next image" at bounding box center [791, 333] width 33 height 58
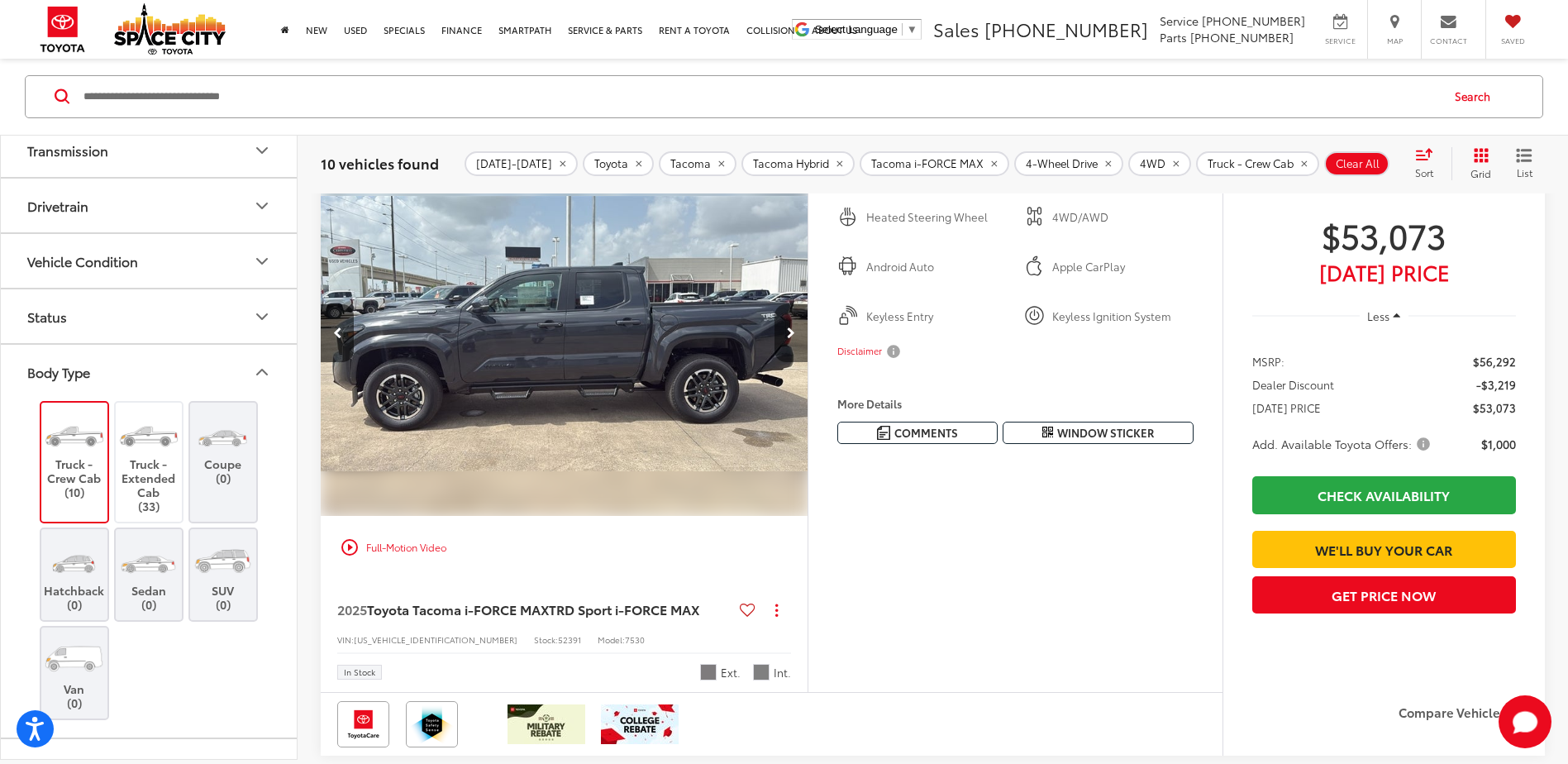
click at [801, 362] on button "Next image" at bounding box center [791, 333] width 33 height 58
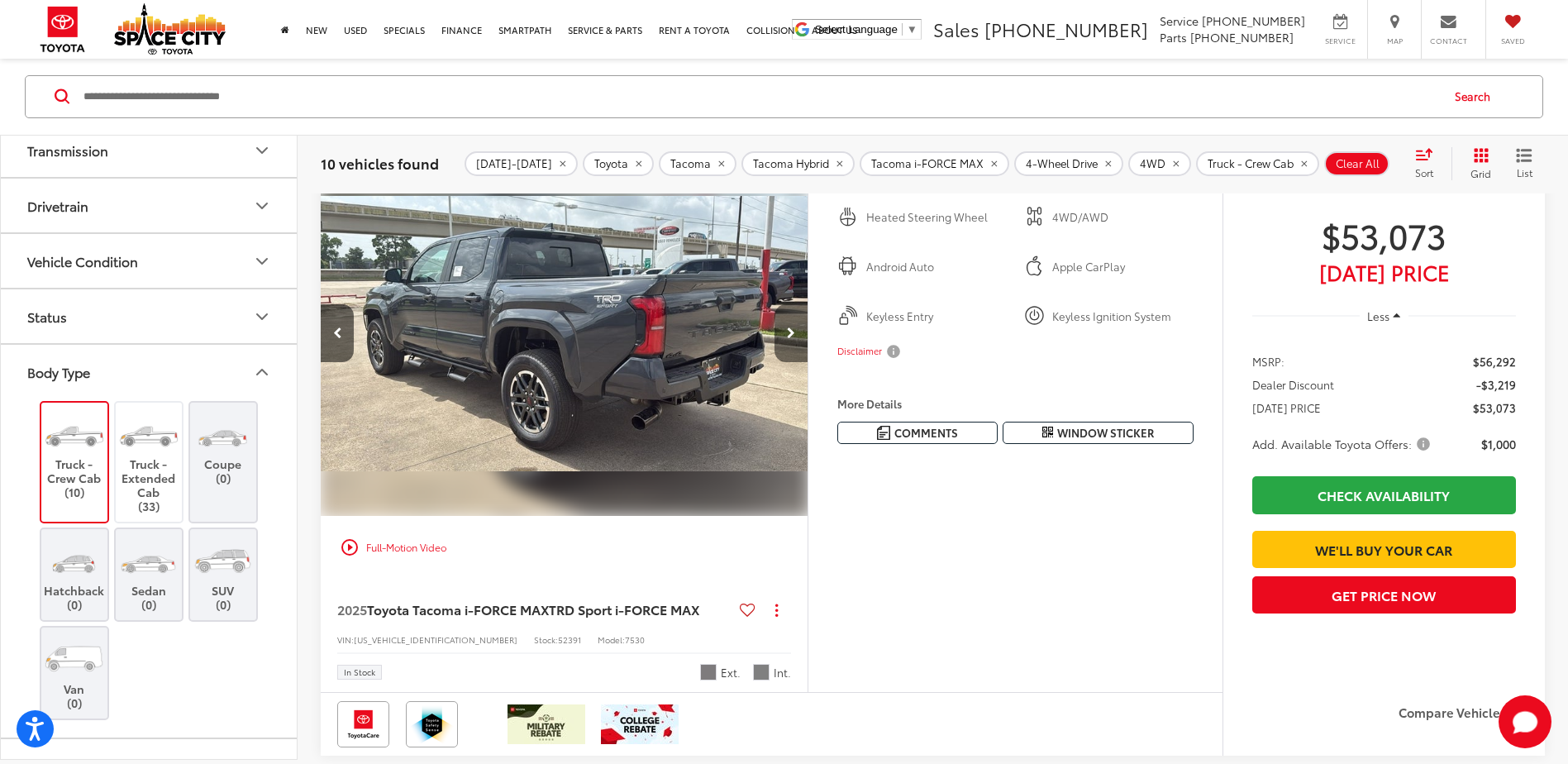
click at [801, 362] on button "Next image" at bounding box center [791, 333] width 33 height 58
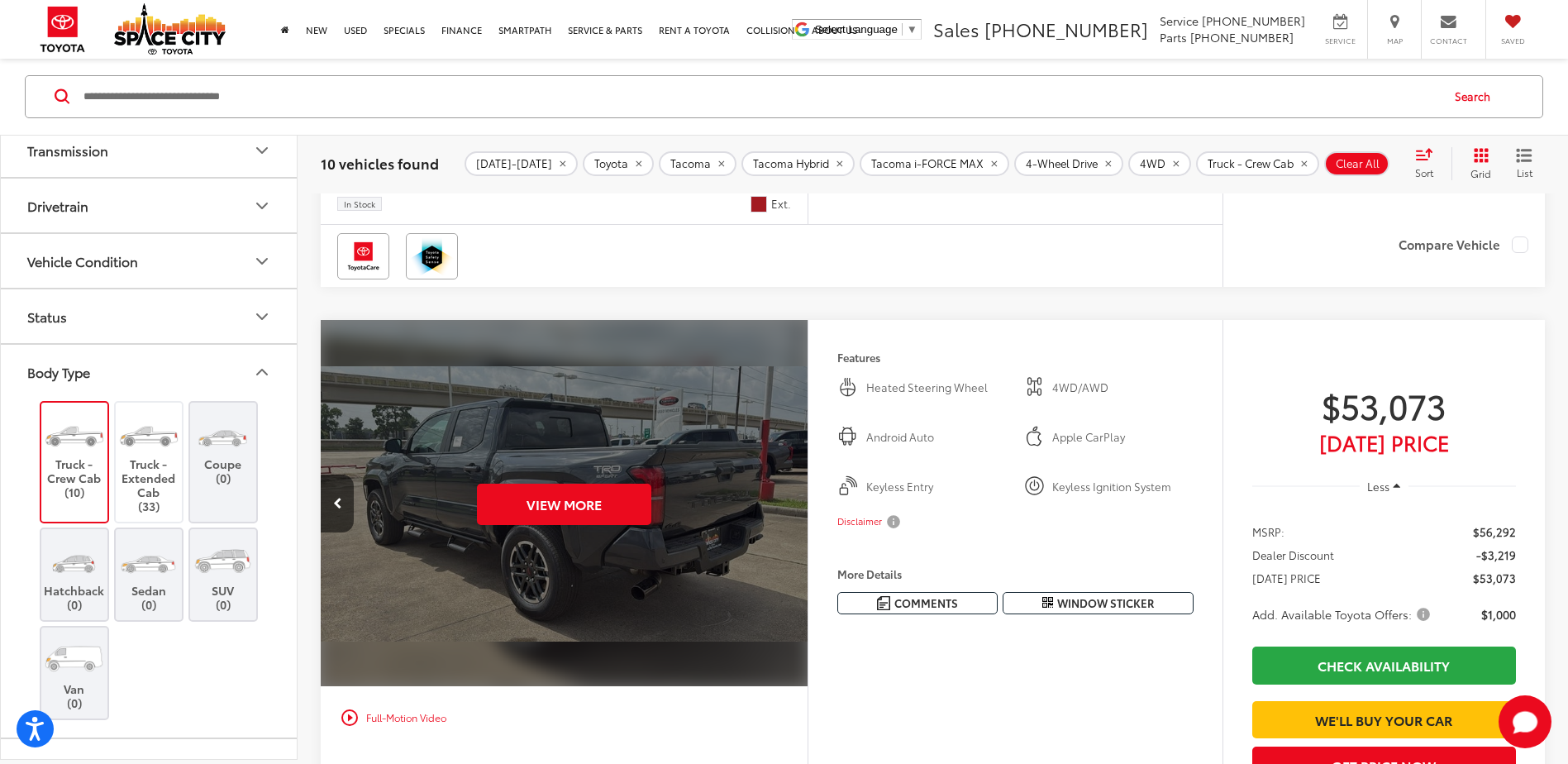
scroll to position [1315, 0]
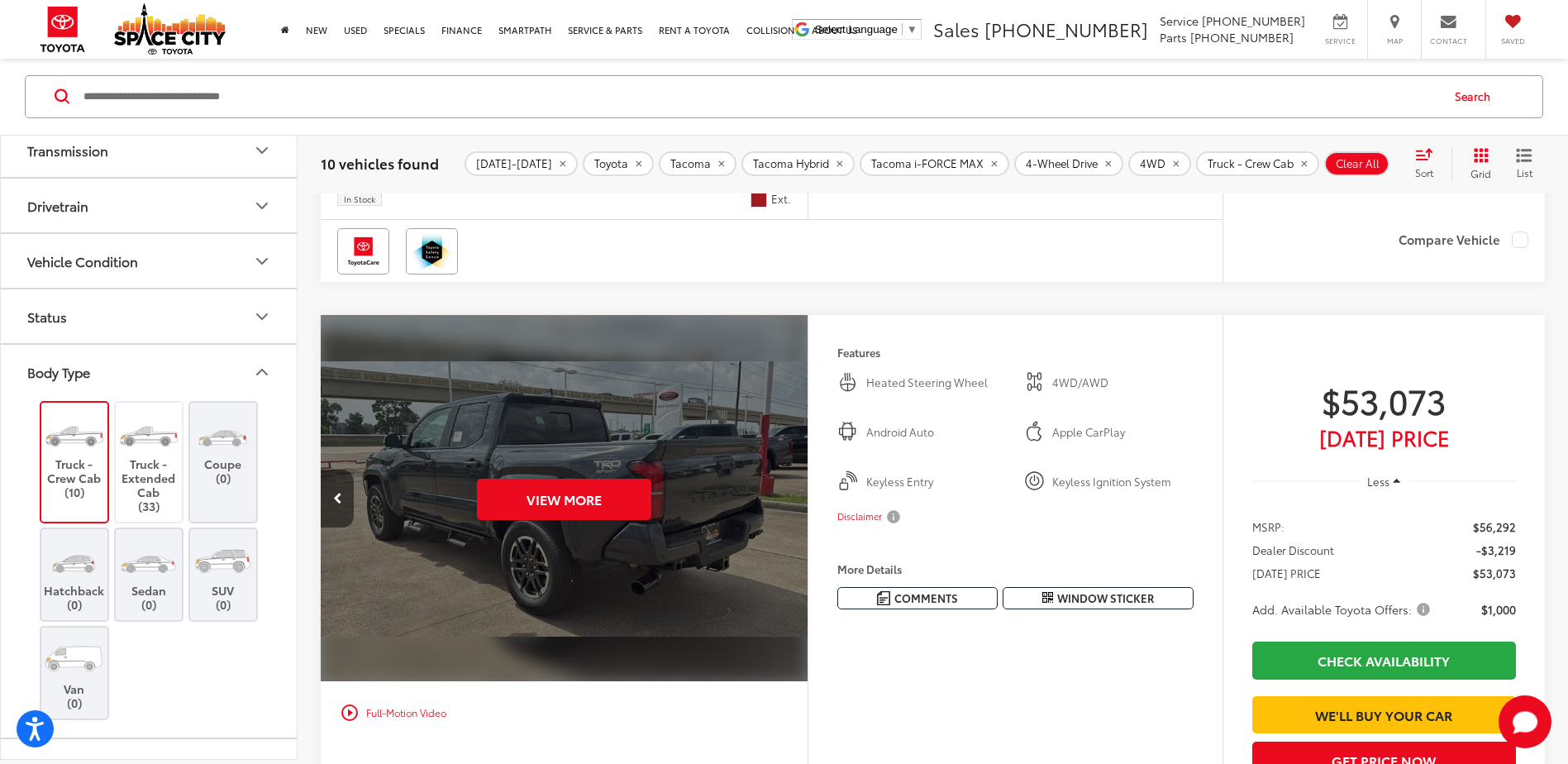
click at [333, 505] on icon "Previous image" at bounding box center [338, 498] width 9 height 12
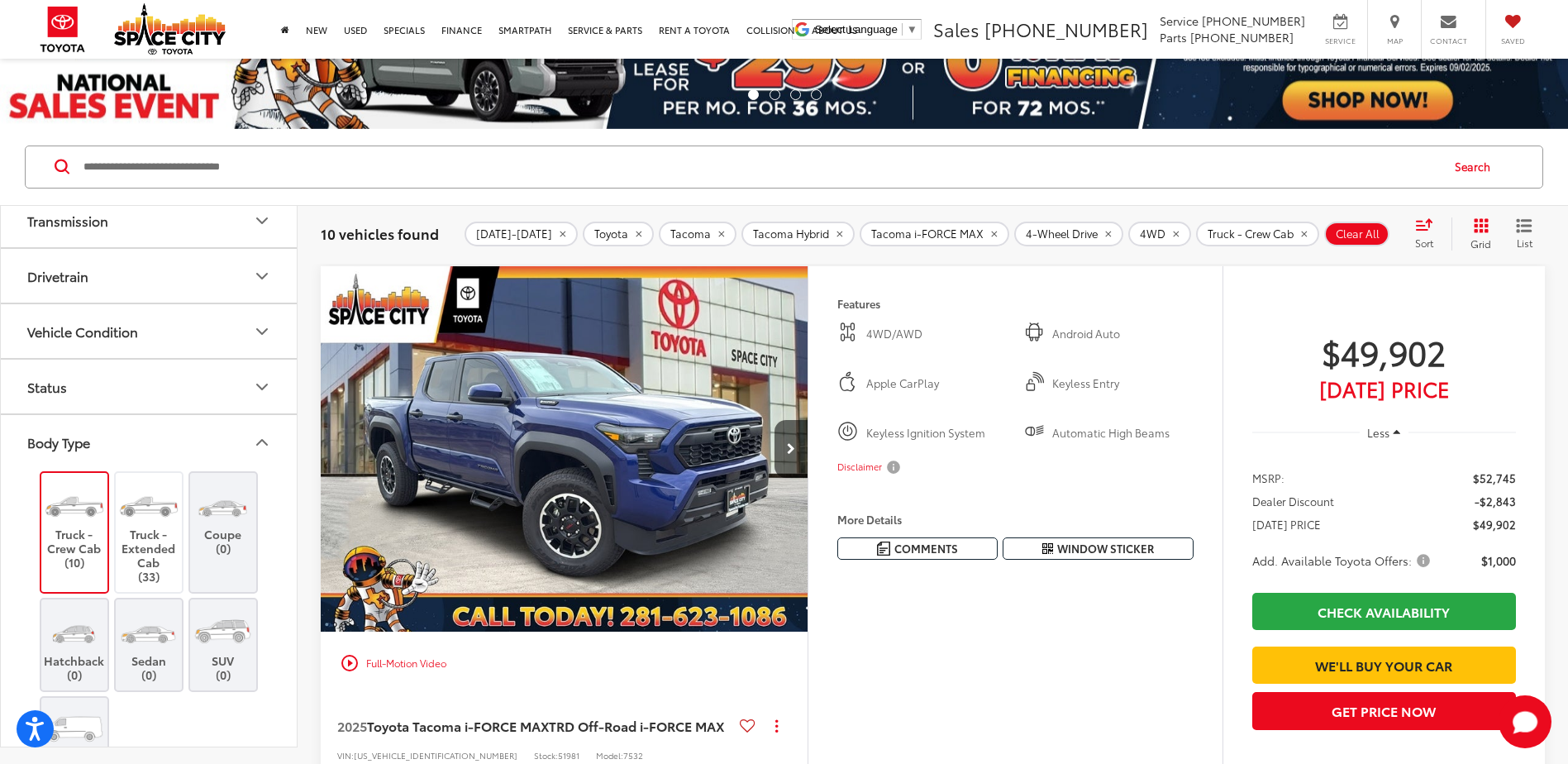
scroll to position [74, 0]
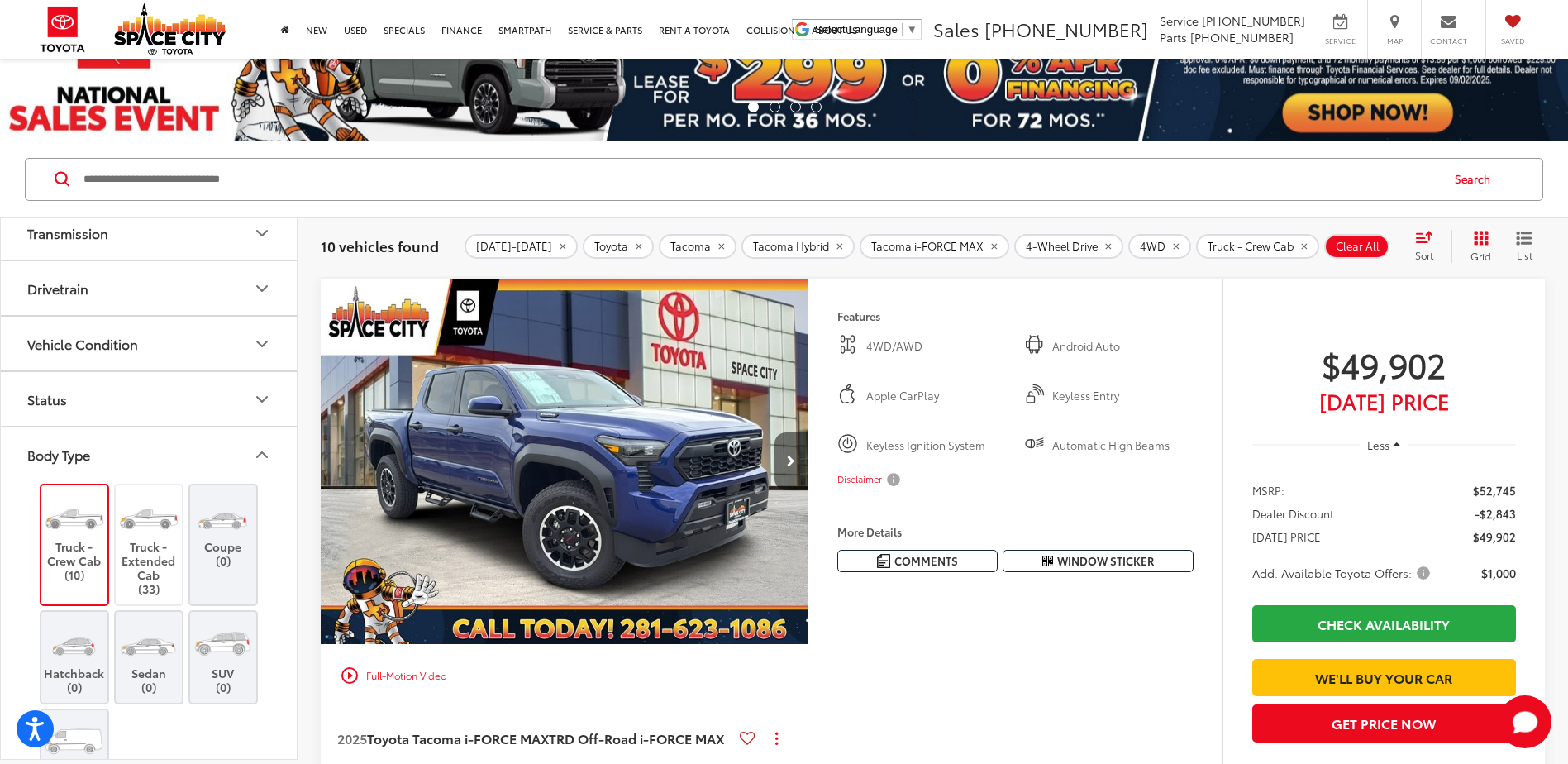
click at [791, 460] on icon "Next image" at bounding box center [790, 461] width 8 height 12
click at [790, 460] on icon "Next image" at bounding box center [790, 461] width 8 height 12
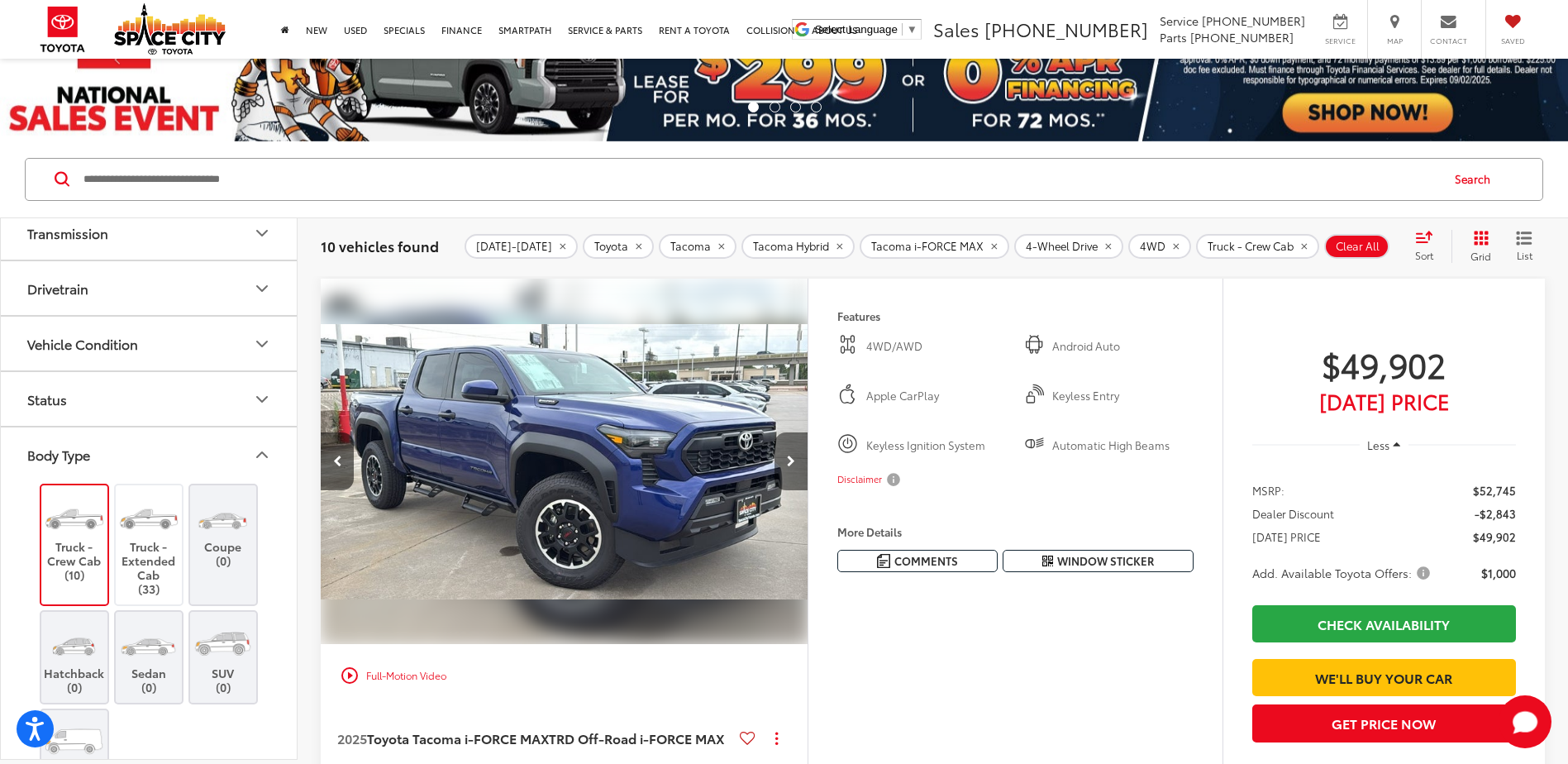
click at [790, 460] on icon "Next image" at bounding box center [790, 461] width 8 height 12
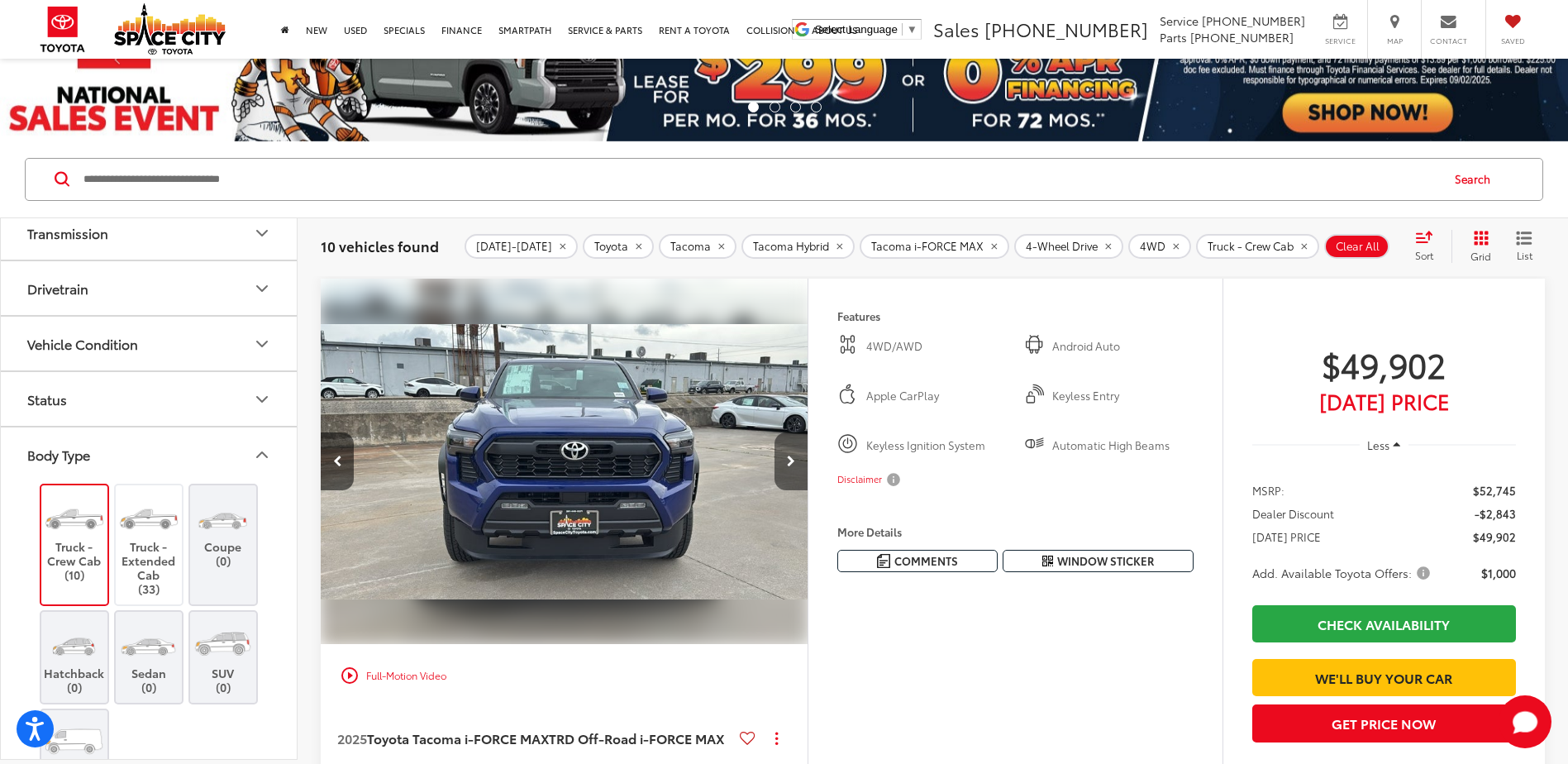
click at [790, 460] on icon "Next image" at bounding box center [790, 461] width 8 height 12
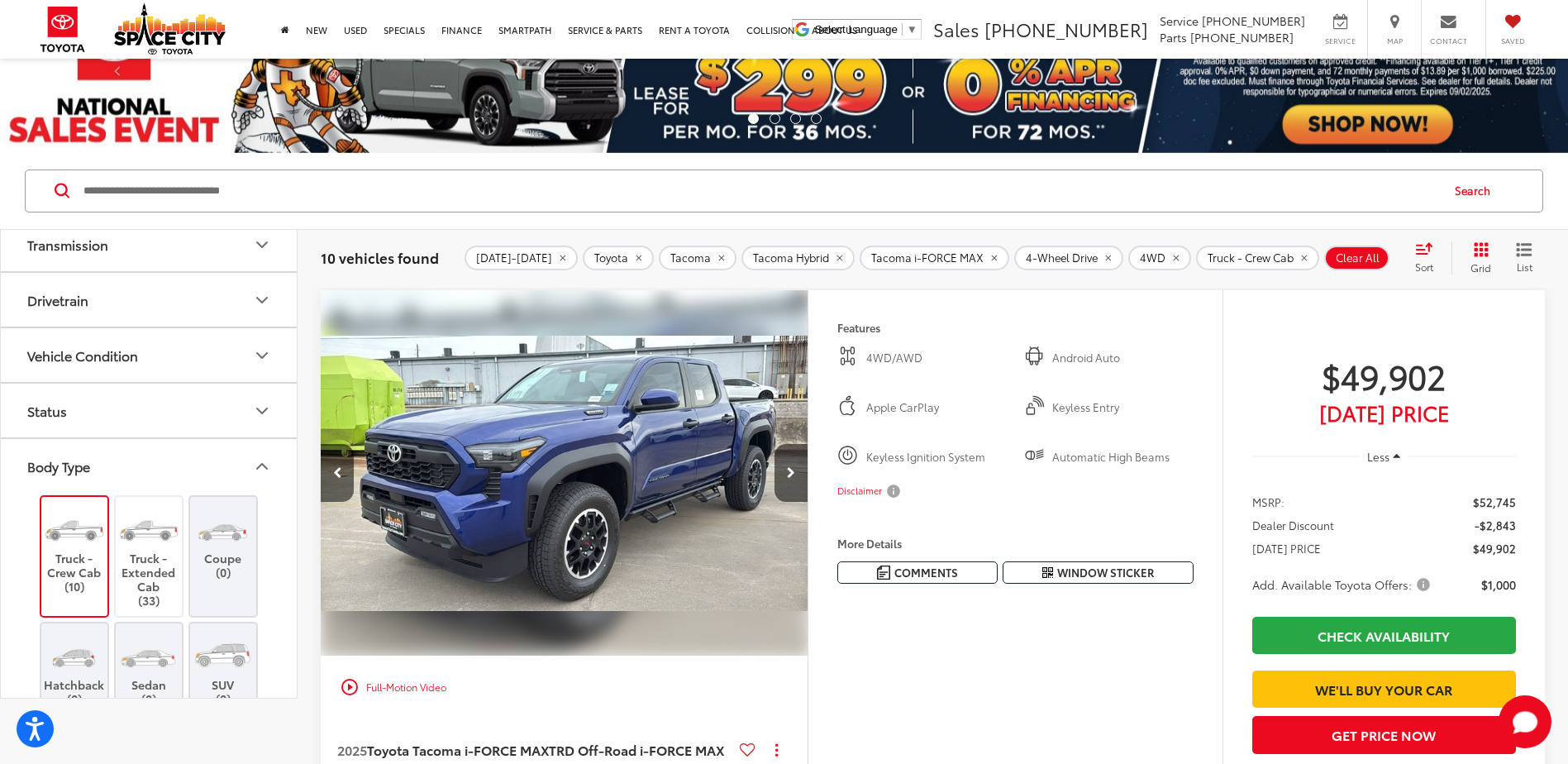
scroll to position [0, 0]
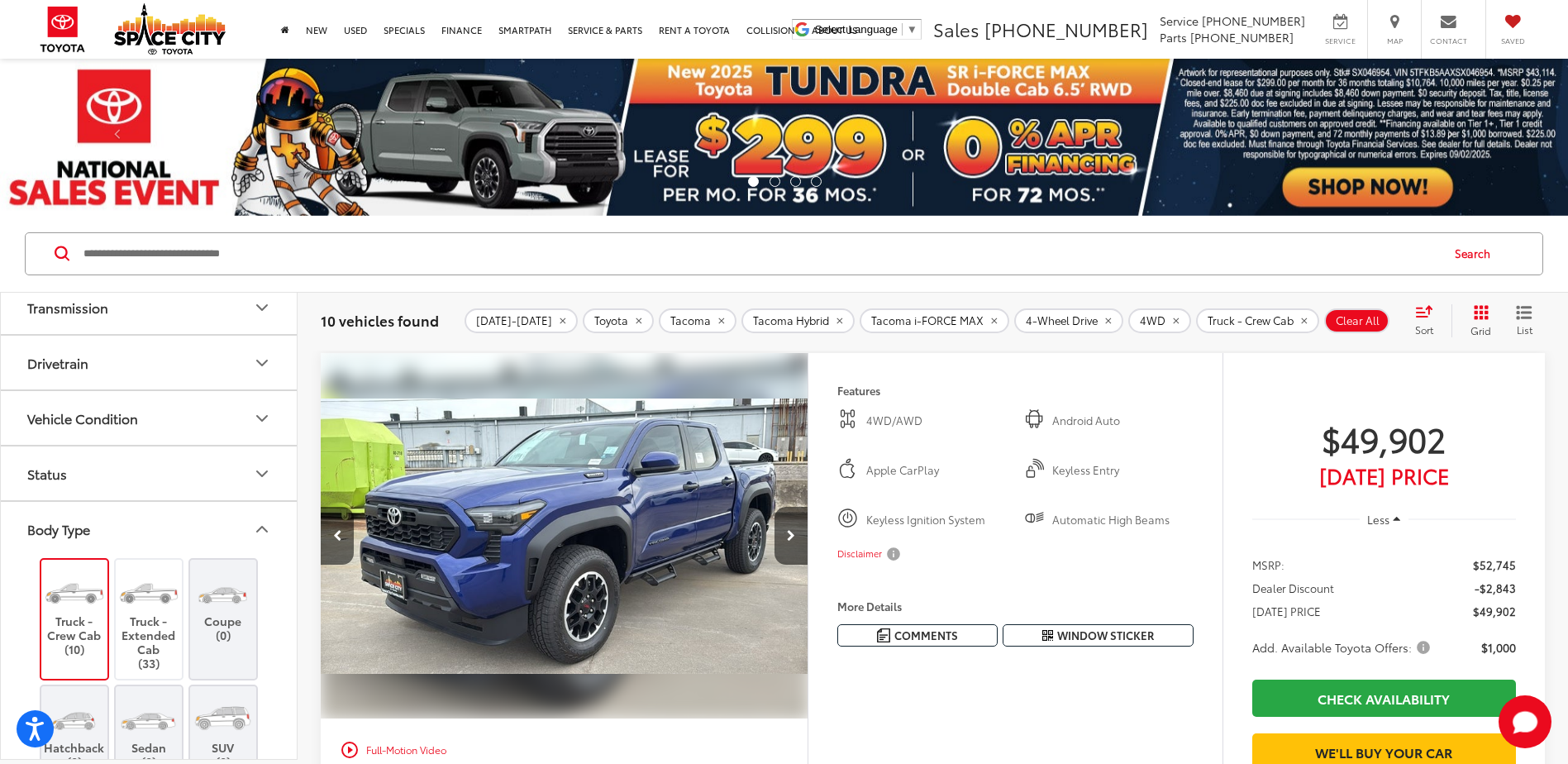
click at [69, 578] on img at bounding box center [74, 591] width 62 height 47
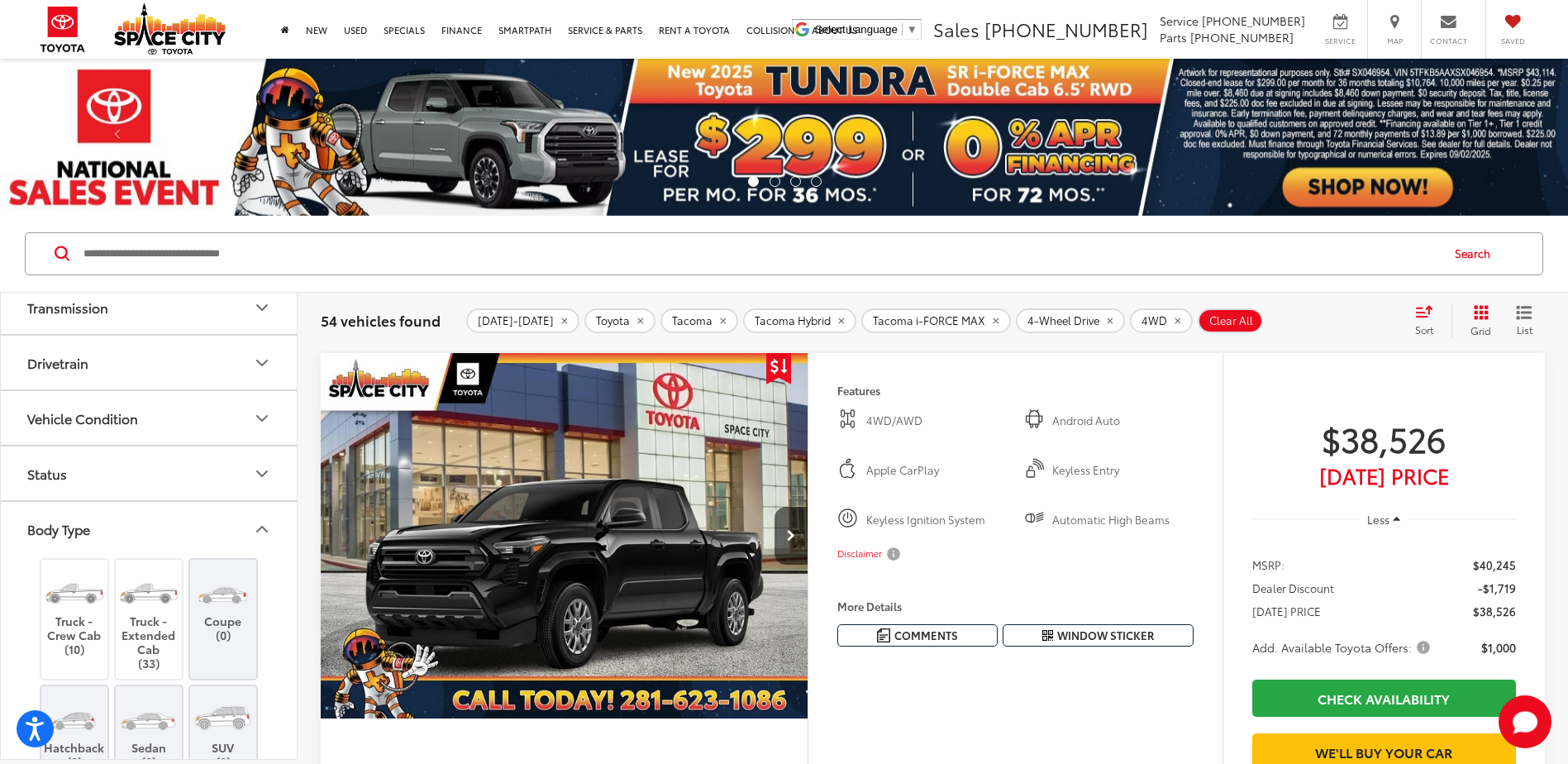
click at [260, 529] on icon "Body Type" at bounding box center [262, 529] width 10 height 5
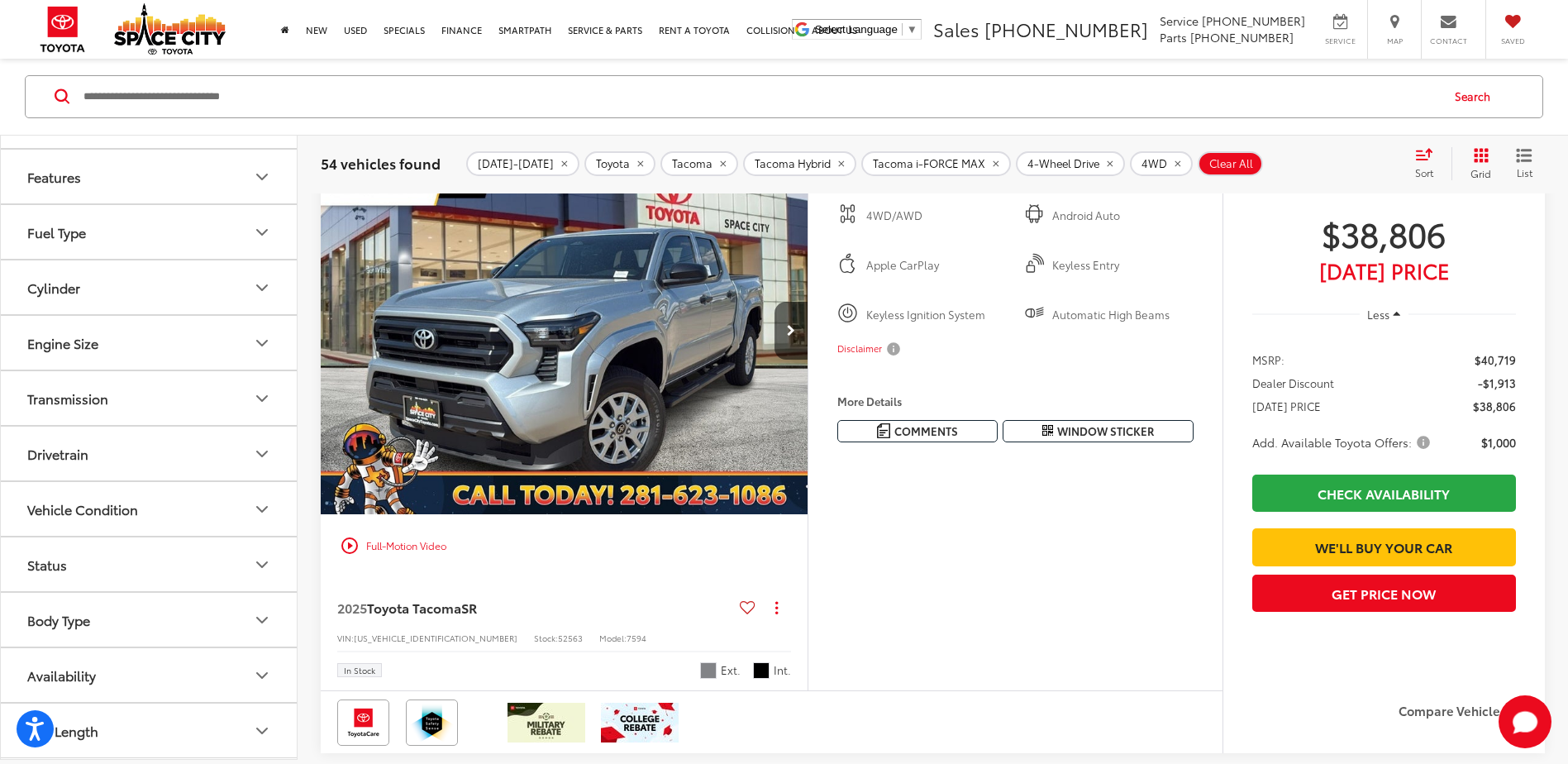
scroll to position [827, 0]
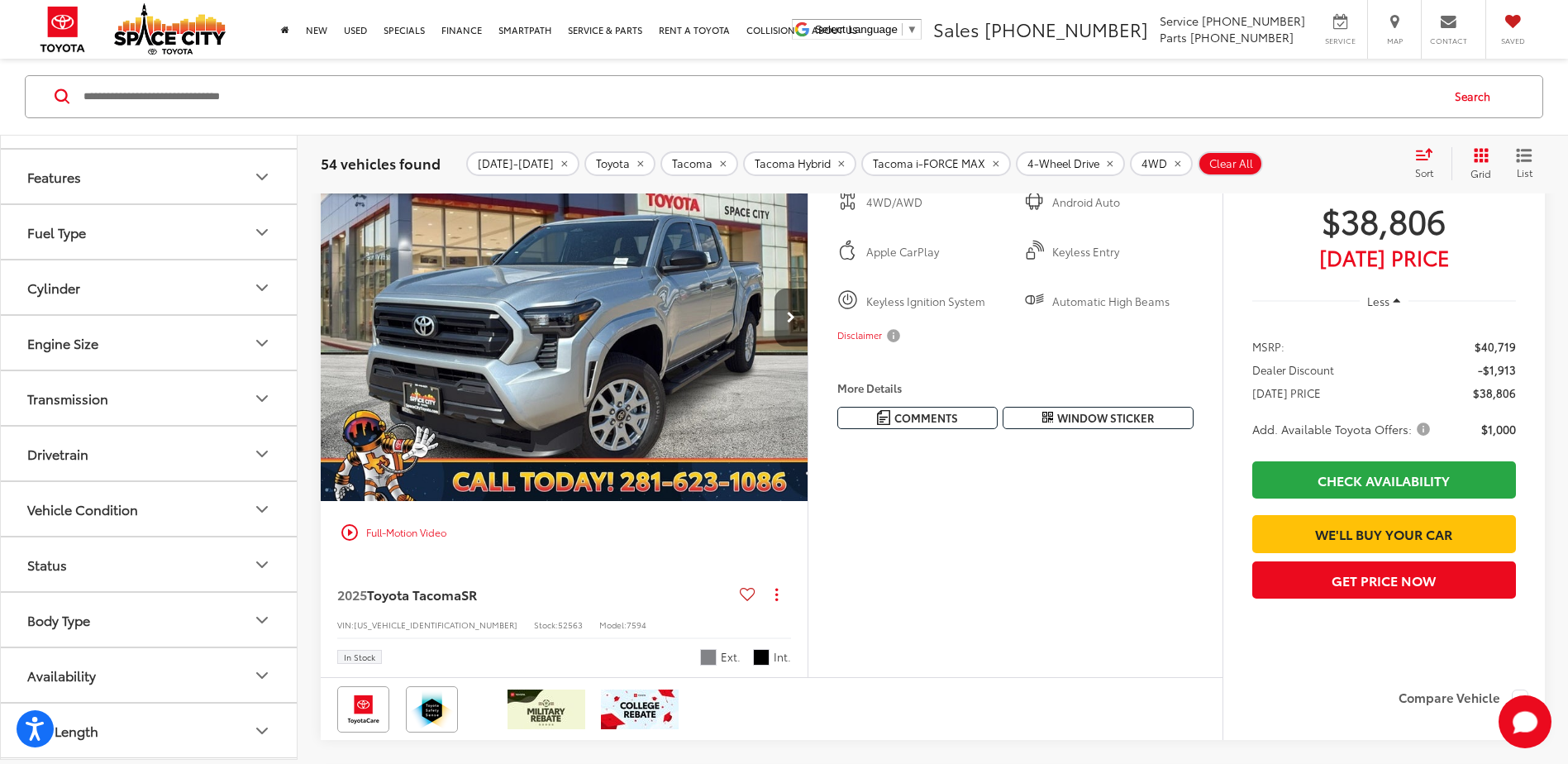
click at [791, 346] on button "Next image" at bounding box center [791, 317] width 33 height 58
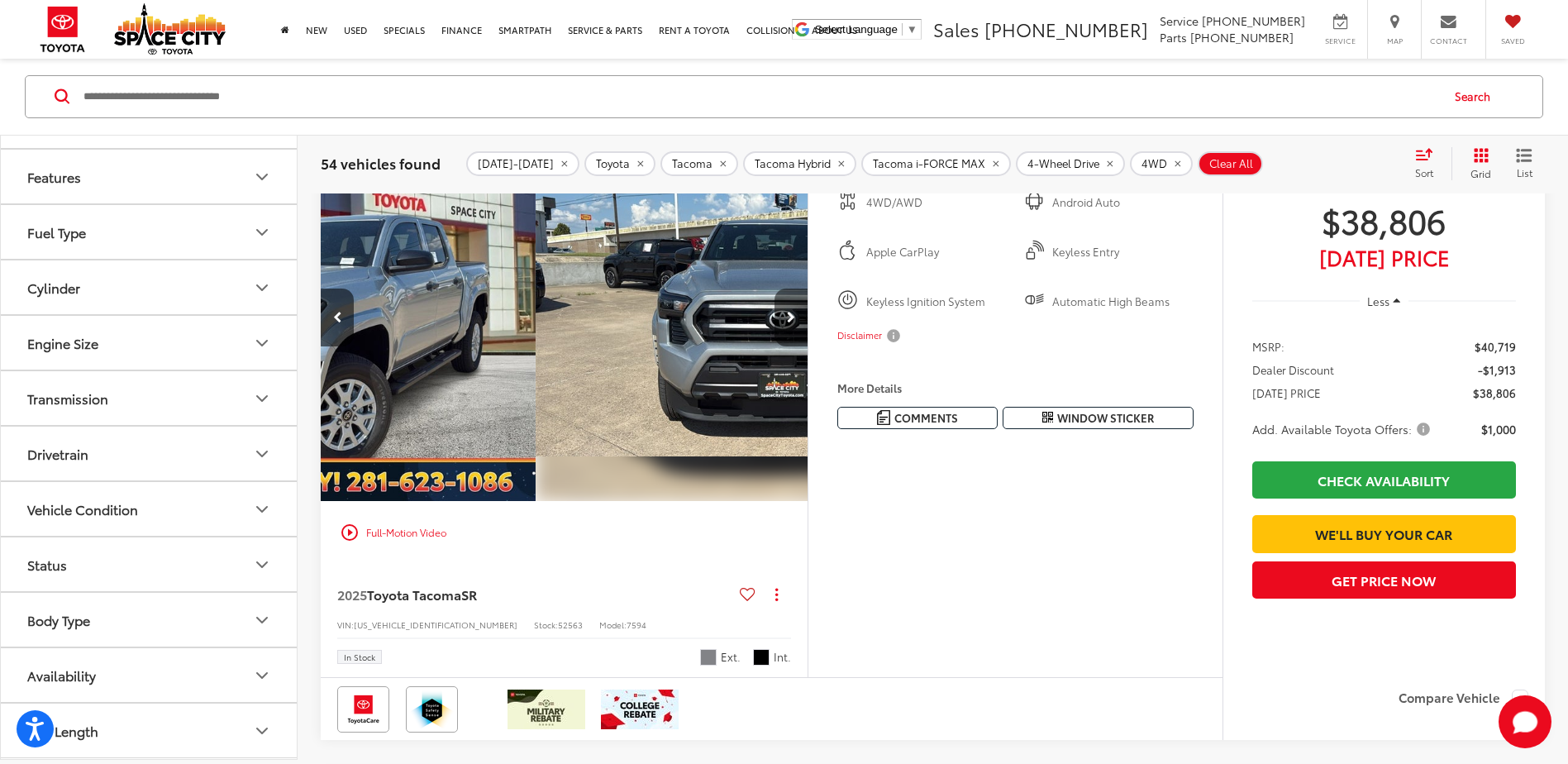
scroll to position [0, 489]
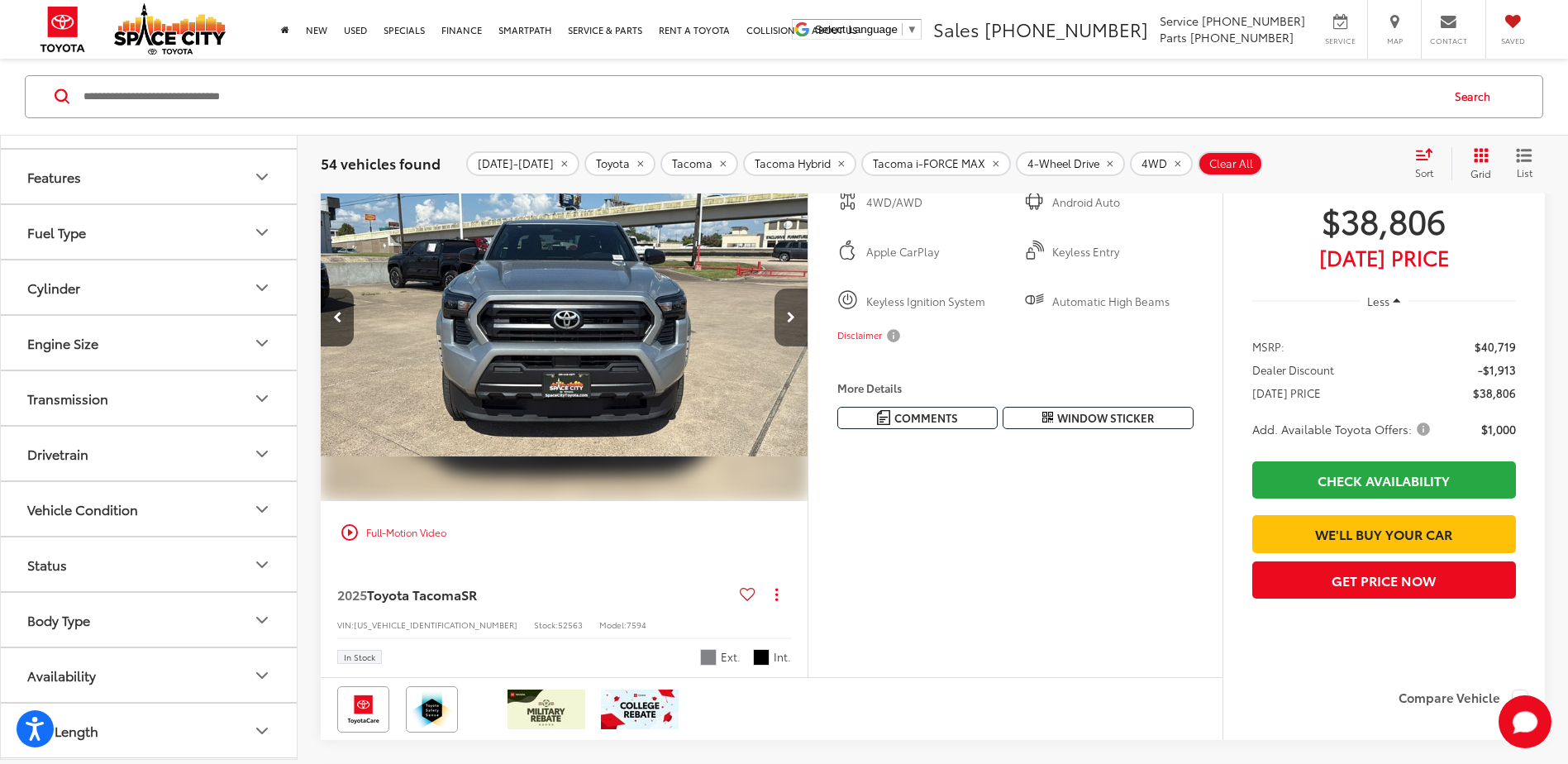
click at [791, 346] on button "Next image" at bounding box center [791, 317] width 33 height 58
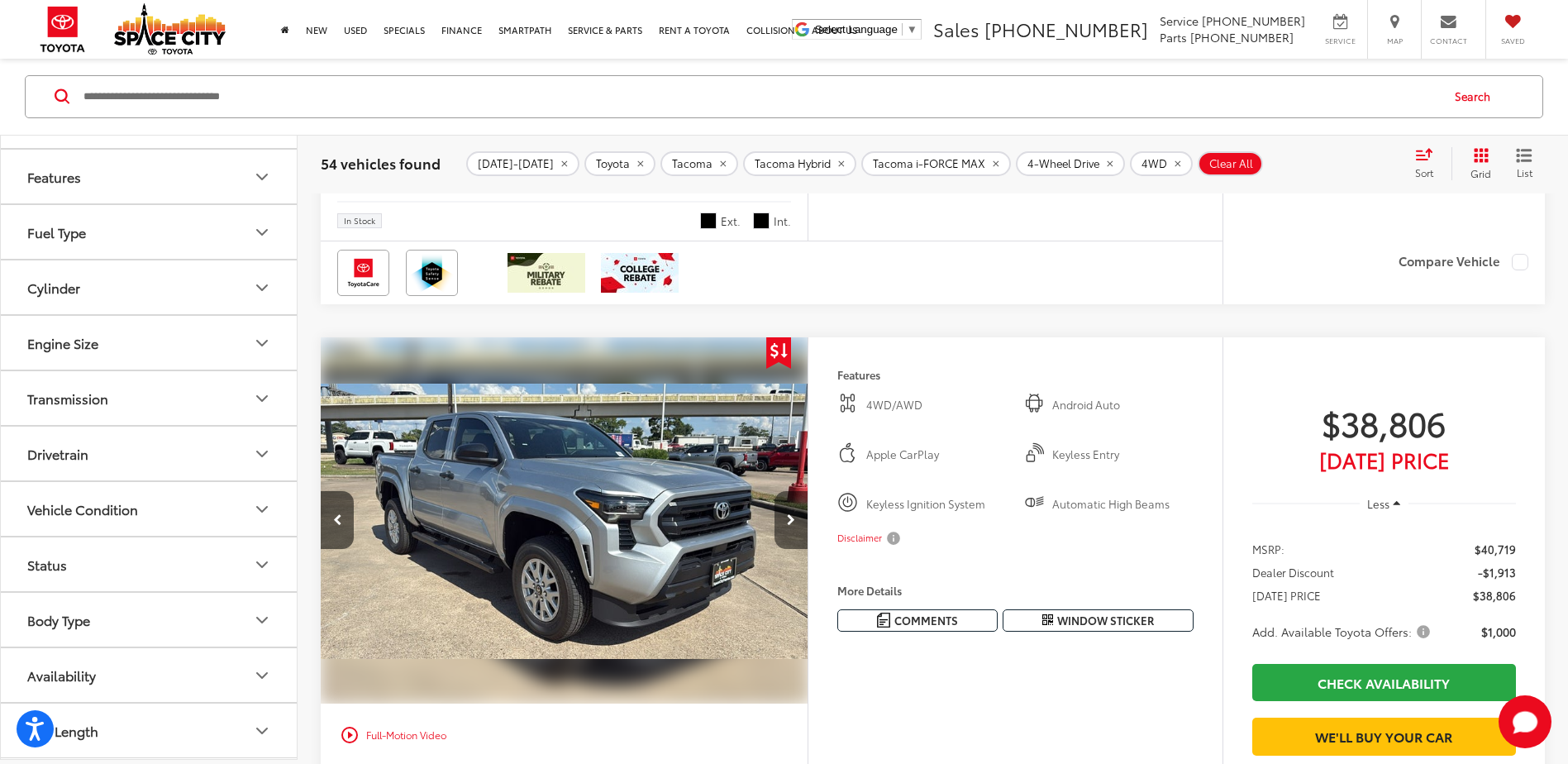
scroll to position [744, 0]
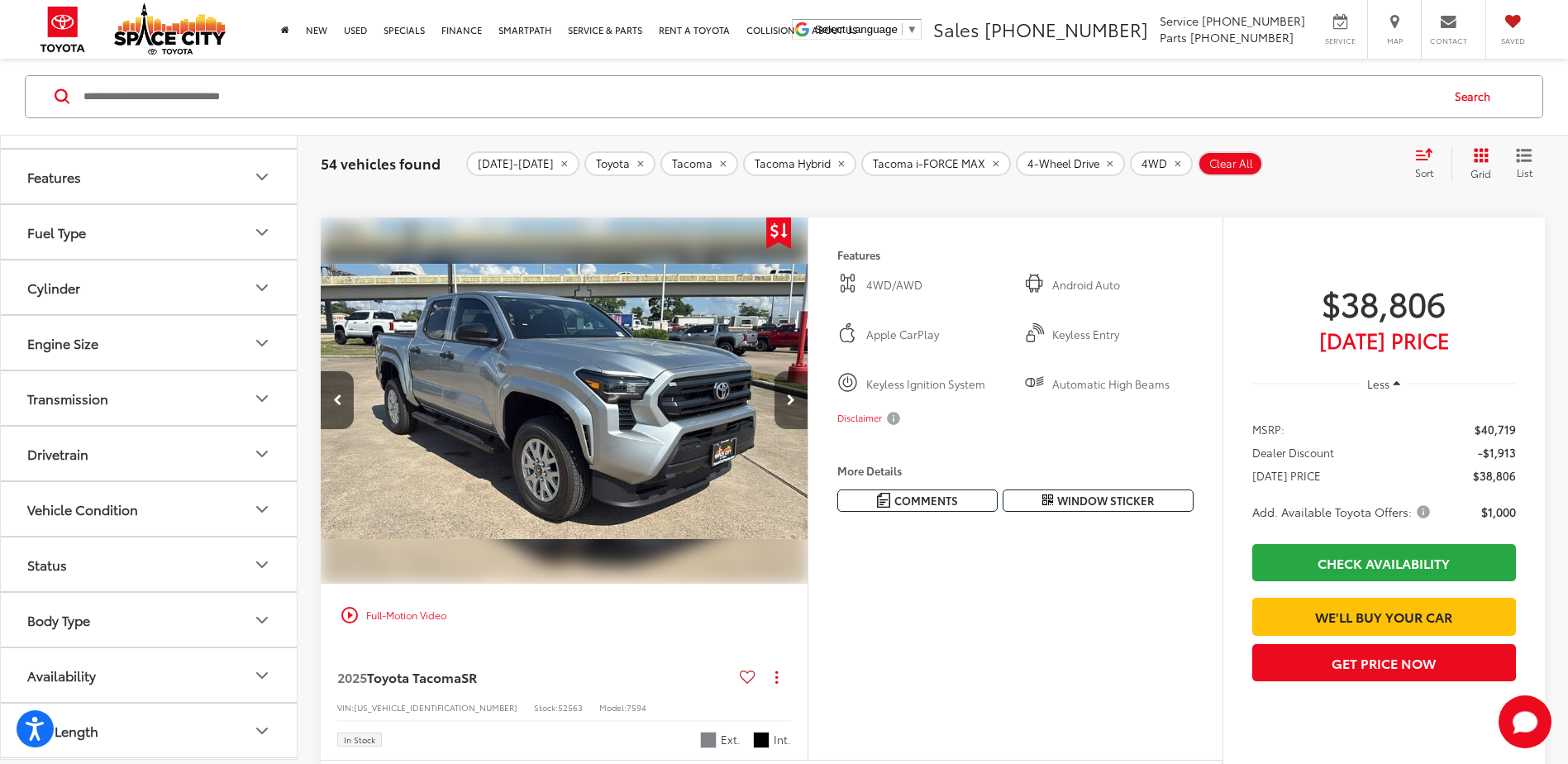
click at [790, 429] on button "Next image" at bounding box center [791, 399] width 33 height 58
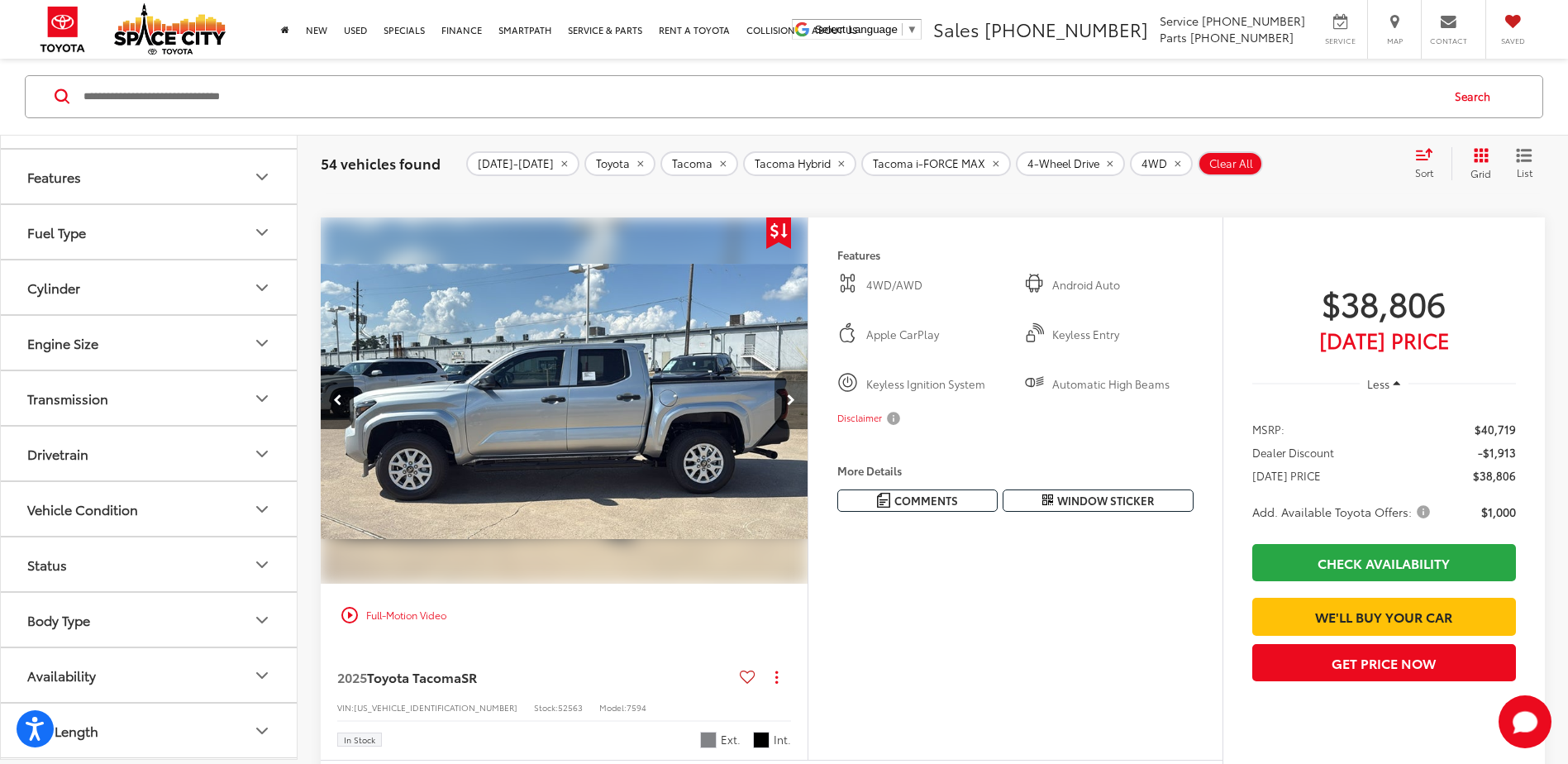
click at [790, 429] on button "Next image" at bounding box center [791, 399] width 33 height 58
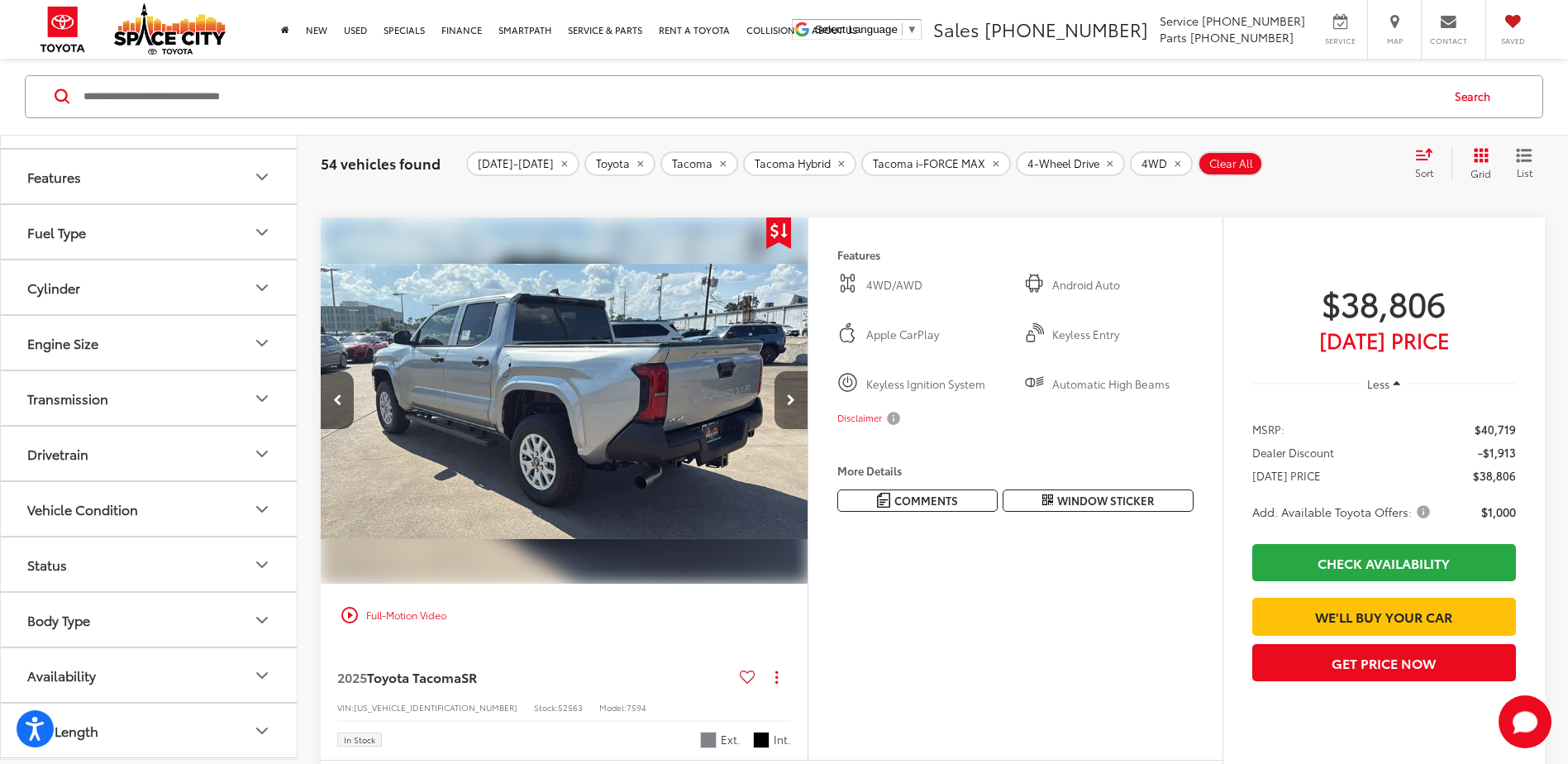
click at [790, 429] on button "Next image" at bounding box center [791, 399] width 33 height 58
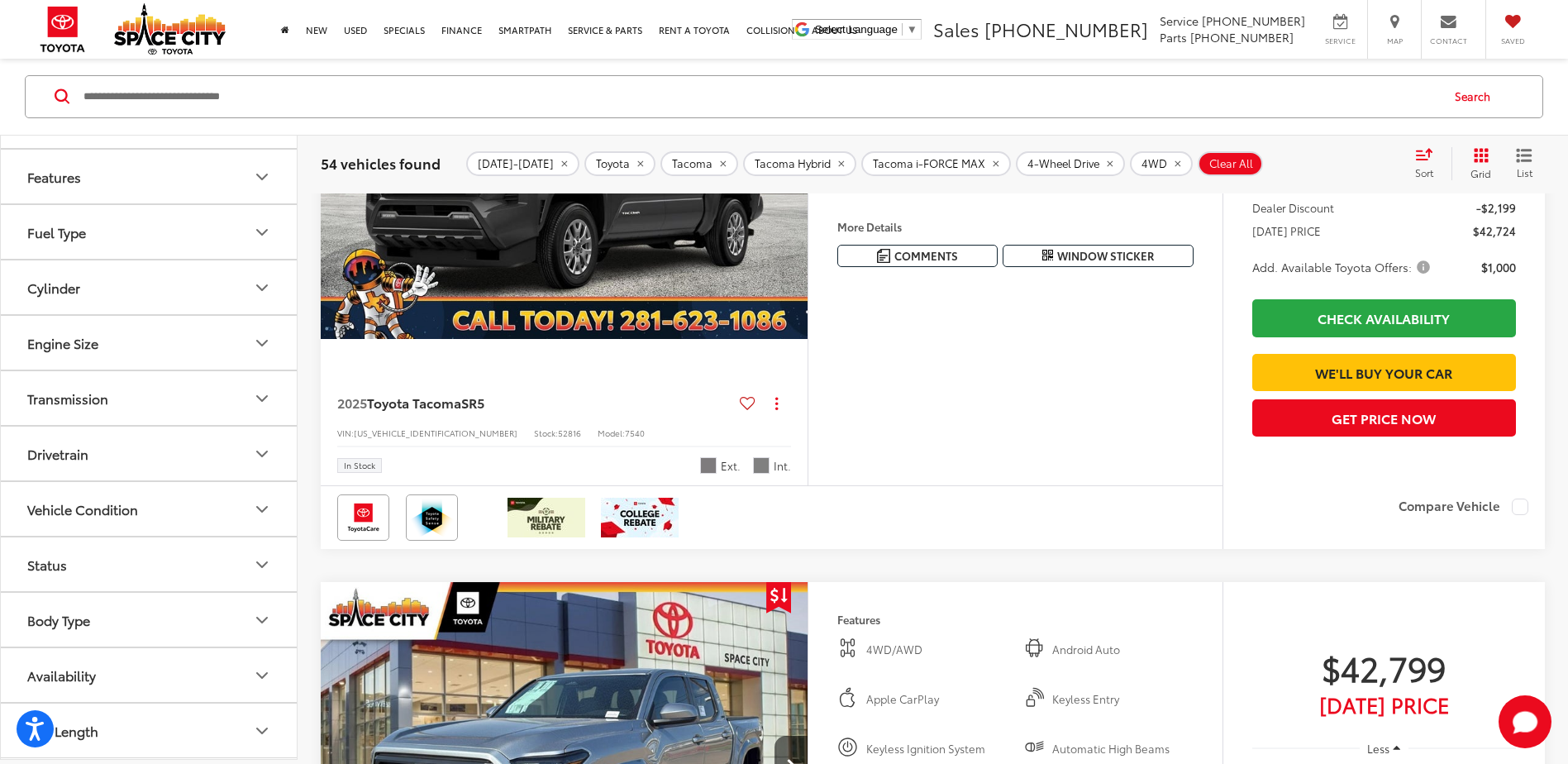
scroll to position [4548, 0]
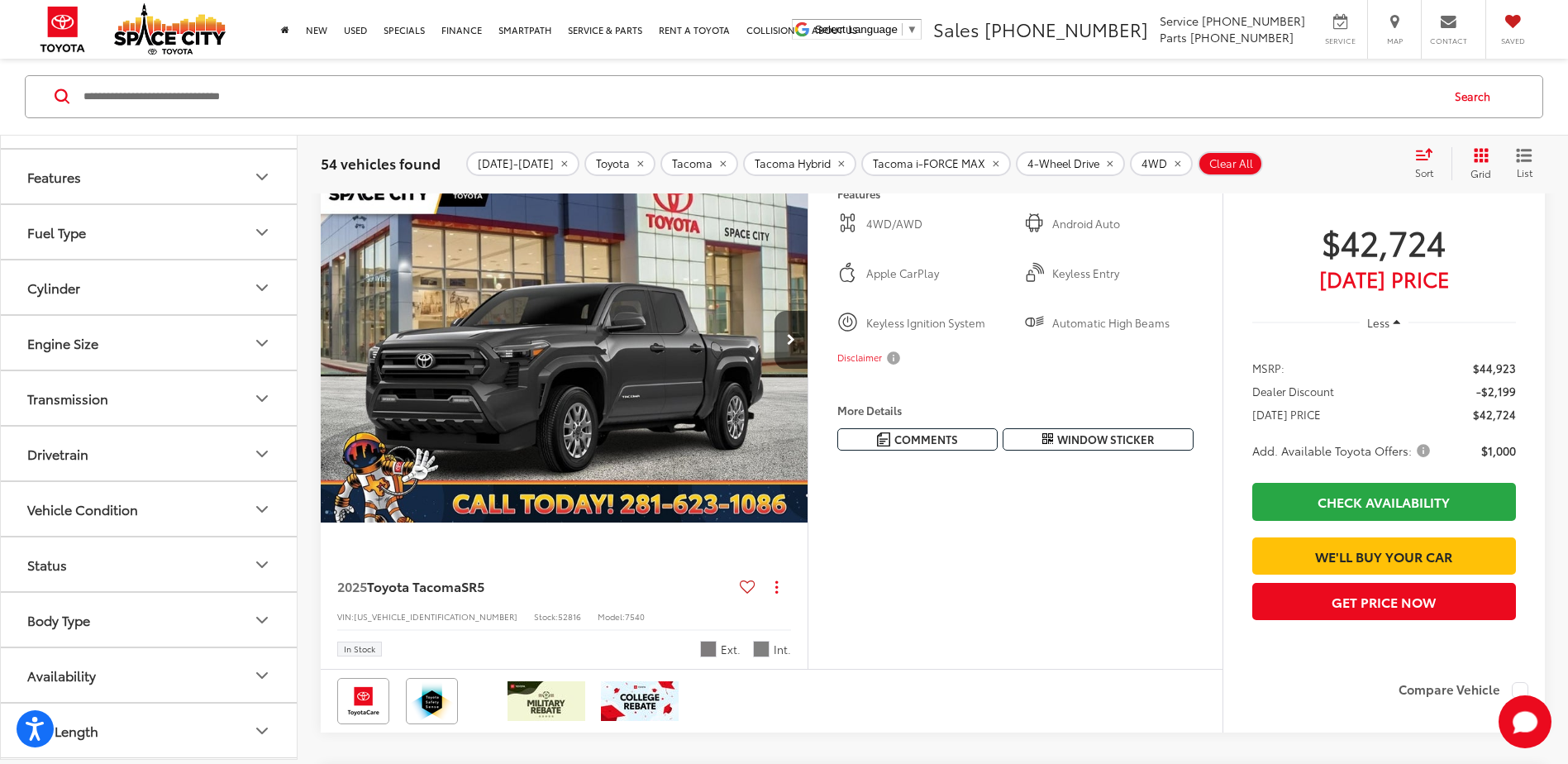
click at [718, 164] on icon "remove Tacoma" at bounding box center [724, 163] width 11 height 10
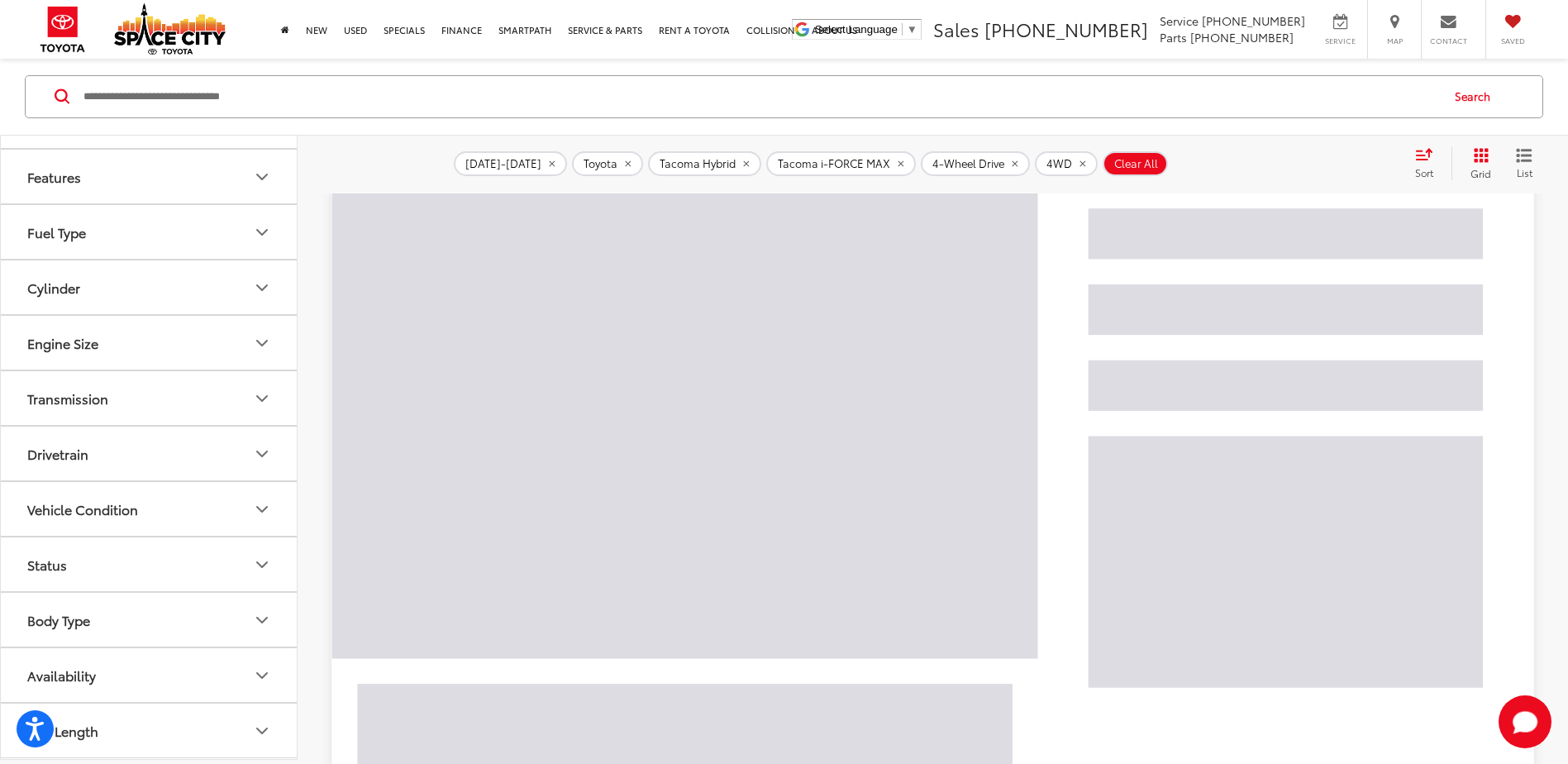
scroll to position [158, 0]
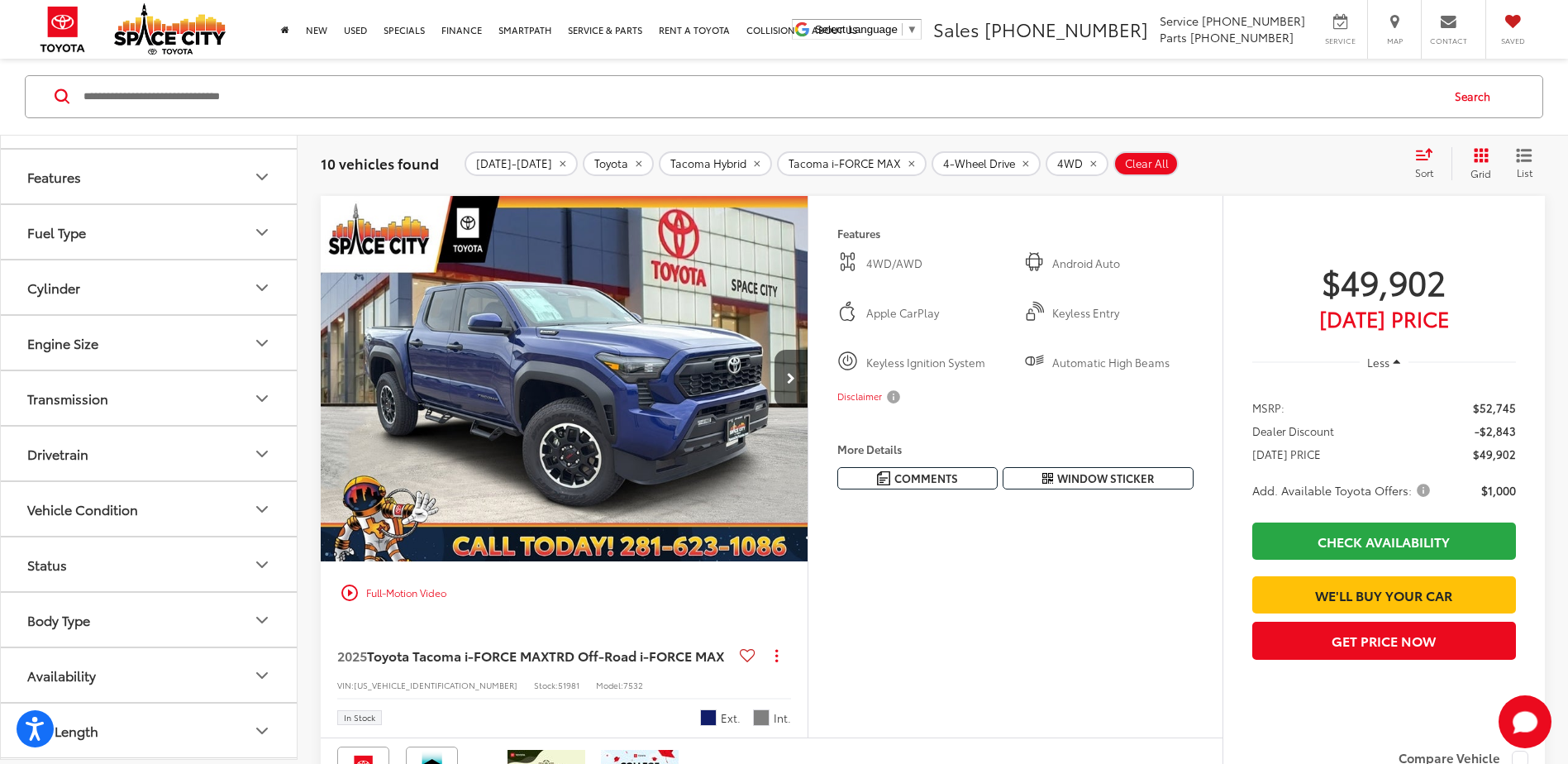
click at [754, 163] on icon "remove Tacoma%20Hybrid" at bounding box center [757, 164] width 5 height 5
click at [781, 162] on icon "remove Tacoma%20i-FORCE%20MAX" at bounding box center [787, 163] width 11 height 10
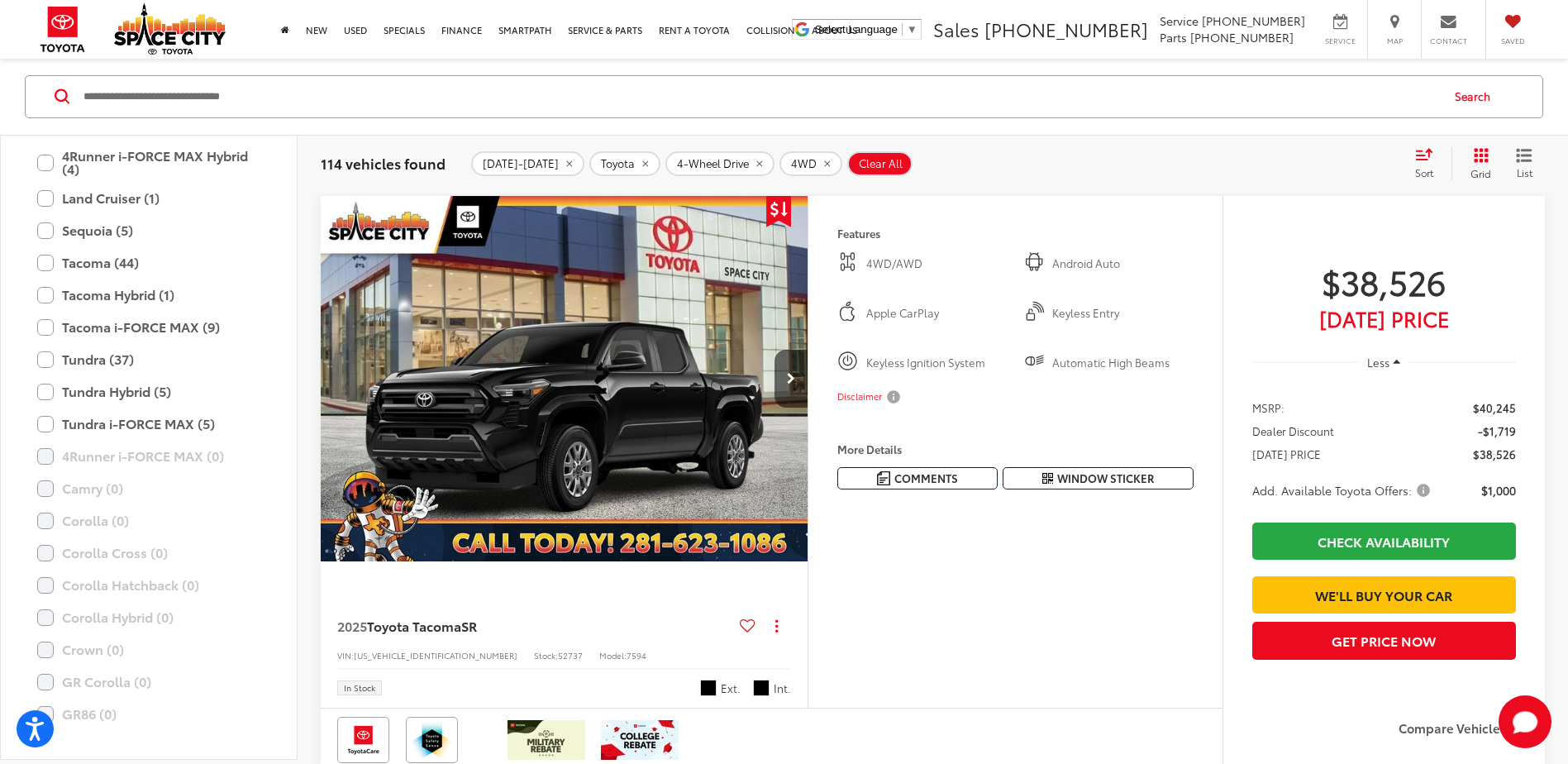
scroll to position [162, 0]
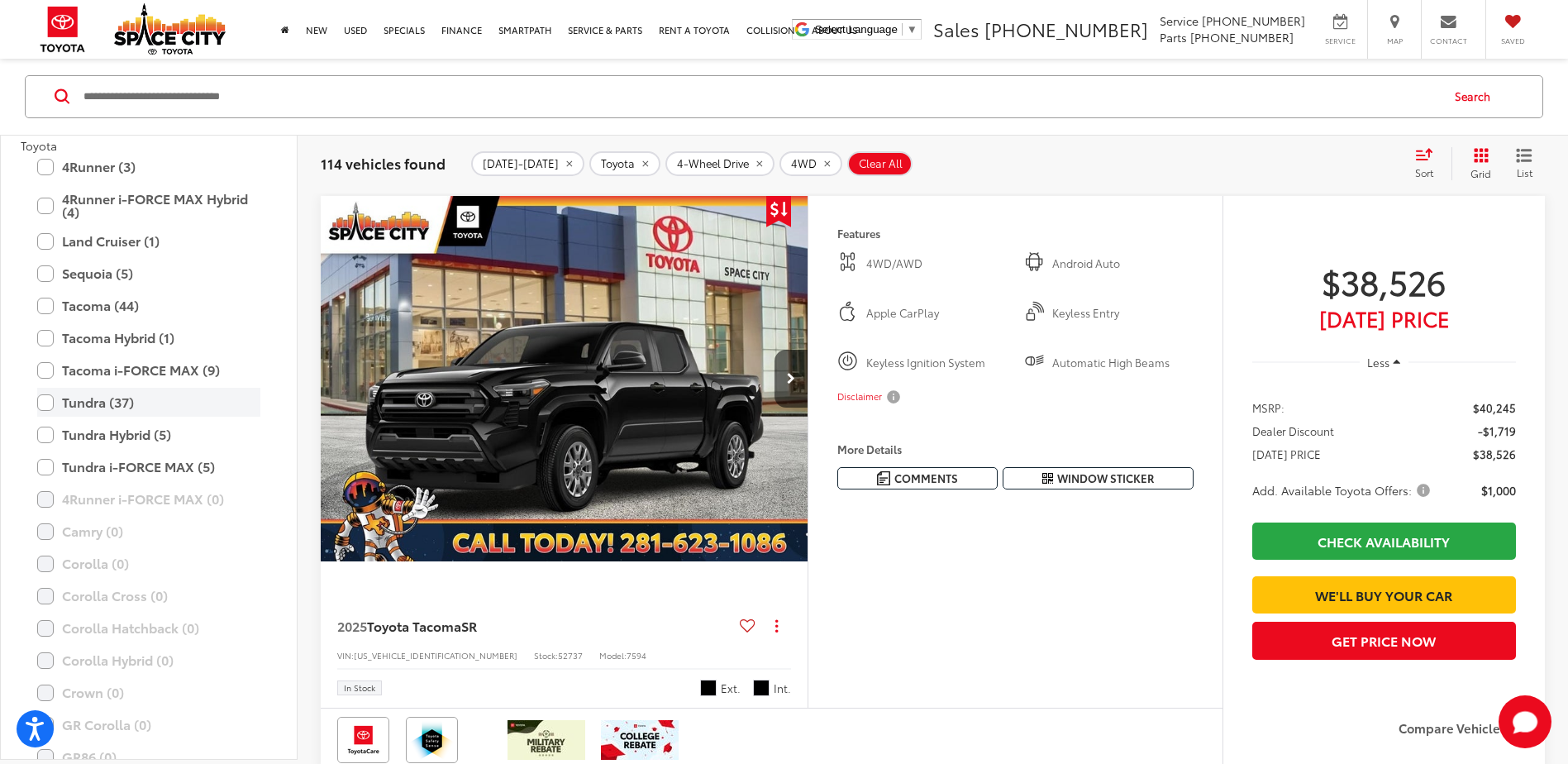
click at [46, 397] on label "Tundra (37)" at bounding box center [149, 403] width 223 height 29
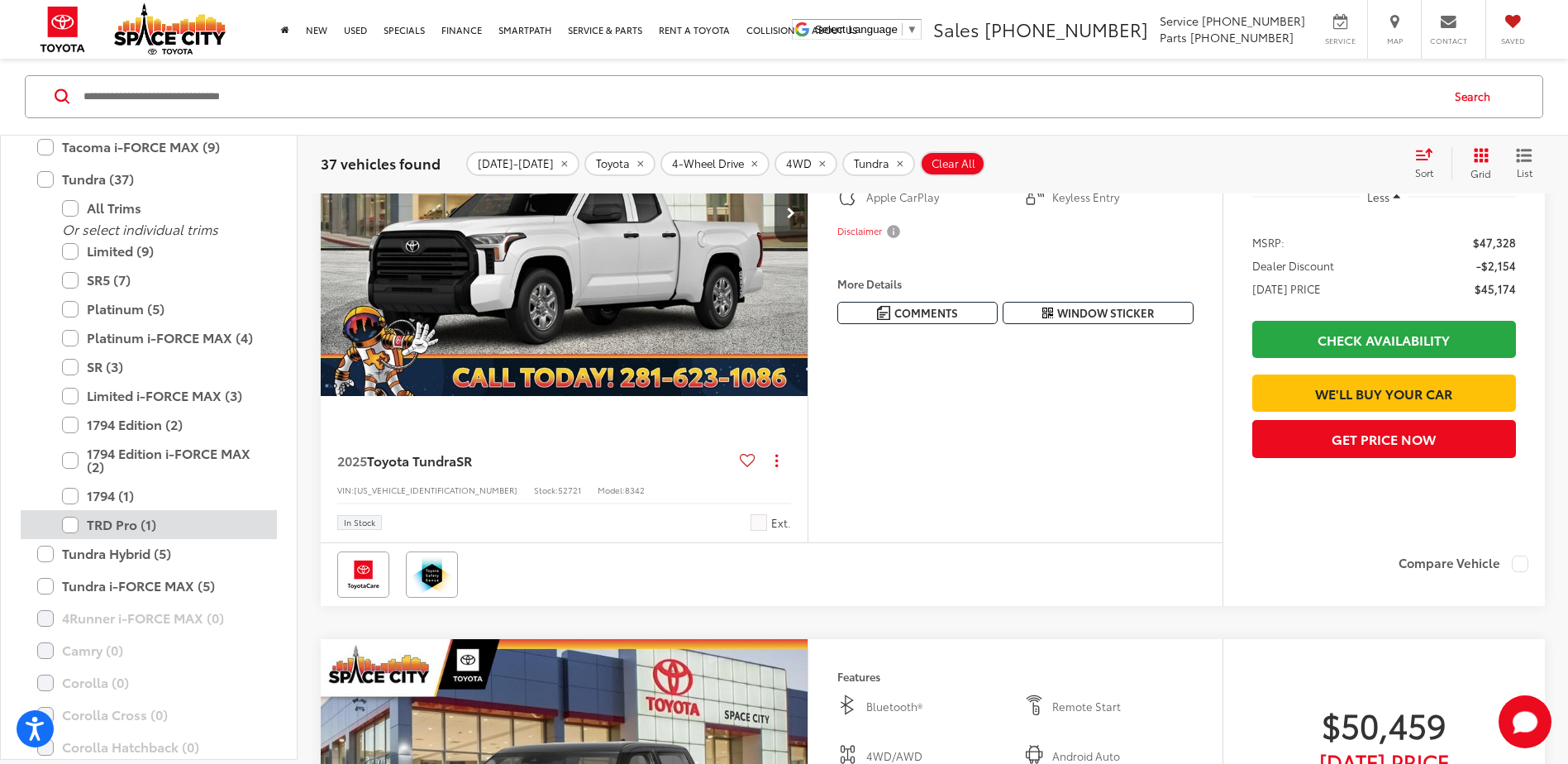
scroll to position [400, 0]
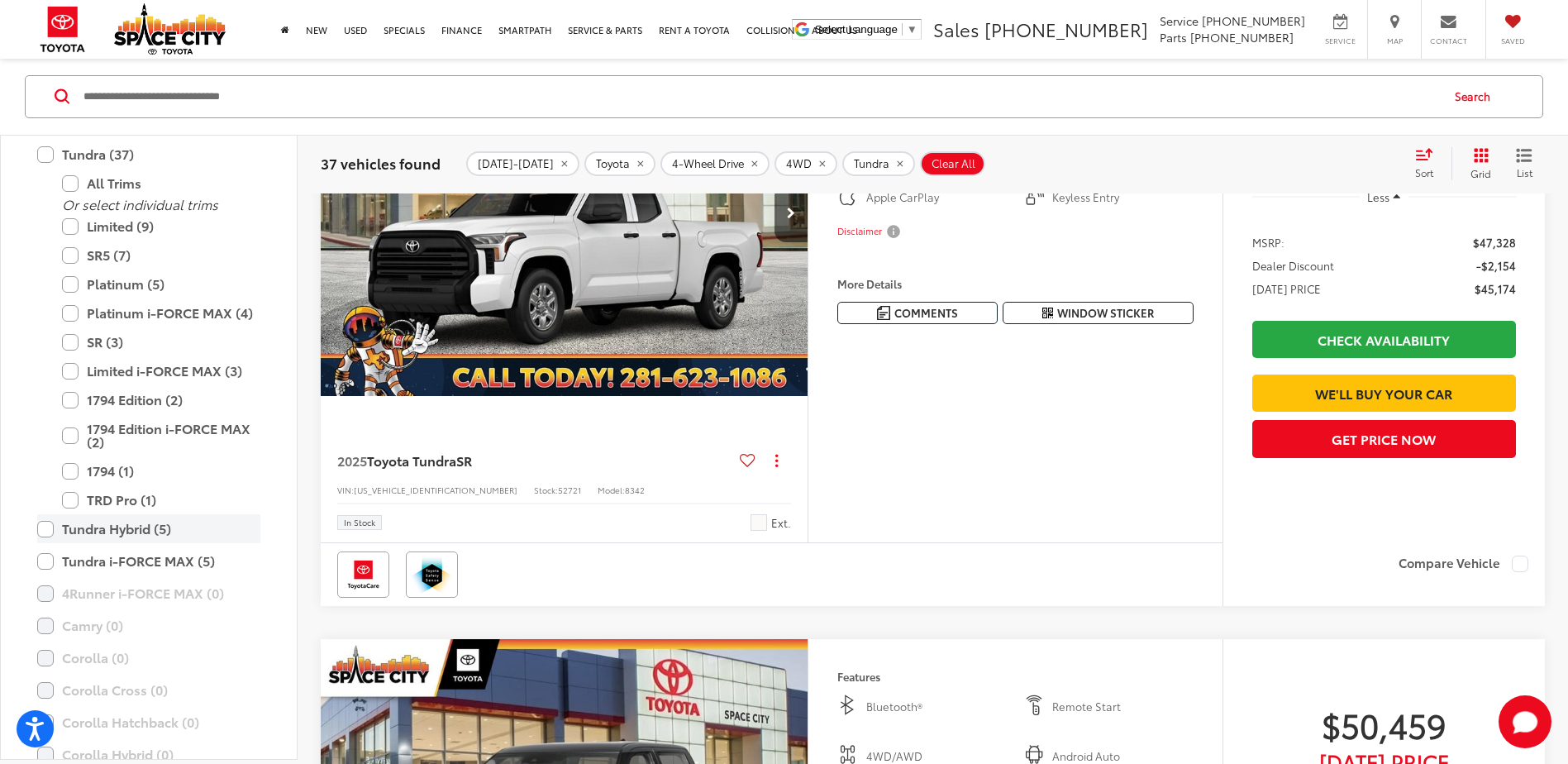
click at [52, 526] on label "Tundra Hybrid (5)" at bounding box center [149, 529] width 223 height 29
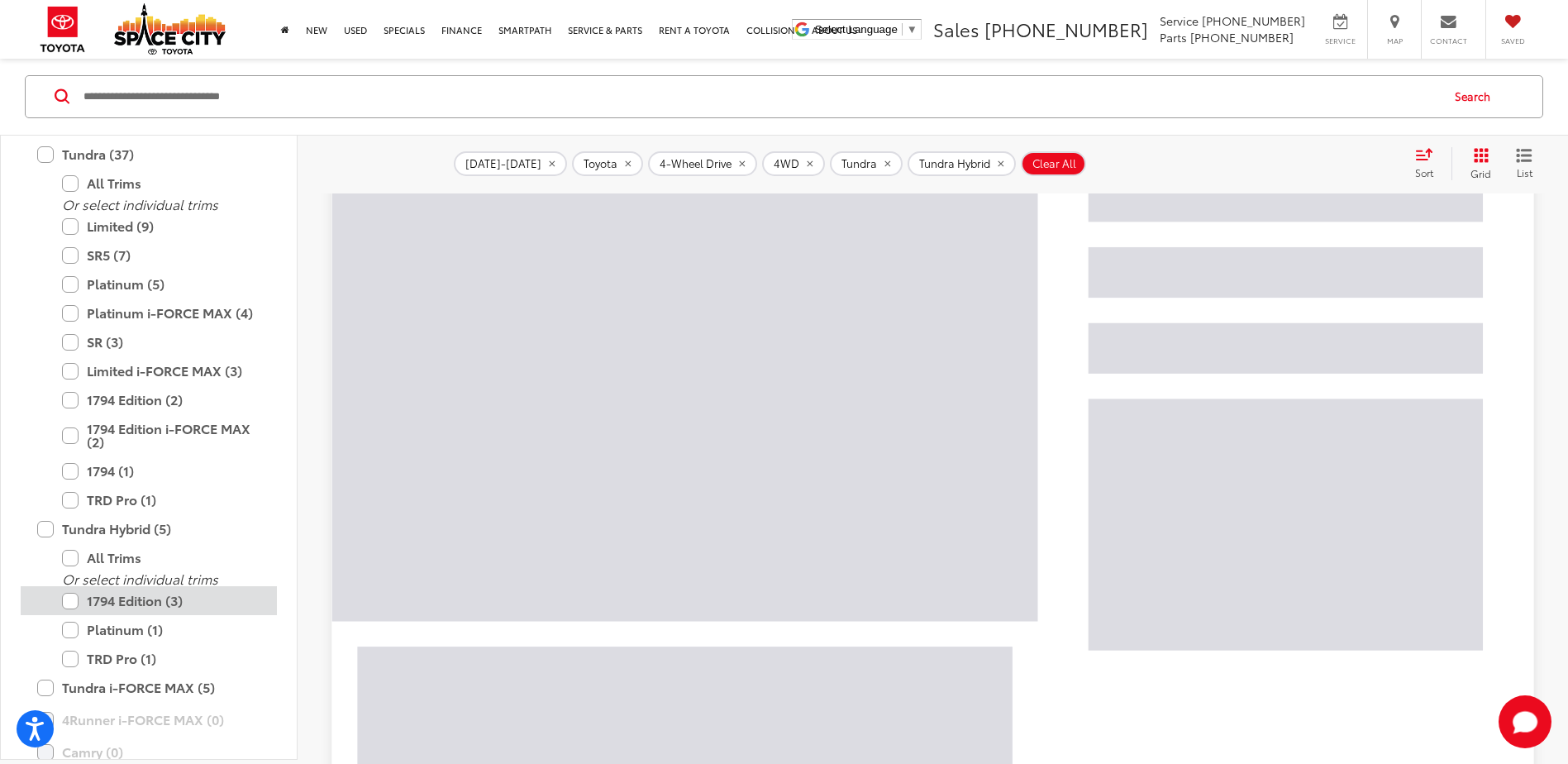
scroll to position [322, 0]
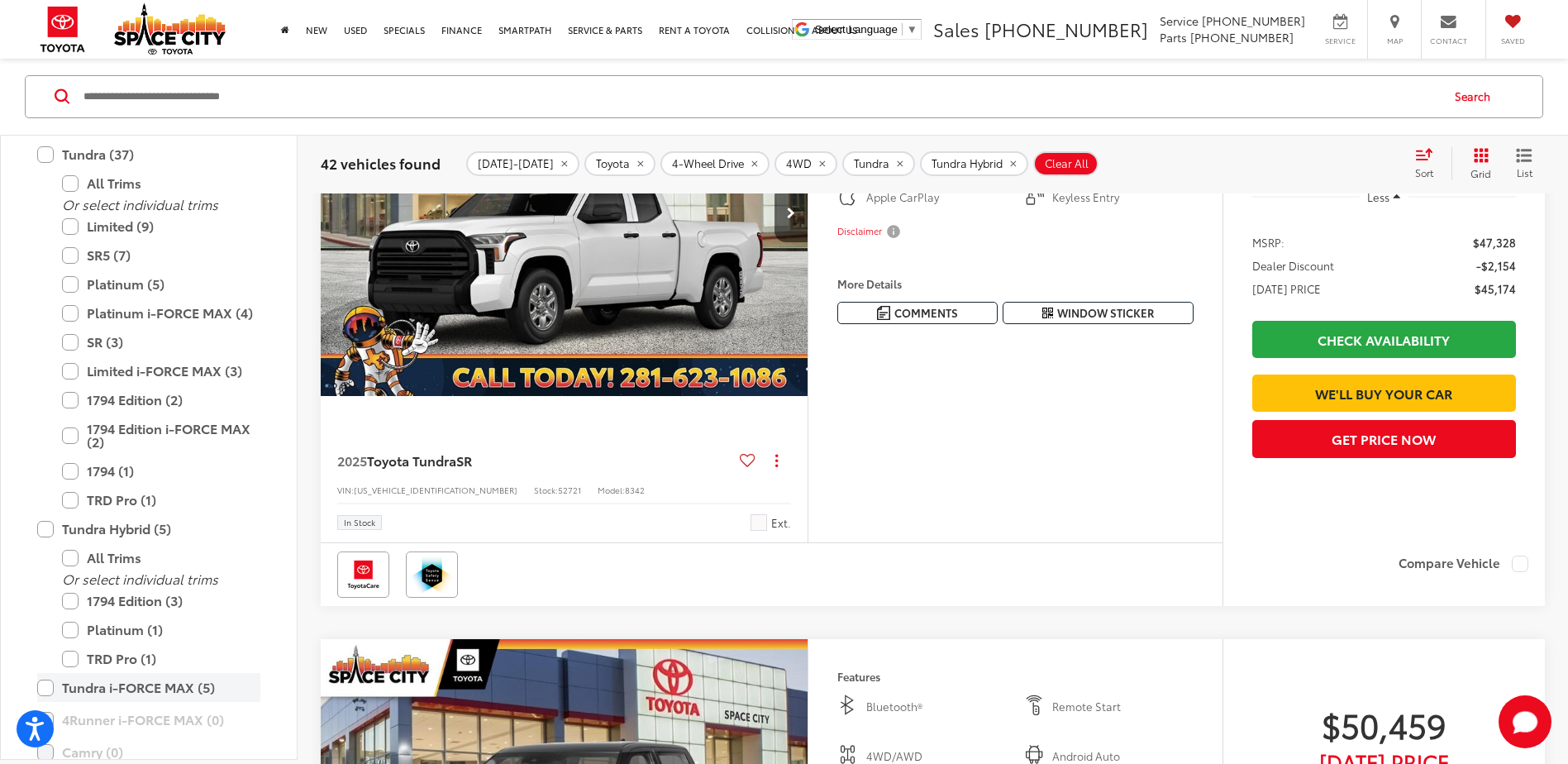
click at [44, 687] on label "Tundra i-FORCE MAX (5)" at bounding box center [149, 688] width 223 height 29
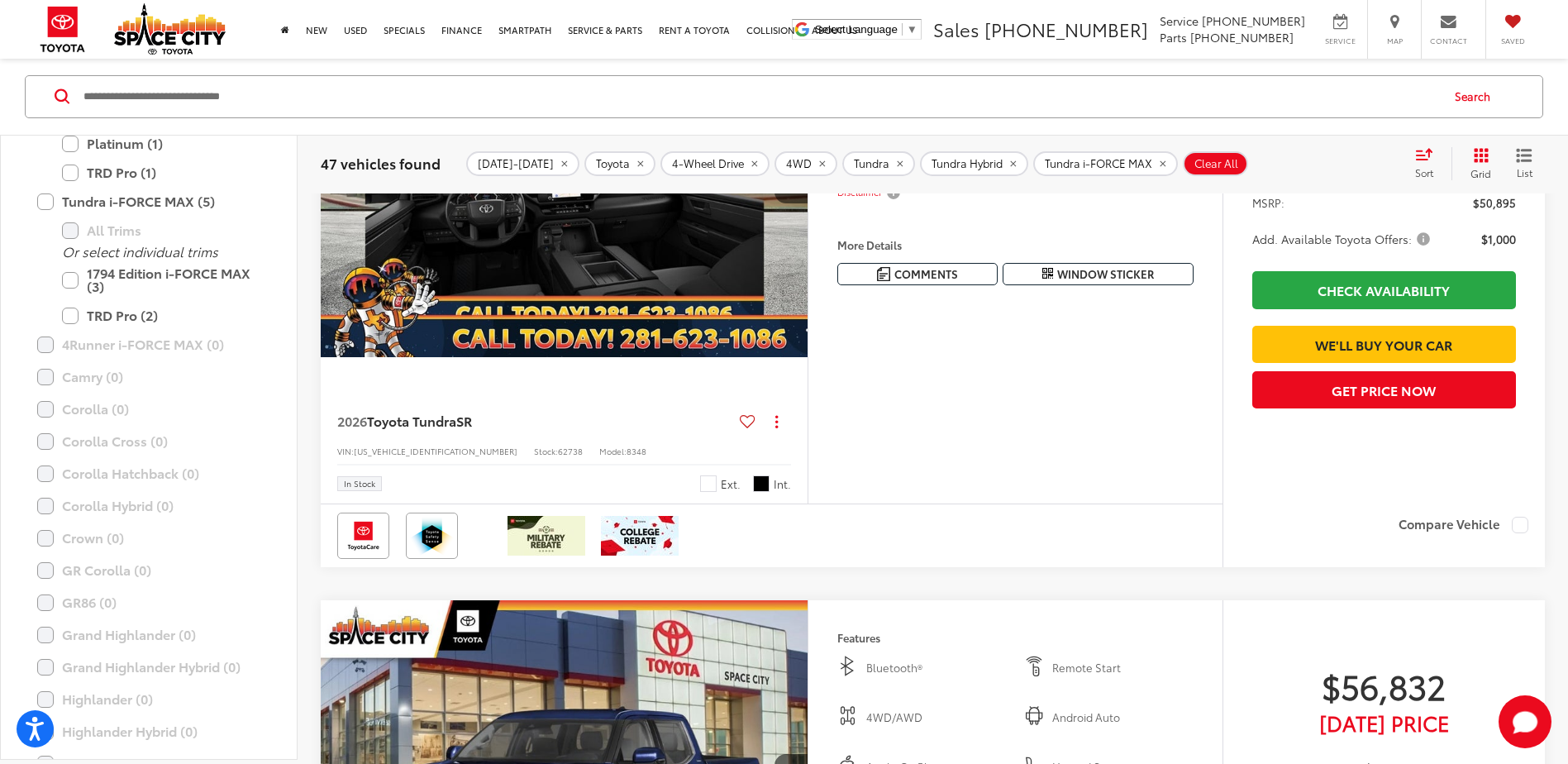
scroll to position [1489, 0]
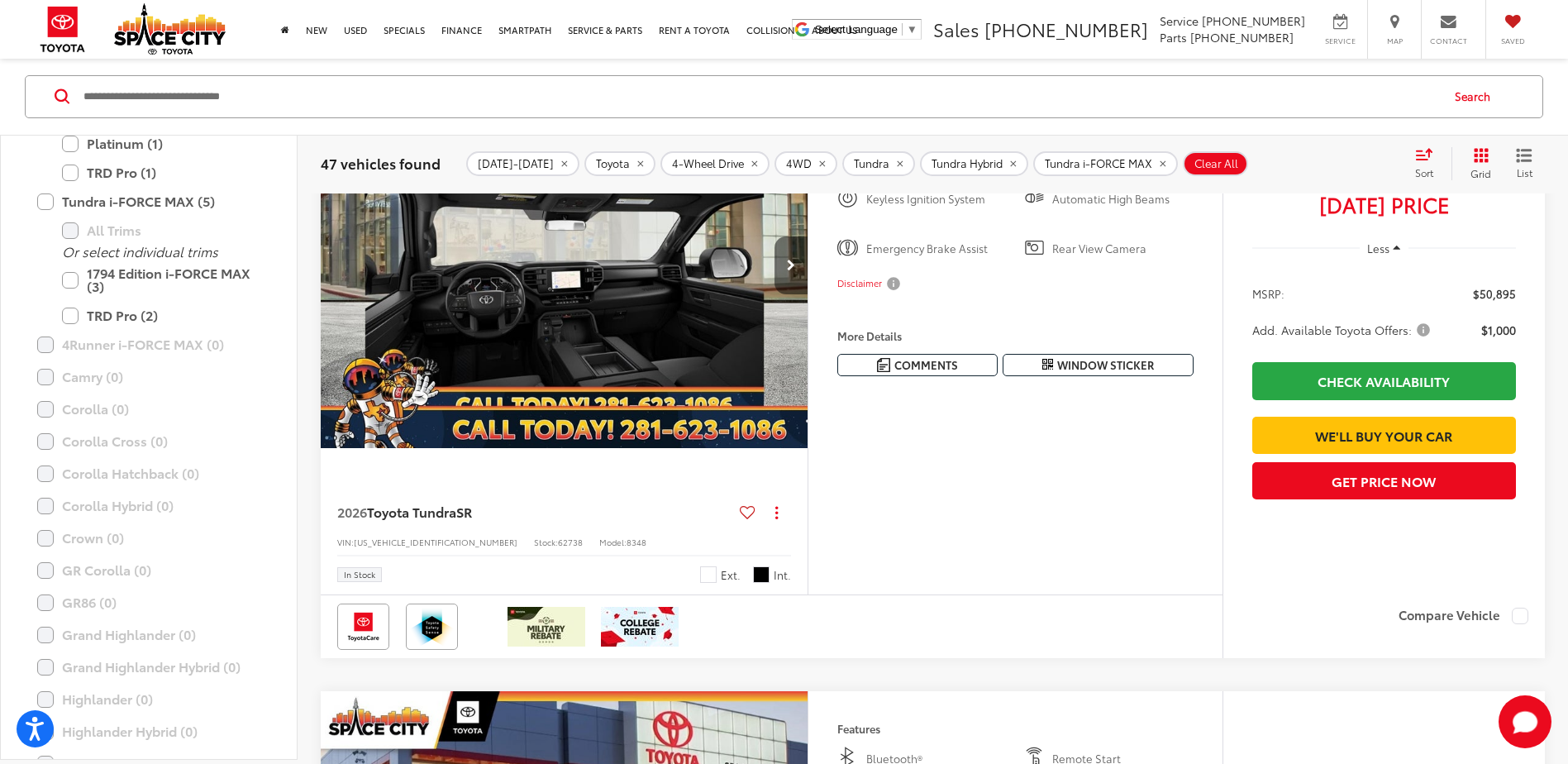
click at [795, 294] on button "Next image" at bounding box center [791, 265] width 33 height 58
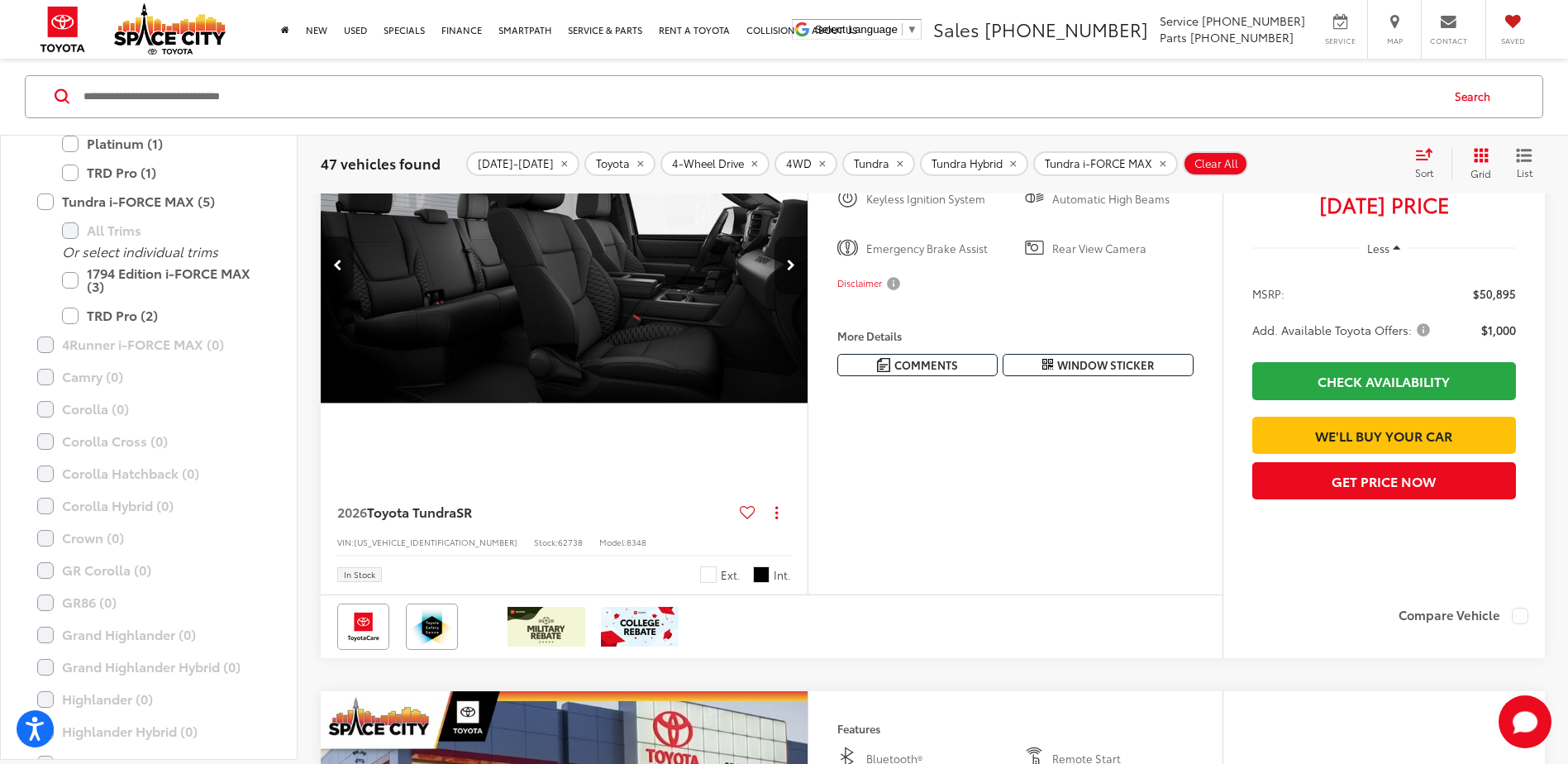
click at [795, 294] on button "Next image" at bounding box center [791, 265] width 33 height 58
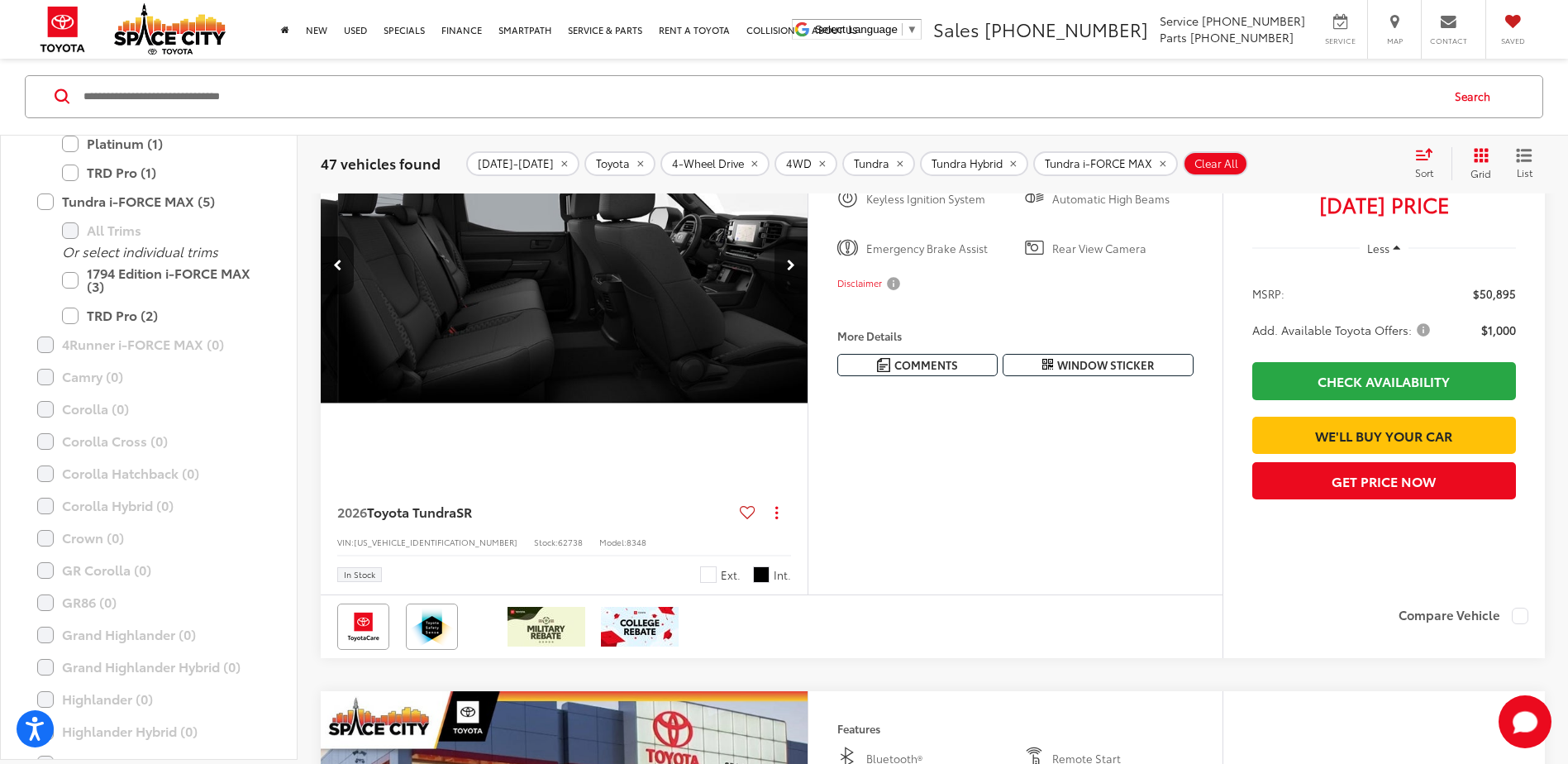
scroll to position [0, 979]
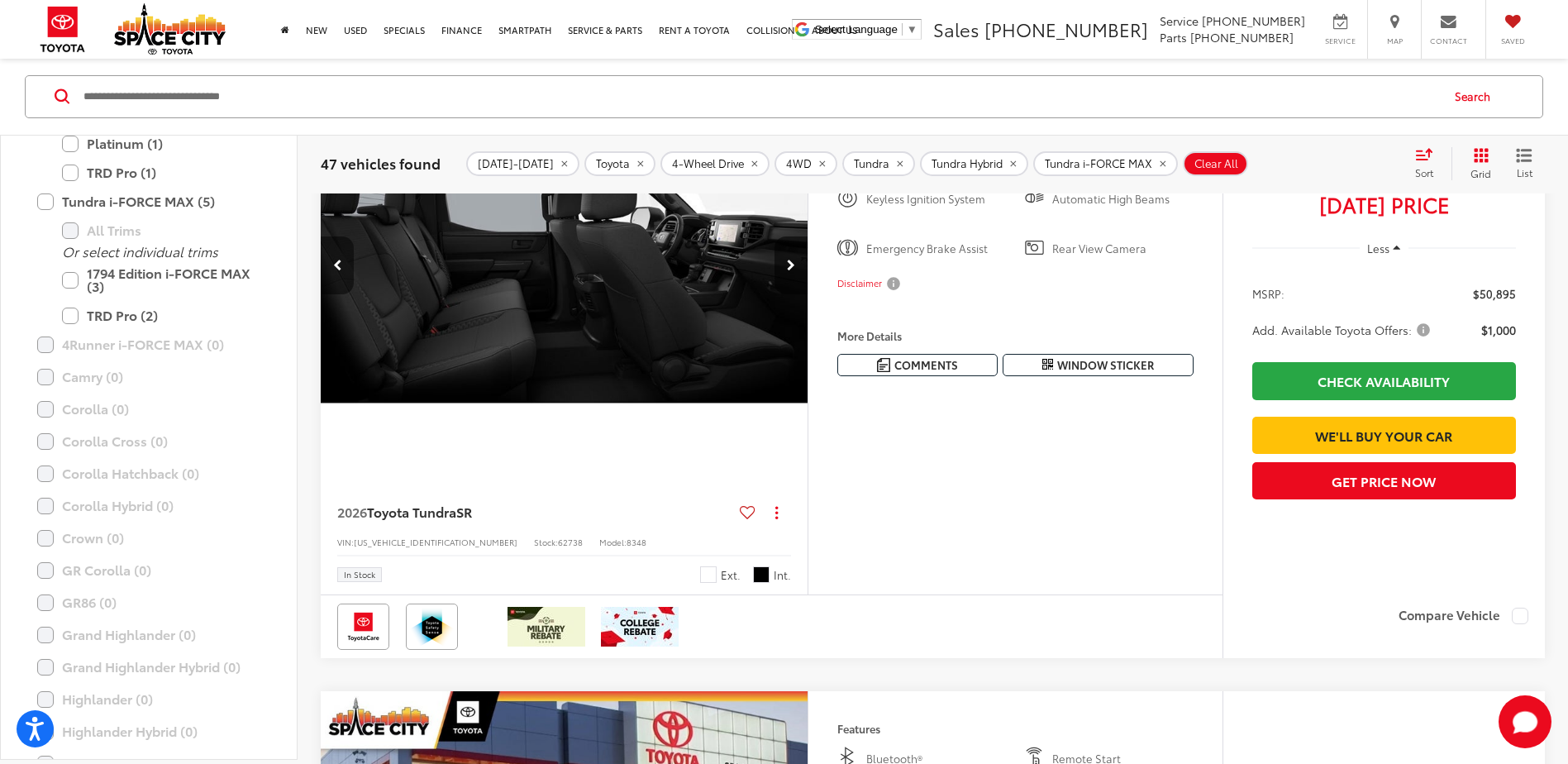
click at [344, 293] on button "Previous image" at bounding box center [337, 265] width 33 height 58
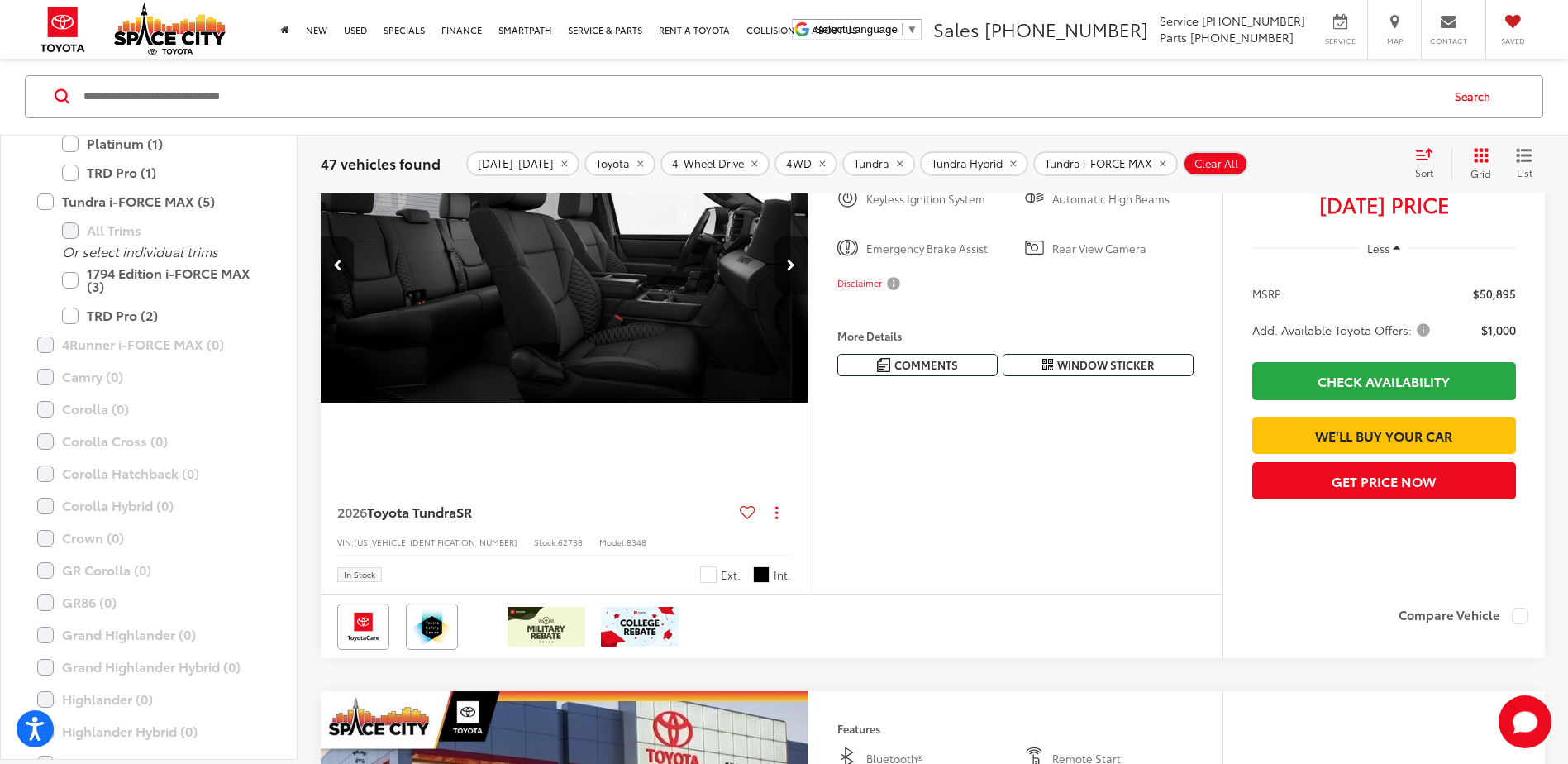
scroll to position [0, 489]
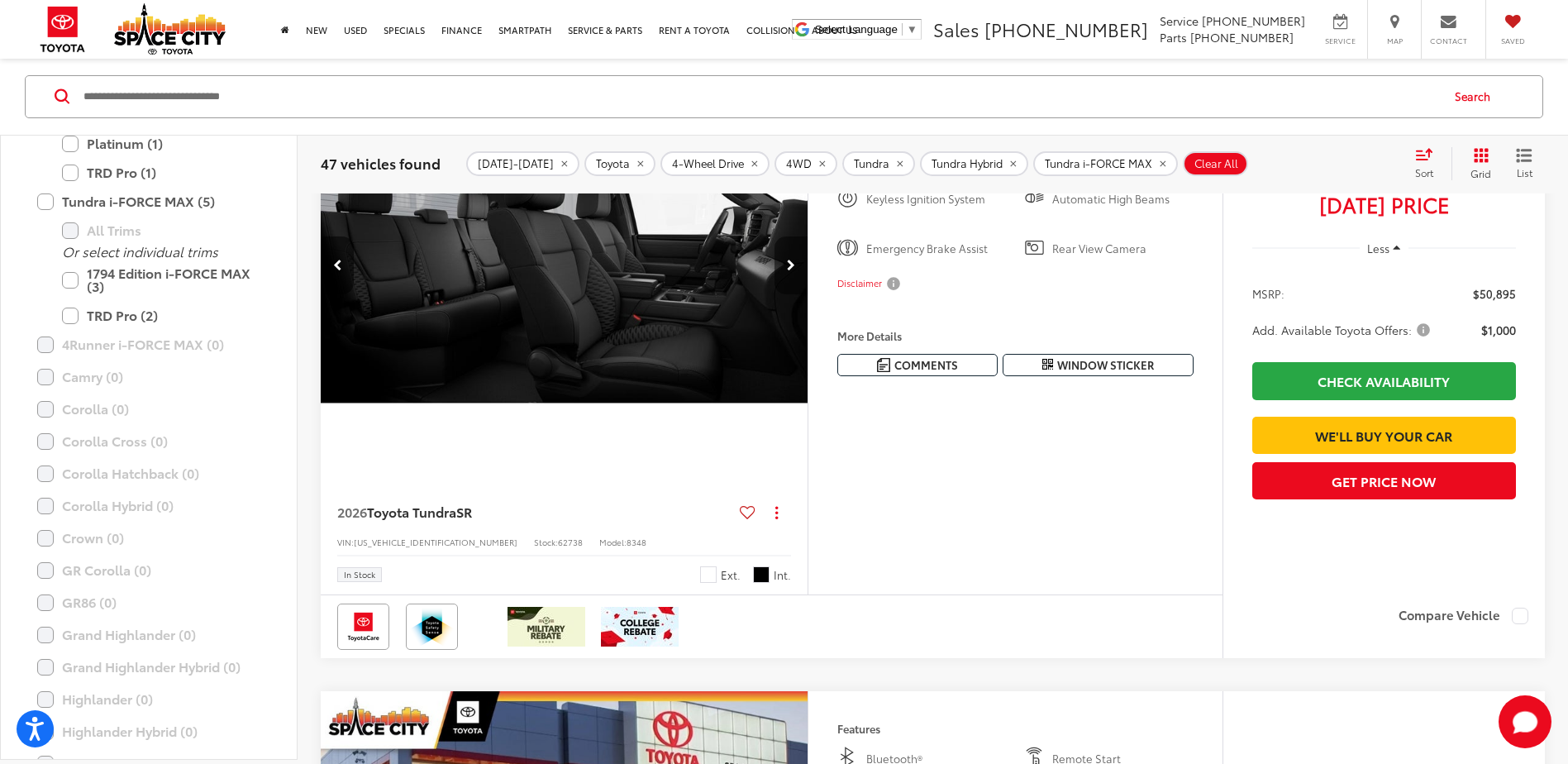
click at [786, 294] on button "Next image" at bounding box center [791, 265] width 33 height 58
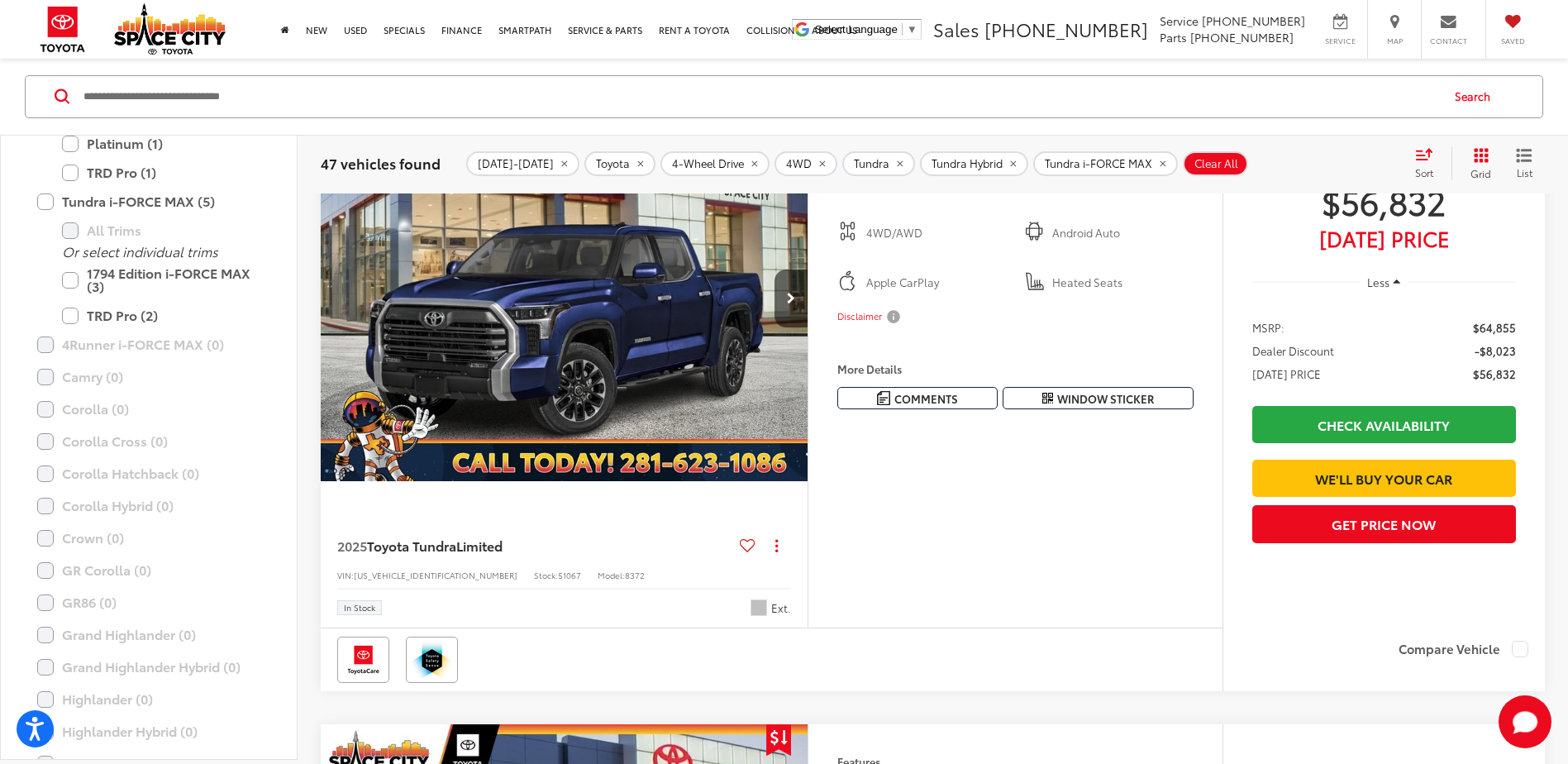
scroll to position [1984, 0]
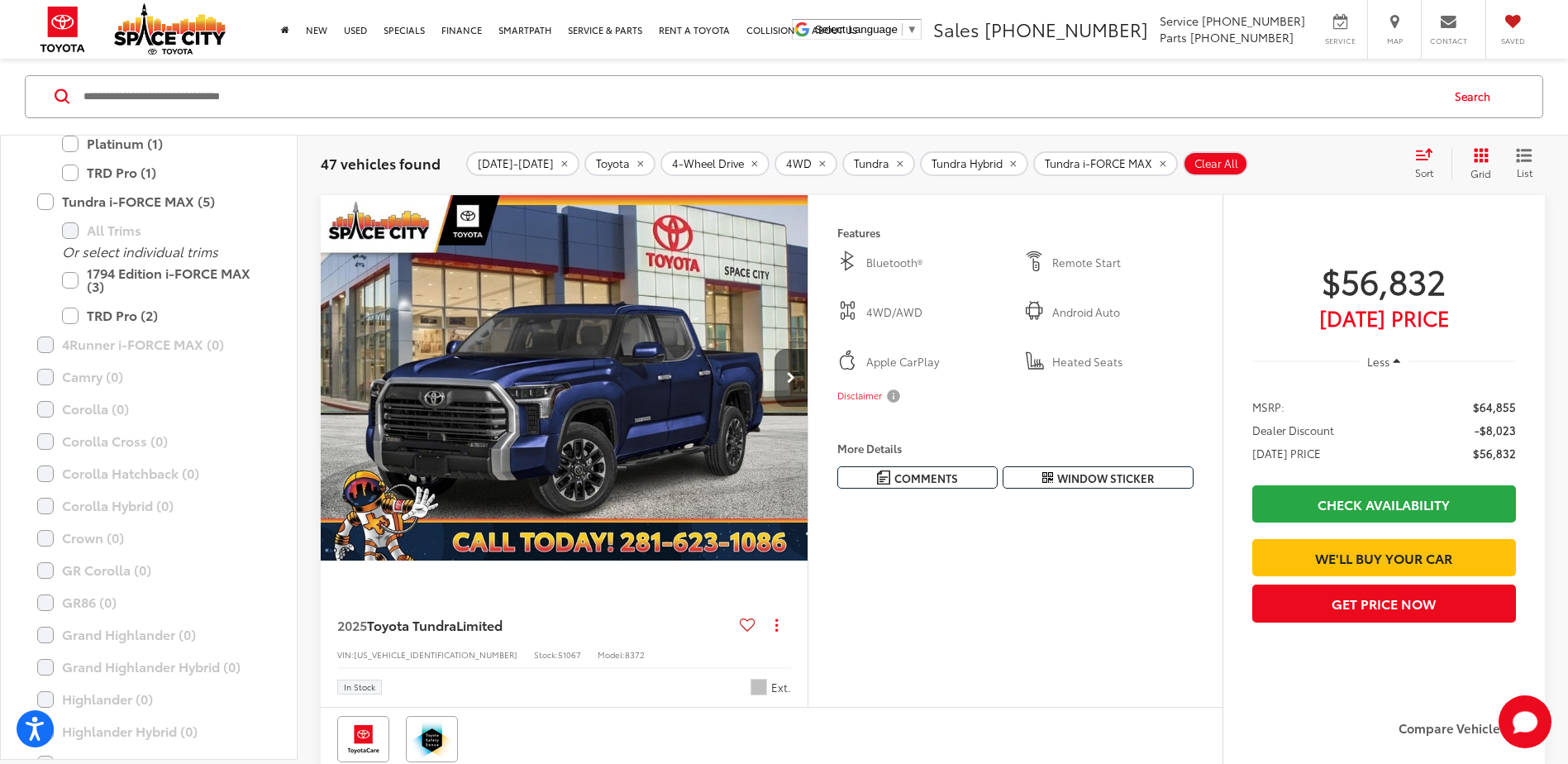
click at [800, 407] on button "Next image" at bounding box center [791, 377] width 33 height 58
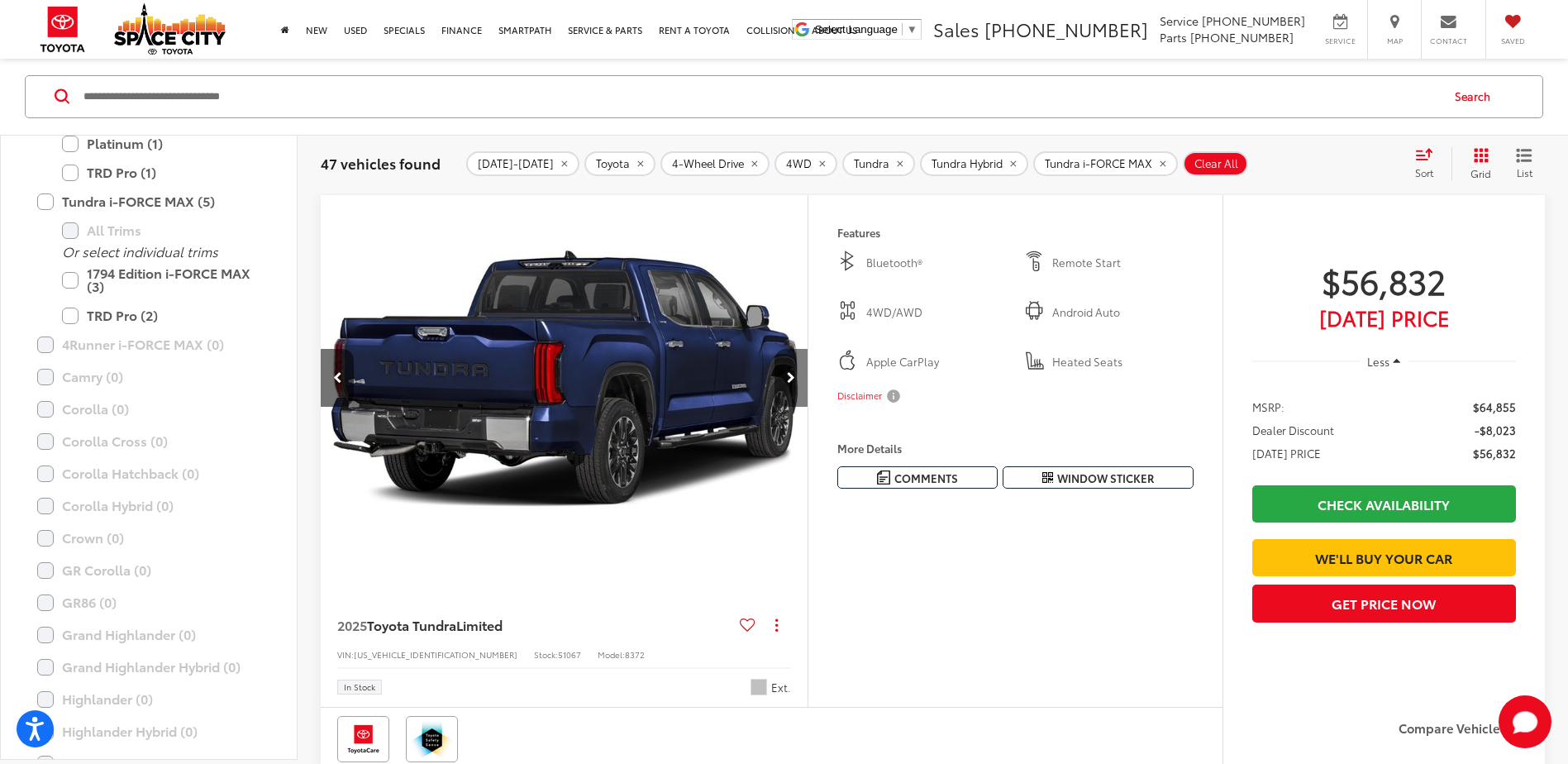
click at [800, 407] on button "Next image" at bounding box center [791, 377] width 33 height 58
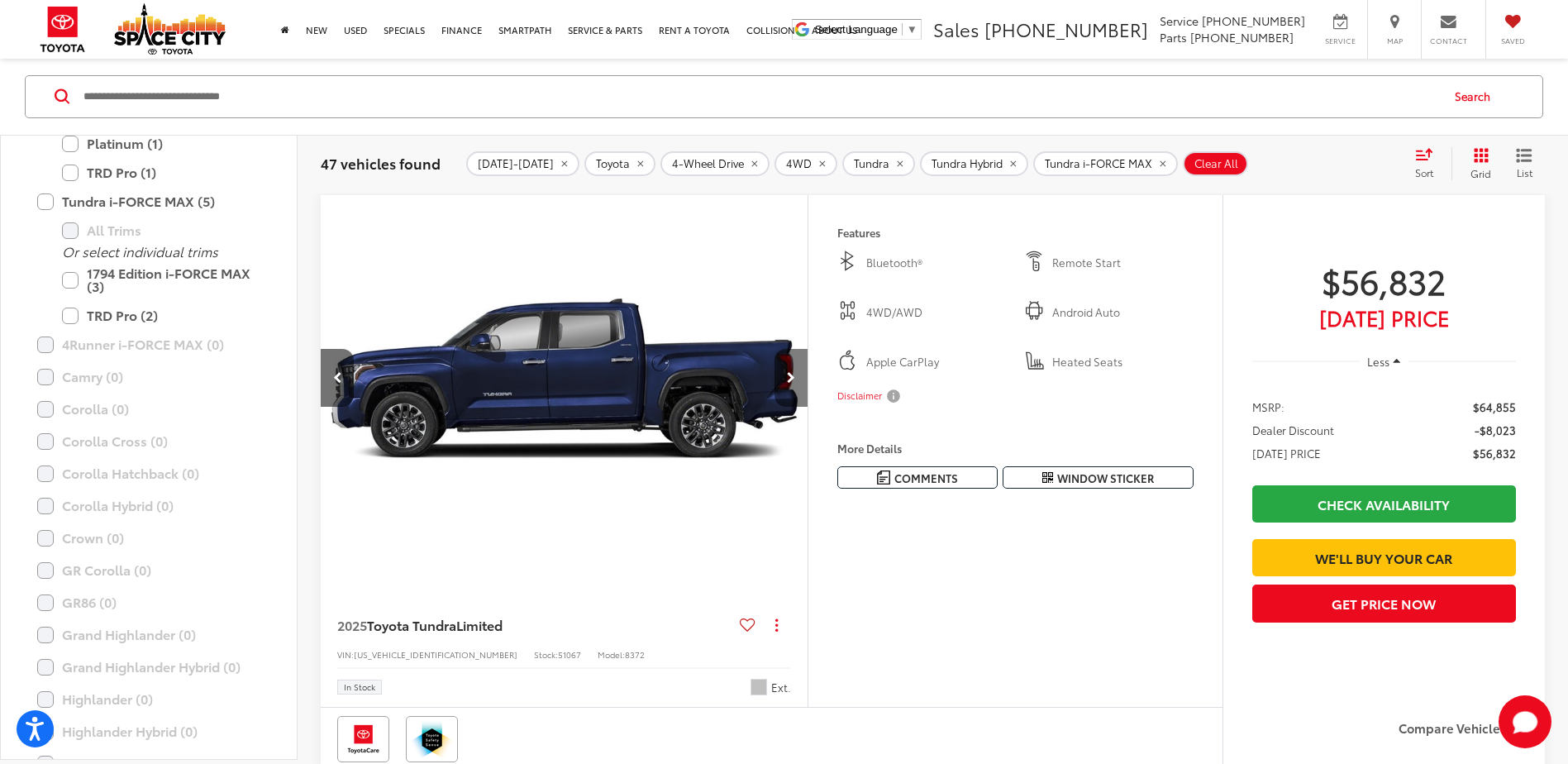
click at [800, 407] on button "Next image" at bounding box center [791, 377] width 33 height 58
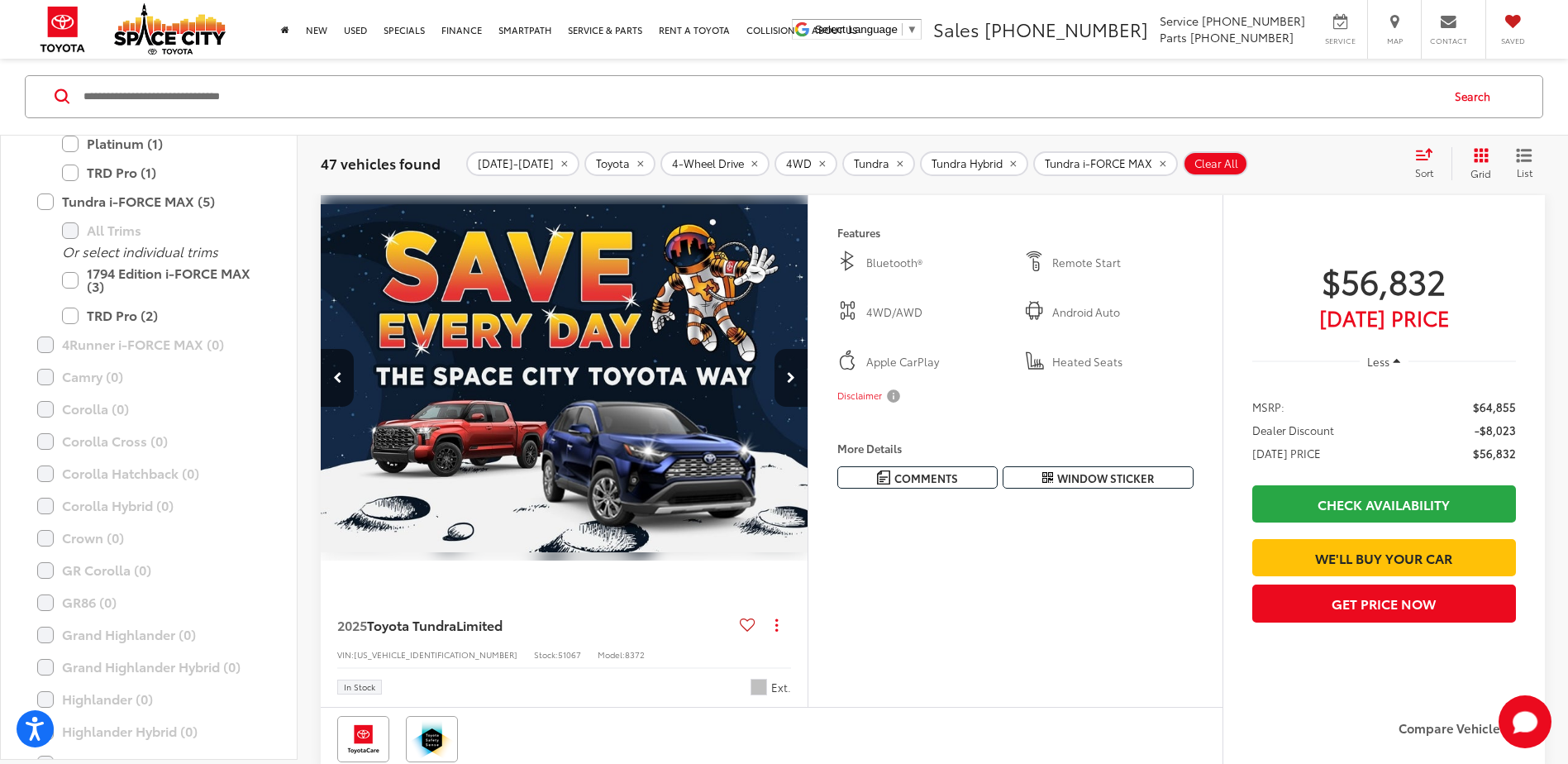
click at [800, 407] on button "Next image" at bounding box center [791, 377] width 33 height 58
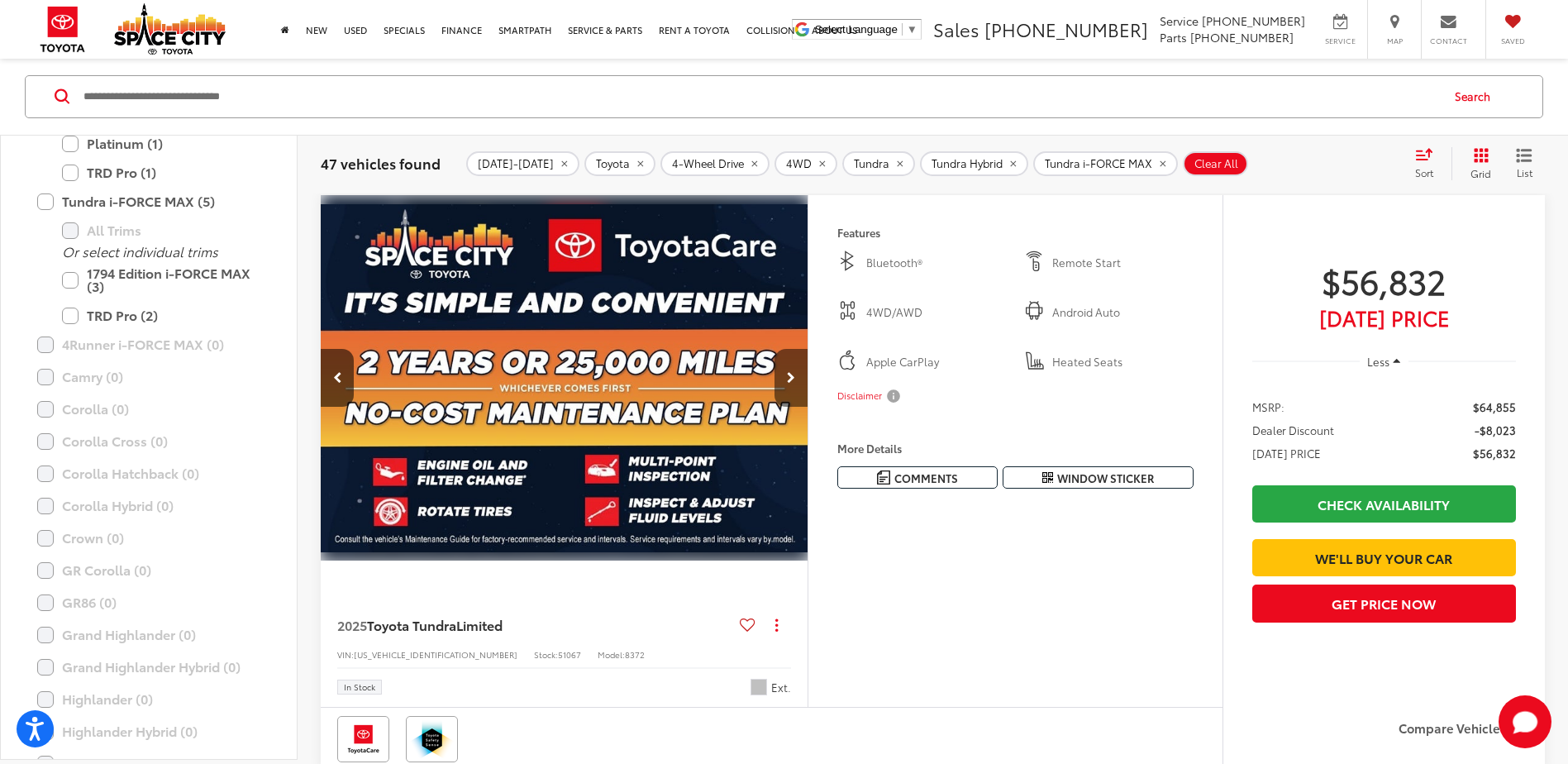
click at [800, 407] on button "Next image" at bounding box center [791, 377] width 33 height 58
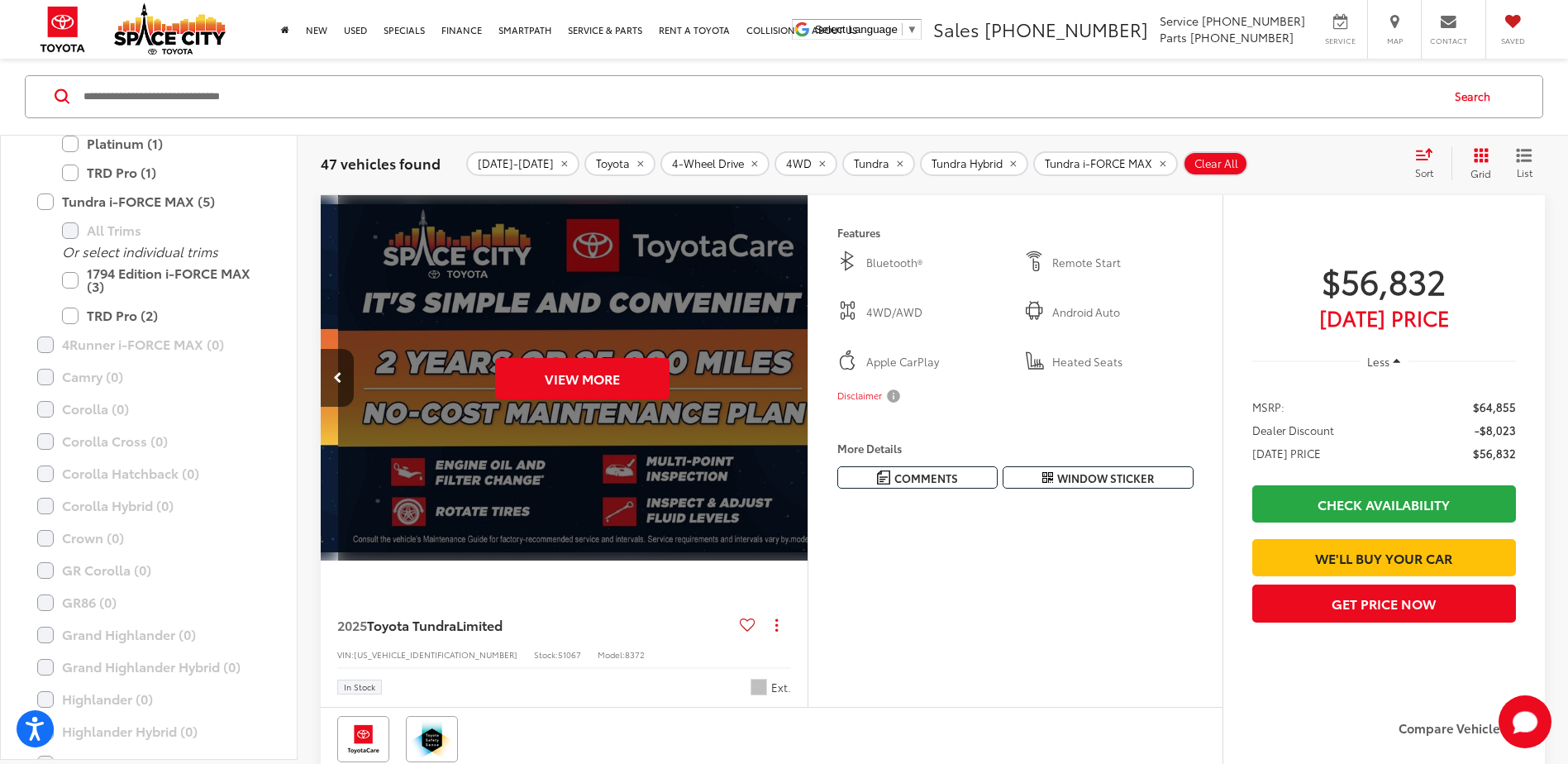
click at [800, 442] on div "View More" at bounding box center [583, 378] width 489 height 367
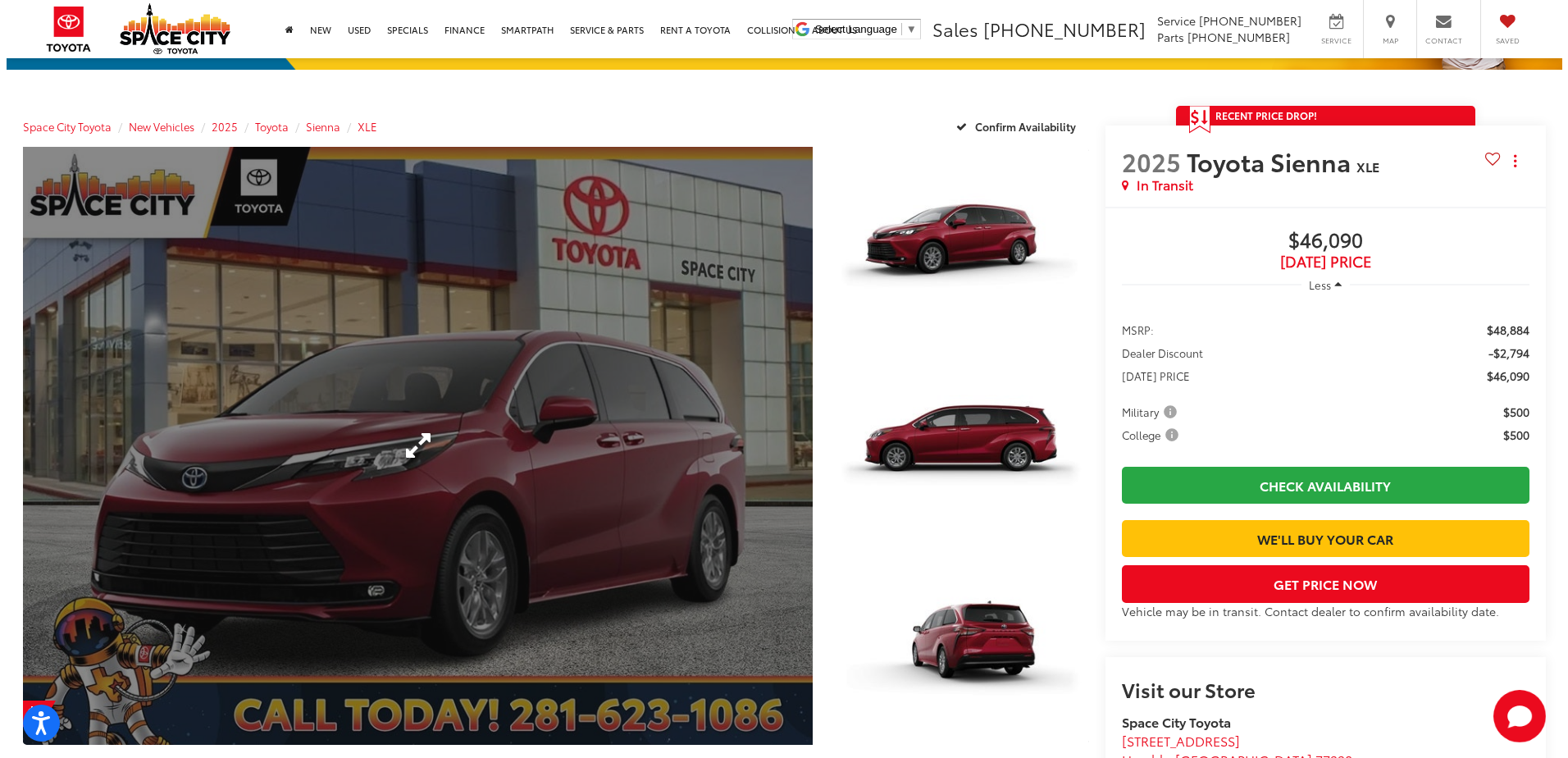
scroll to position [165, 0]
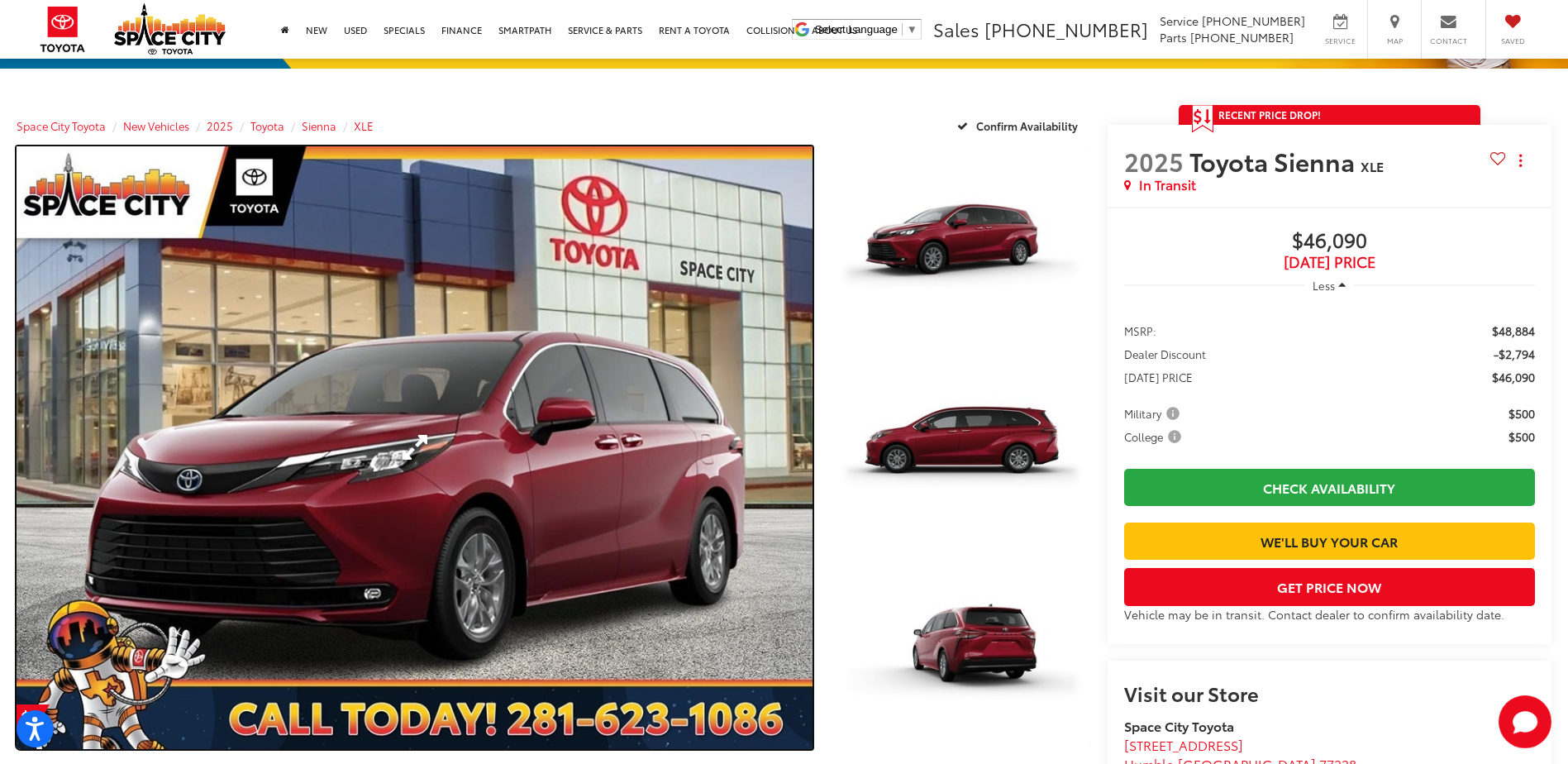
click at [669, 486] on link "Expand Photo 0" at bounding box center [414, 448] width 796 height 603
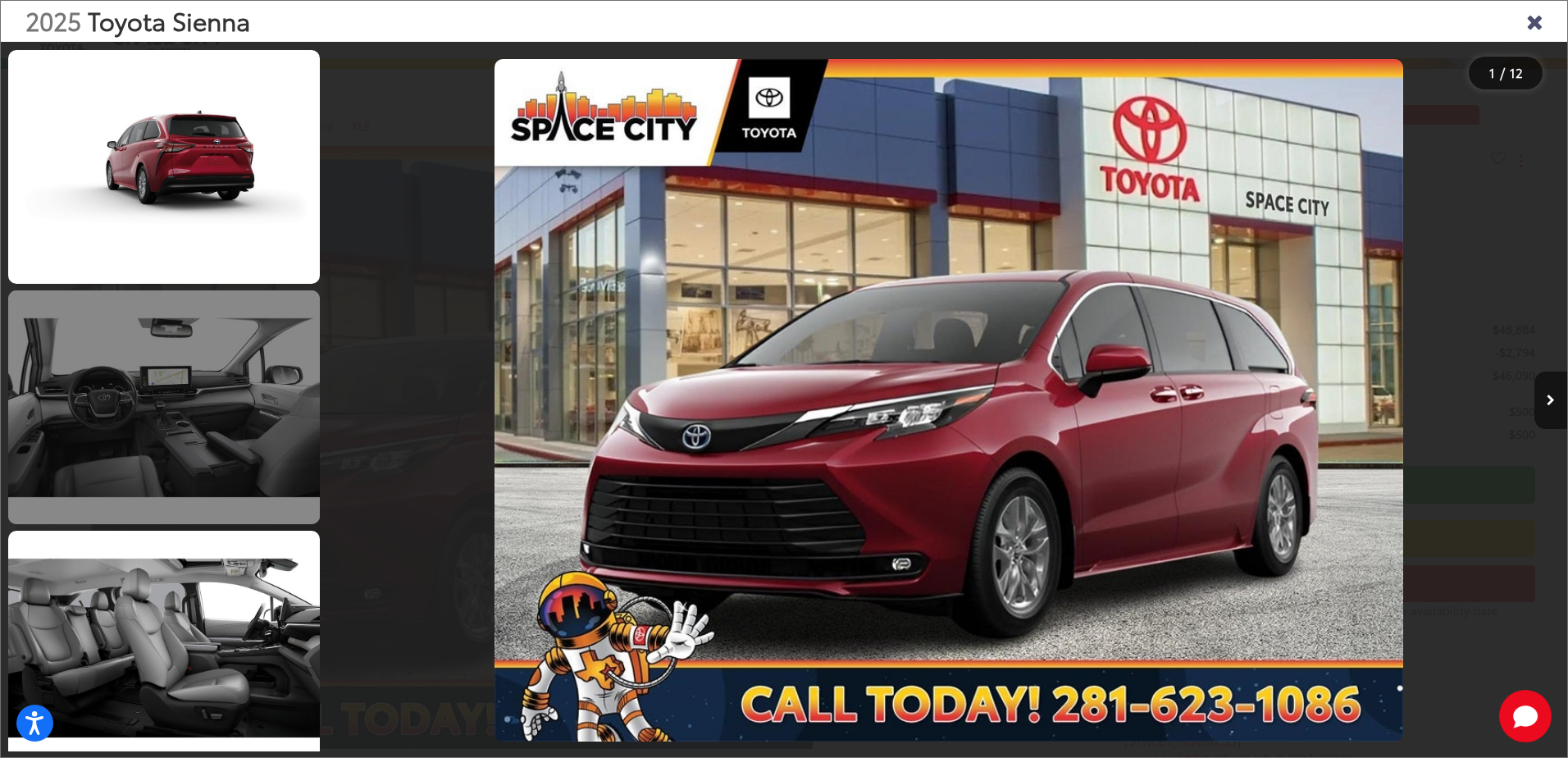
scroll to position [821, 0]
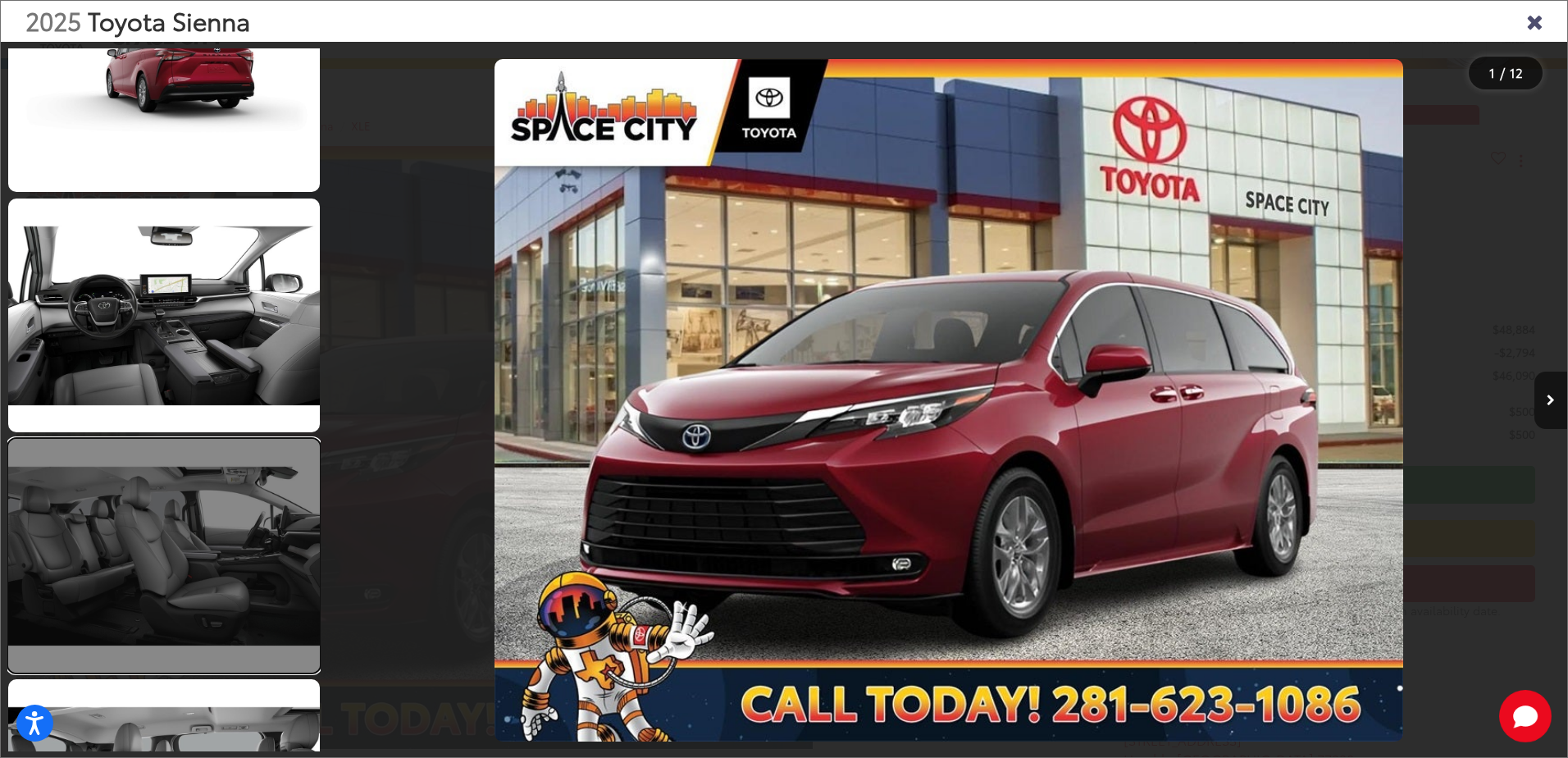
click at [176, 554] on link at bounding box center [164, 555] width 312 height 234
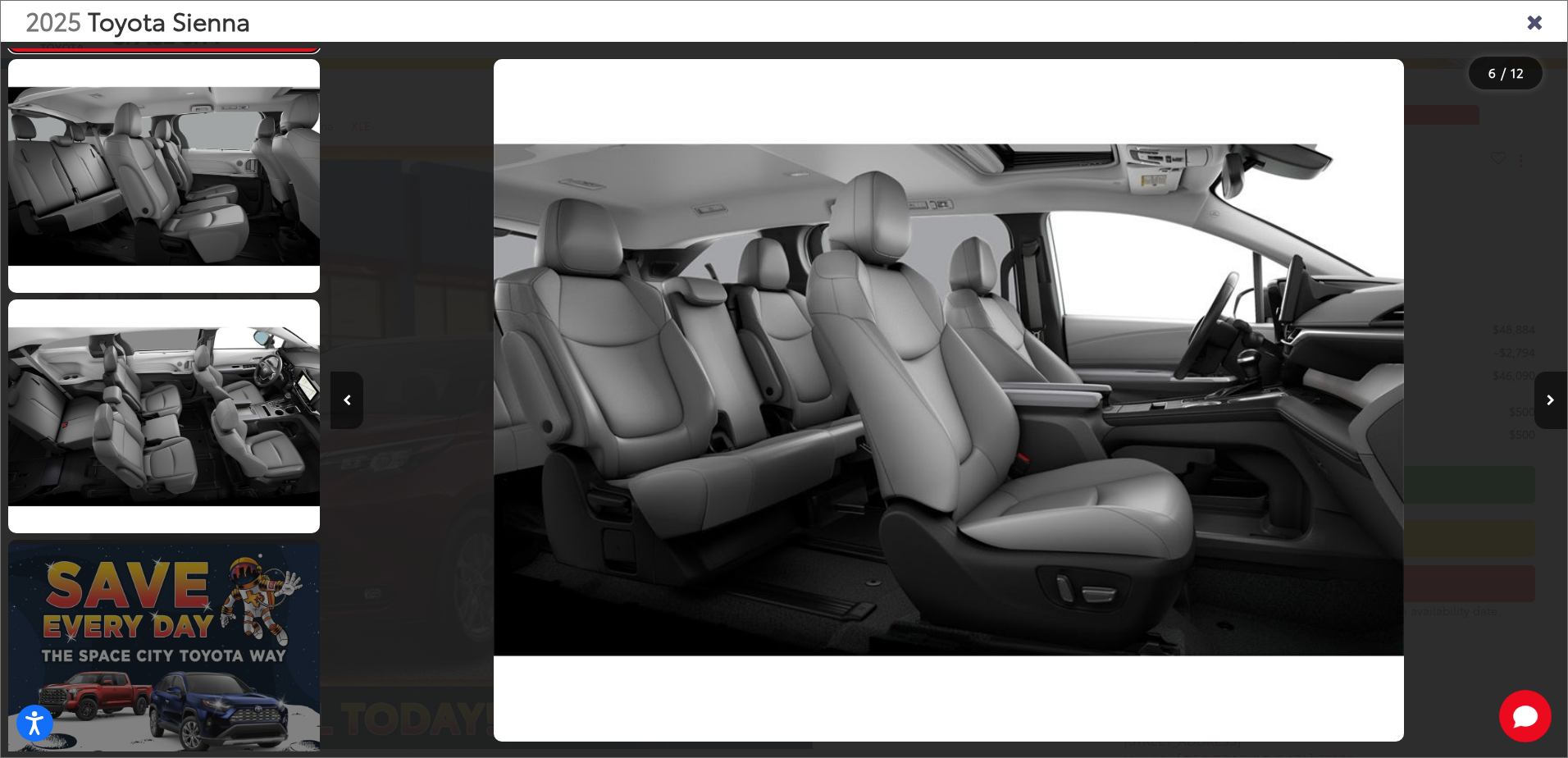
scroll to position [1512, 0]
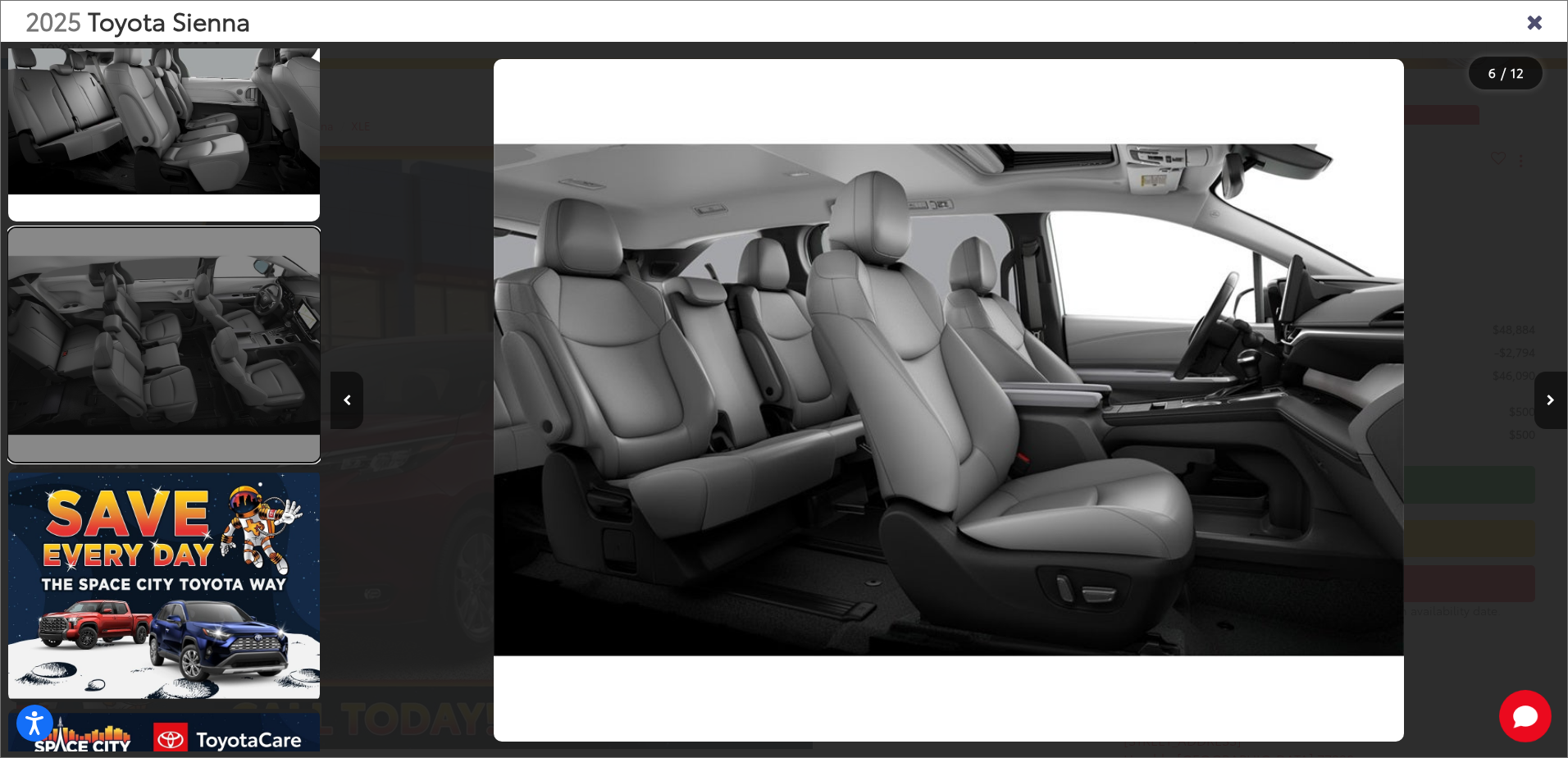
click at [237, 336] on link at bounding box center [164, 344] width 312 height 234
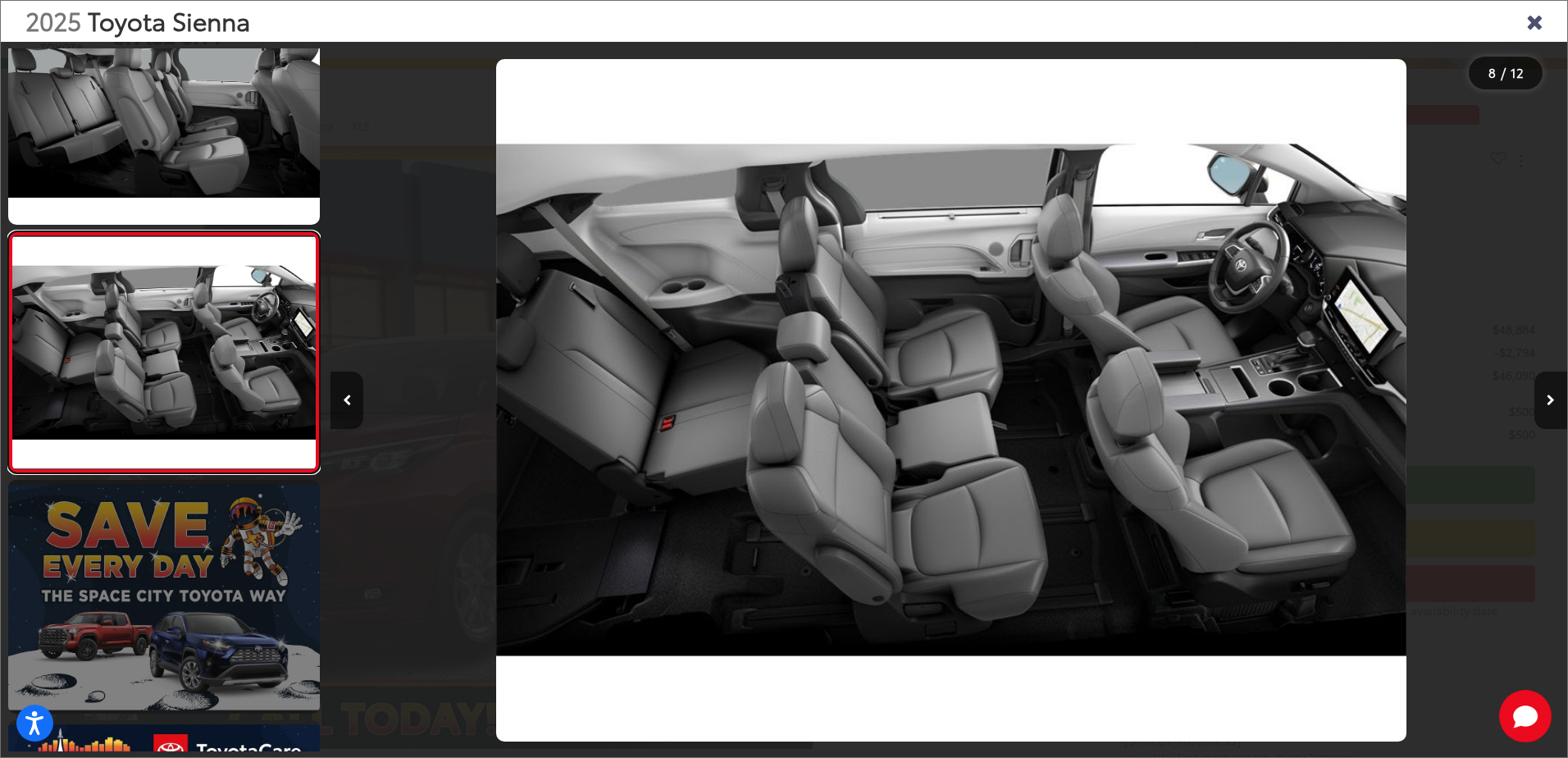
scroll to position [0, 8657]
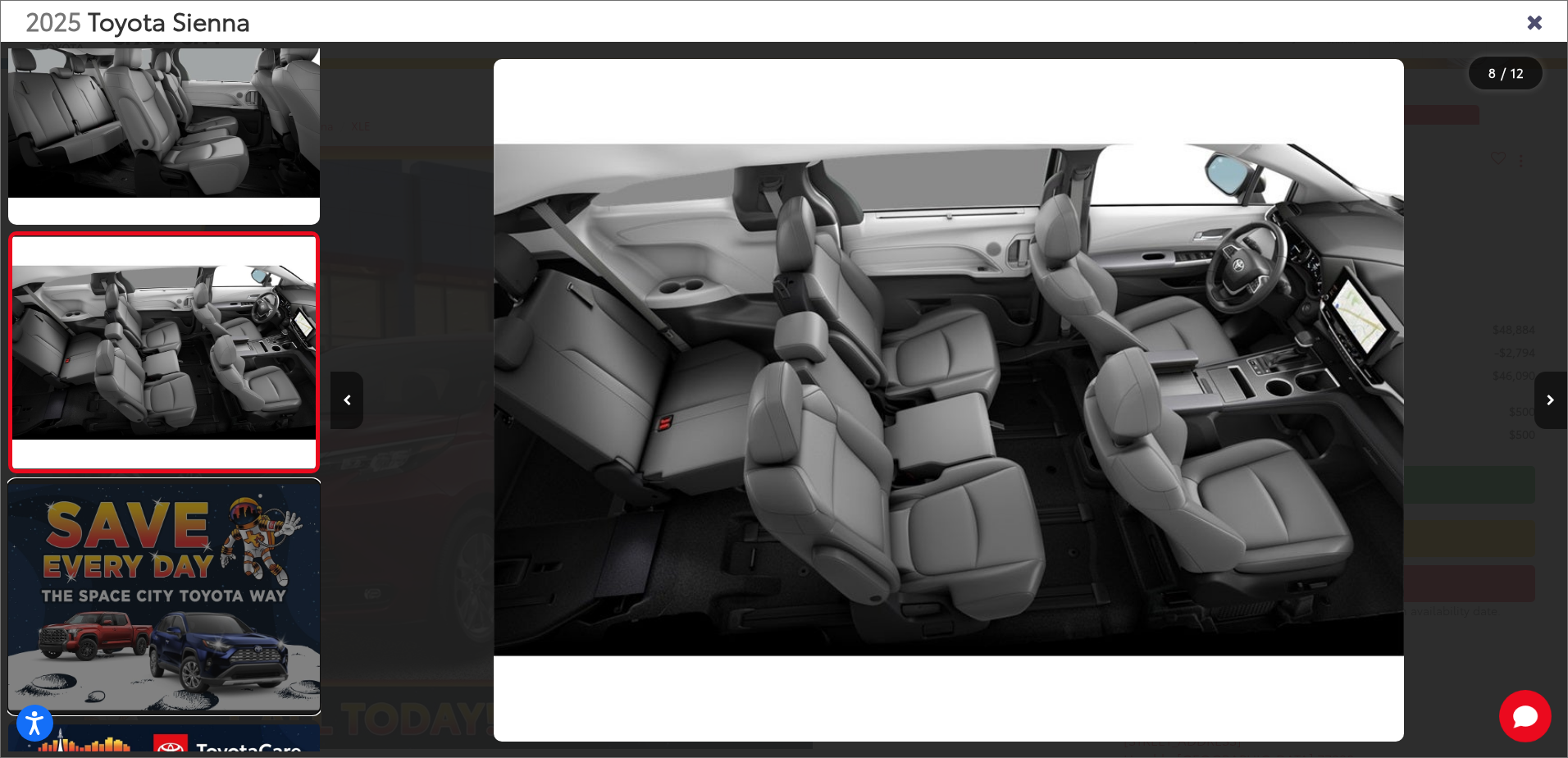
click at [198, 547] on link at bounding box center [164, 596] width 312 height 234
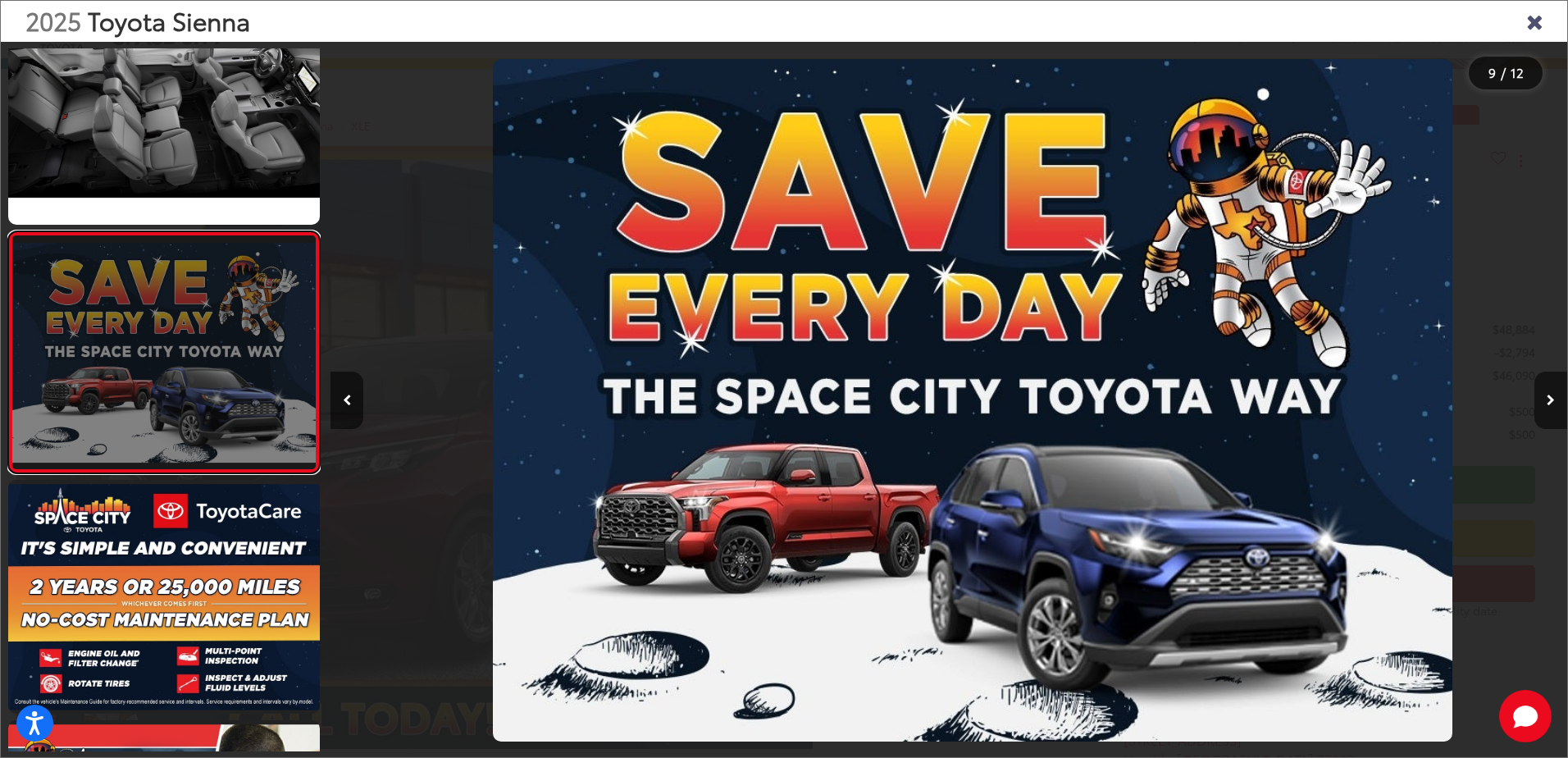
scroll to position [0, 9893]
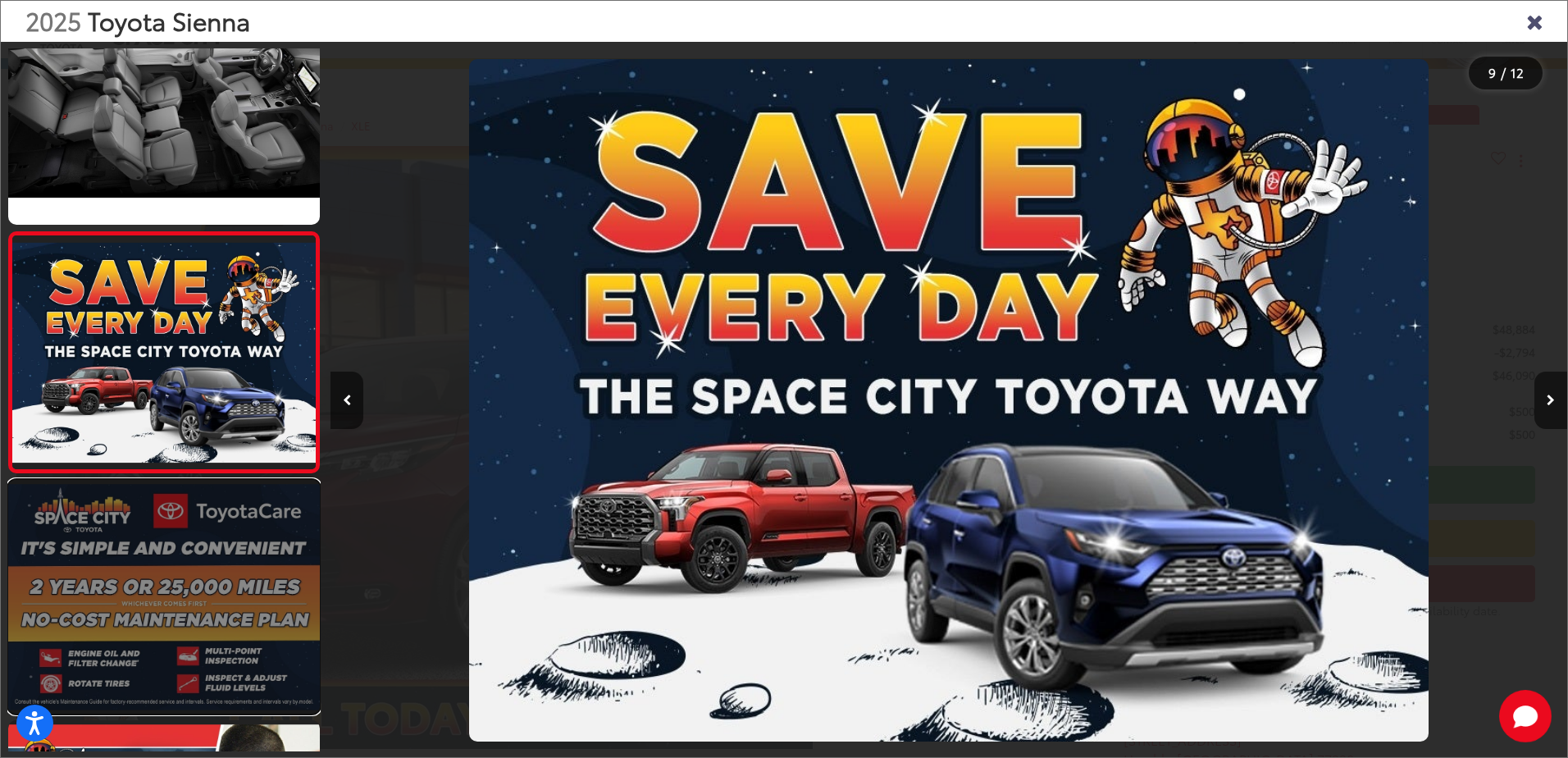
click at [201, 532] on link at bounding box center [164, 596] width 312 height 234
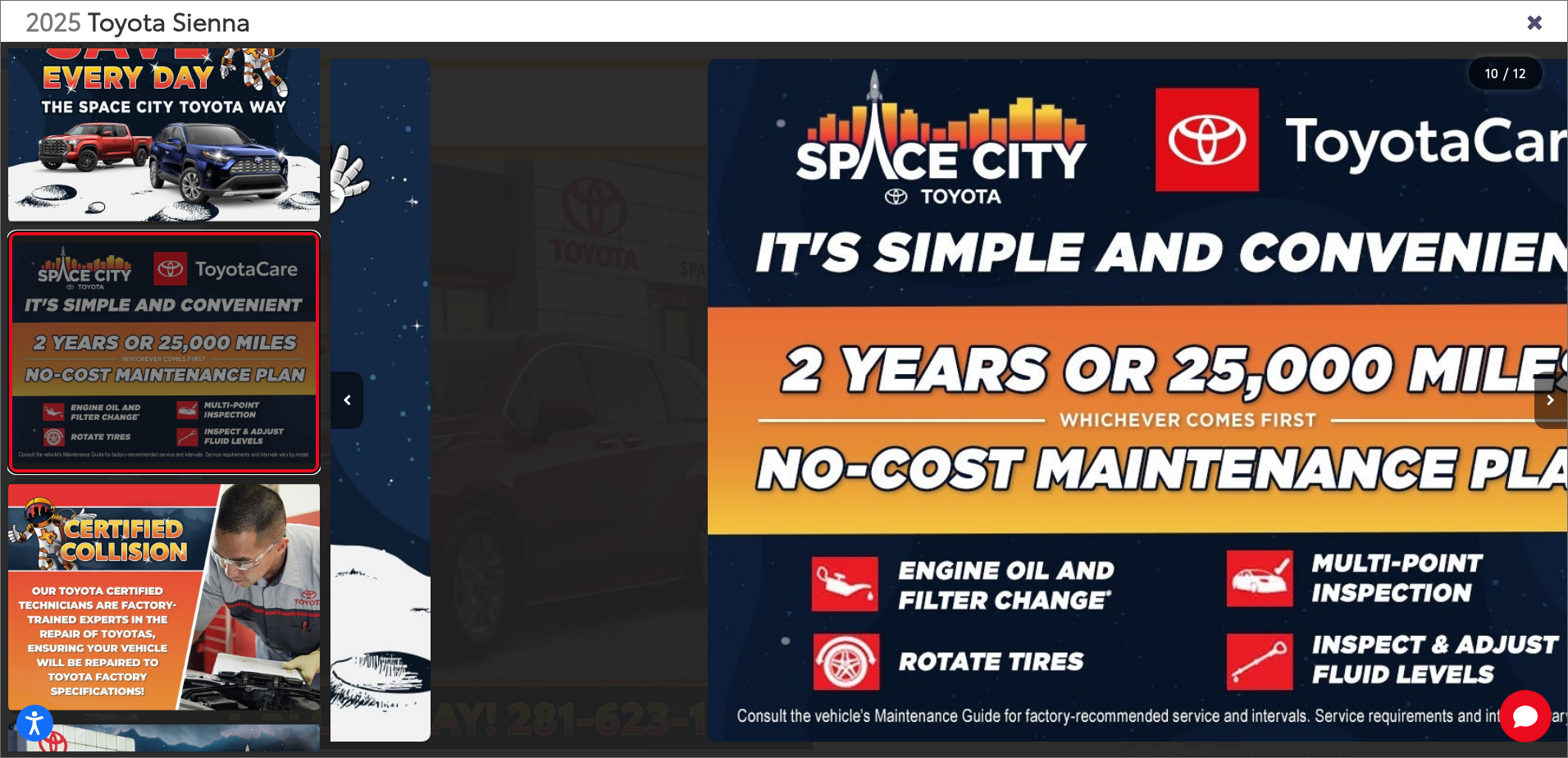
scroll to position [0, 11130]
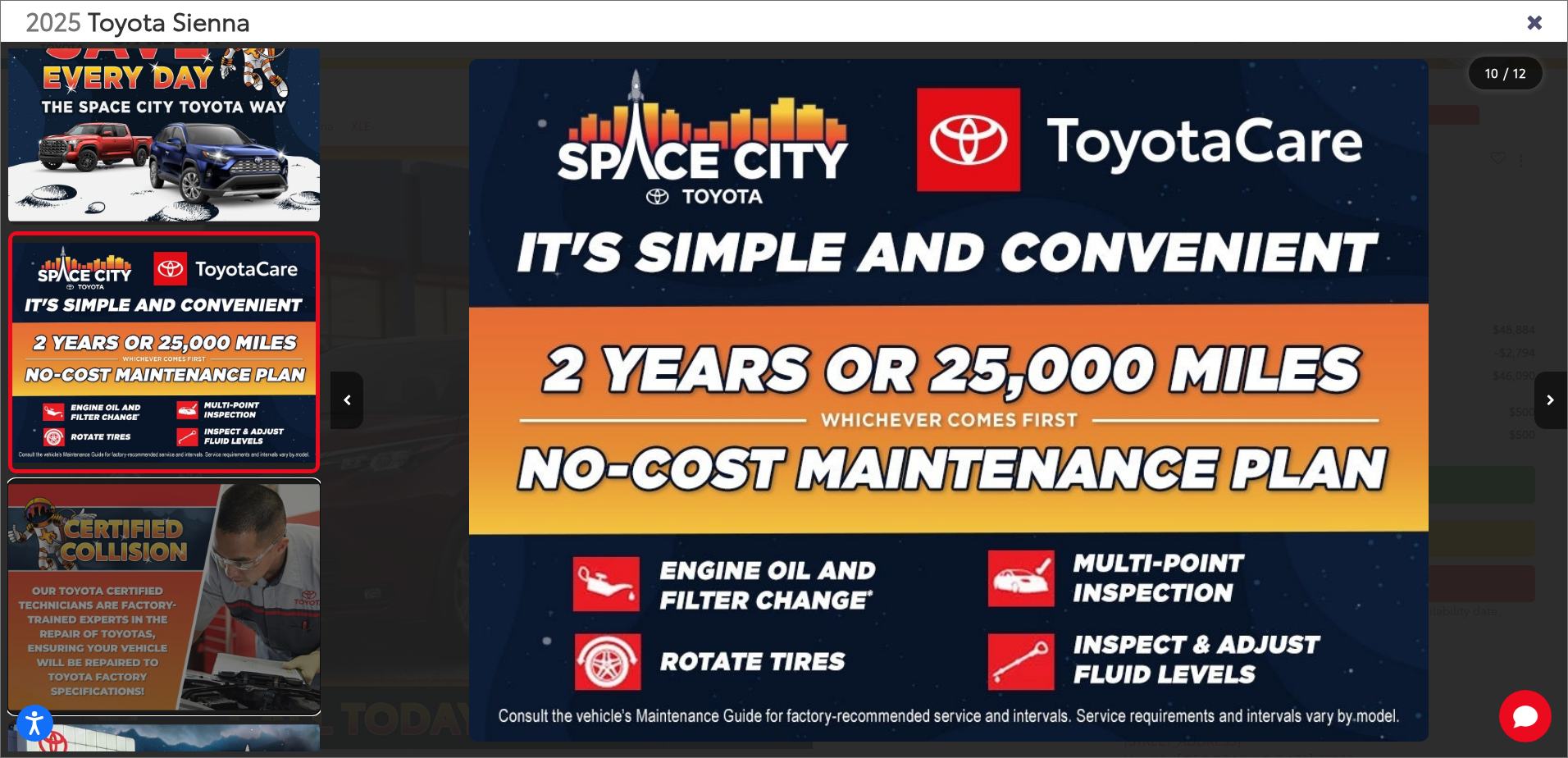
click at [174, 587] on link at bounding box center [164, 596] width 312 height 234
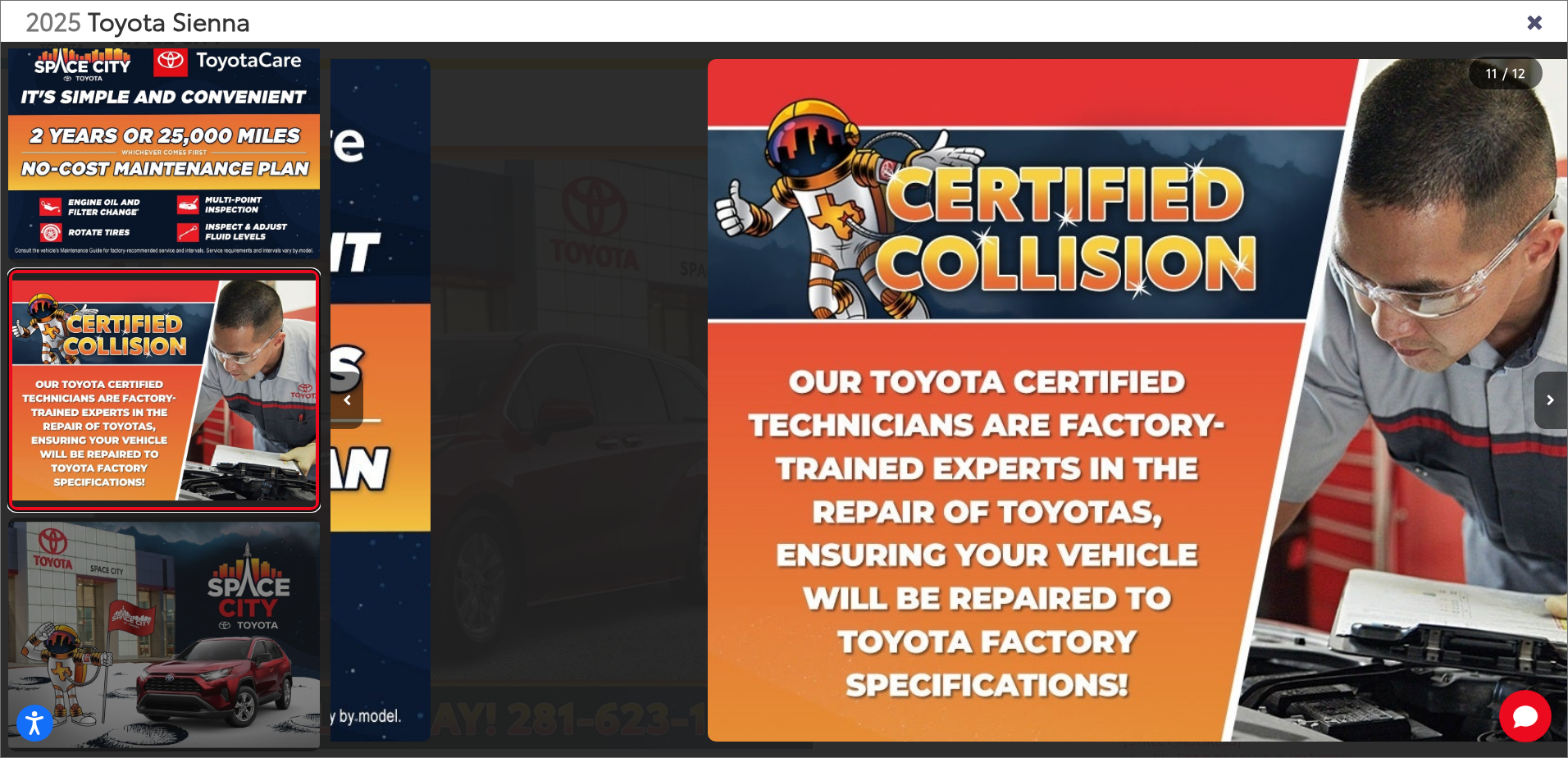
scroll to position [0, 12366]
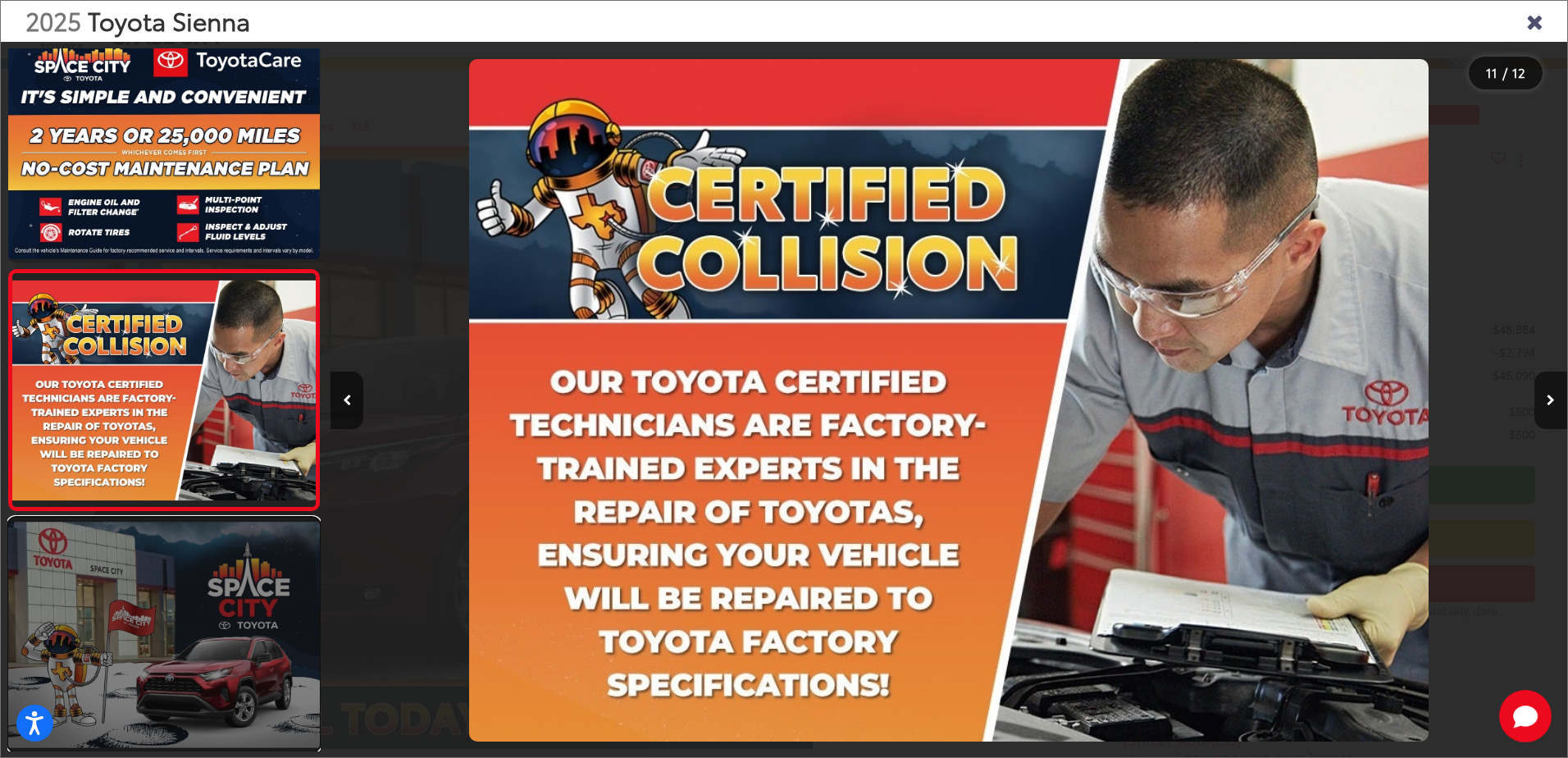
click at [167, 557] on link at bounding box center [164, 634] width 312 height 234
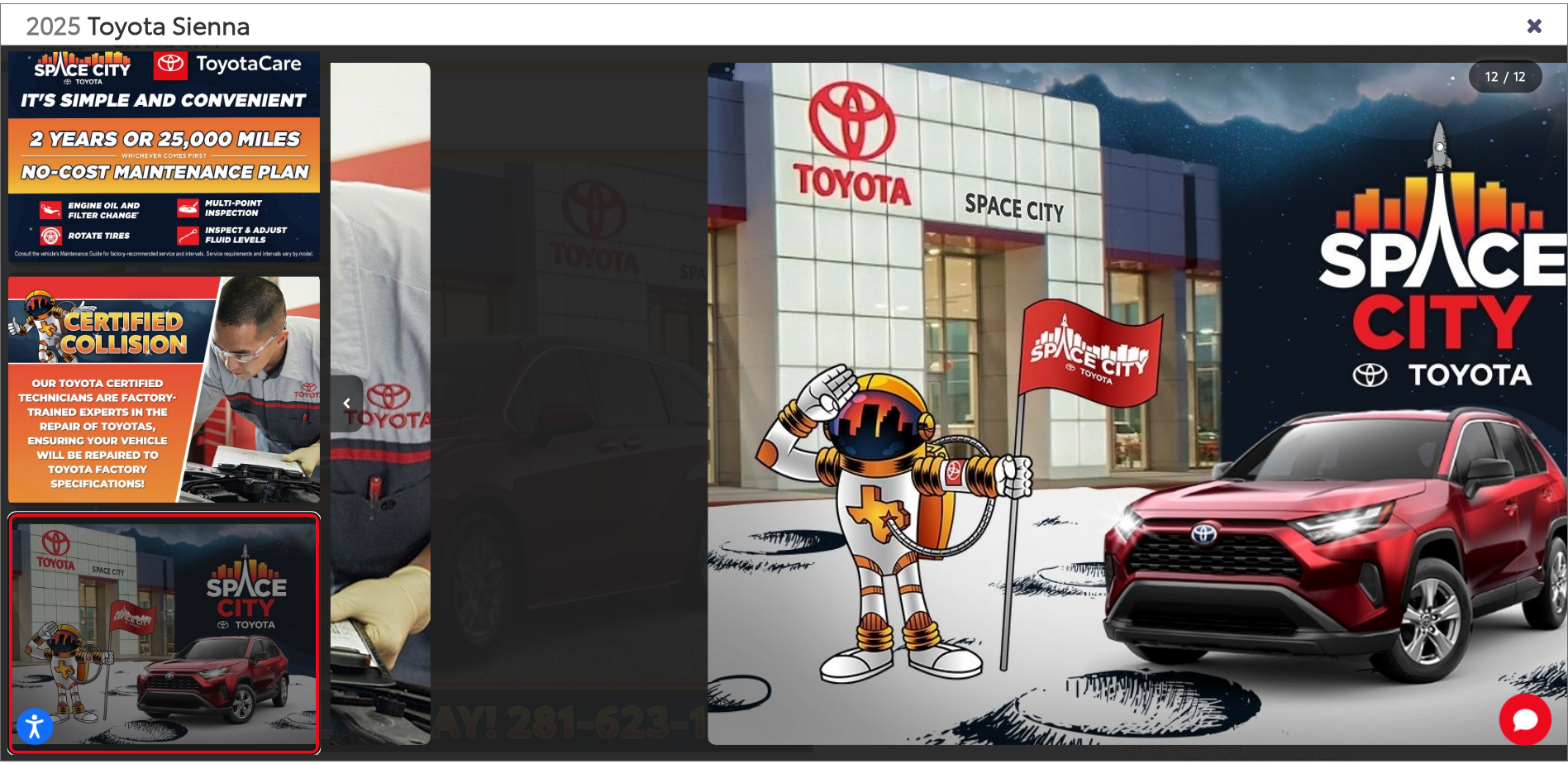
scroll to position [0, 13715]
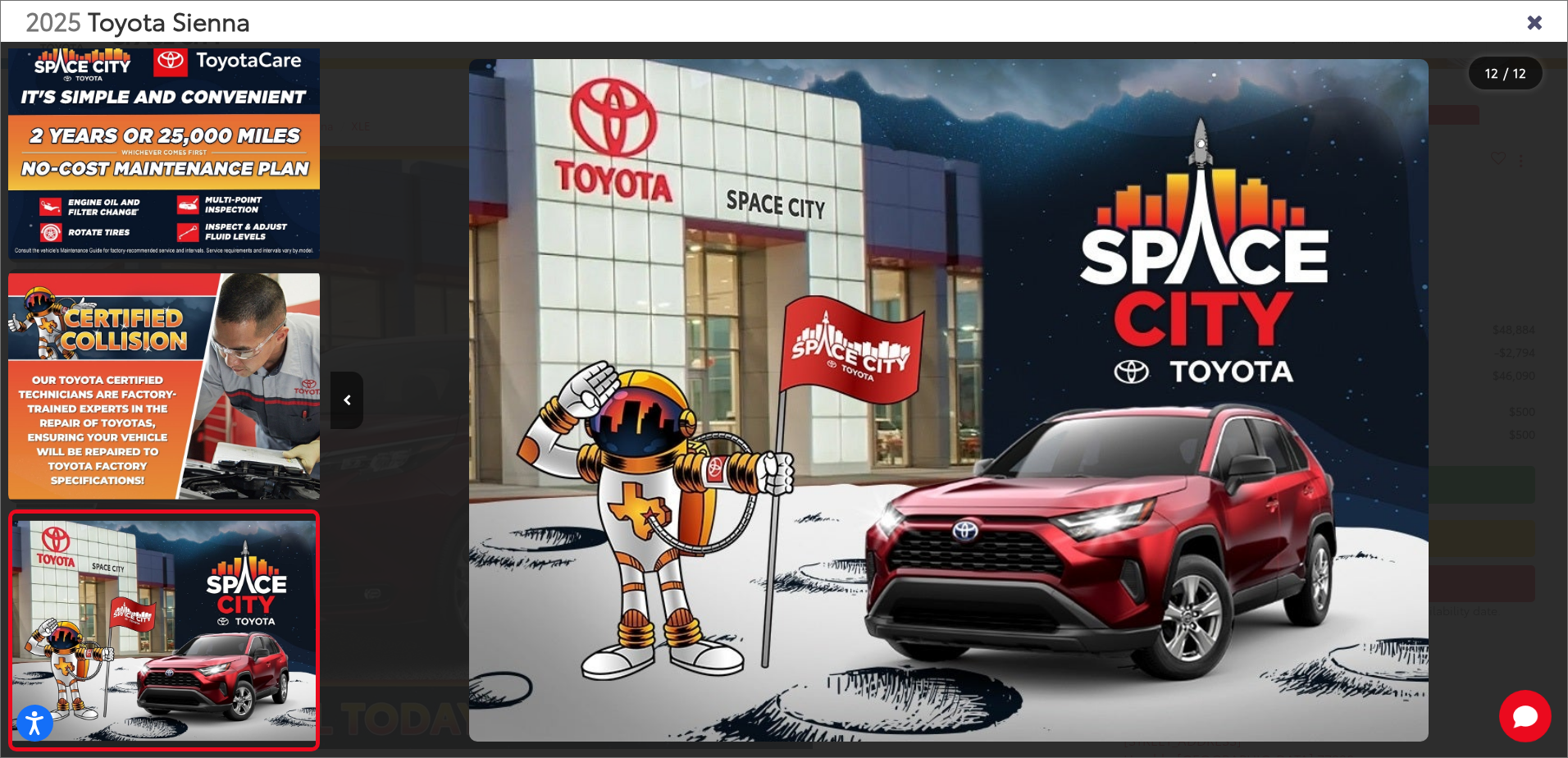
click at [1543, 25] on icon "Close gallery" at bounding box center [1534, 20] width 16 height 21
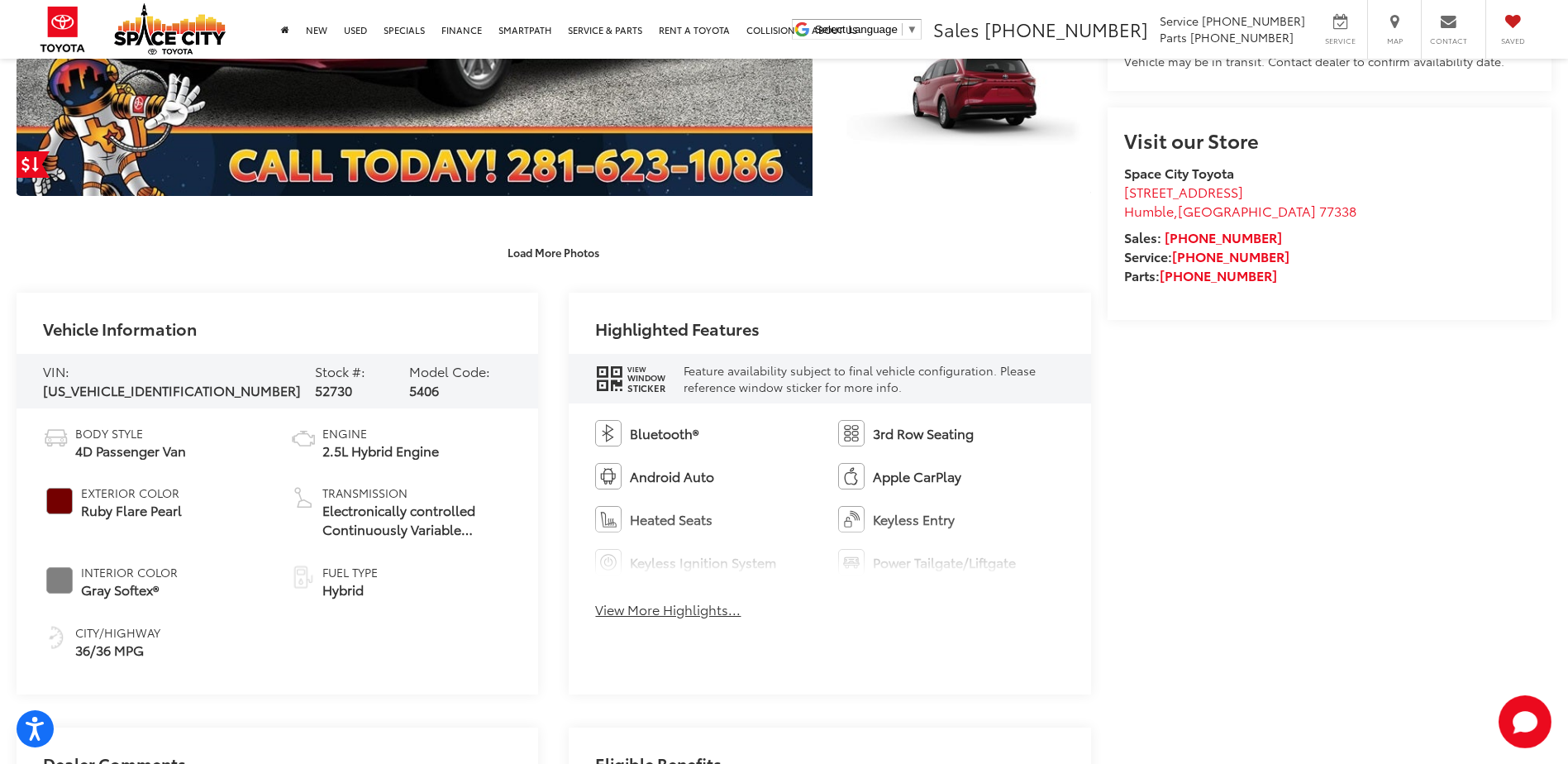
scroll to position [744, 0]
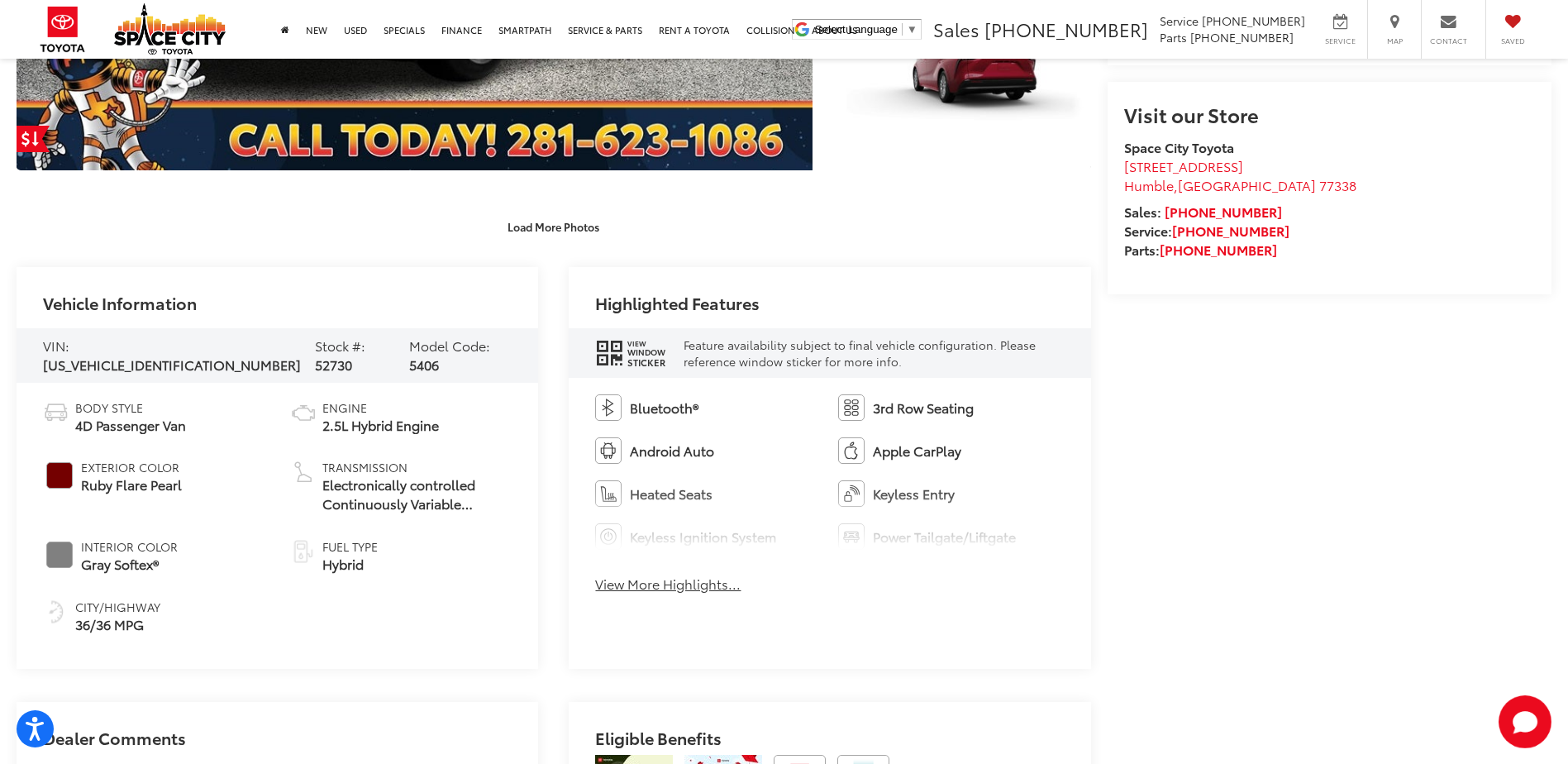
click at [696, 584] on button "View More Highlights..." at bounding box center [668, 584] width 146 height 19
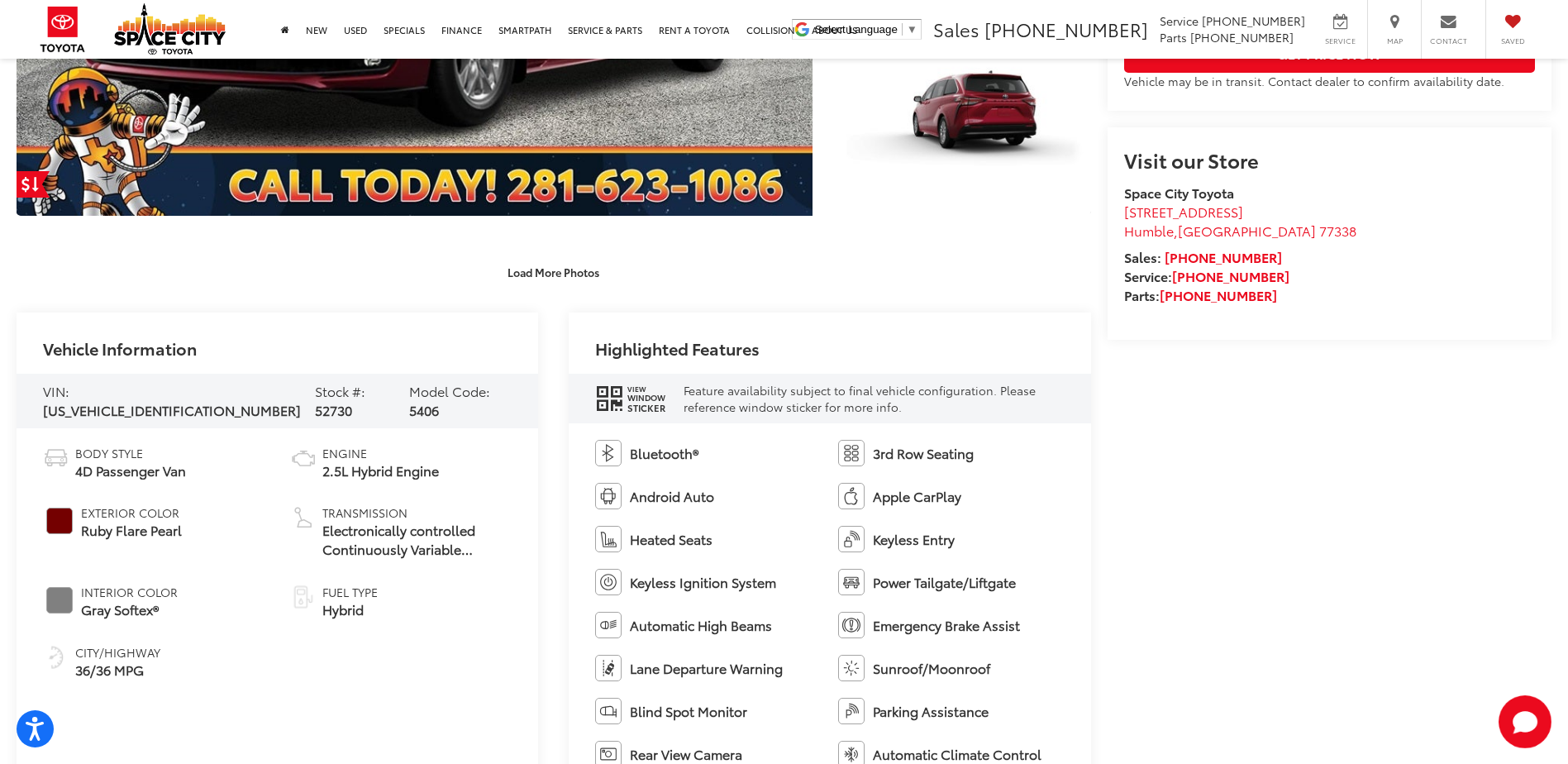
scroll to position [579, 0]
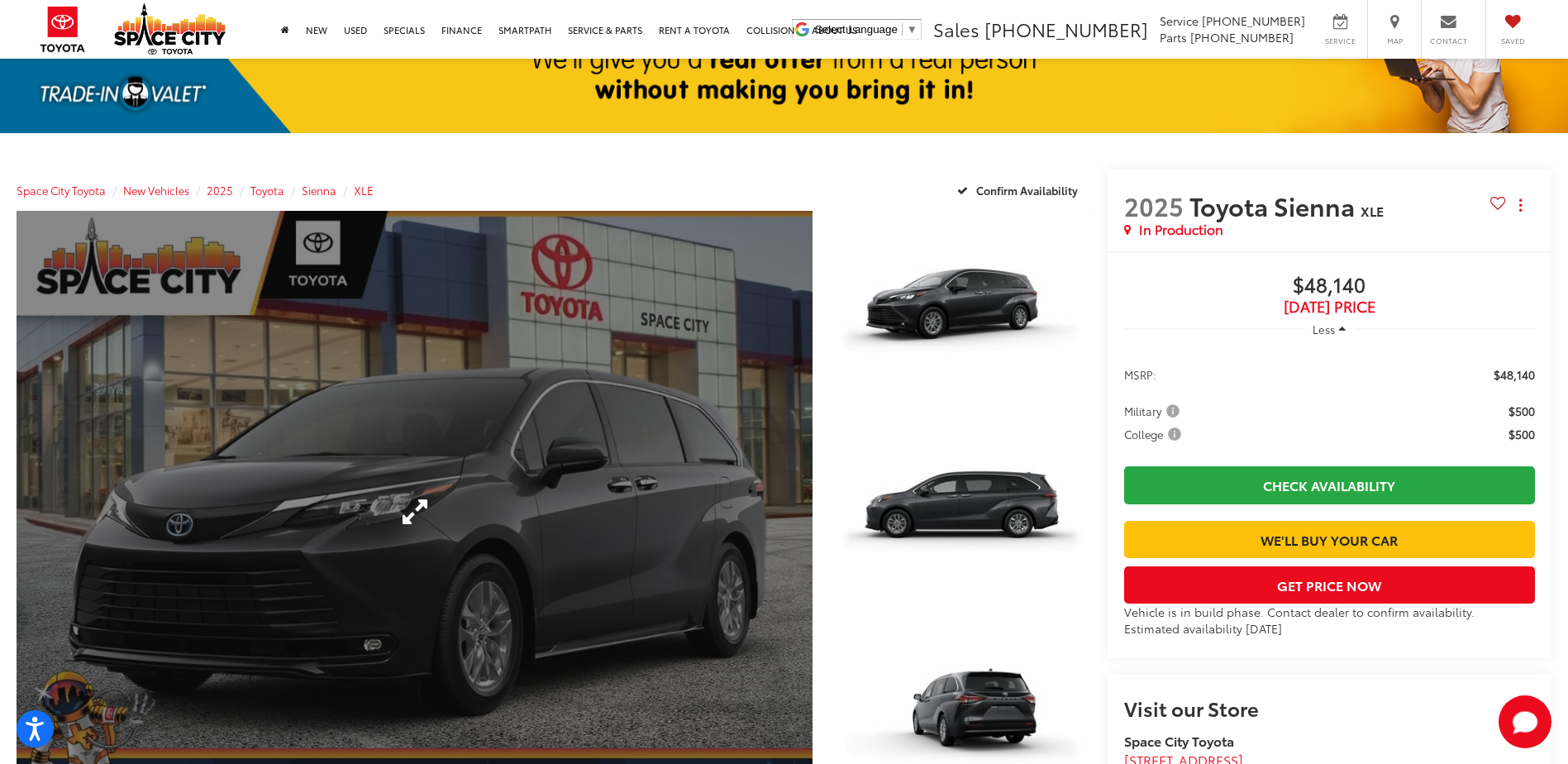
scroll to position [248, 0]
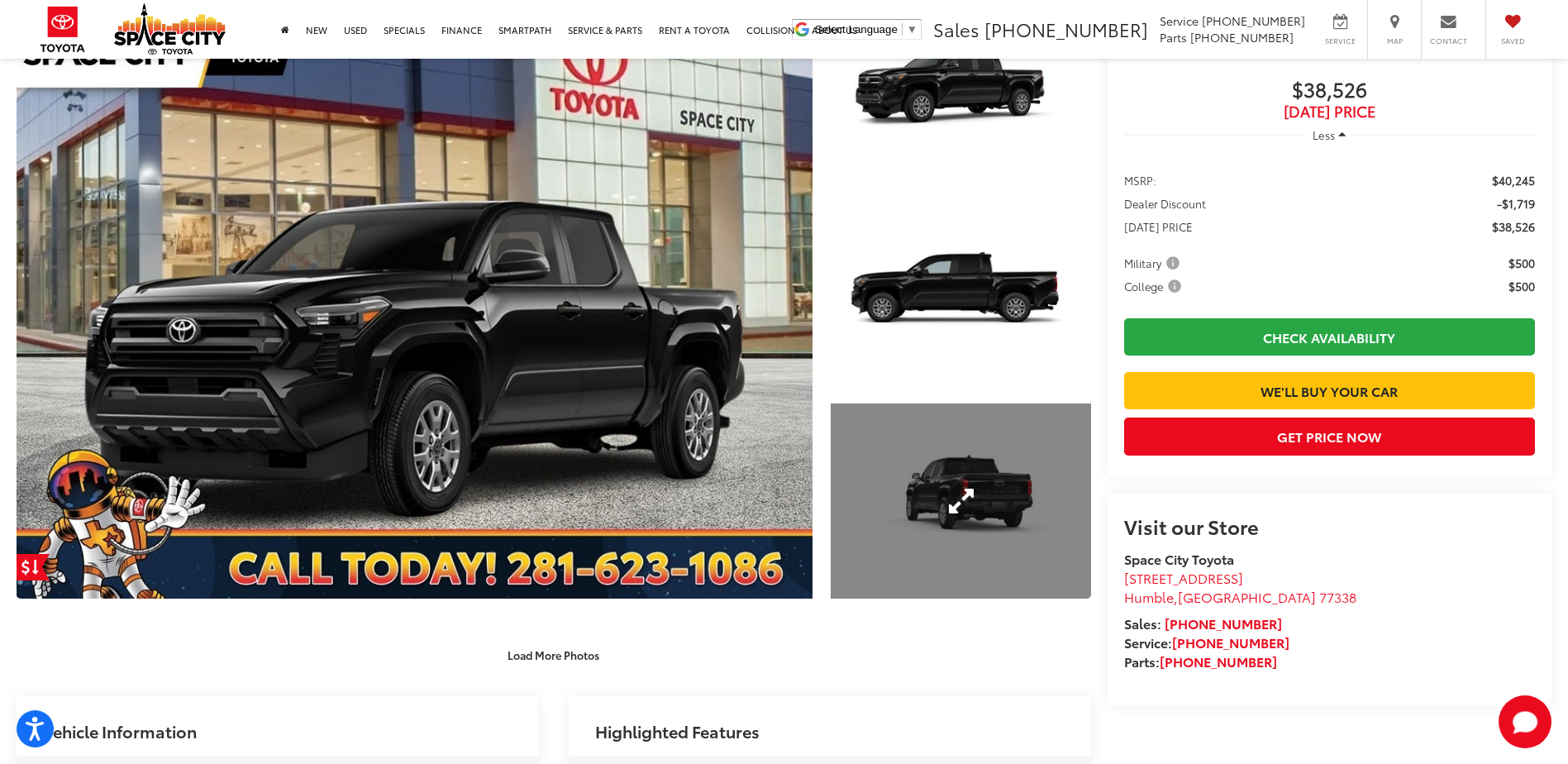
scroll to position [166, 0]
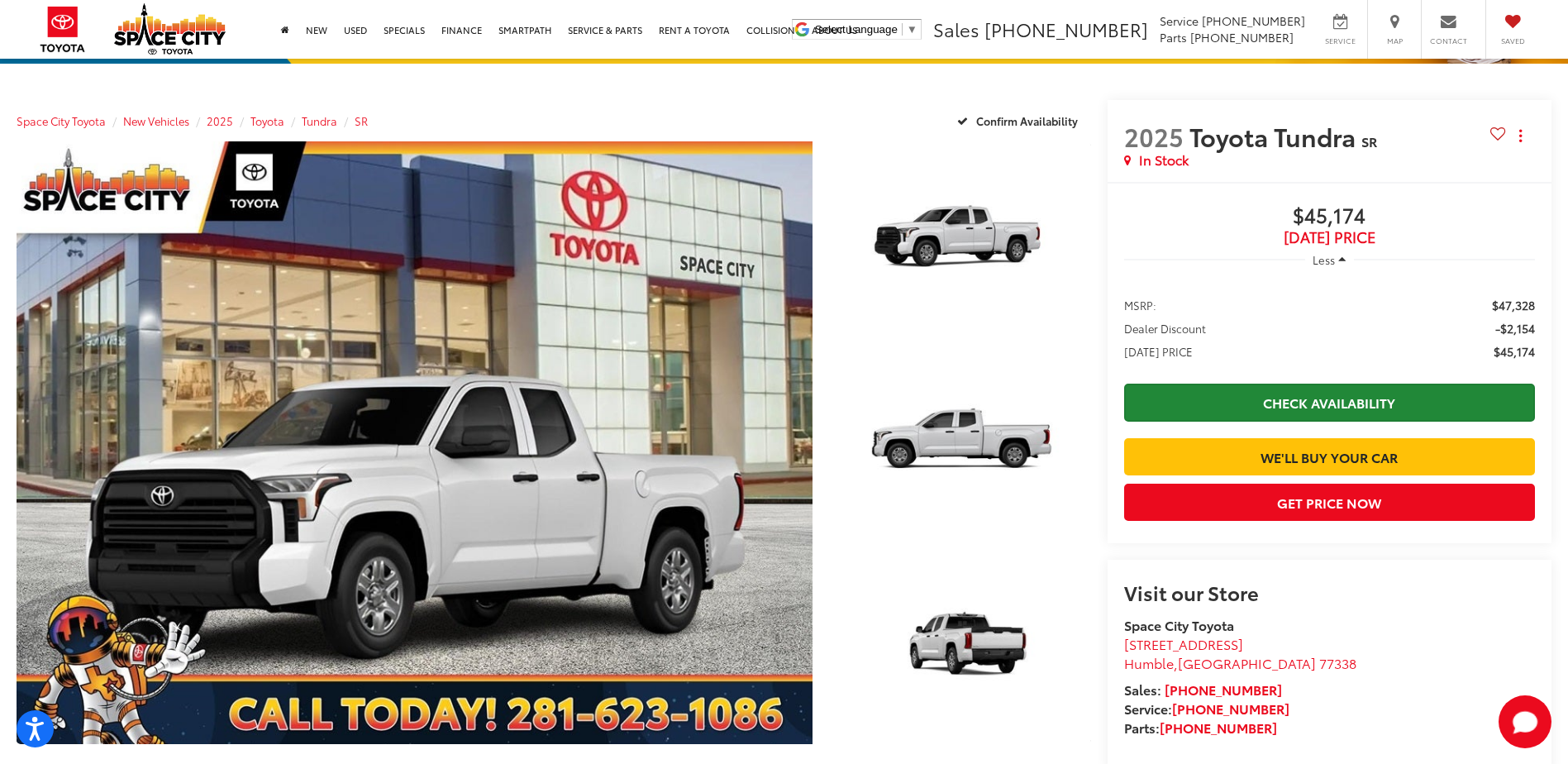
scroll to position [166, 0]
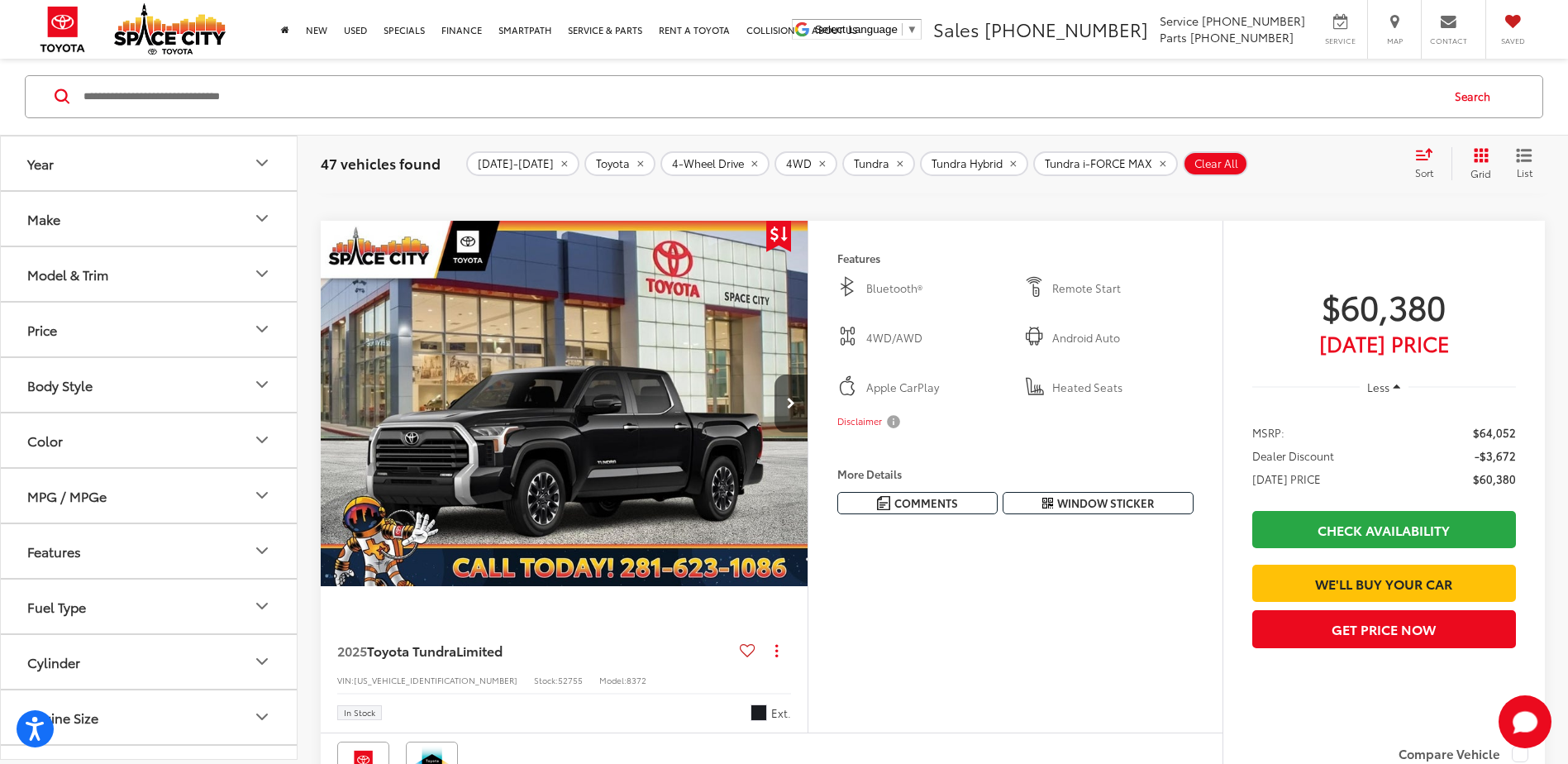
scroll to position [5210, 0]
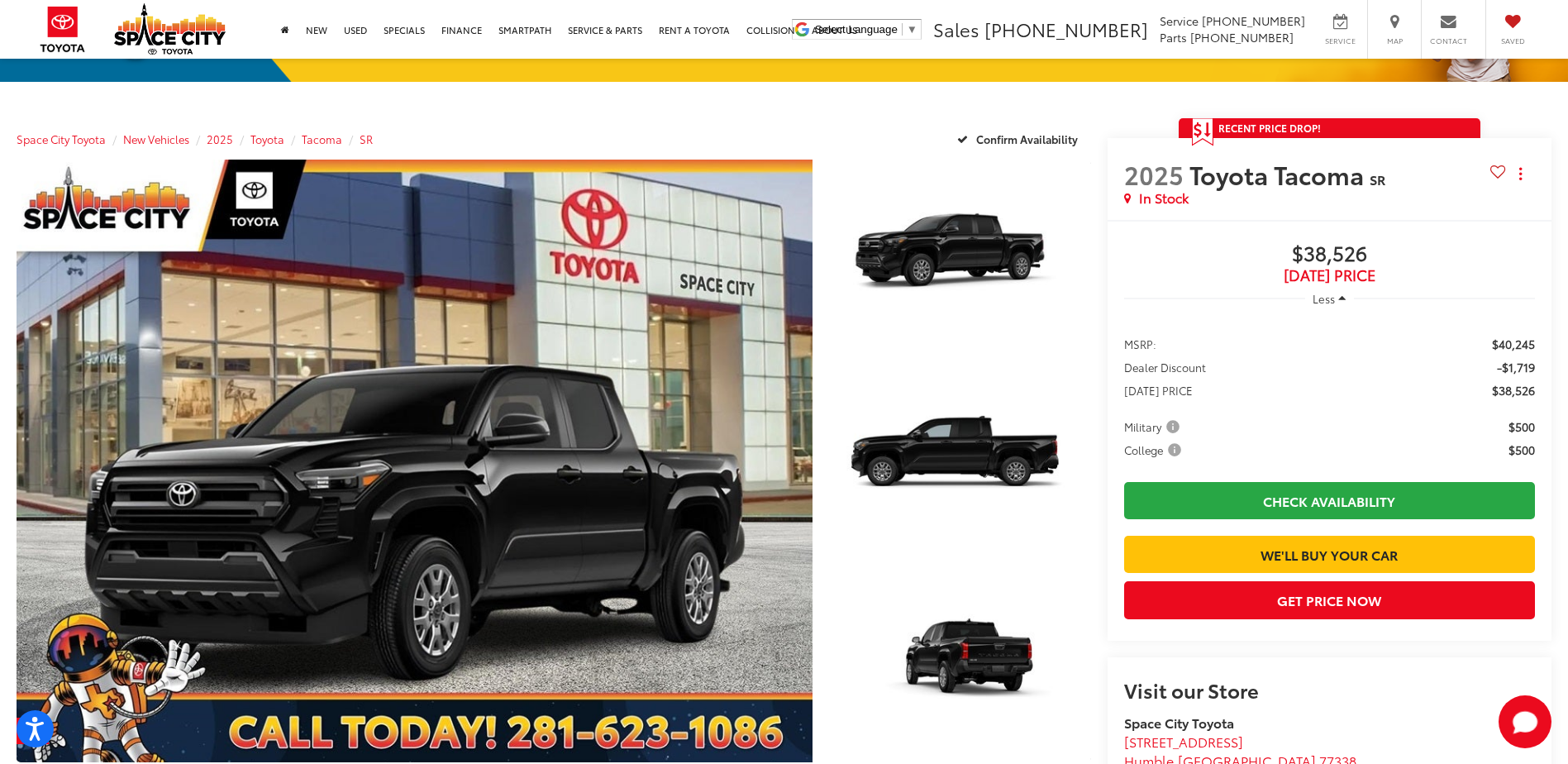
scroll to position [248, 0]
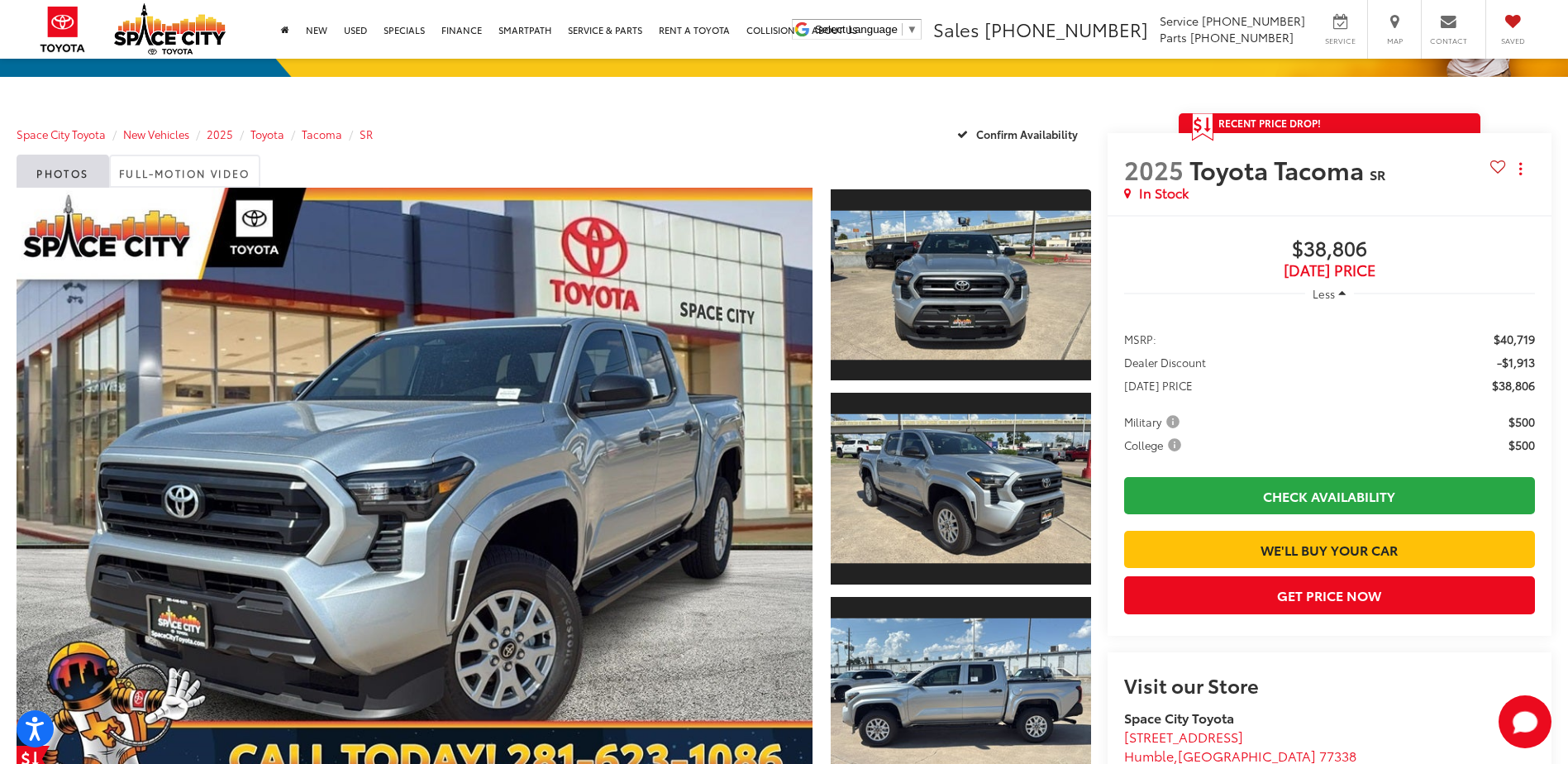
scroll to position [248, 0]
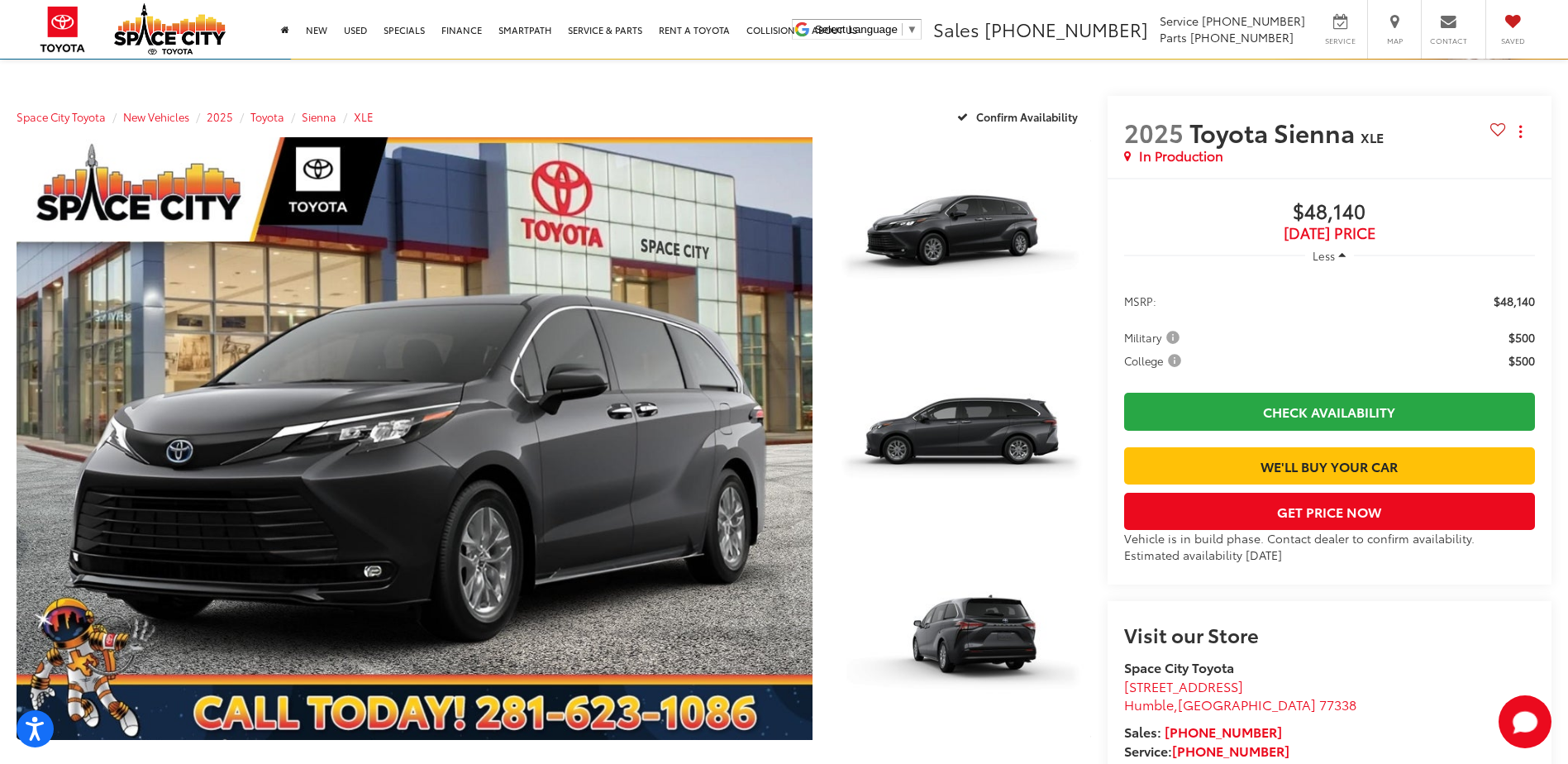
scroll to position [82, 0]
